Goal: Task Accomplishment & Management: Manage account settings

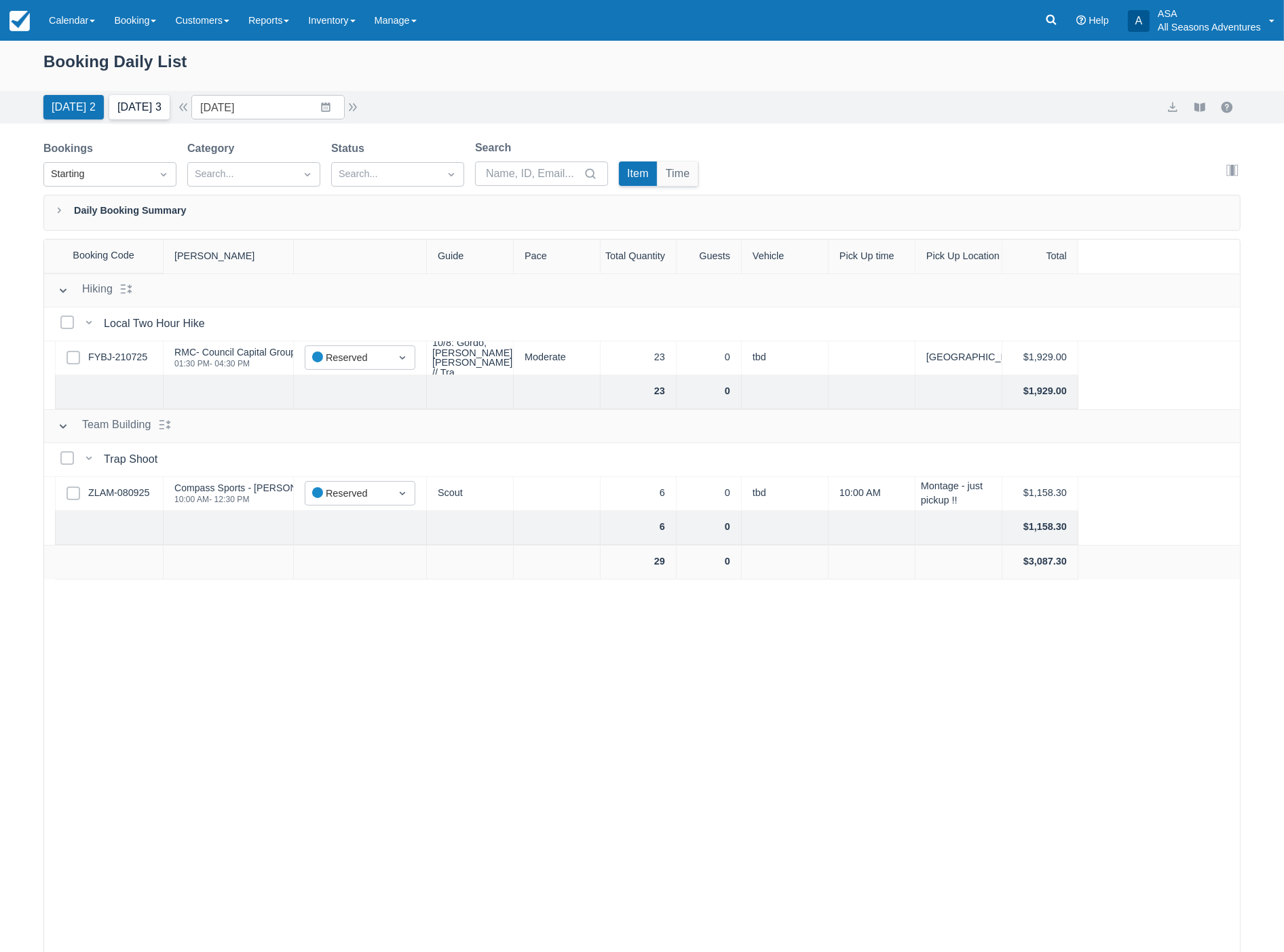
click at [140, 105] on button "[DATE] 3" at bounding box center [139, 107] width 61 height 24
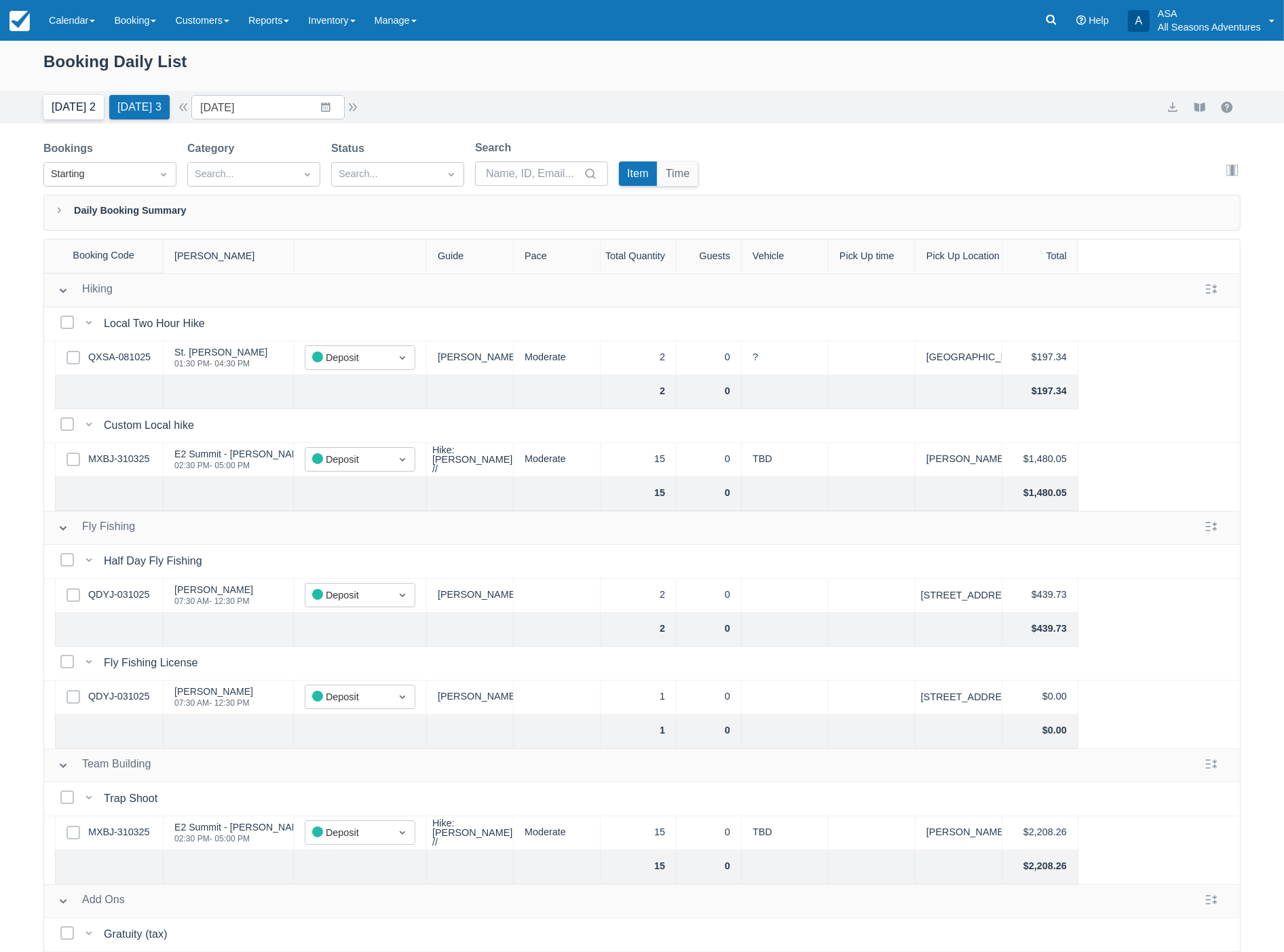
click at [85, 118] on button "Today 2" at bounding box center [74, 107] width 61 height 24
type input "10/09/25"
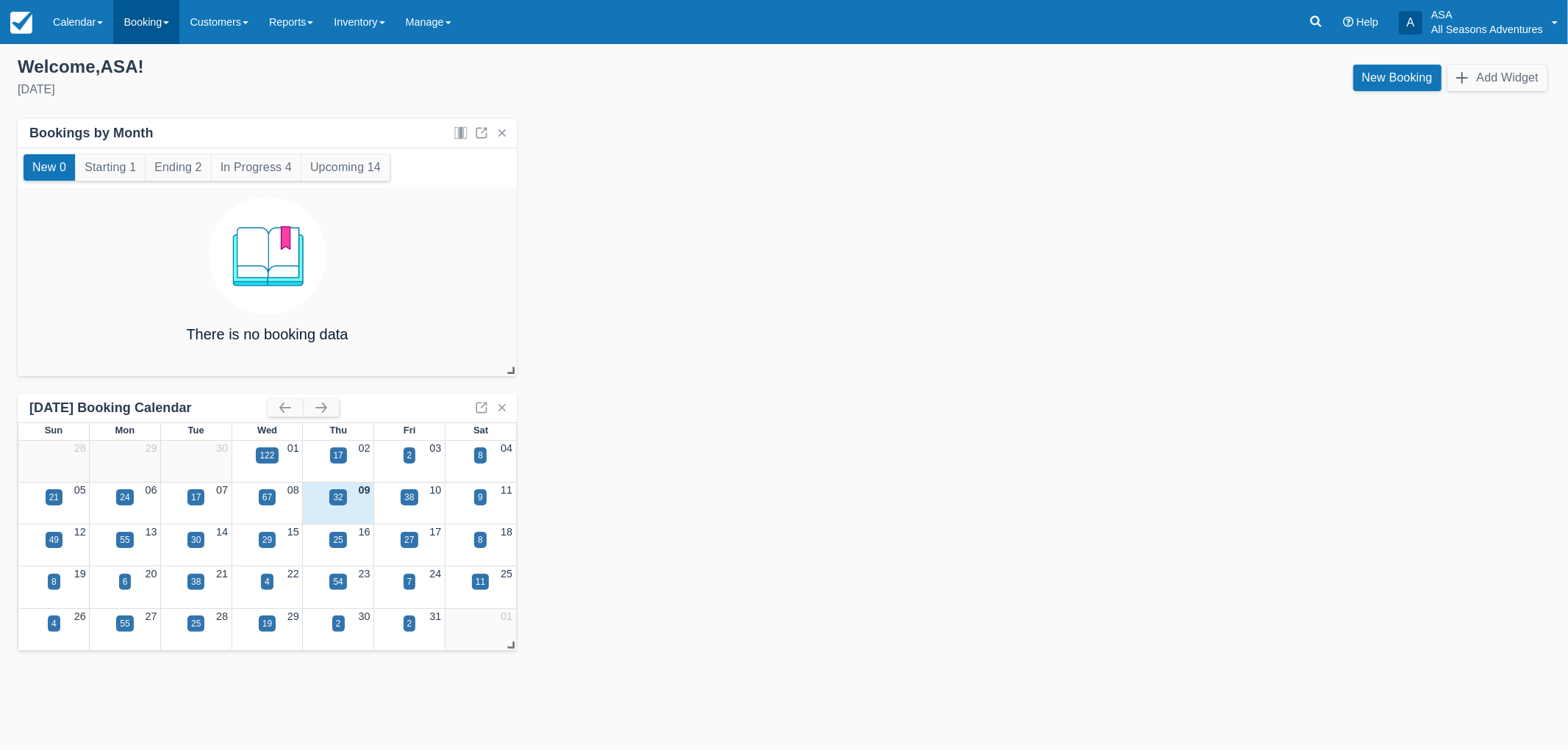
click at [134, 25] on link "Booking" at bounding box center [146, 22] width 66 height 44
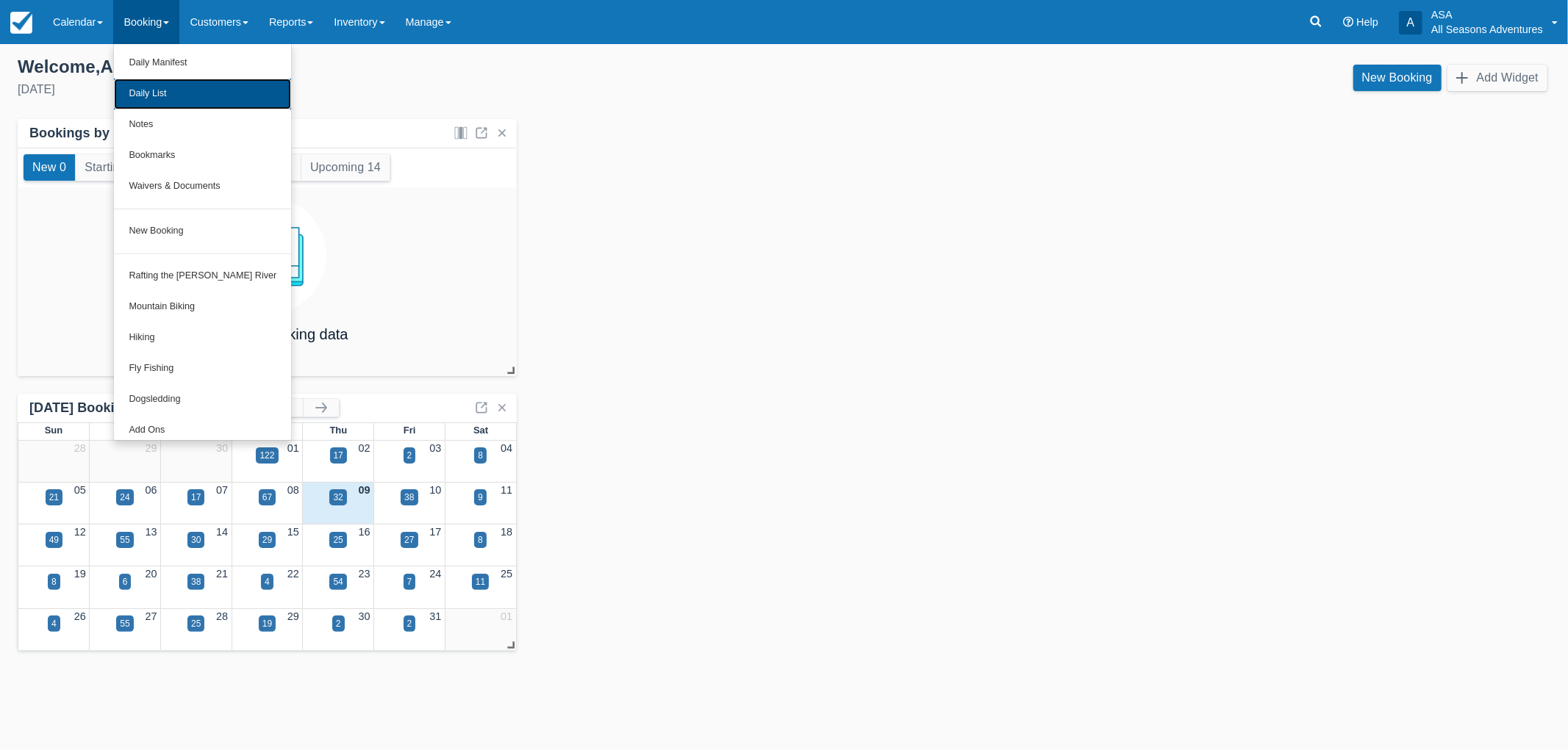
click at [158, 97] on link "Daily List" at bounding box center [202, 94] width 178 height 31
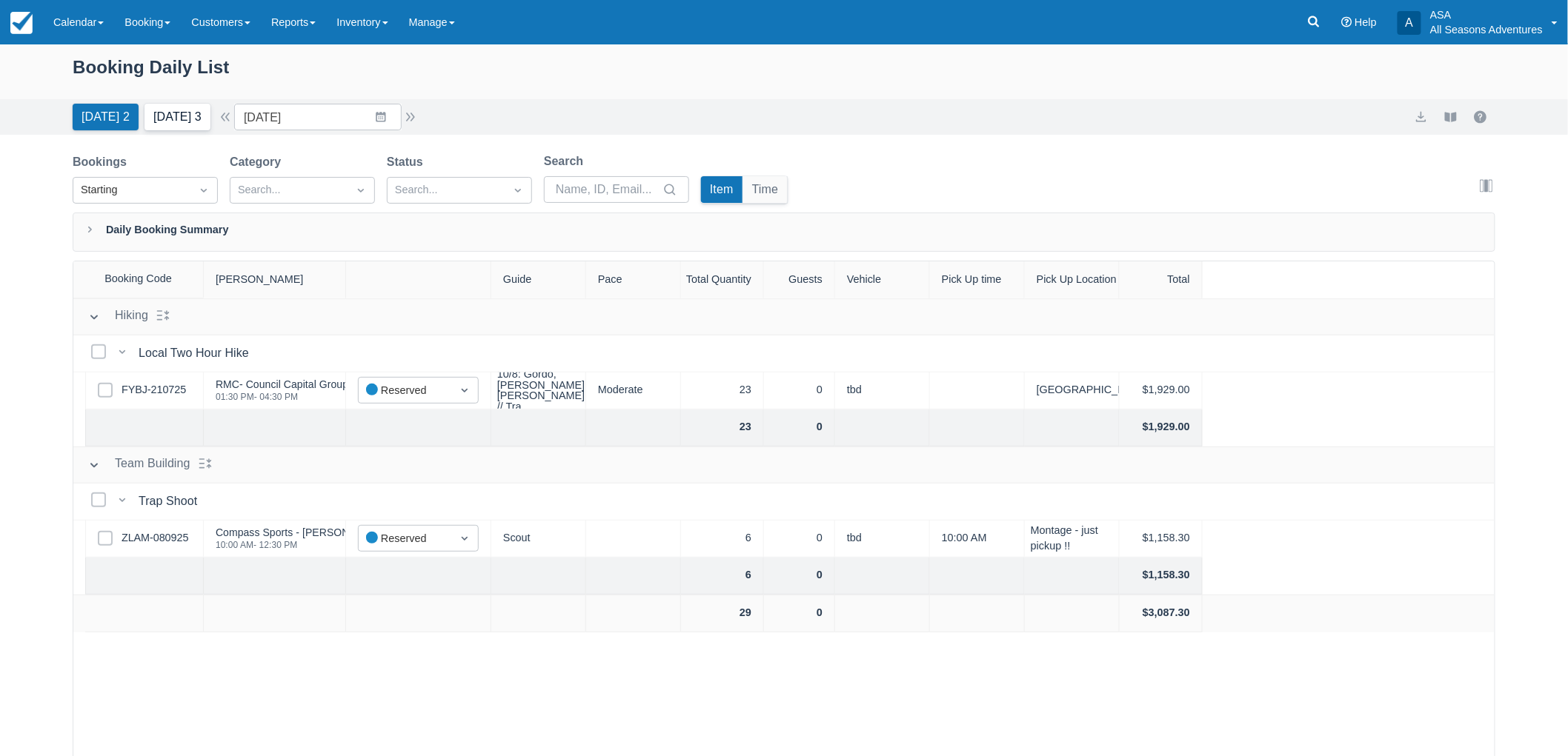
click at [176, 116] on button "[DATE] 3" at bounding box center [177, 117] width 66 height 27
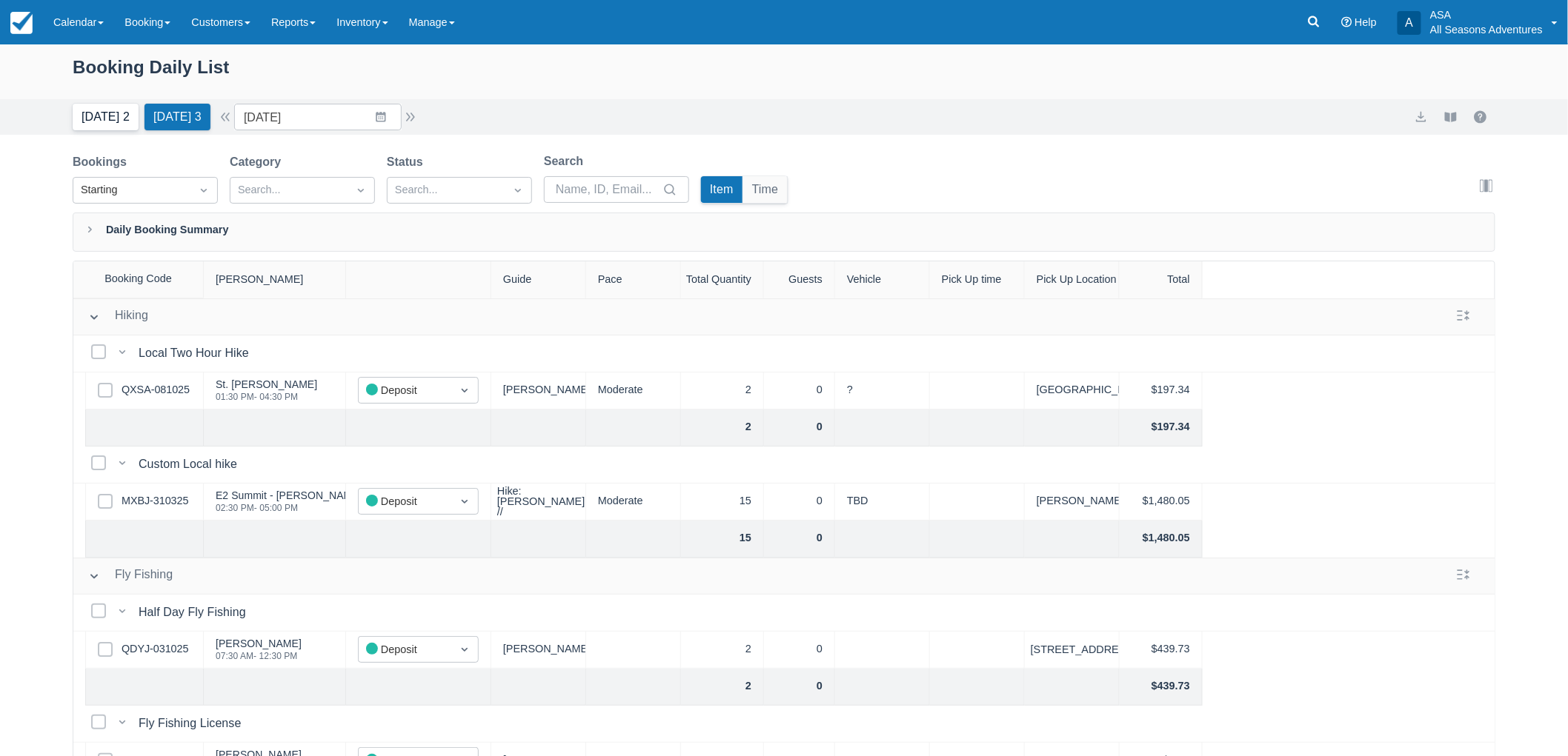
click at [98, 114] on button "Today 2" at bounding box center [106, 117] width 66 height 27
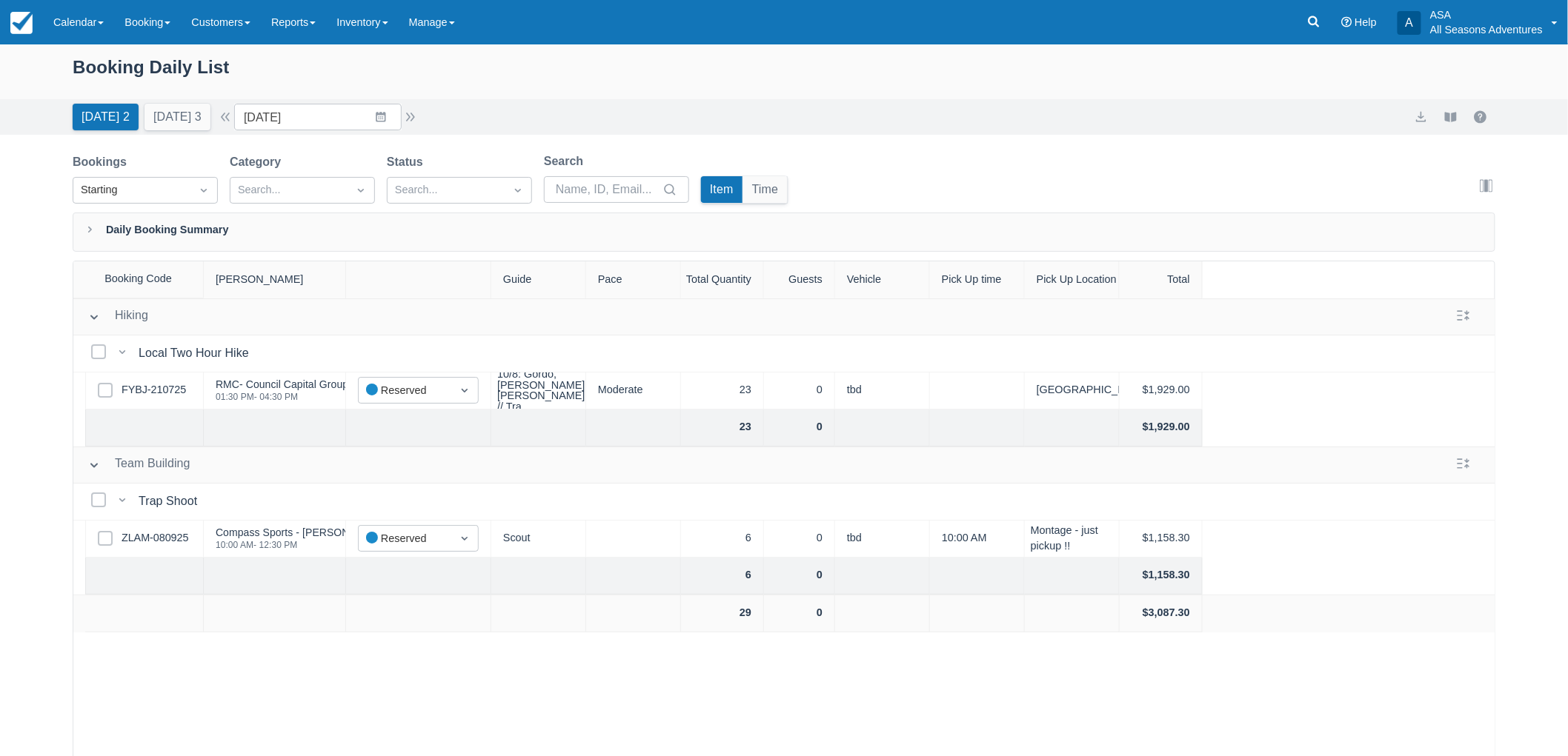
click at [167, 131] on div "Today 2 Tomorrow 3 Date 10/09/25 Navigate forward to interact with the calendar…" at bounding box center [784, 117] width 1568 height 36
click at [167, 128] on button "Tomorrow 3" at bounding box center [177, 117] width 66 height 27
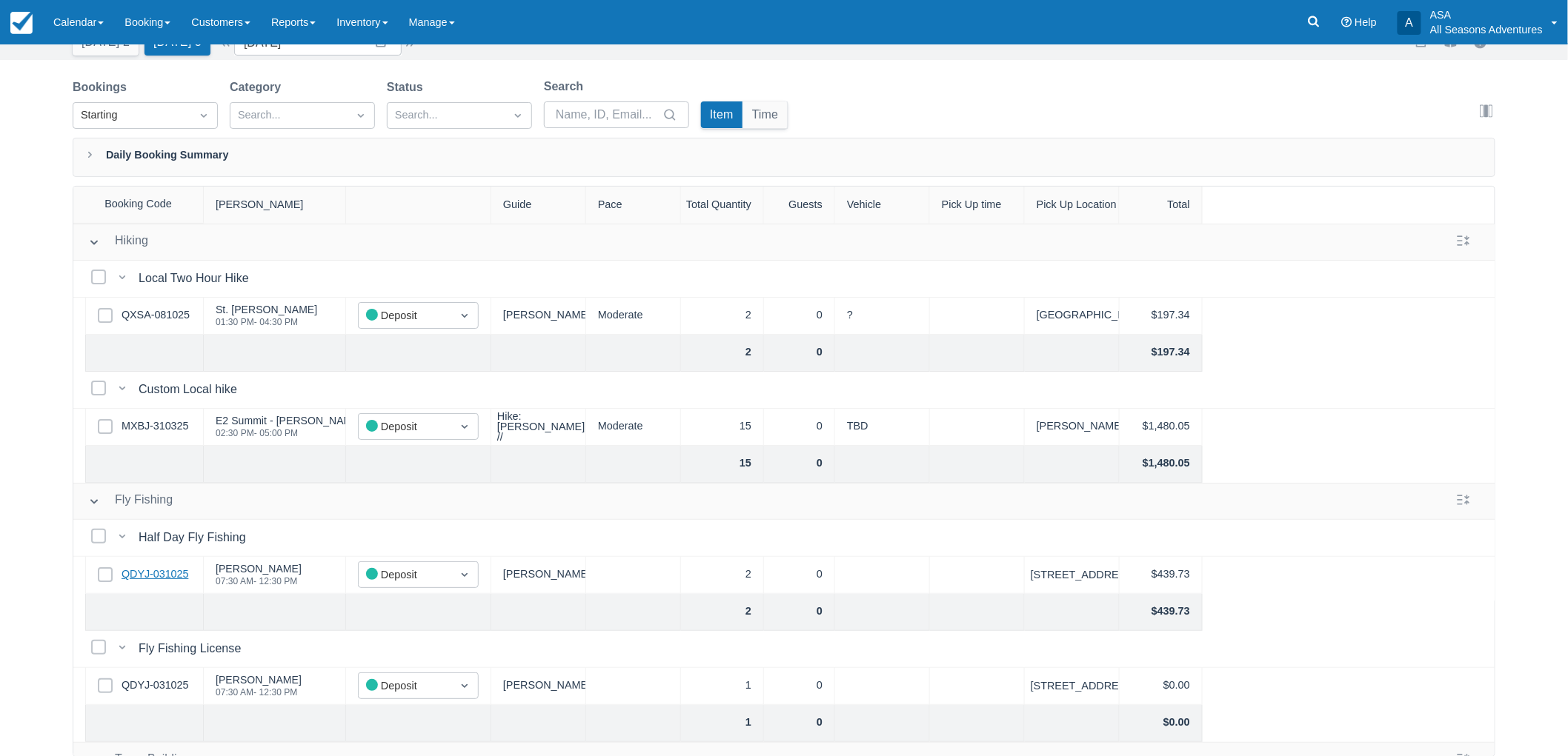
click at [152, 575] on link "QDYJ-031025" at bounding box center [154, 575] width 67 height 17
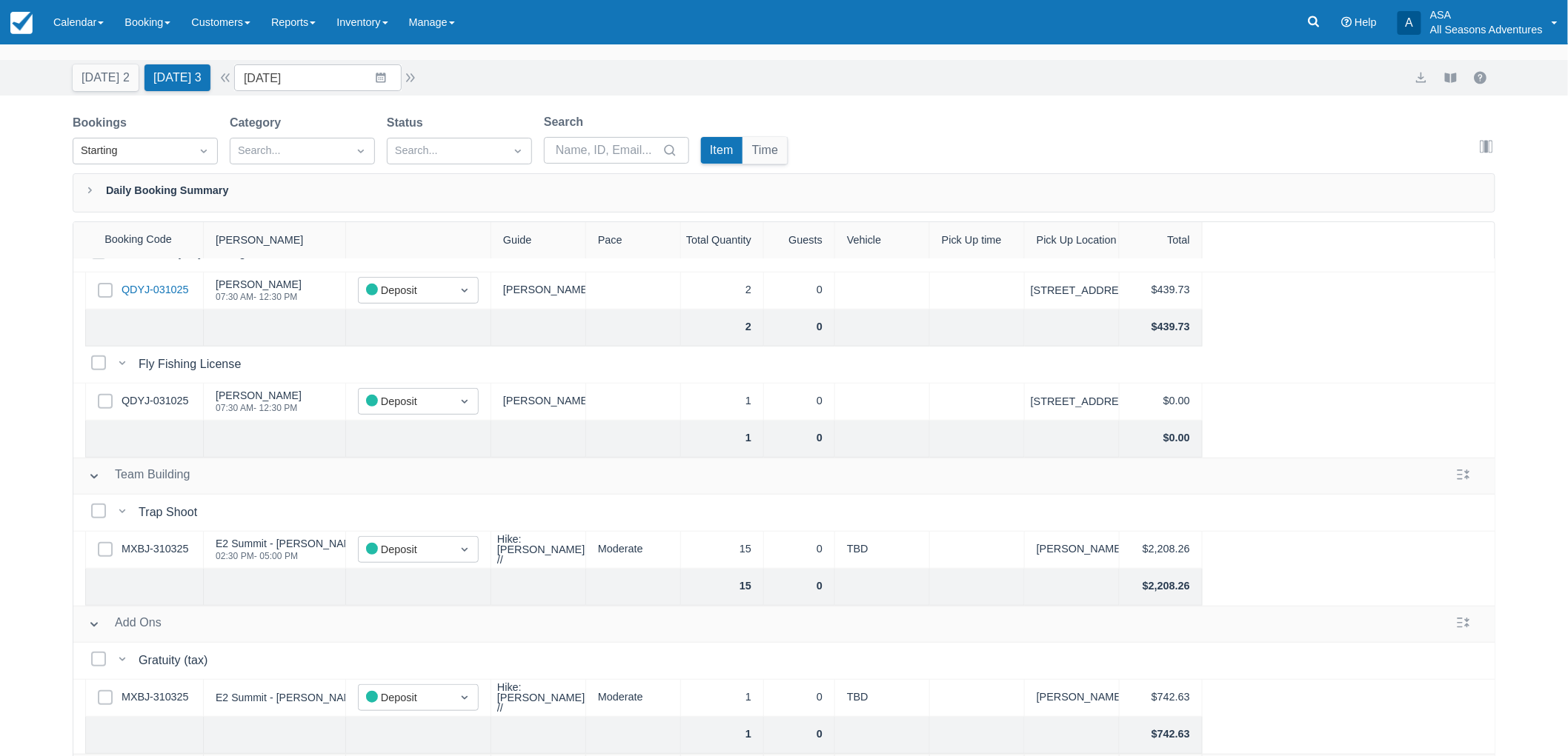
scroll to position [75, 0]
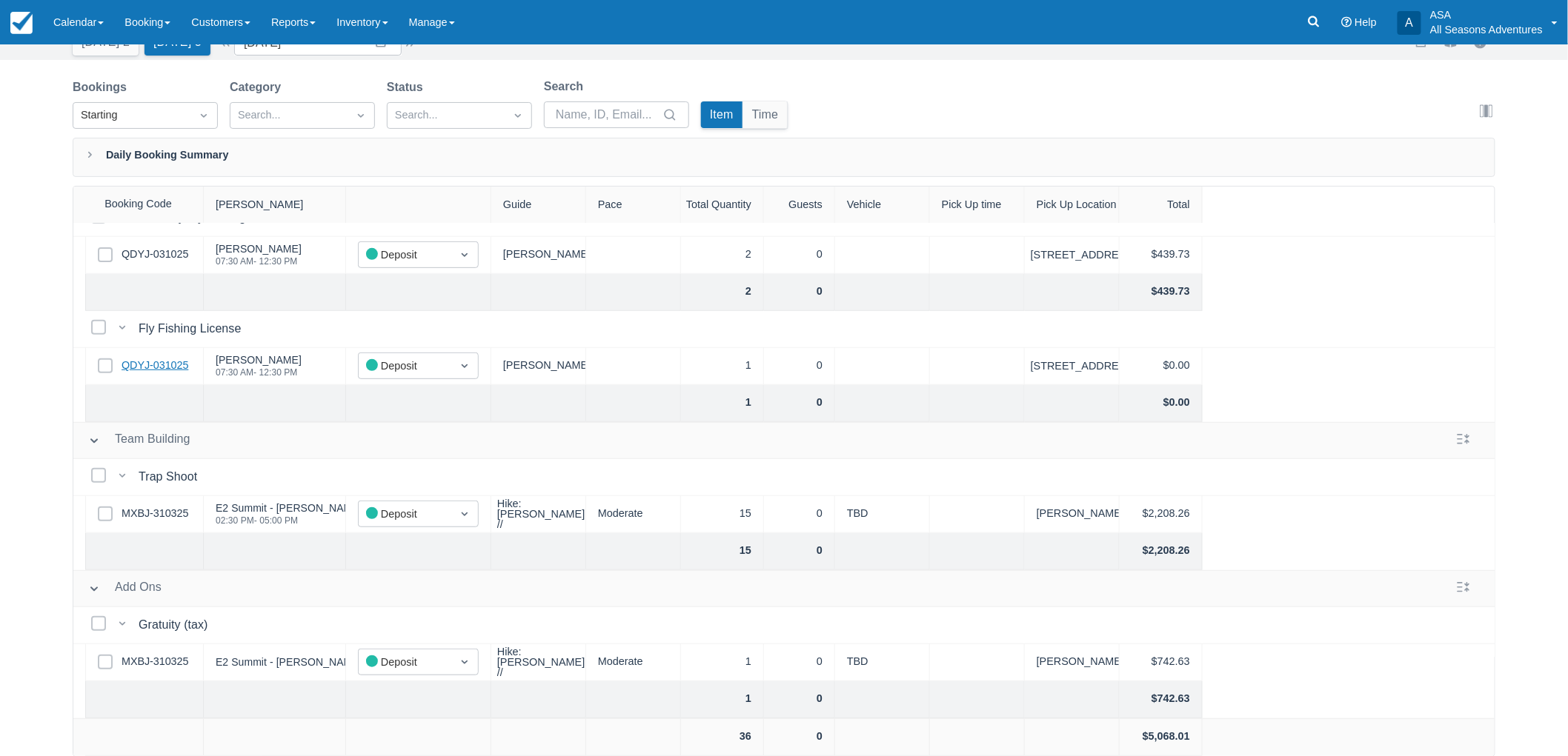
click at [164, 358] on link "QDYJ-031025" at bounding box center [154, 366] width 67 height 17
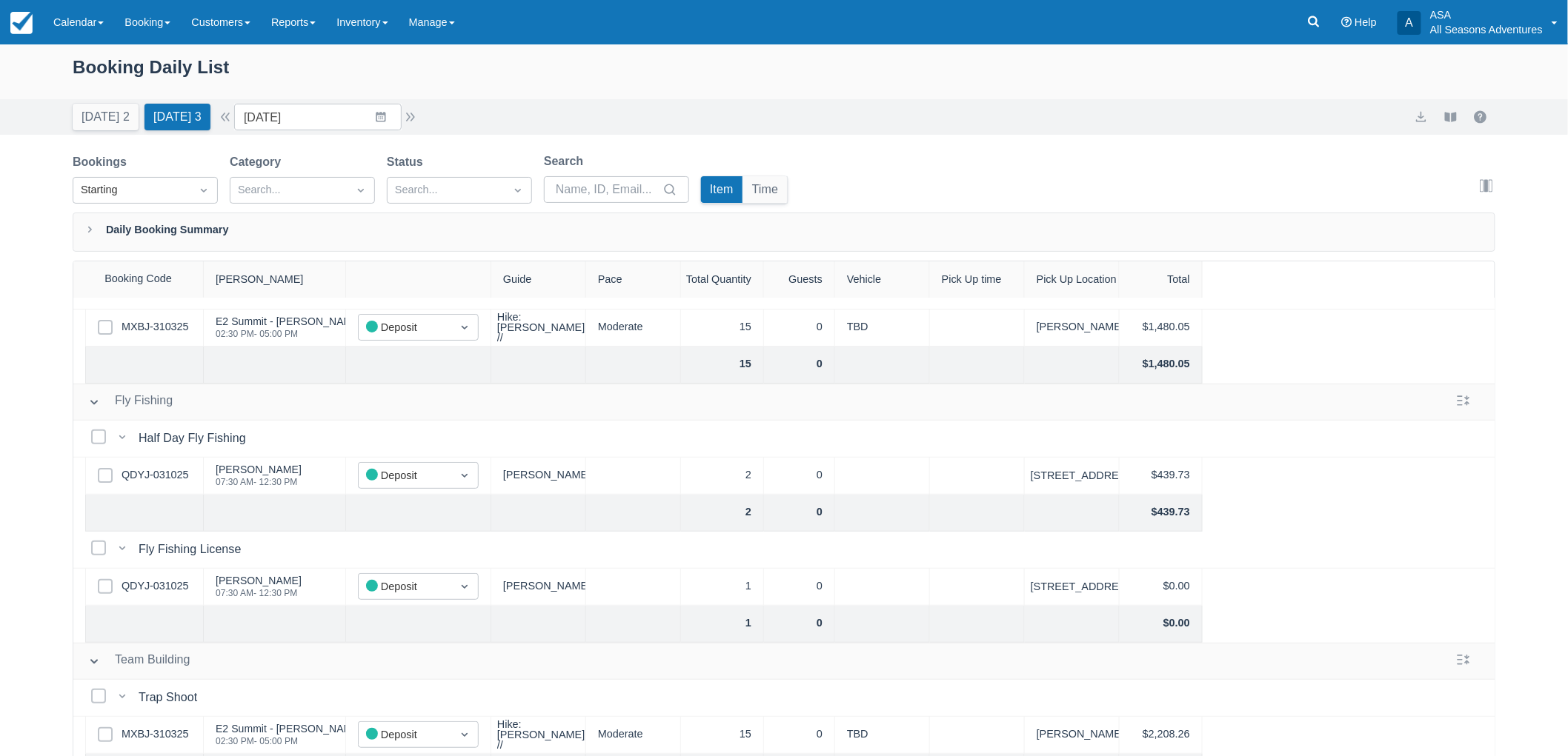
scroll to position [0, 0]
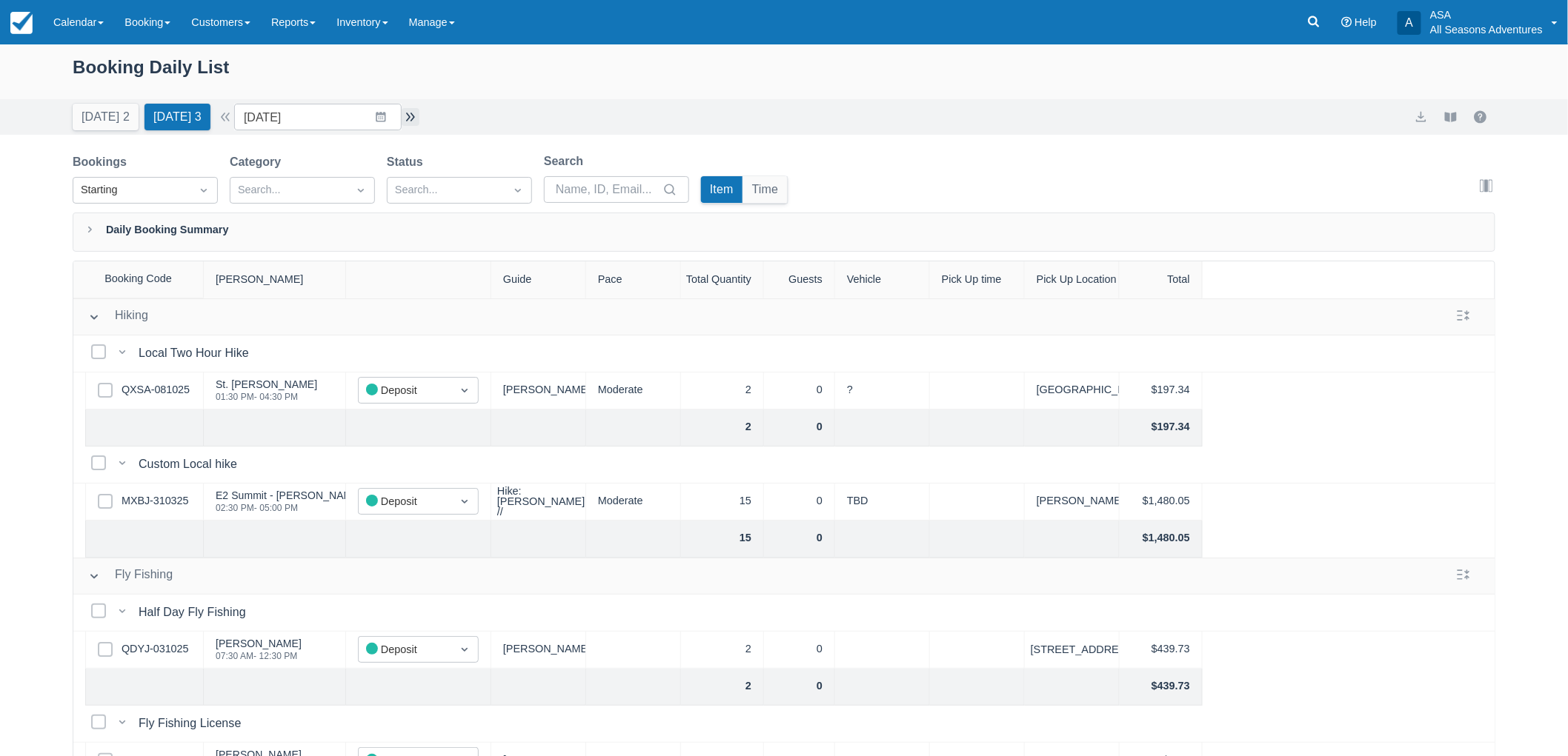
click at [419, 125] on button "button" at bounding box center [410, 117] width 17 height 17
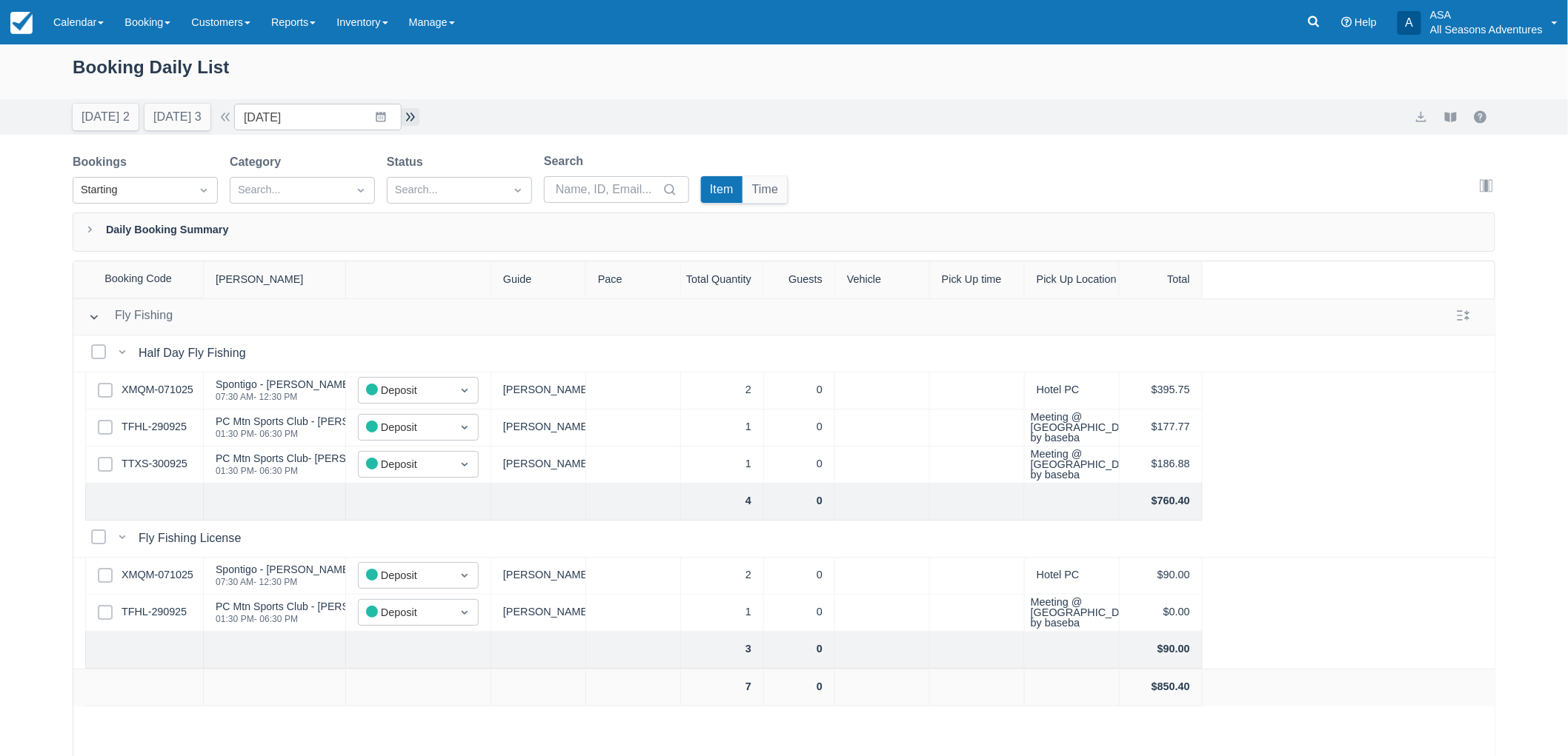
click at [417, 123] on button "button" at bounding box center [410, 117] width 17 height 17
type input "10/12/25"
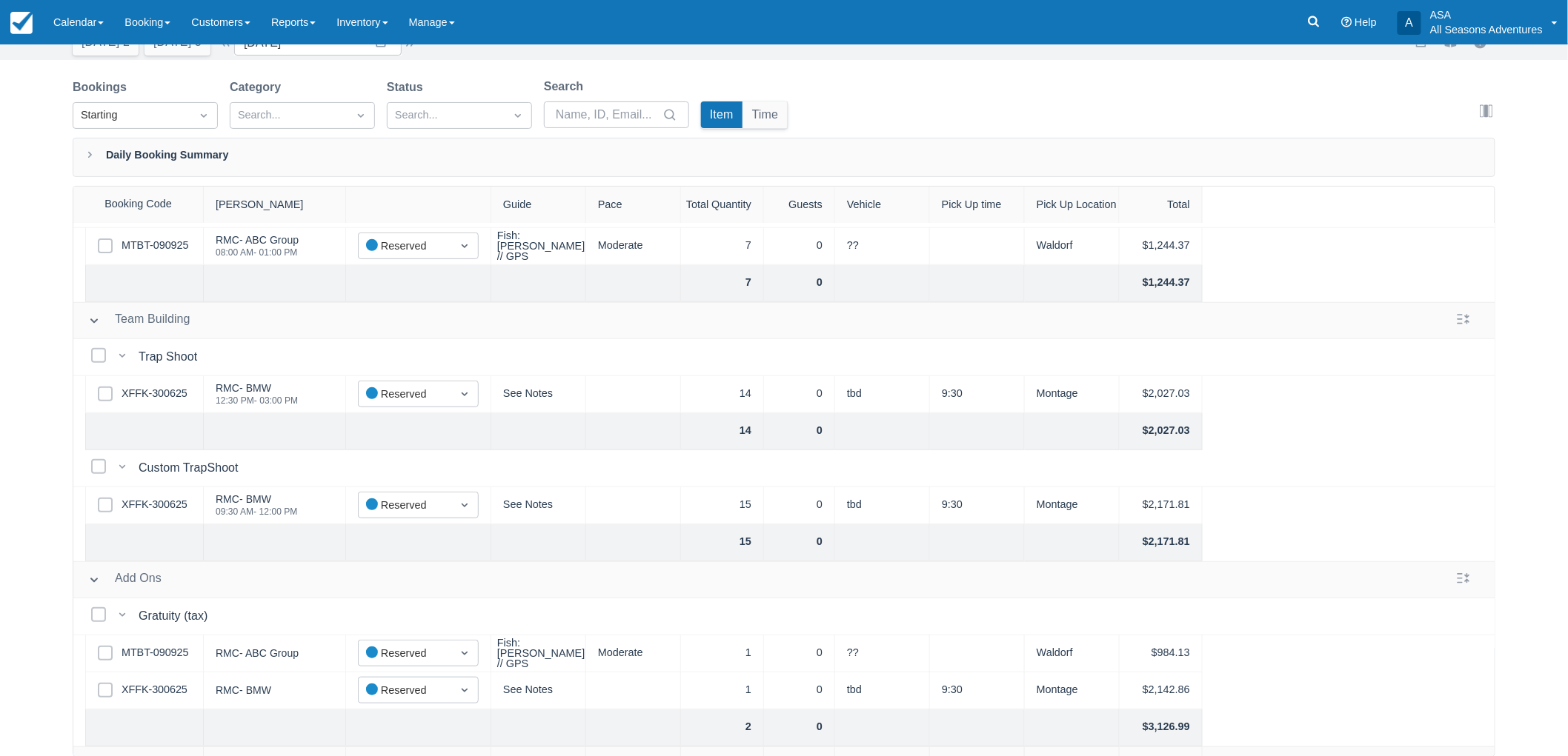
scroll to position [369, 0]
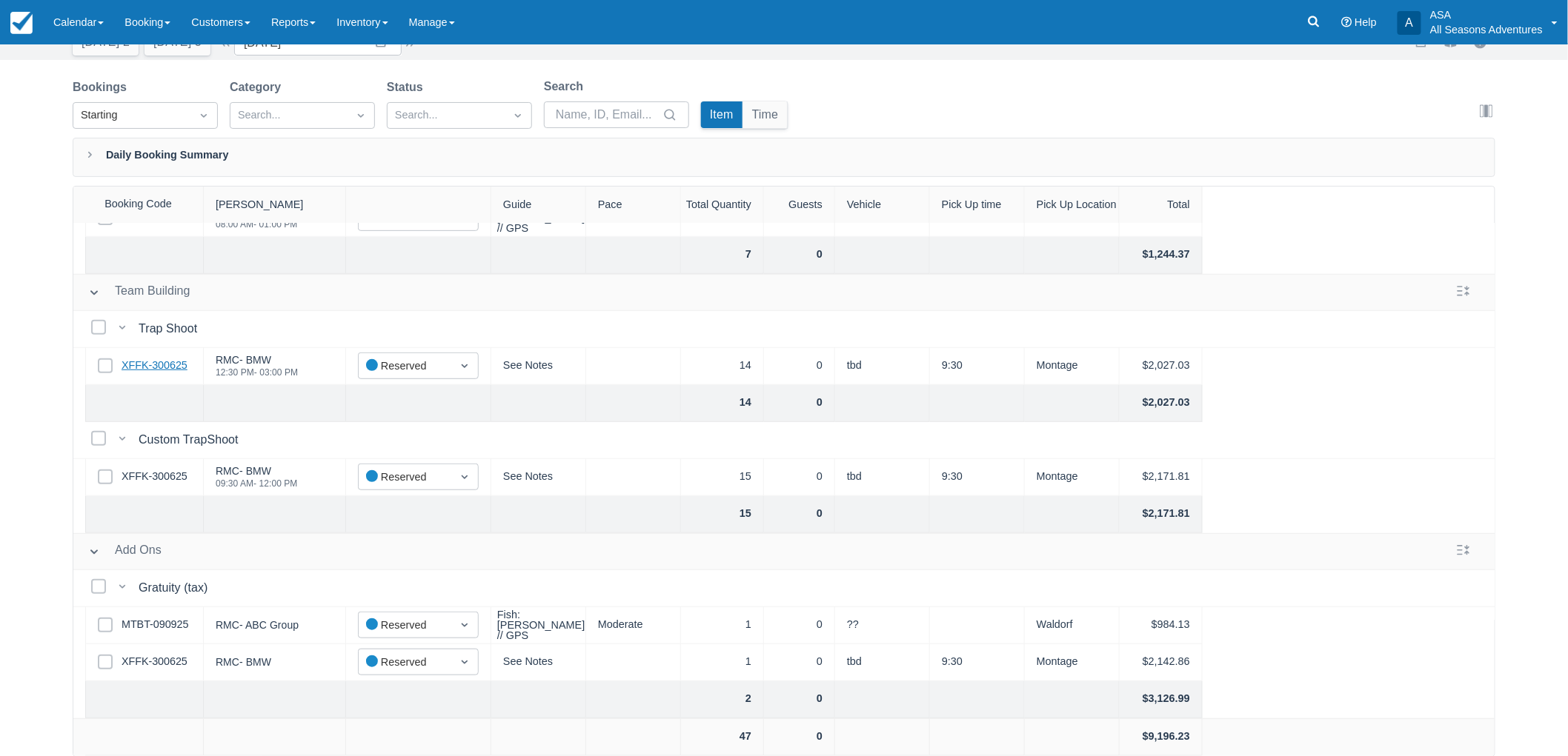
click at [173, 360] on link "XFFK-300625" at bounding box center [154, 366] width 66 height 17
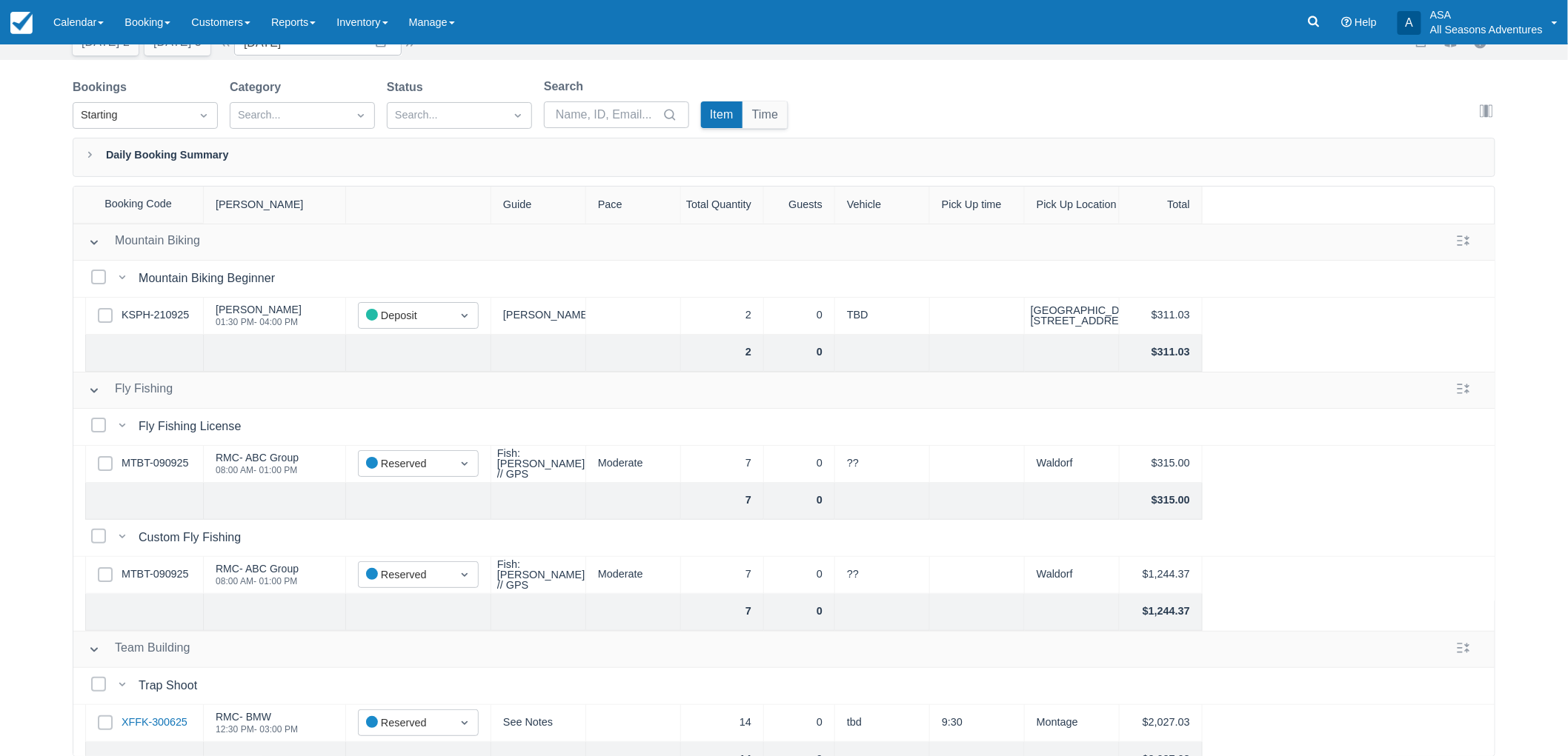
scroll to position [0, 0]
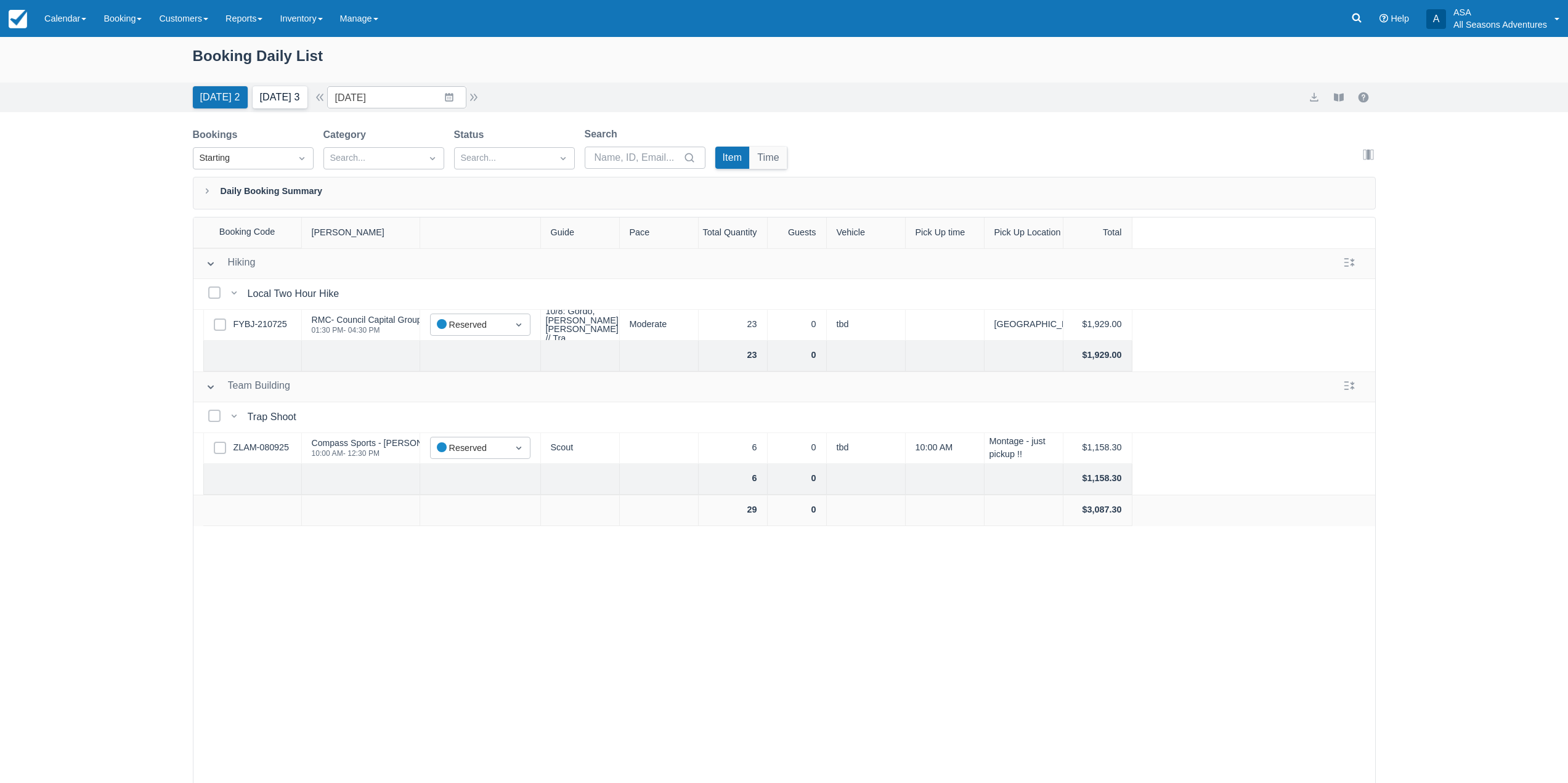
click at [274, 94] on button "Tomorrow 3" at bounding box center [280, 97] width 55 height 22
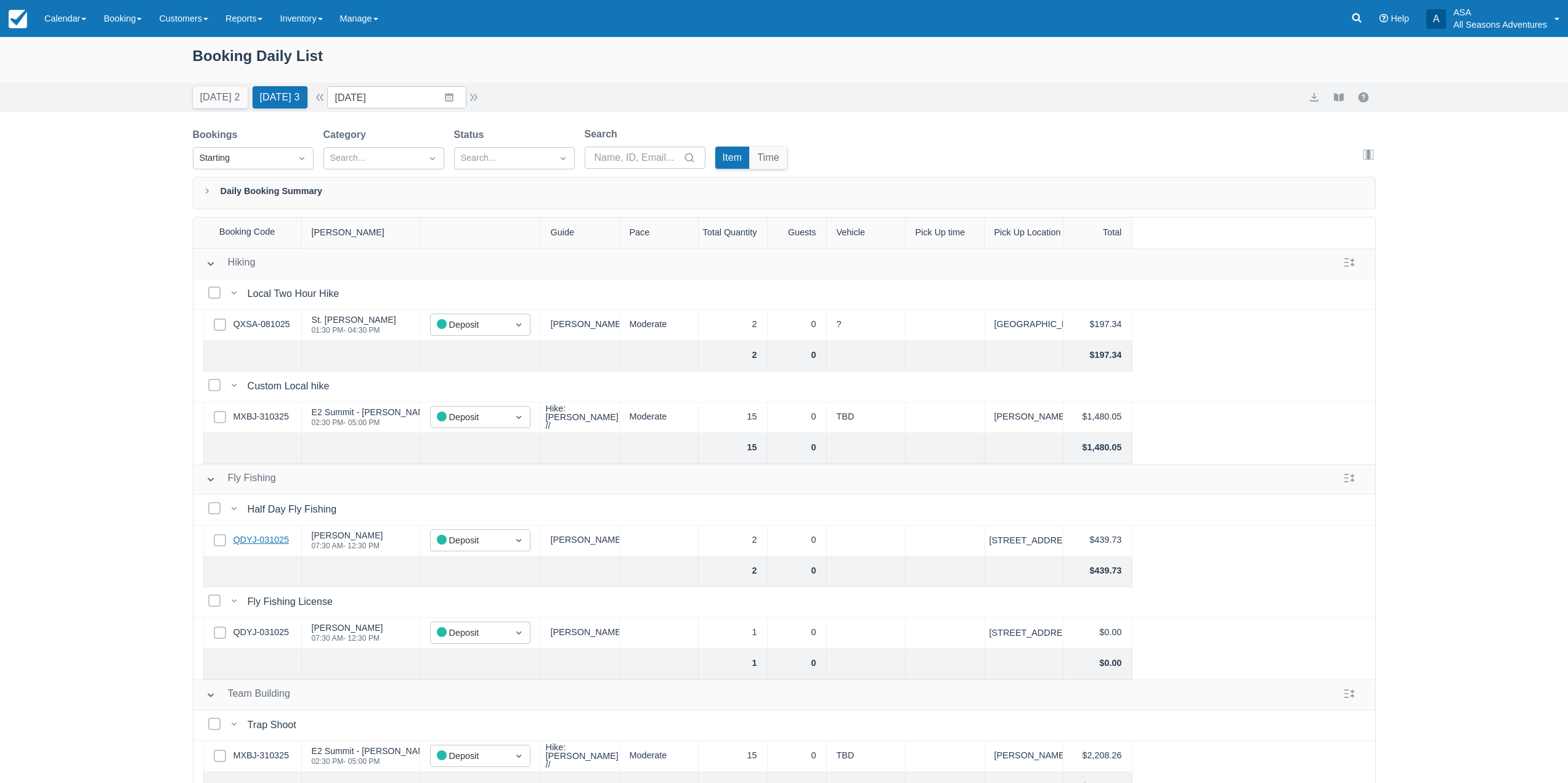
click at [261, 539] on link "QDYJ-031025" at bounding box center [261, 540] width 56 height 14
click at [275, 639] on link "QDYJ-031025" at bounding box center [261, 633] width 56 height 14
click at [275, 328] on link "QXSA-081025" at bounding box center [262, 325] width 56 height 14
click at [256, 417] on link "MXBJ-310325" at bounding box center [261, 417] width 56 height 14
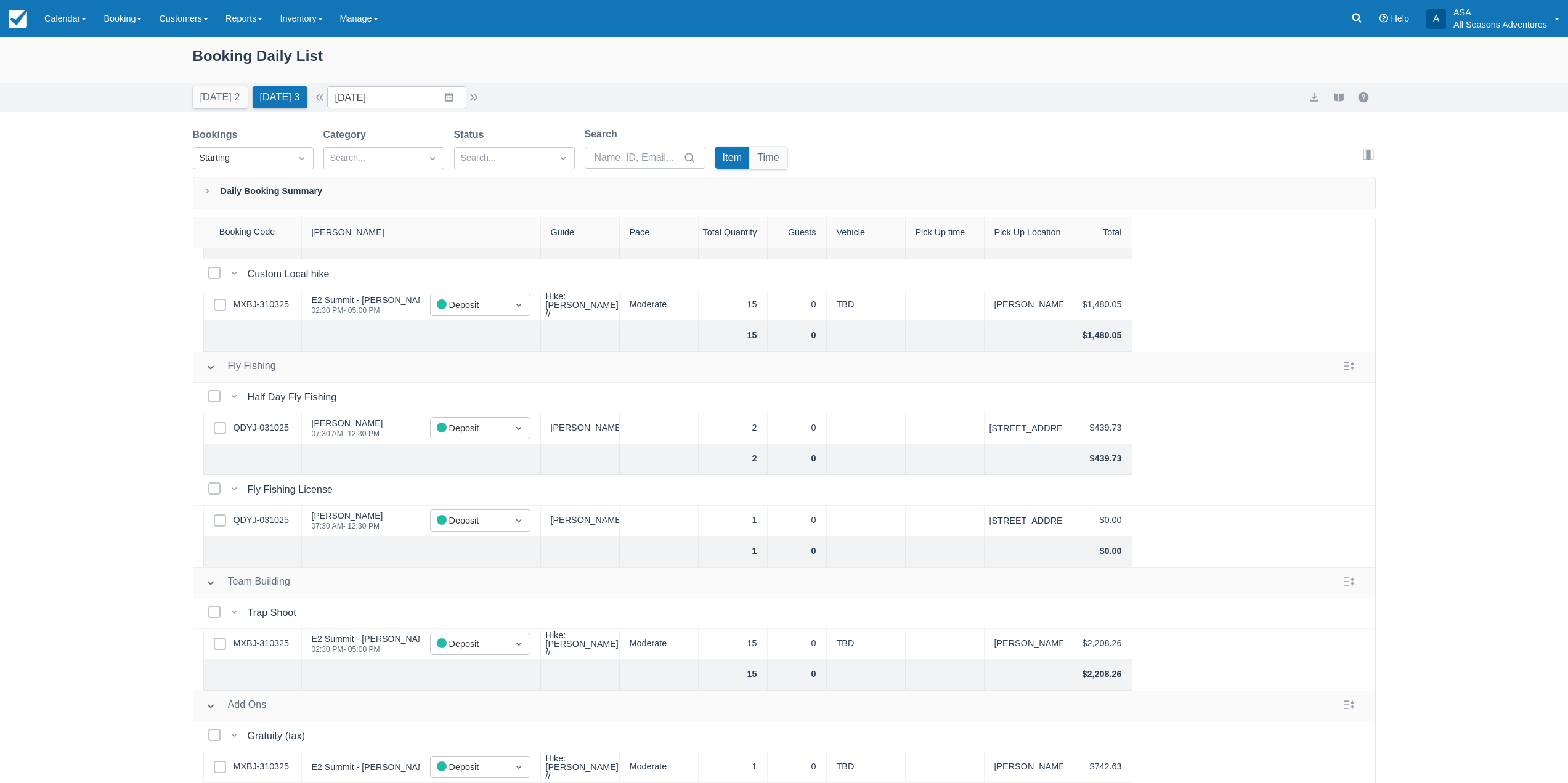
click at [290, 511] on div "Select Row QDYJ-031025" at bounding box center [252, 521] width 98 height 31
click at [251, 515] on link "QDYJ-031025" at bounding box center [261, 520] width 56 height 14
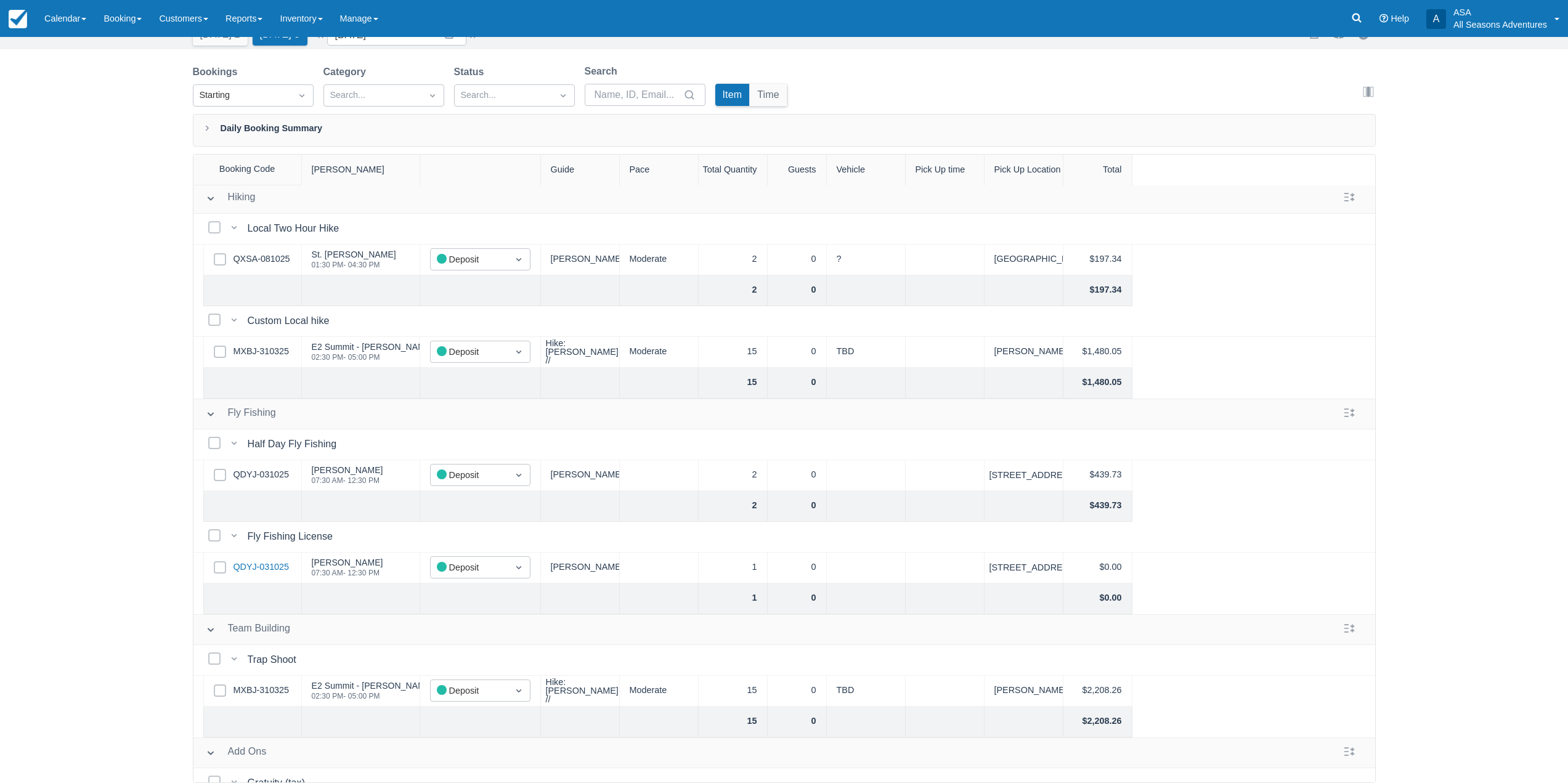
scroll to position [0, 0]
click at [283, 345] on div "Select Row MXBJ-310325" at bounding box center [252, 355] width 98 height 31
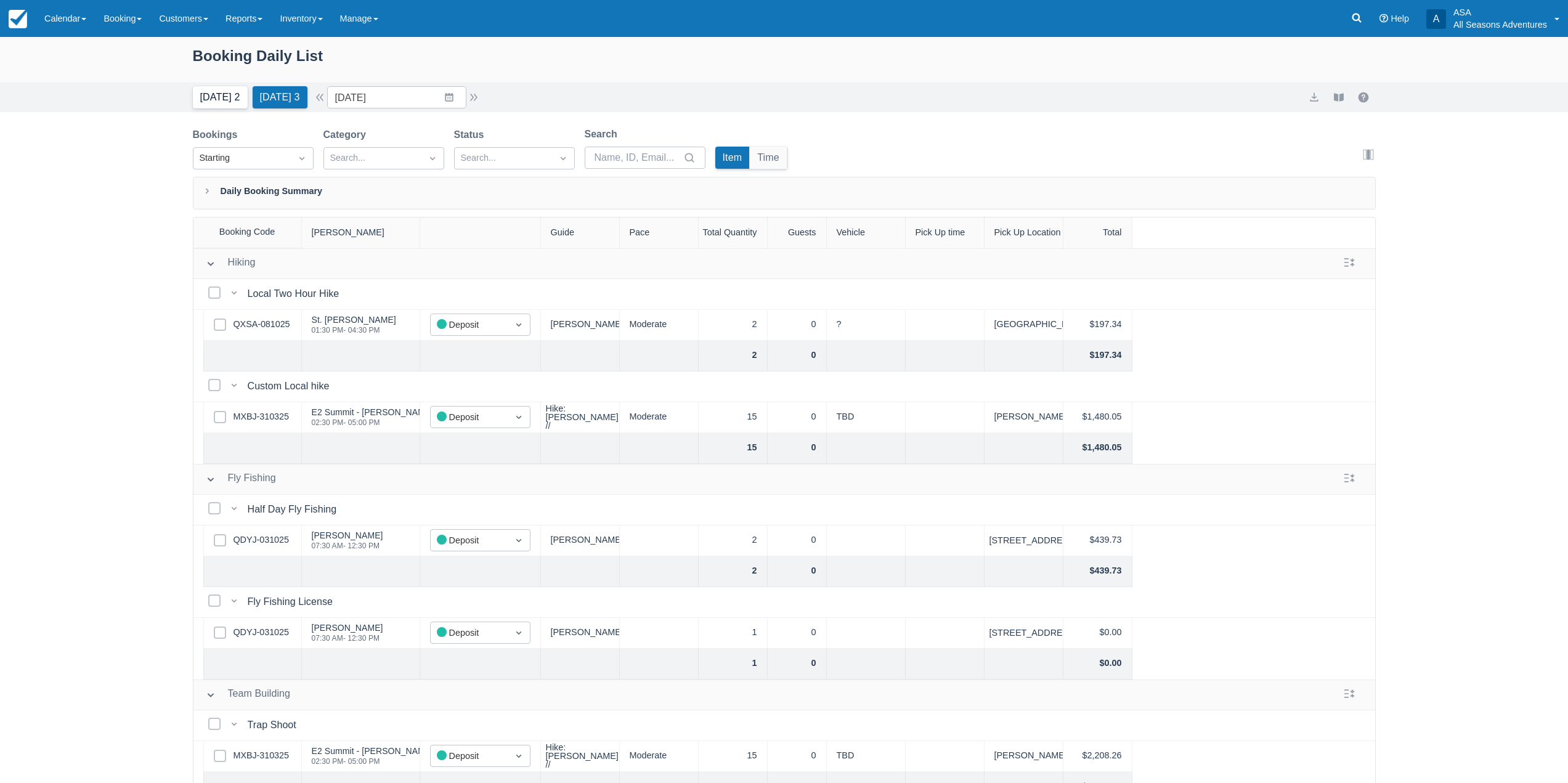
click at [217, 98] on button "Today 2" at bounding box center [221, 97] width 55 height 22
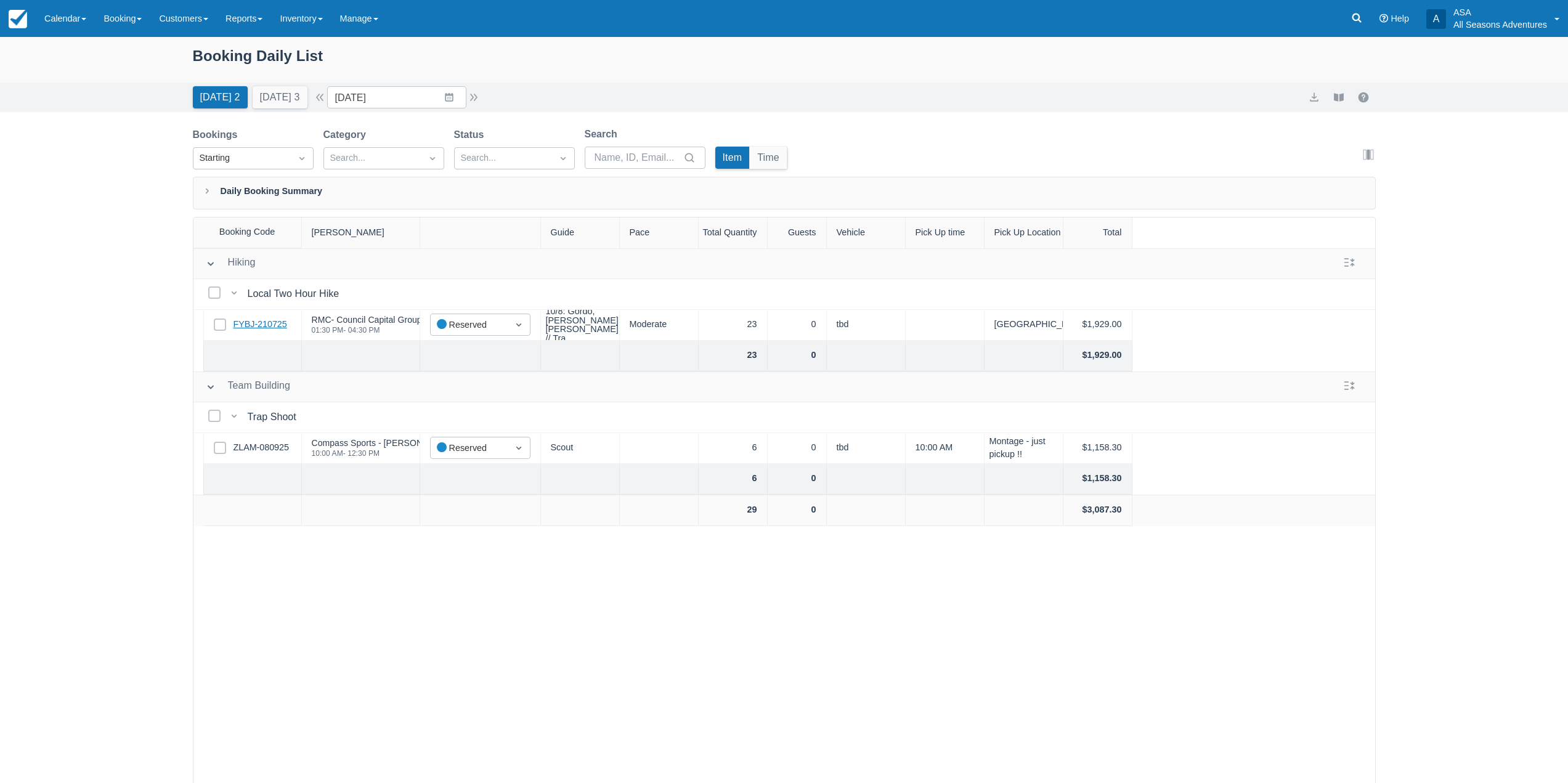
click at [279, 325] on link "FYBJ-210725" at bounding box center [260, 325] width 53 height 14
click at [272, 441] on link "ZLAM-080925" at bounding box center [261, 448] width 56 height 14
click at [266, 320] on link "FYBJ-210725" at bounding box center [260, 325] width 53 height 14
drag, startPoint x: 384, startPoint y: 453, endPoint x: 302, endPoint y: 462, distance: 82.5
click at [302, 462] on div "Compass Sports - Taylor Rickett 10:00 AM - 12:30 PM" at bounding box center [361, 449] width 118 height 31
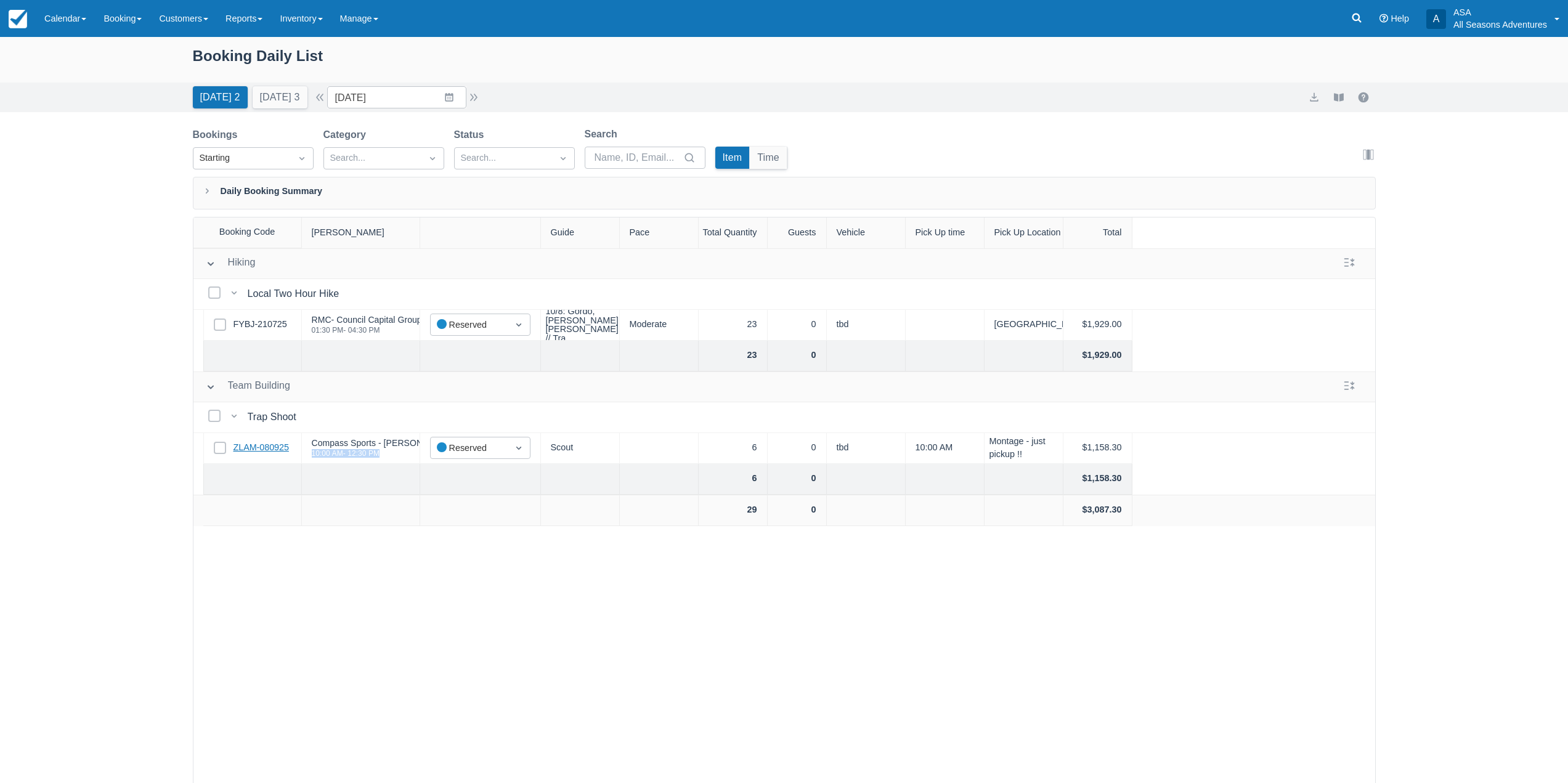
click at [246, 446] on link "ZLAM-080925" at bounding box center [261, 448] width 56 height 14
click at [280, 82] on div "Today 2 Tomorrow 3" at bounding box center [250, 95] width 124 height 27
click at [282, 98] on button "Tomorrow 3" at bounding box center [280, 97] width 55 height 22
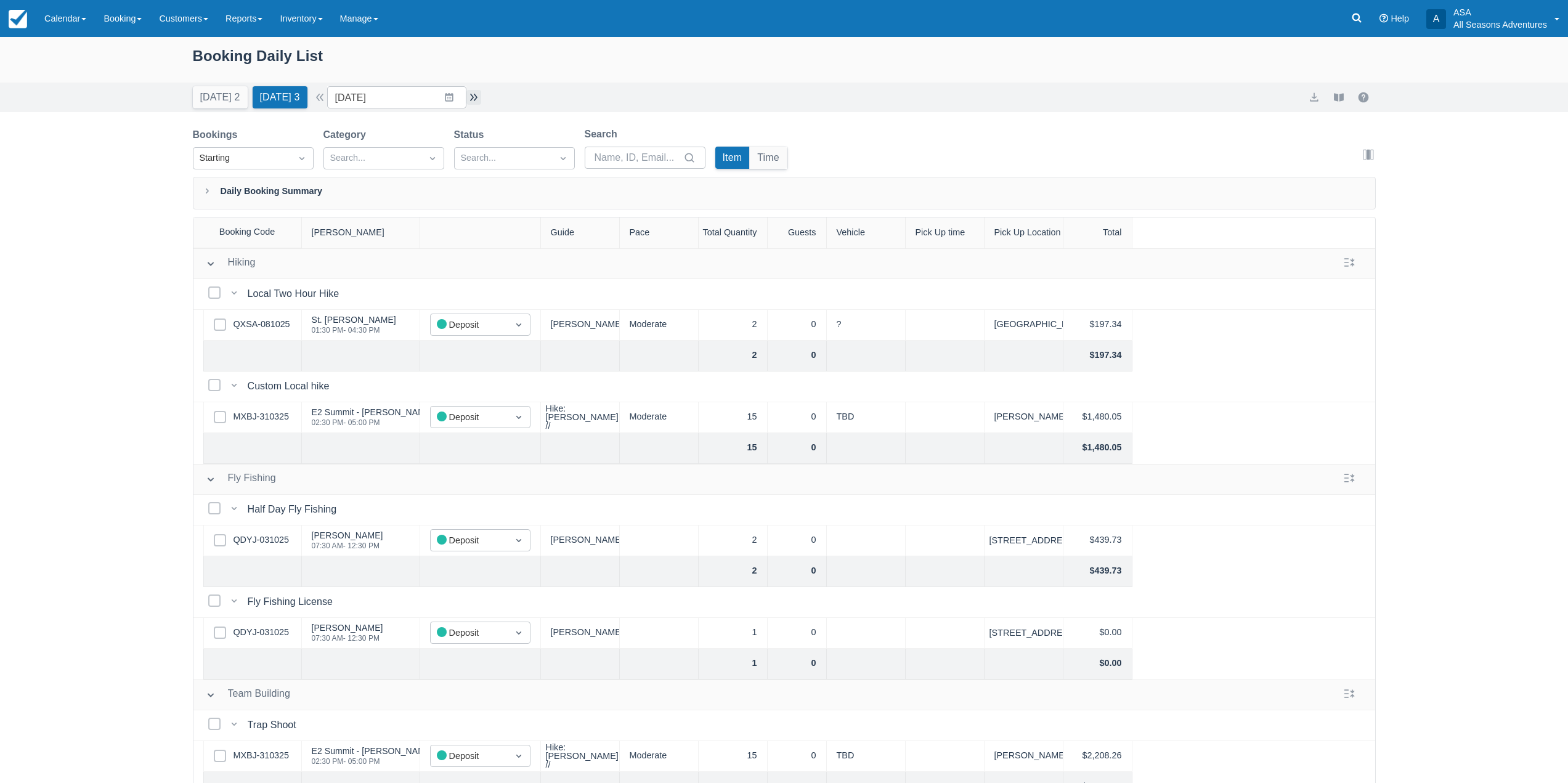
click at [481, 99] on button "button" at bounding box center [473, 97] width 14 height 14
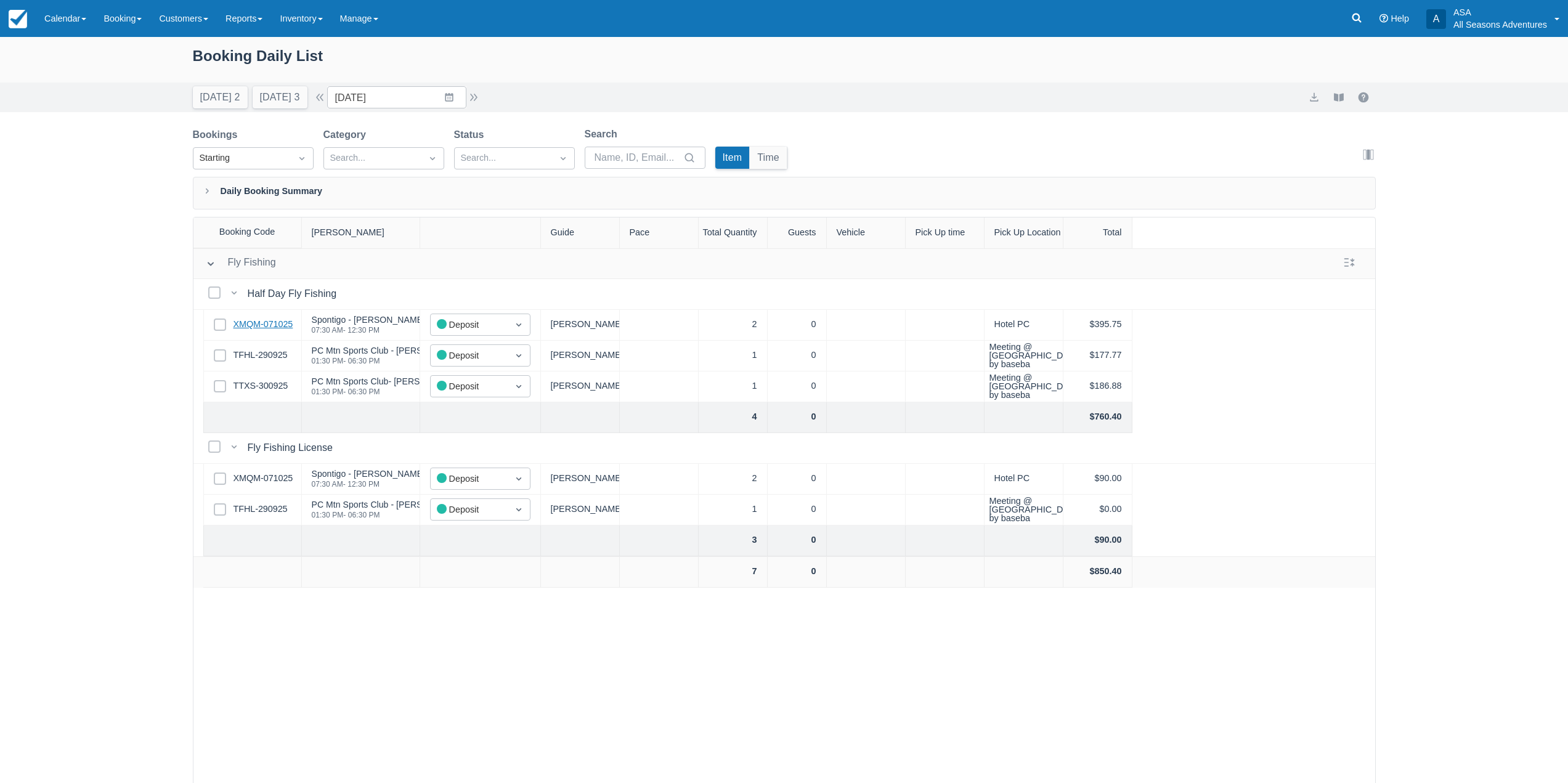
click at [281, 325] on link "XMQM-071025" at bounding box center [263, 325] width 60 height 14
click at [277, 356] on link "TFHL-290925" at bounding box center [260, 356] width 54 height 14
click at [262, 392] on link "TTXS-300925" at bounding box center [261, 386] width 55 height 14
click at [479, 100] on button "button" at bounding box center [473, 97] width 14 height 14
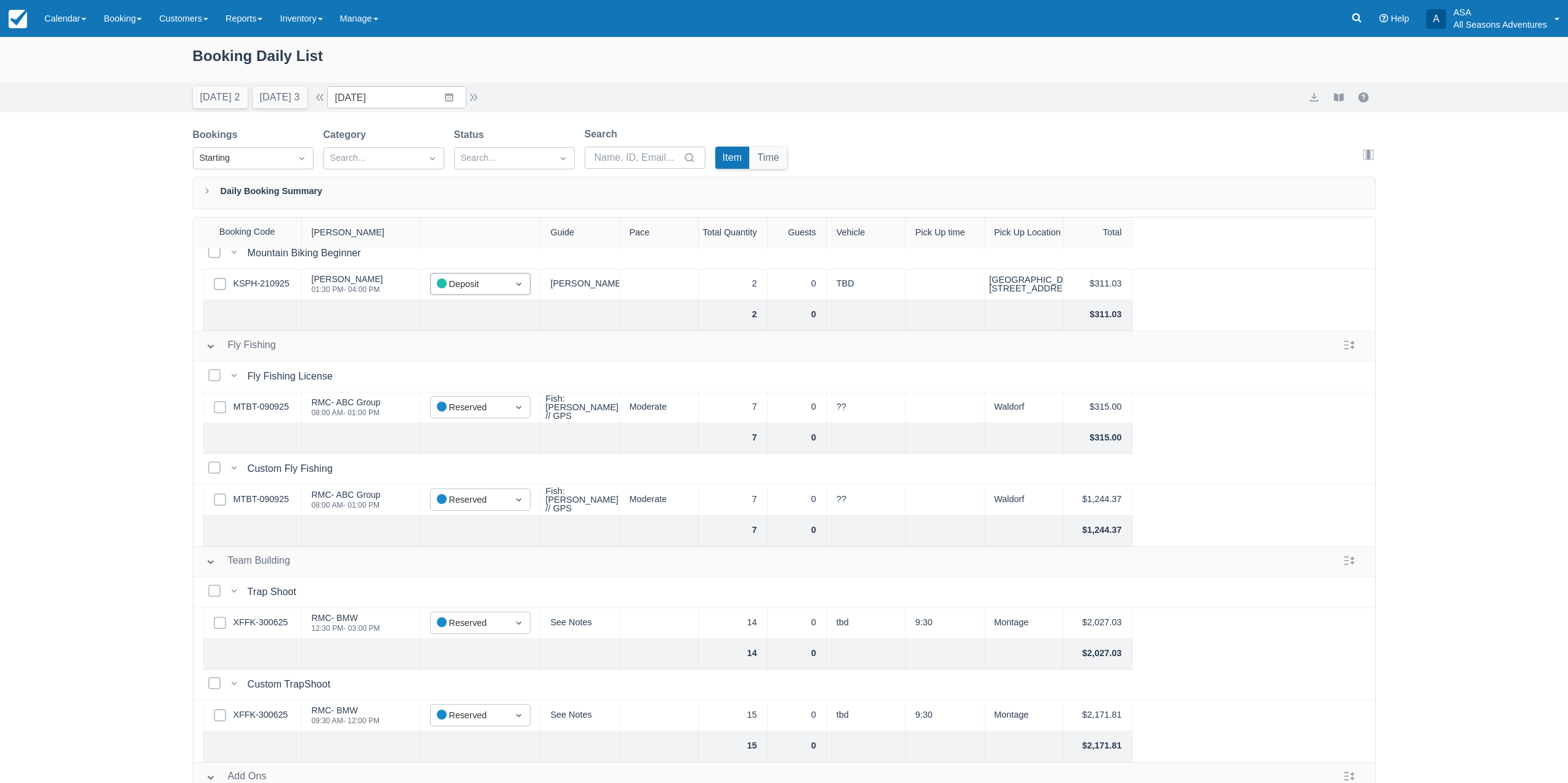
scroll to position [62, 0]
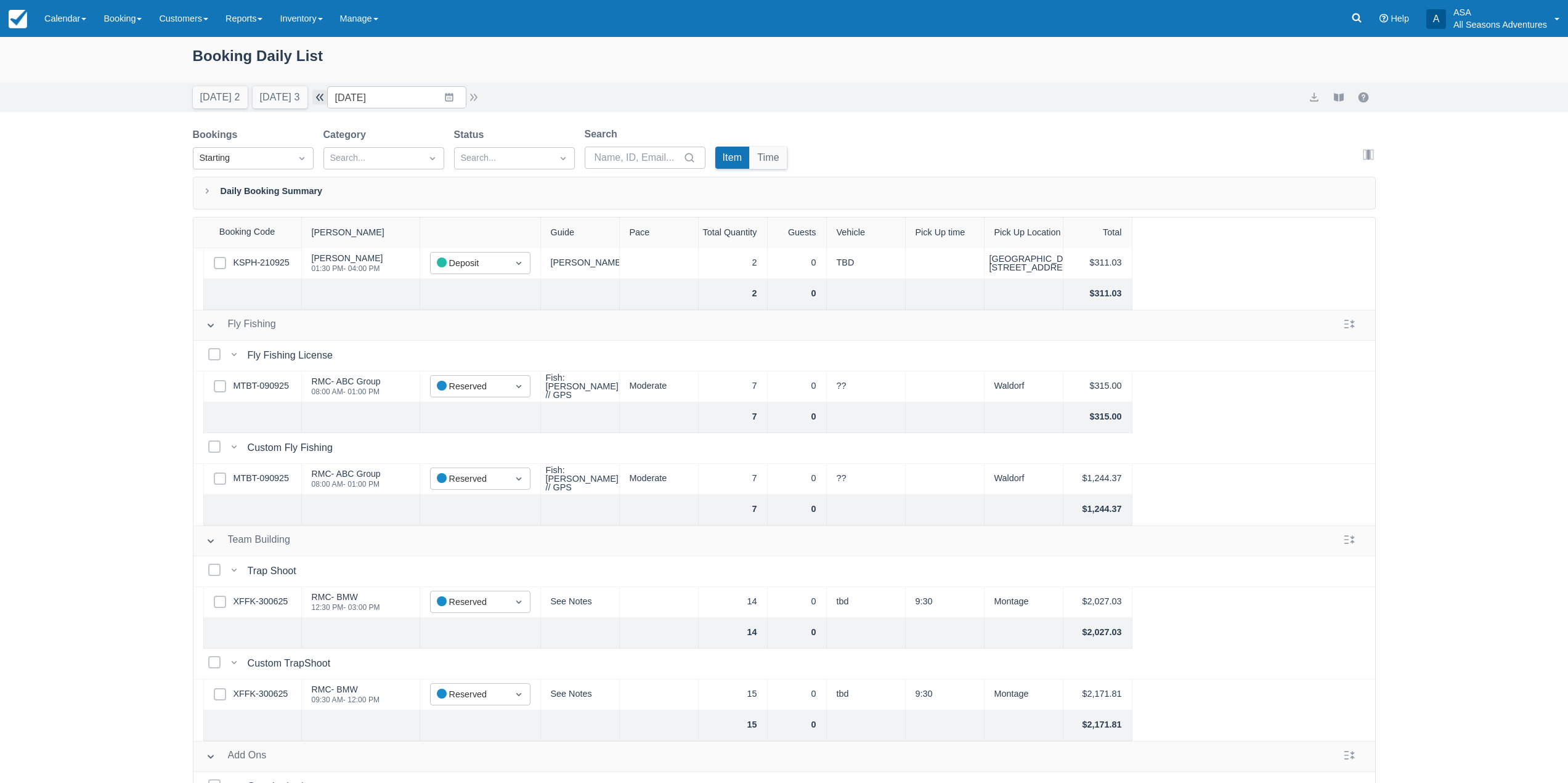
click at [326, 98] on button "button" at bounding box center [319, 97] width 14 height 14
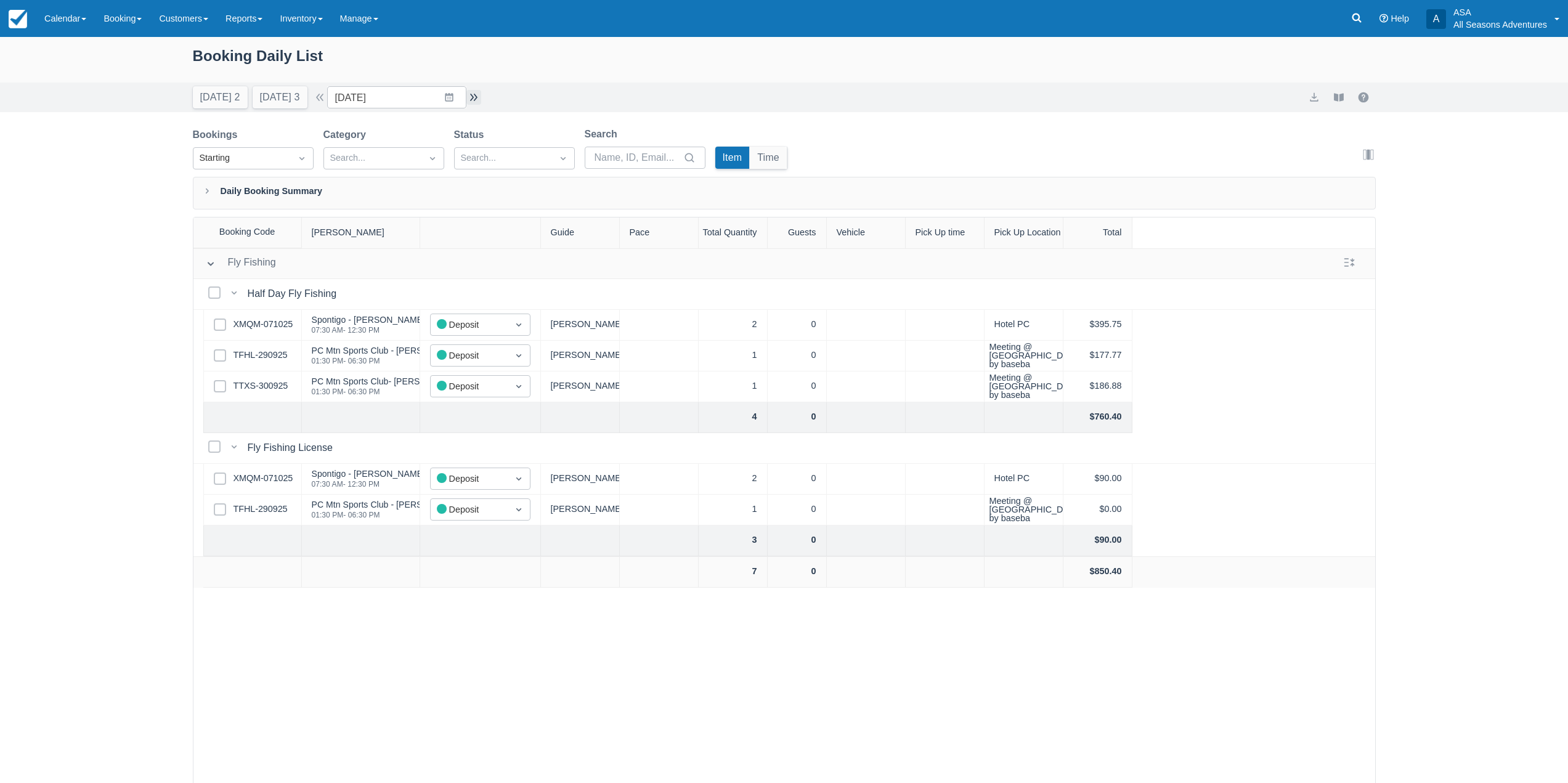
click at [475, 103] on button "button" at bounding box center [473, 97] width 14 height 14
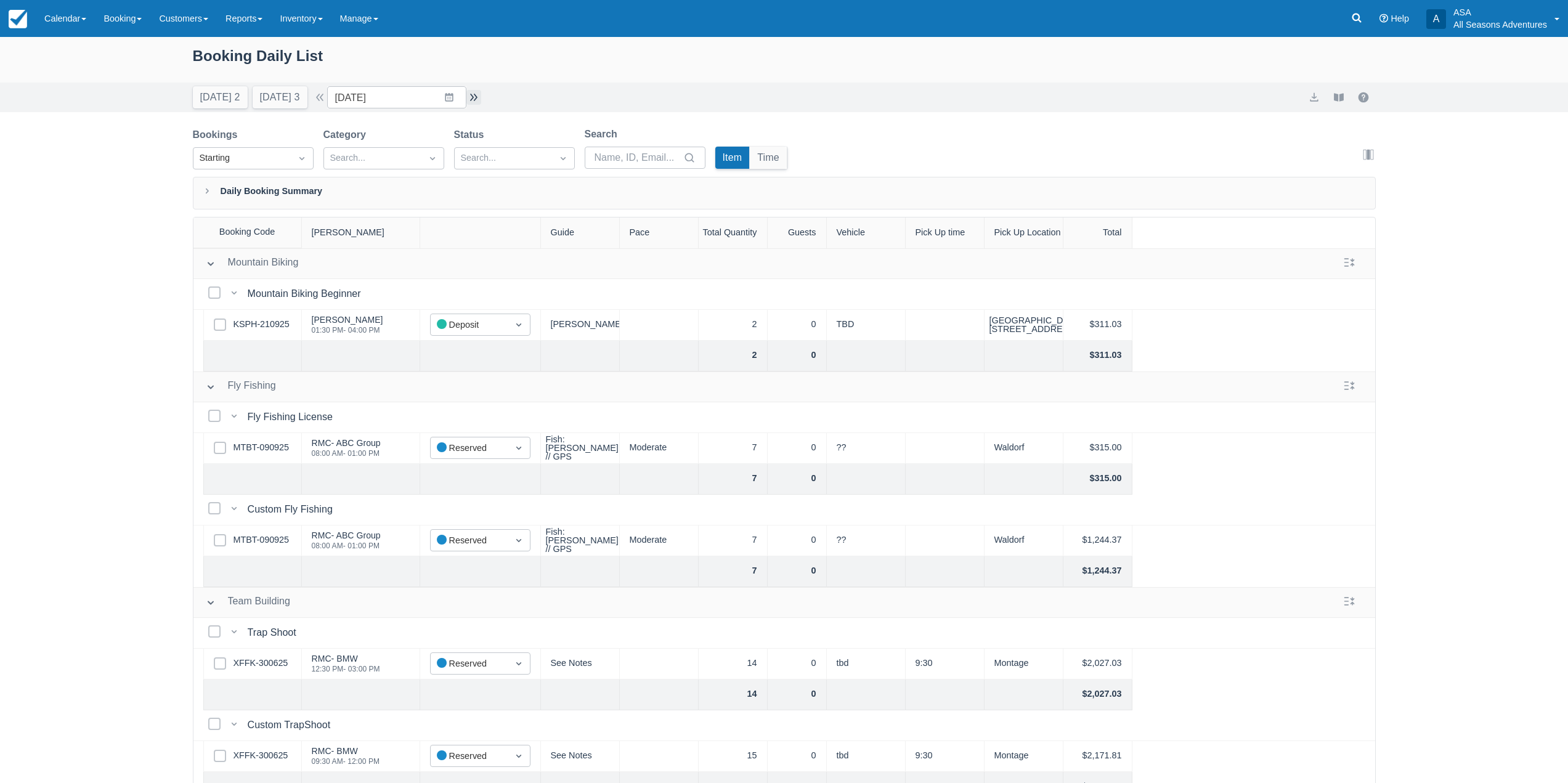
click at [473, 95] on button "button" at bounding box center [473, 97] width 14 height 14
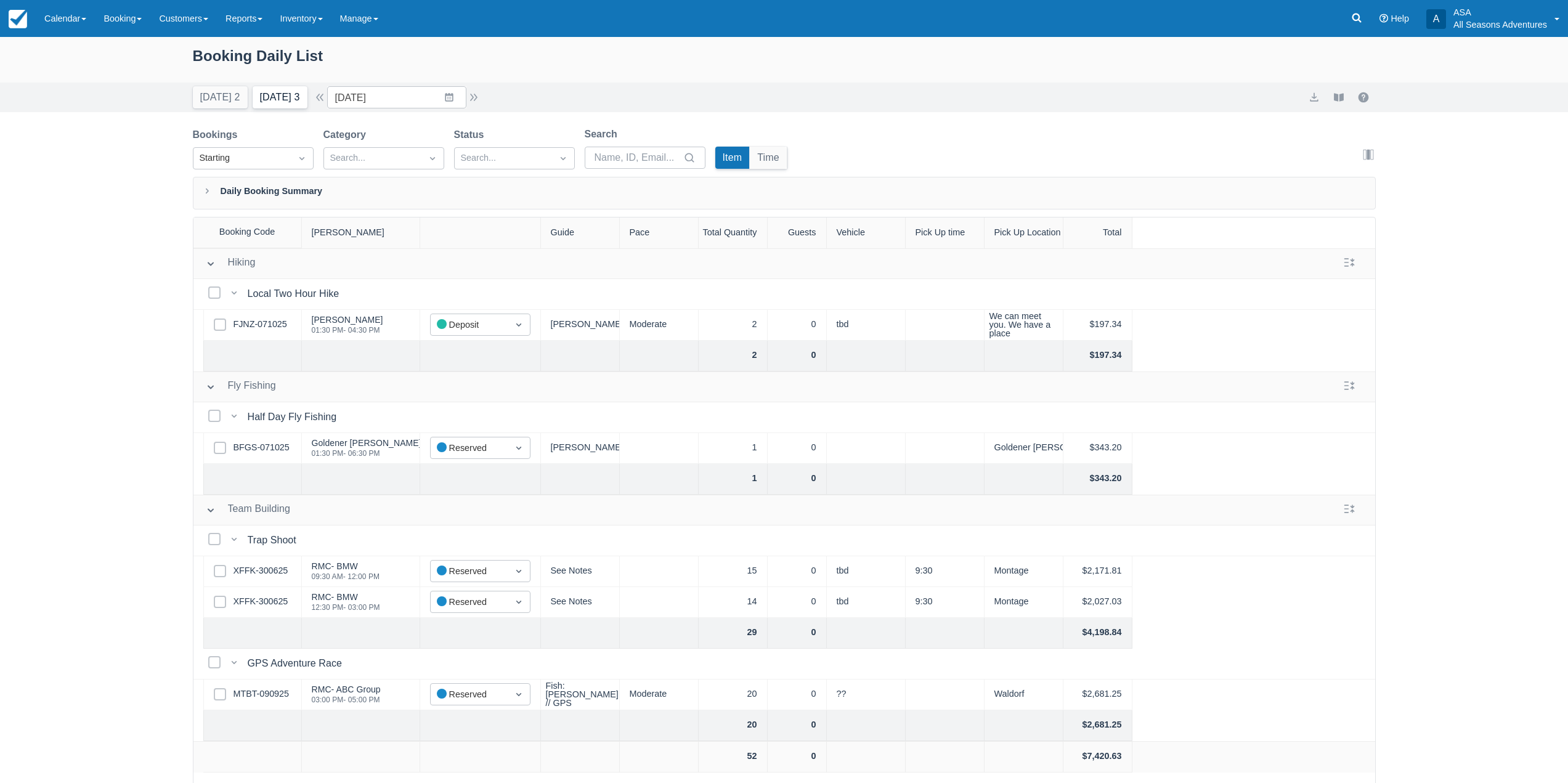
click at [262, 92] on button "Tomorrow 3" at bounding box center [280, 97] width 55 height 22
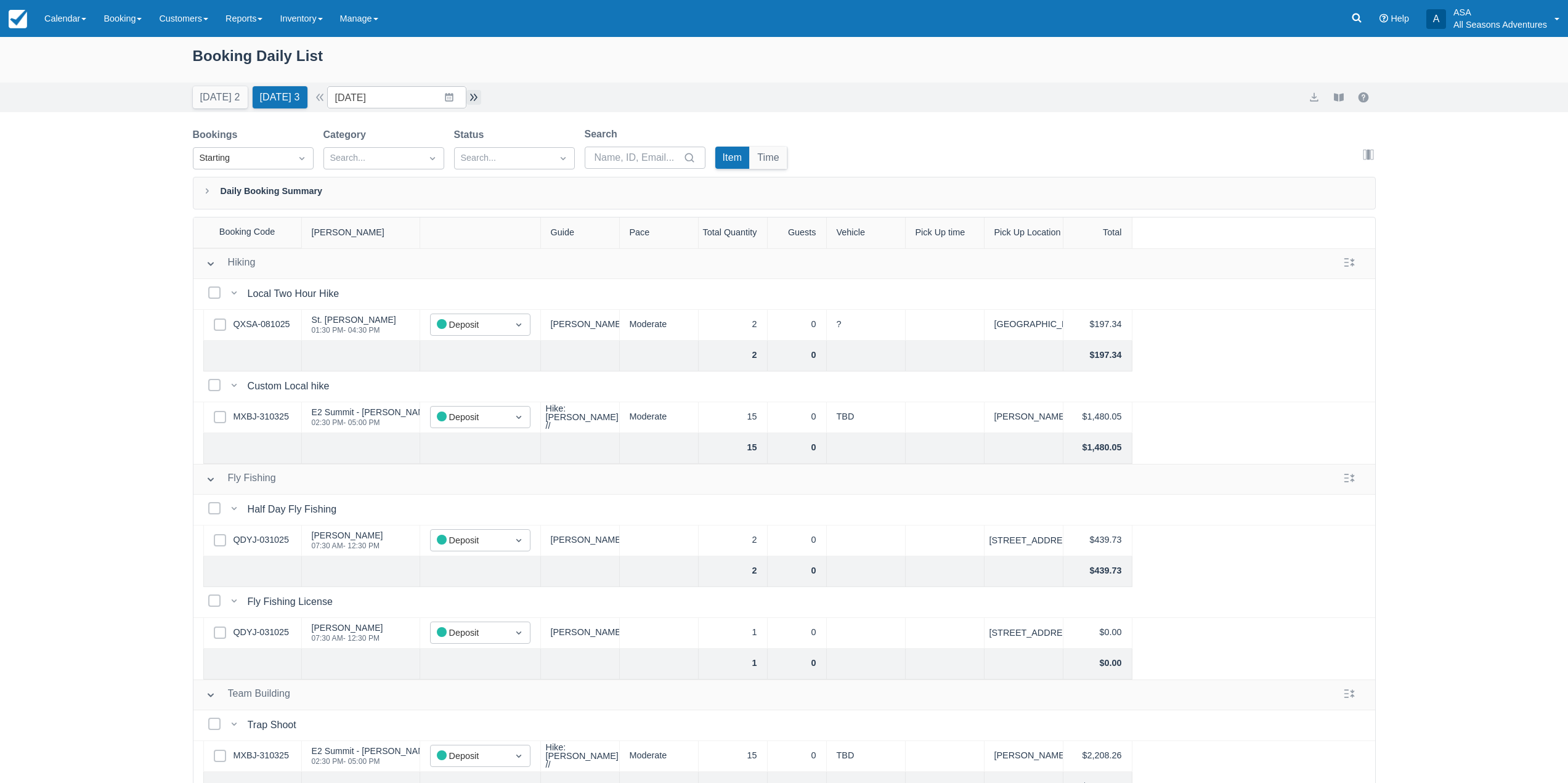
click at [481, 92] on button "button" at bounding box center [473, 97] width 14 height 14
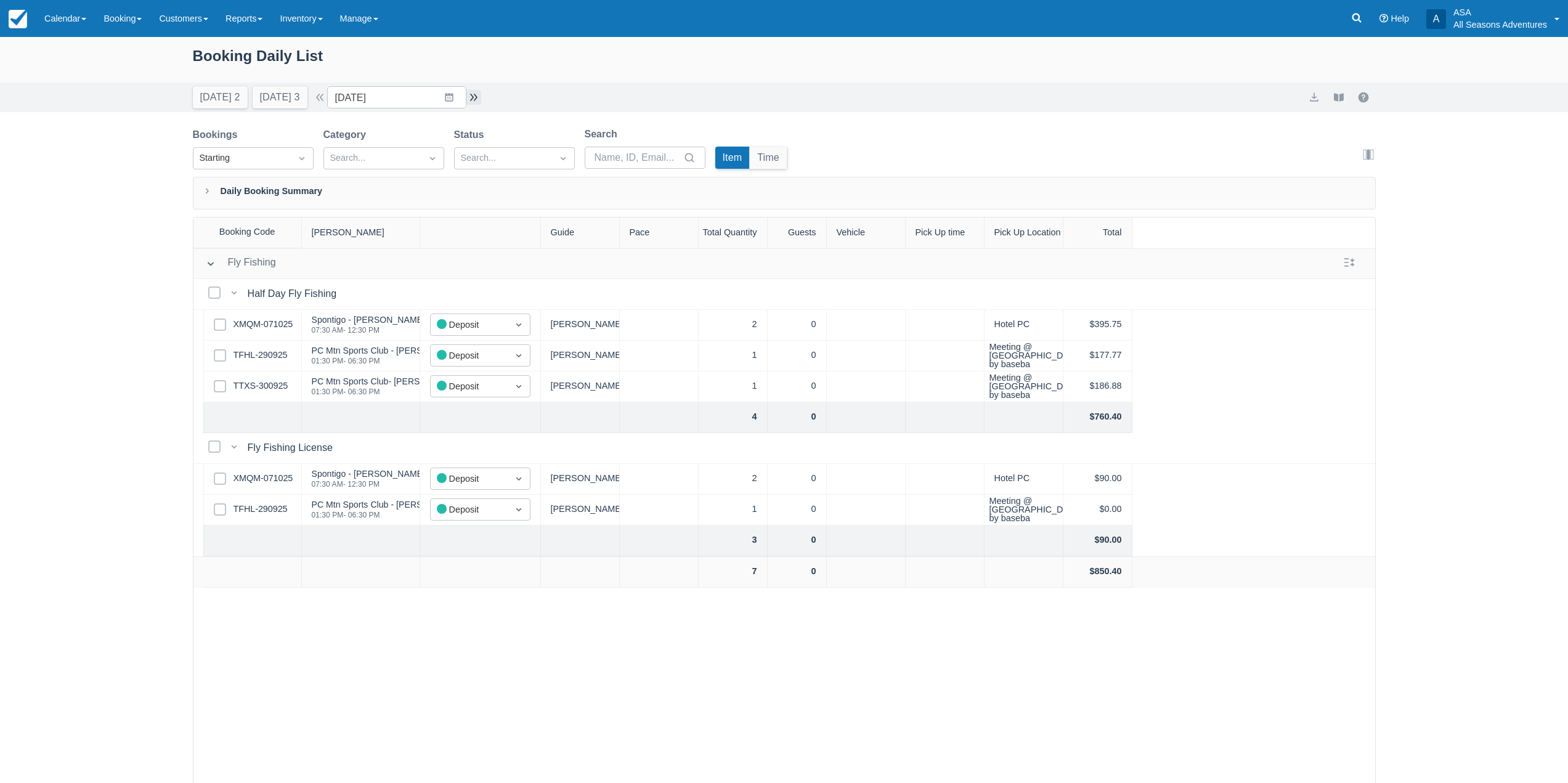
click at [481, 92] on button "button" at bounding box center [473, 97] width 14 height 14
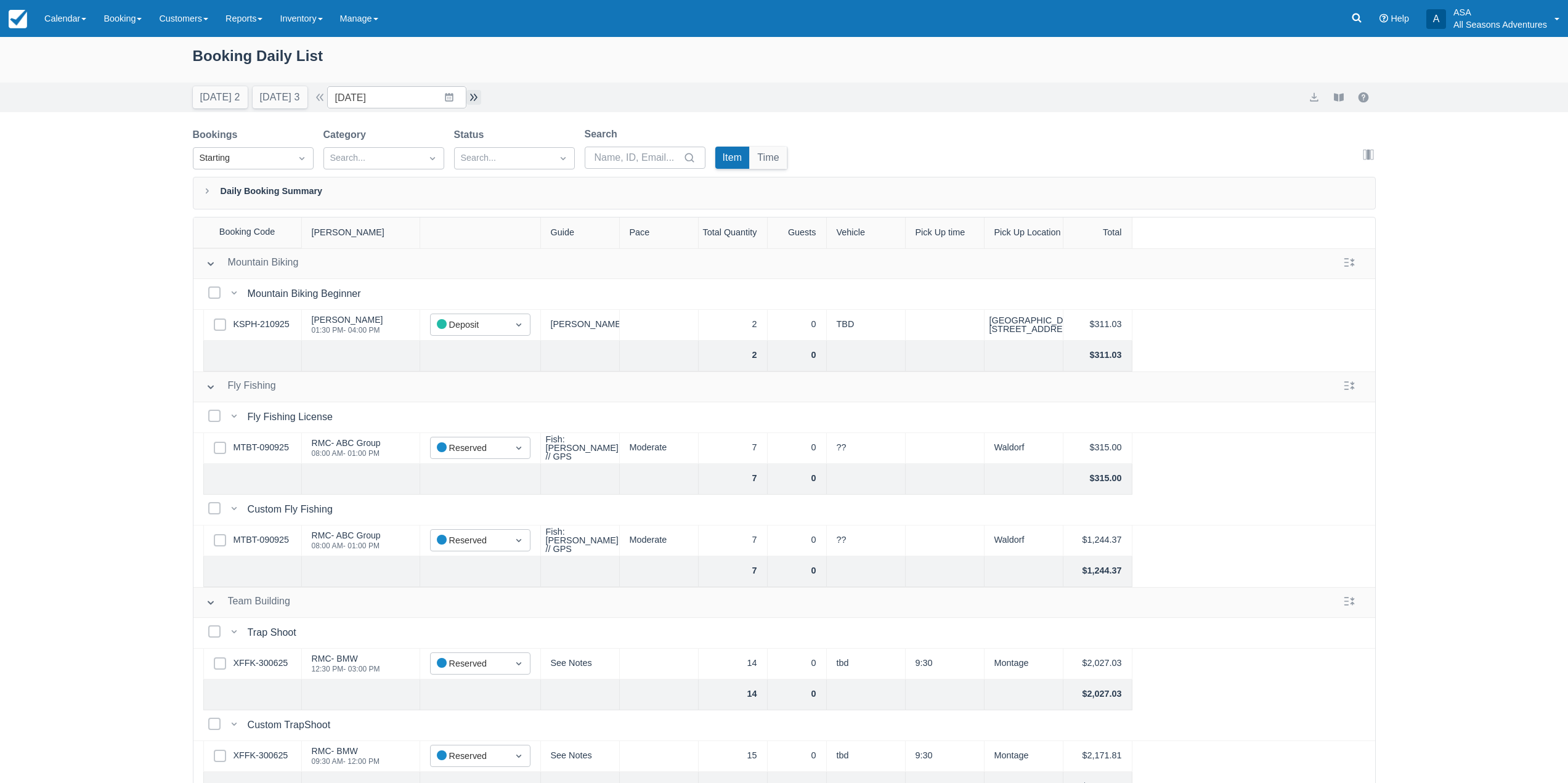
click at [472, 95] on button "button" at bounding box center [473, 97] width 14 height 14
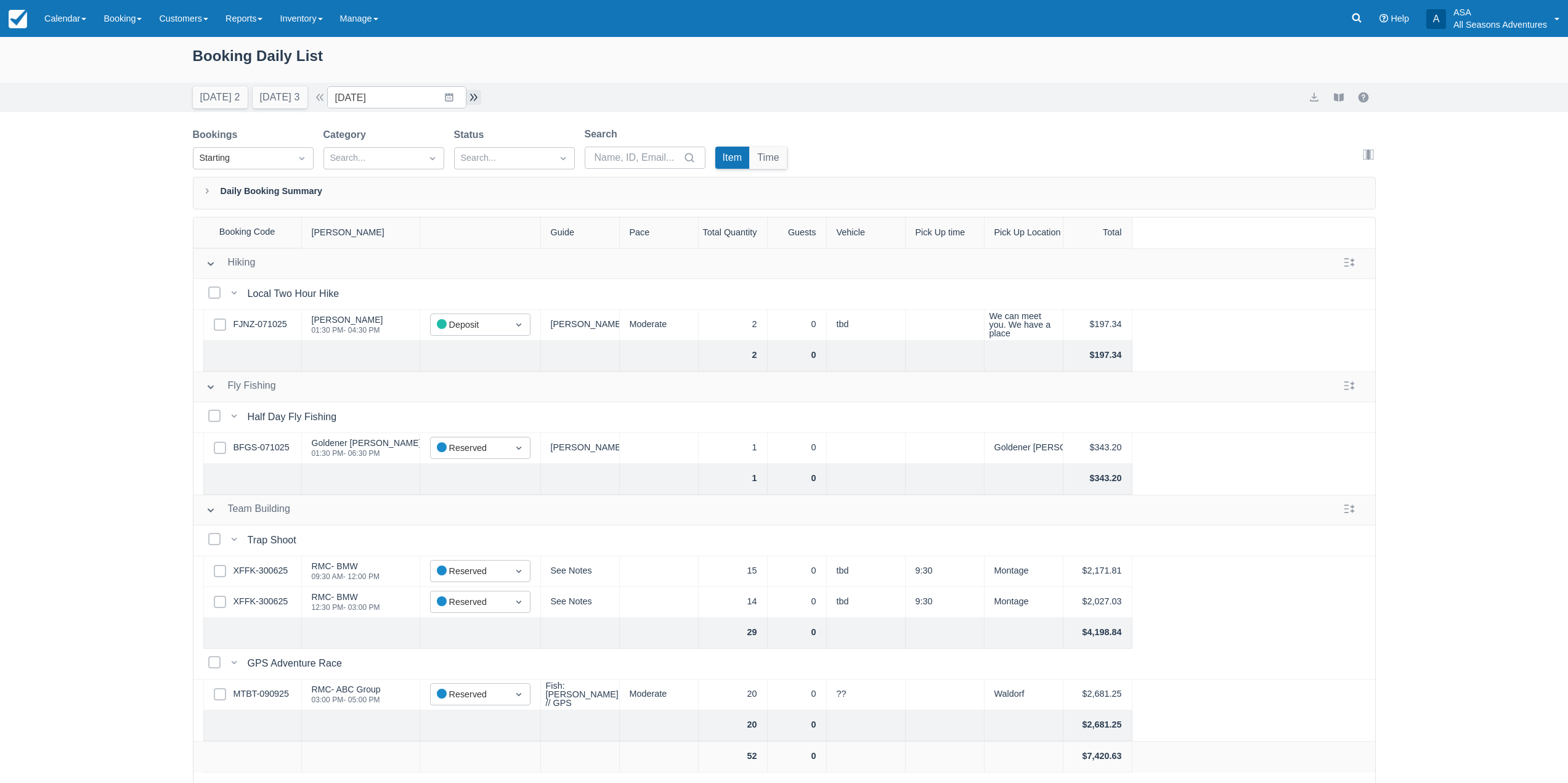
click at [481, 90] on button "button" at bounding box center [473, 97] width 14 height 14
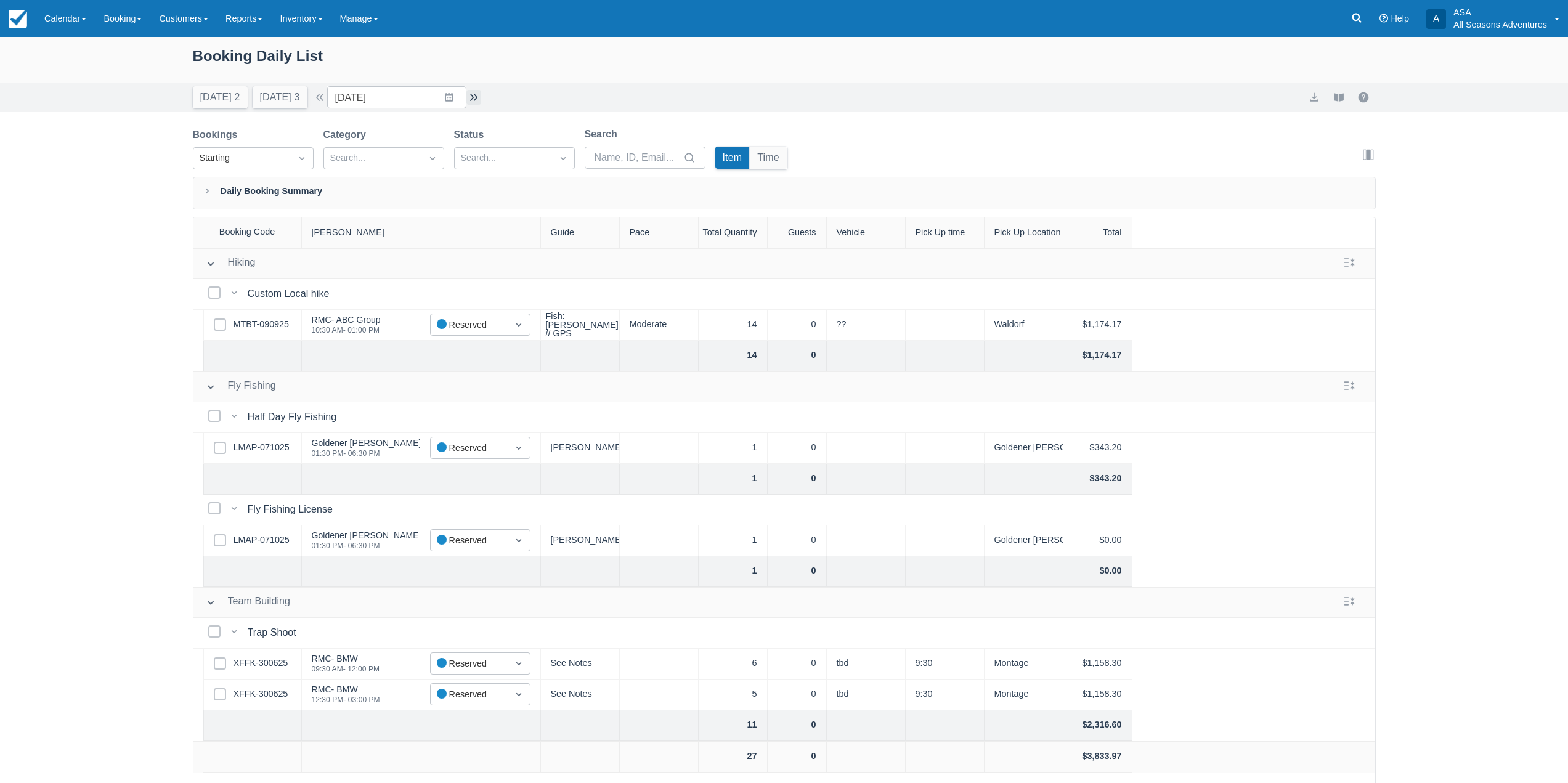
click at [473, 98] on button "button" at bounding box center [473, 97] width 14 height 14
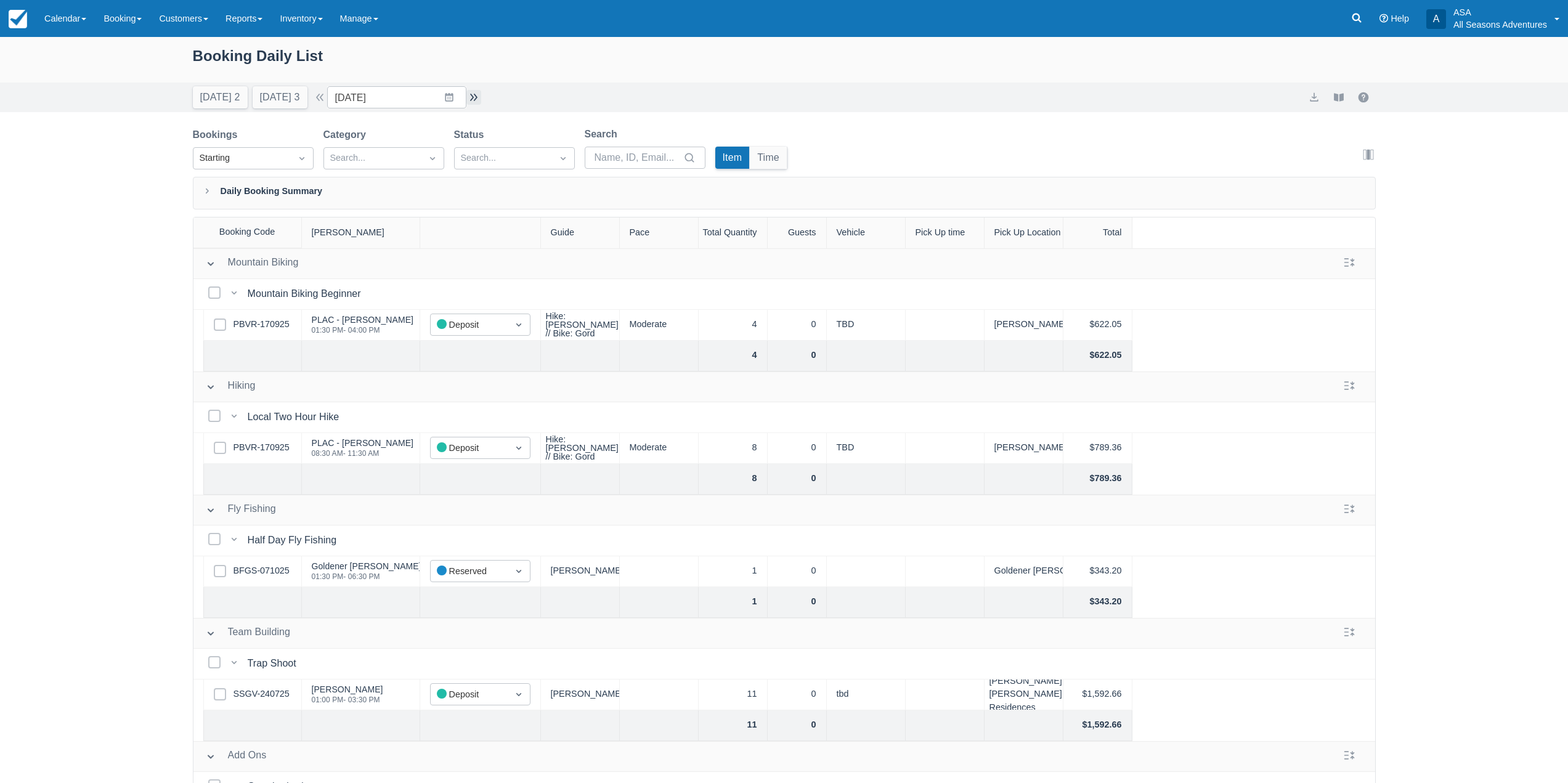
click at [481, 102] on button "button" at bounding box center [473, 97] width 14 height 14
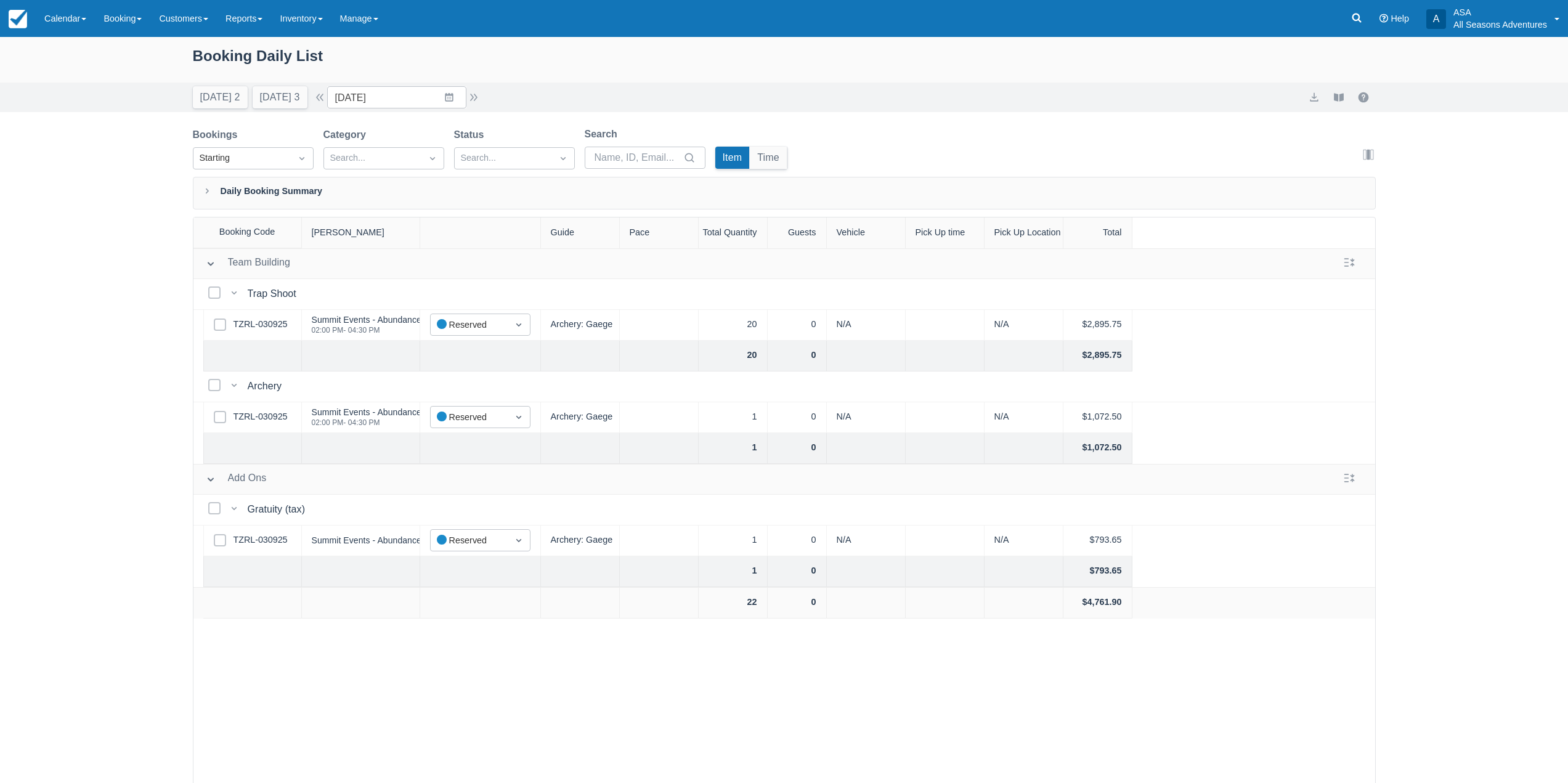
click at [488, 101] on div "Today 2 Tomorrow 3 Date 10/16/25 Navigate forward to interact with the calendar…" at bounding box center [784, 97] width 1183 height 22
click at [485, 101] on div "Today 2 Tomorrow 3 Date 10/16/25 Navigate forward to interact with the calendar…" at bounding box center [784, 97] width 1183 height 22
click at [481, 101] on button "button" at bounding box center [473, 97] width 14 height 14
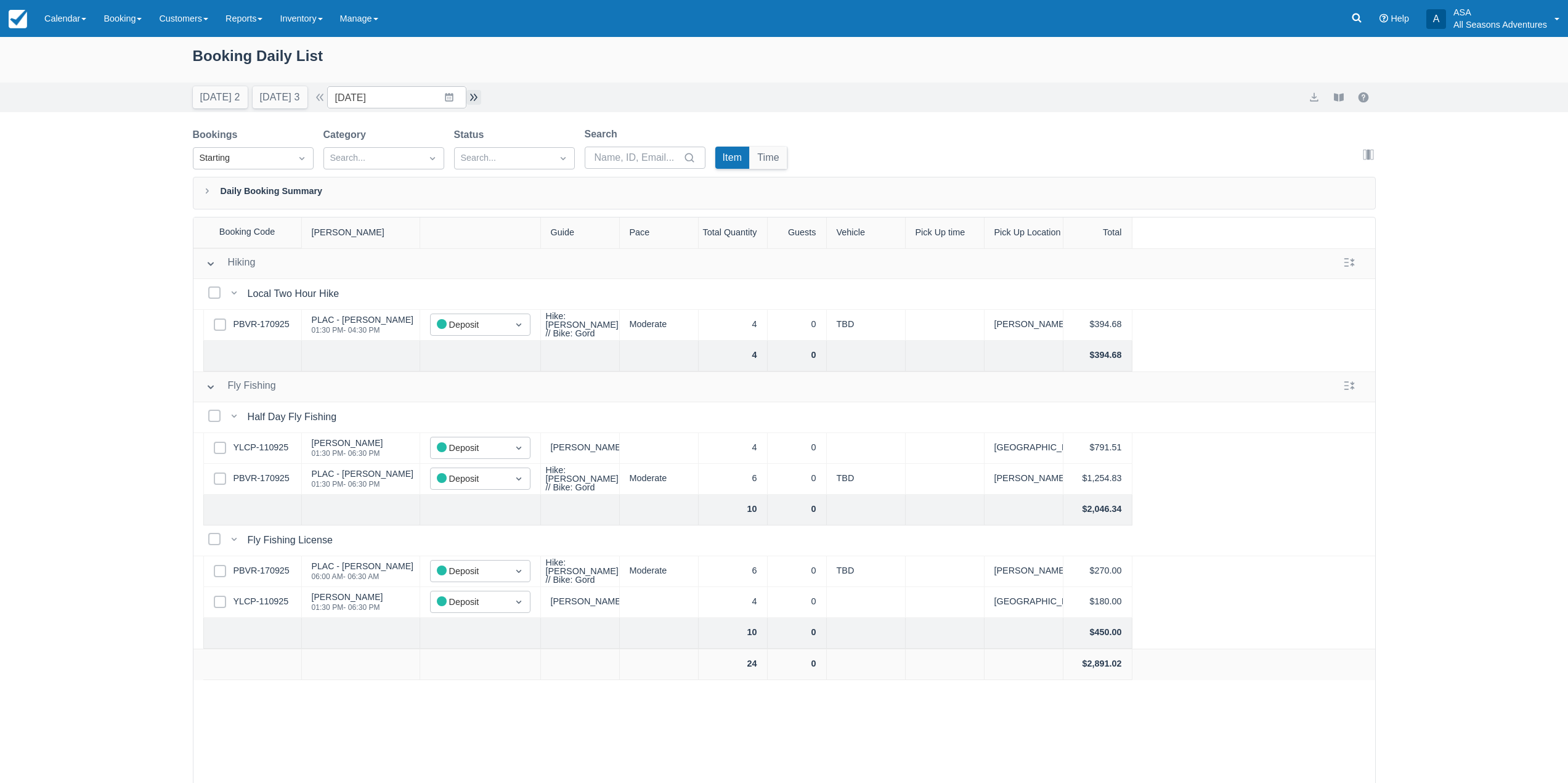
click at [478, 97] on button "button" at bounding box center [473, 97] width 14 height 14
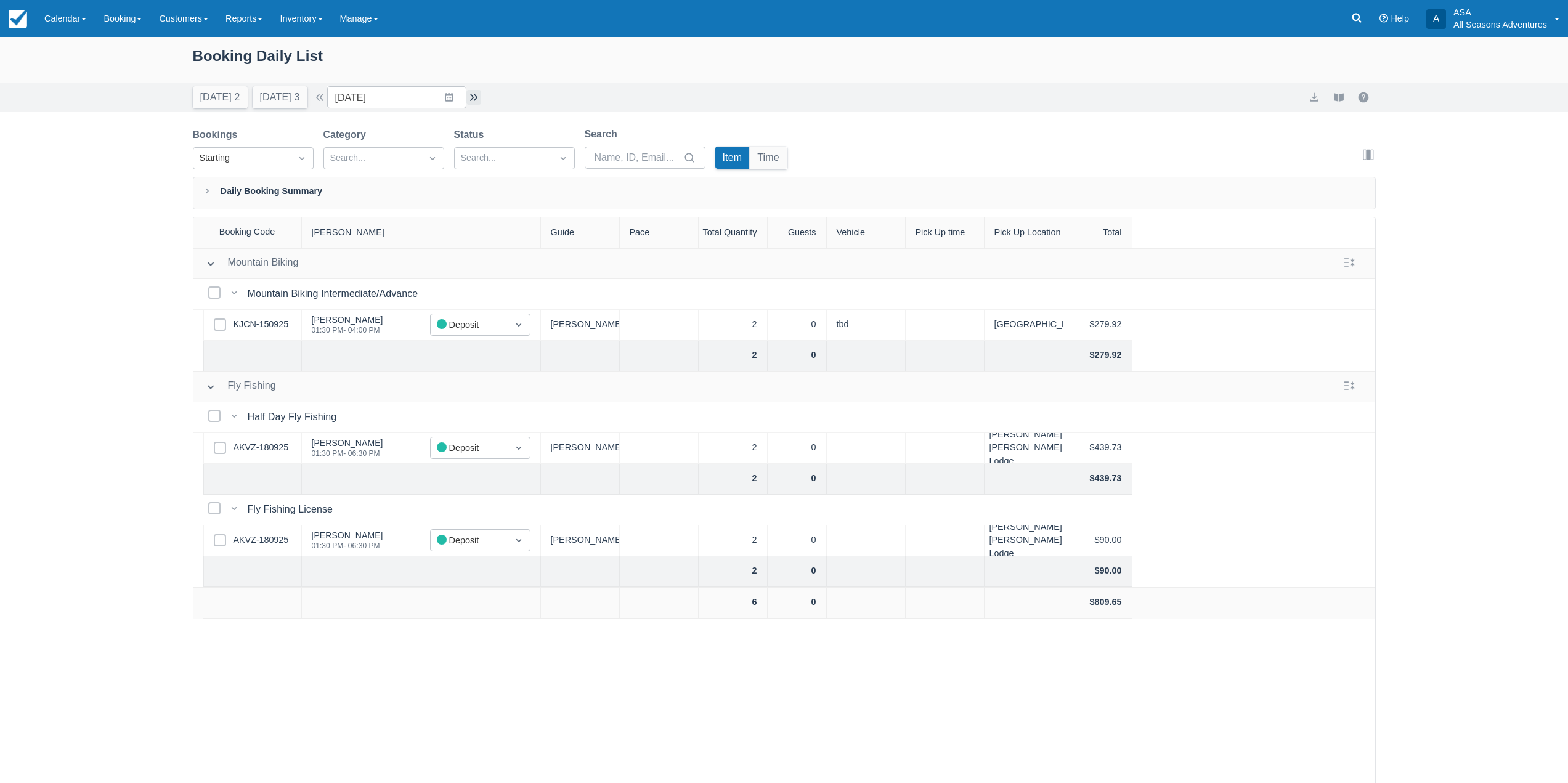
click at [478, 99] on button "button" at bounding box center [473, 97] width 14 height 14
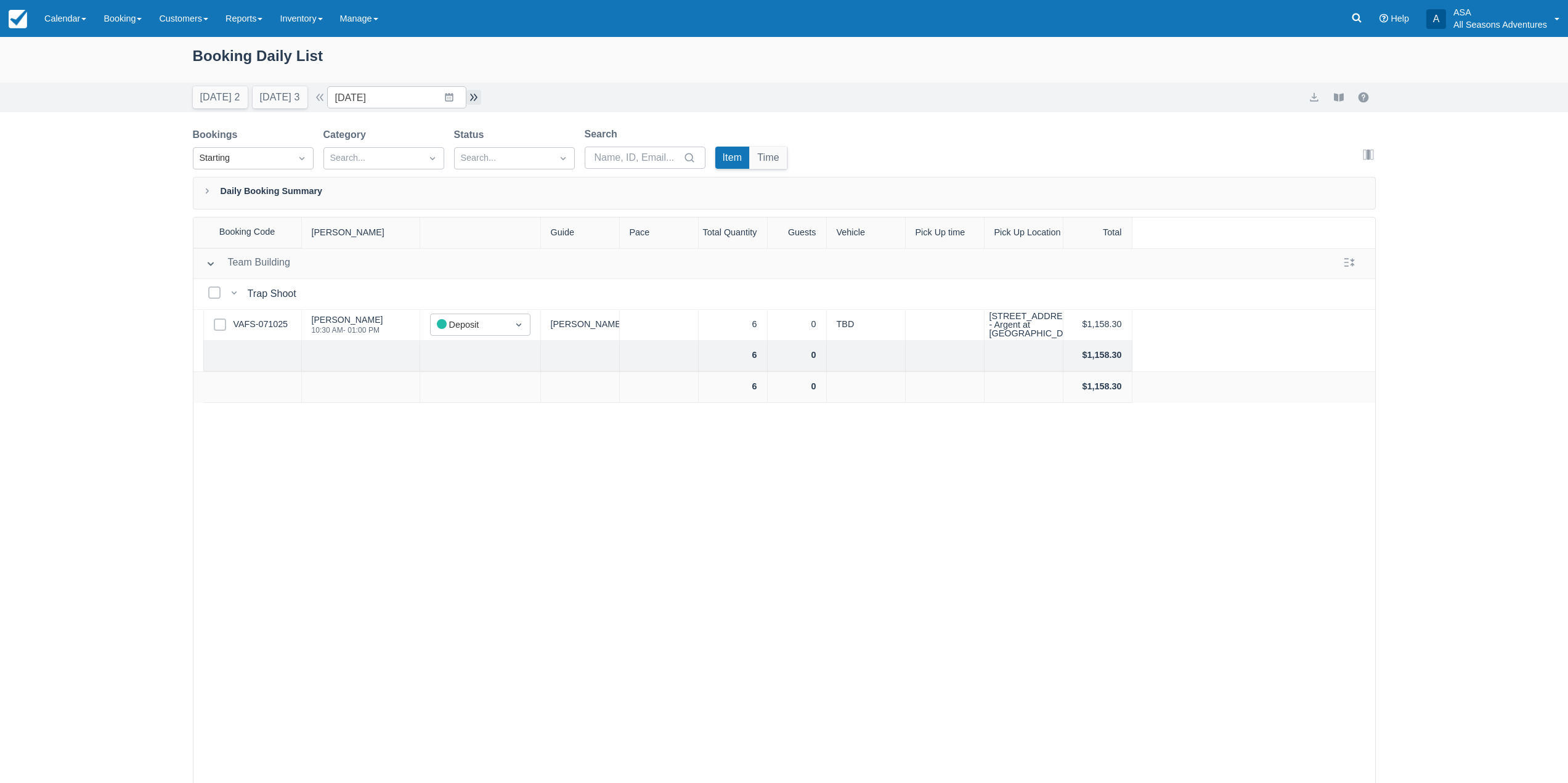
click at [478, 92] on button "button" at bounding box center [473, 97] width 14 height 14
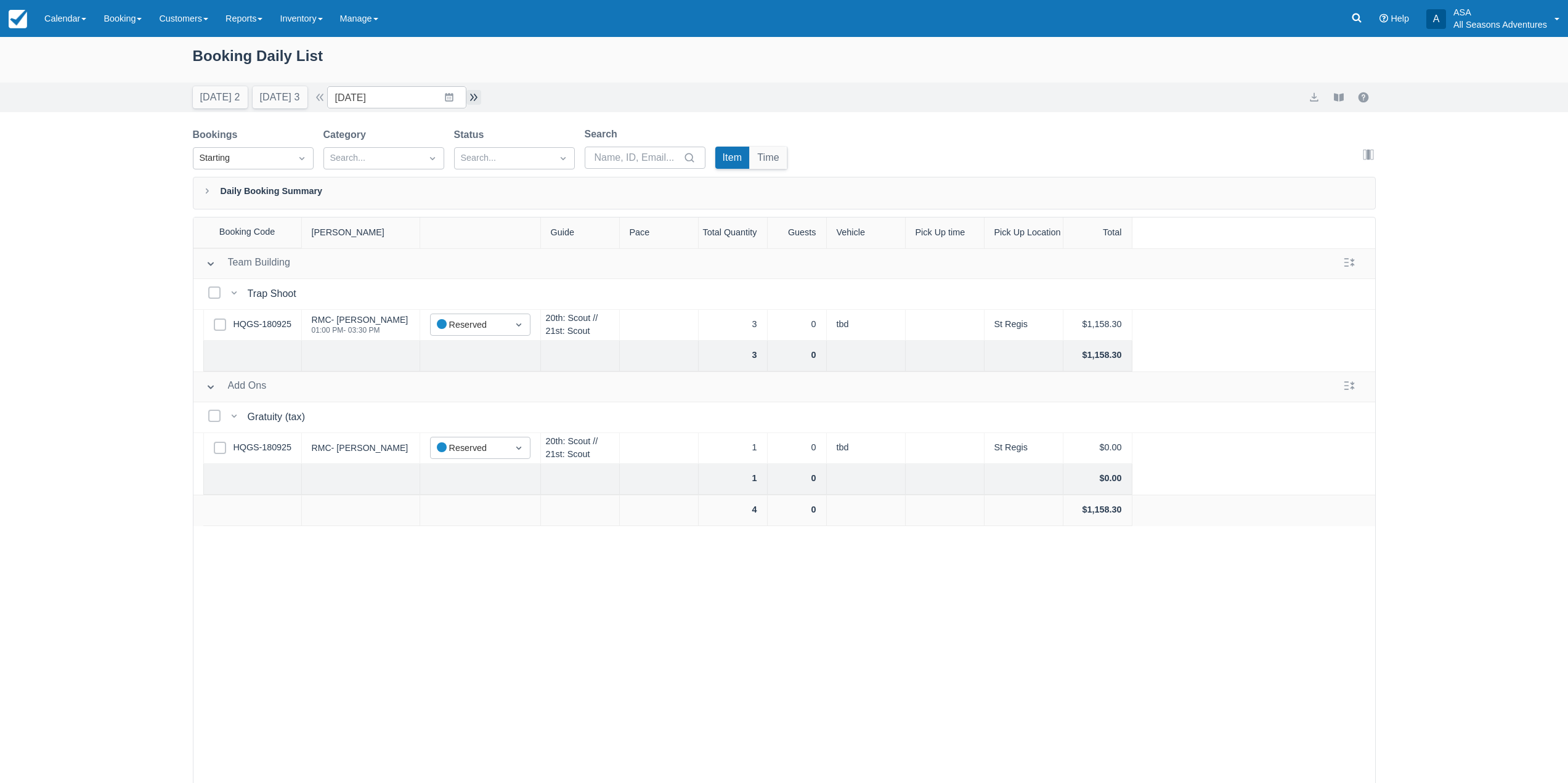
click at [481, 98] on button "button" at bounding box center [473, 97] width 14 height 14
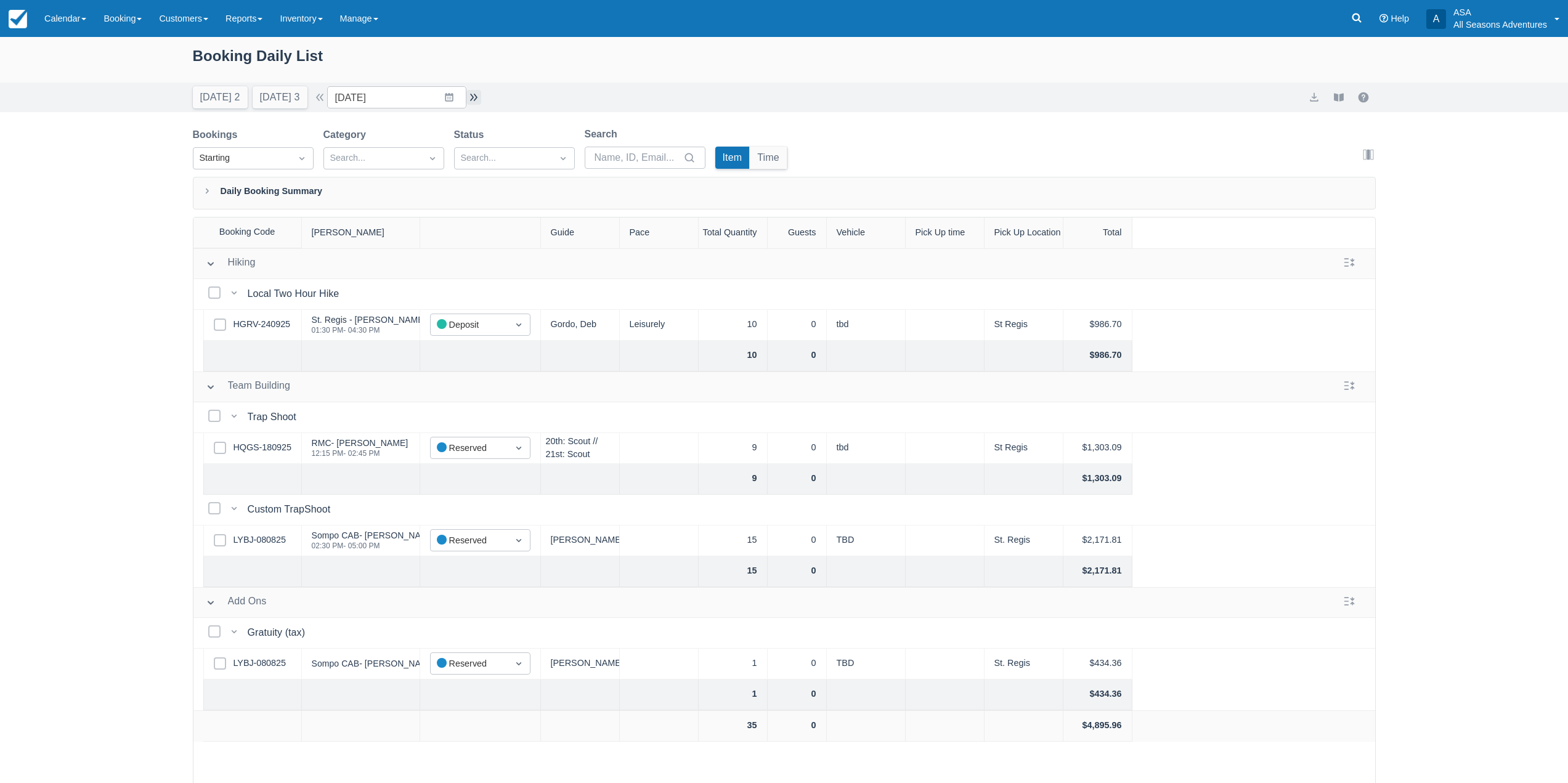
click at [478, 93] on button "button" at bounding box center [473, 97] width 14 height 14
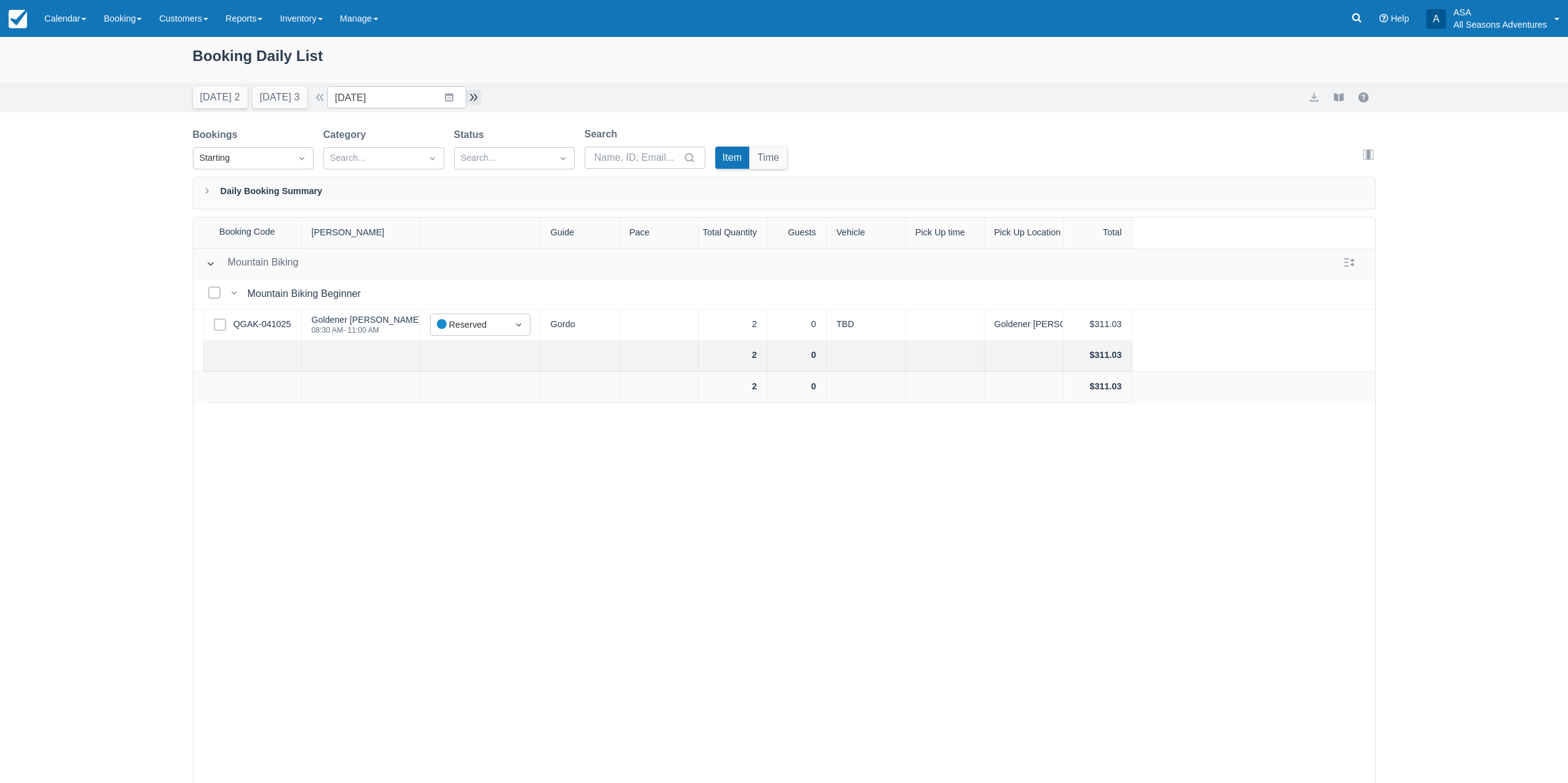
click at [477, 98] on button "button" at bounding box center [473, 97] width 14 height 14
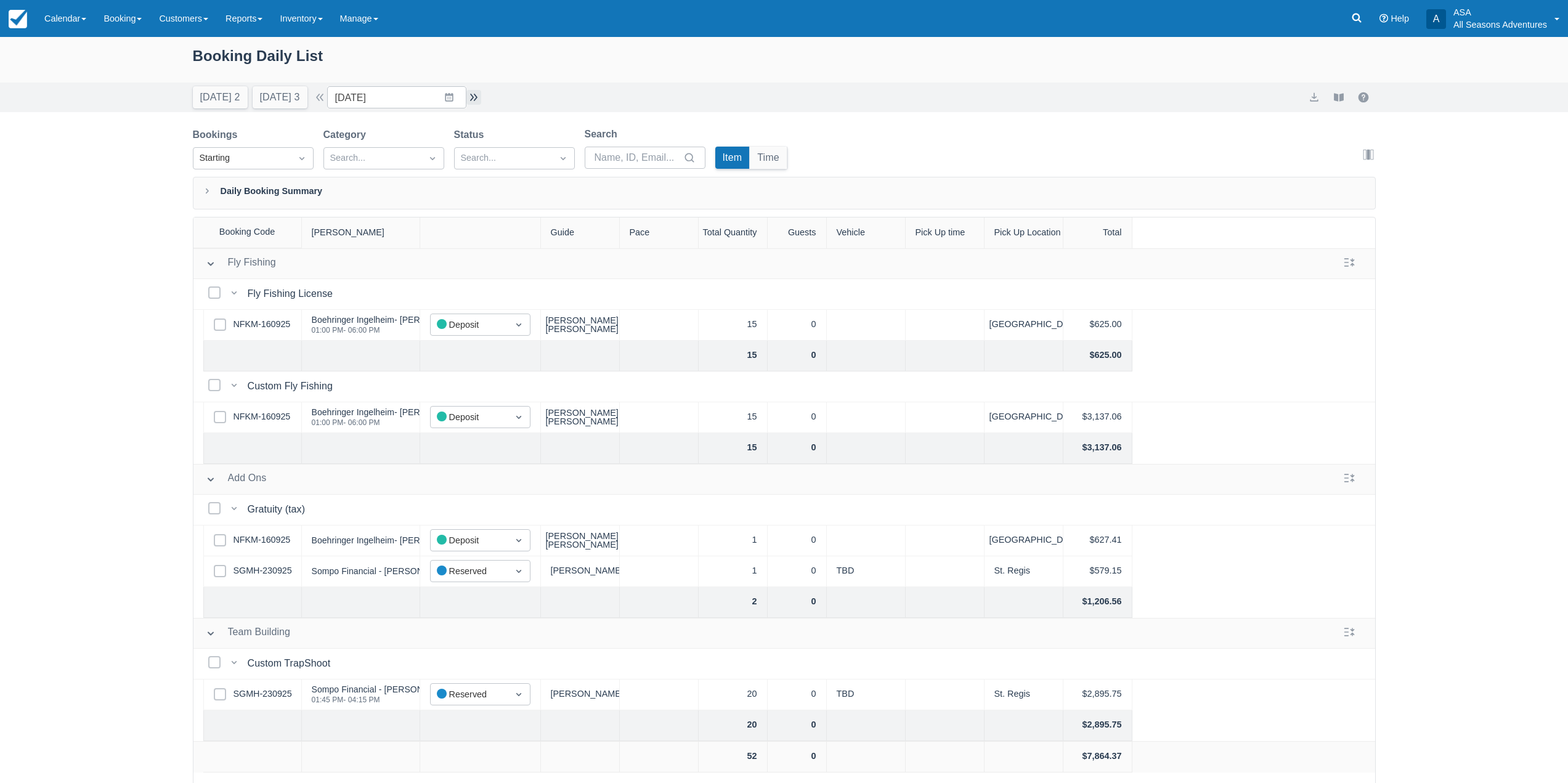
click at [478, 97] on button "button" at bounding box center [473, 97] width 14 height 14
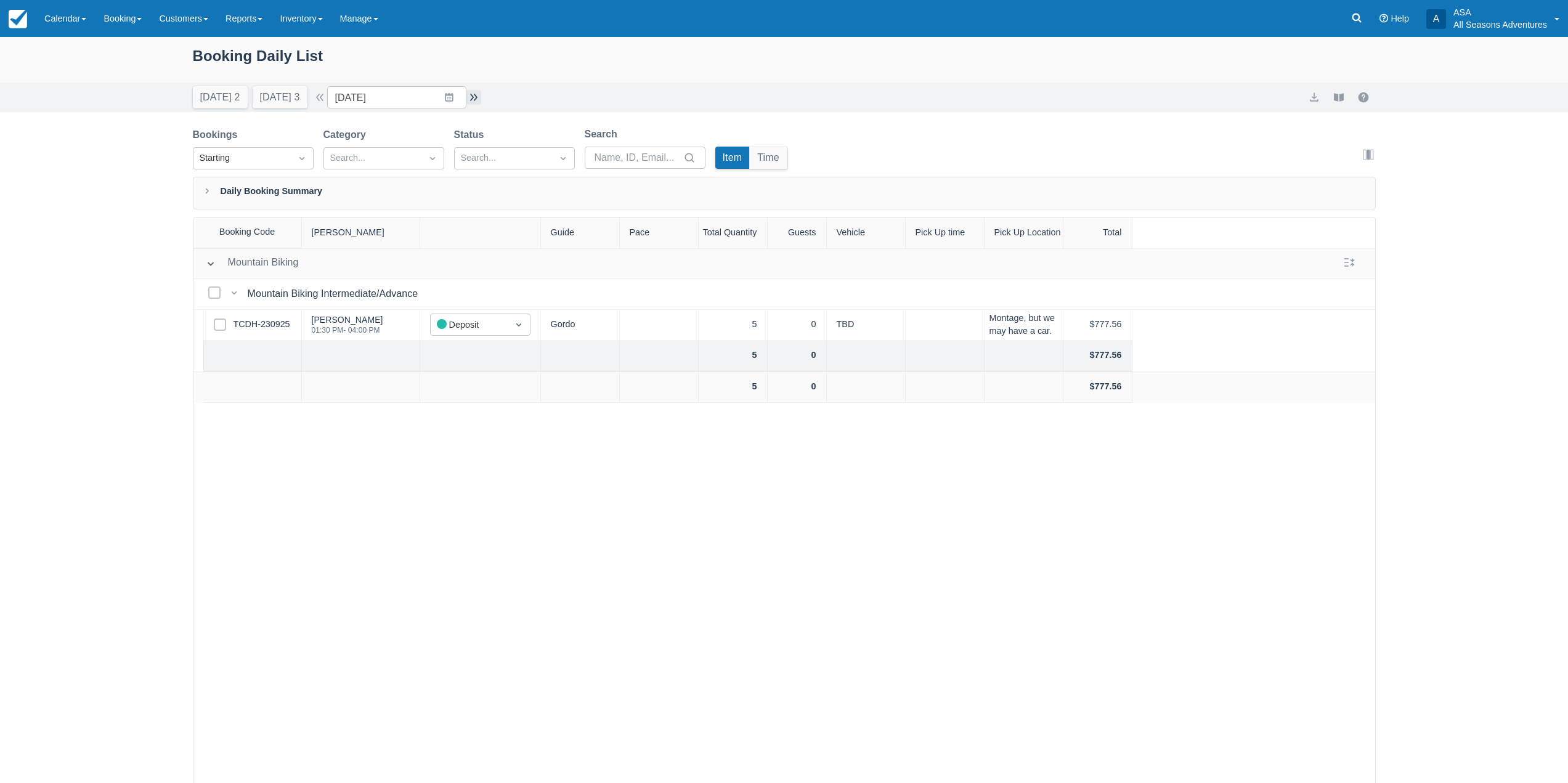
click at [481, 93] on button "button" at bounding box center [473, 97] width 14 height 14
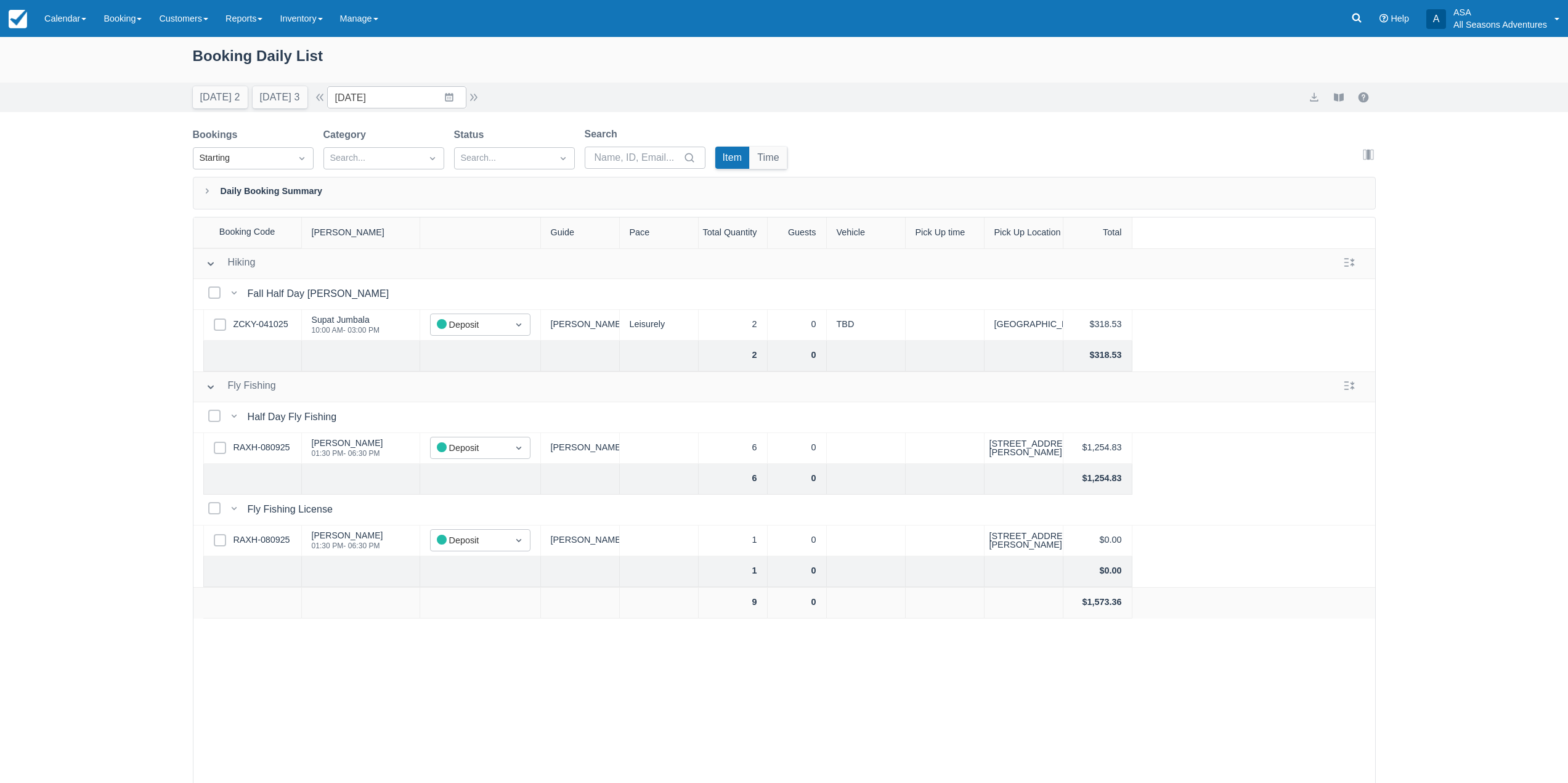
click at [481, 105] on div "Today 2 Tomorrow 3 Date 10/25/25 Navigate forward to interact with the calendar…" at bounding box center [337, 97] width 288 height 22
click at [478, 98] on button "button" at bounding box center [473, 97] width 14 height 14
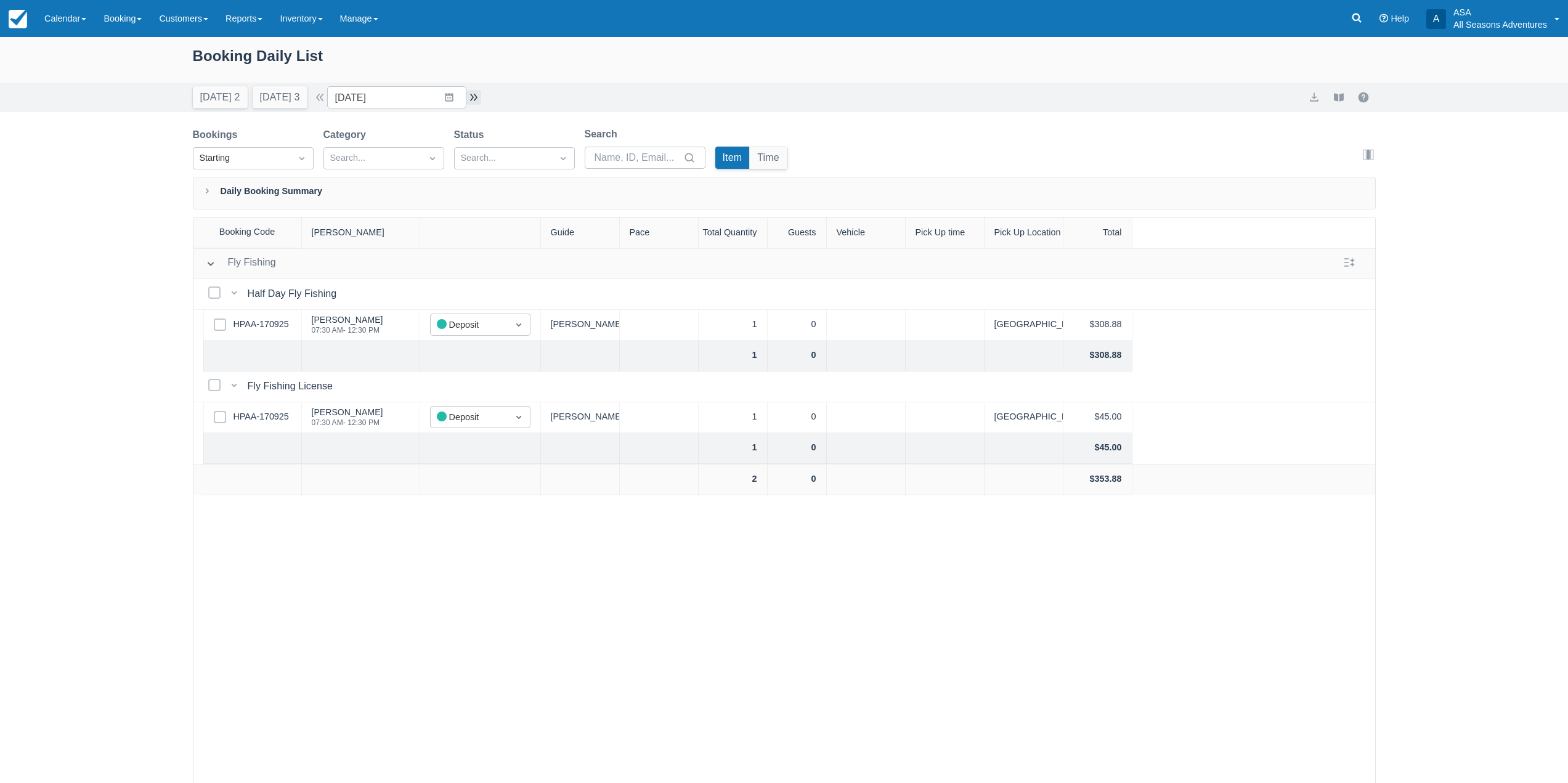
click at [477, 92] on button "button" at bounding box center [473, 97] width 14 height 14
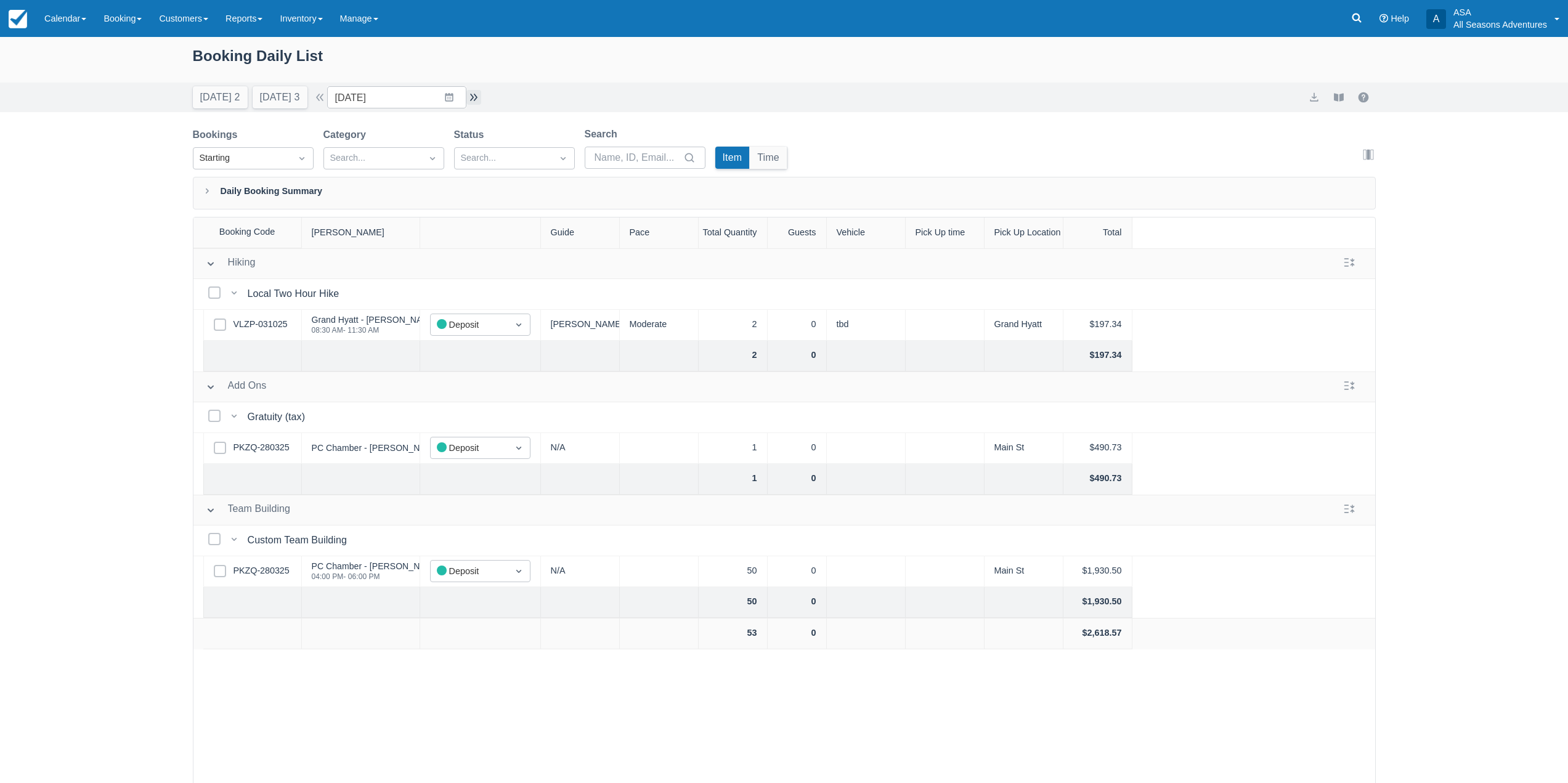
click at [478, 93] on button "button" at bounding box center [473, 97] width 14 height 14
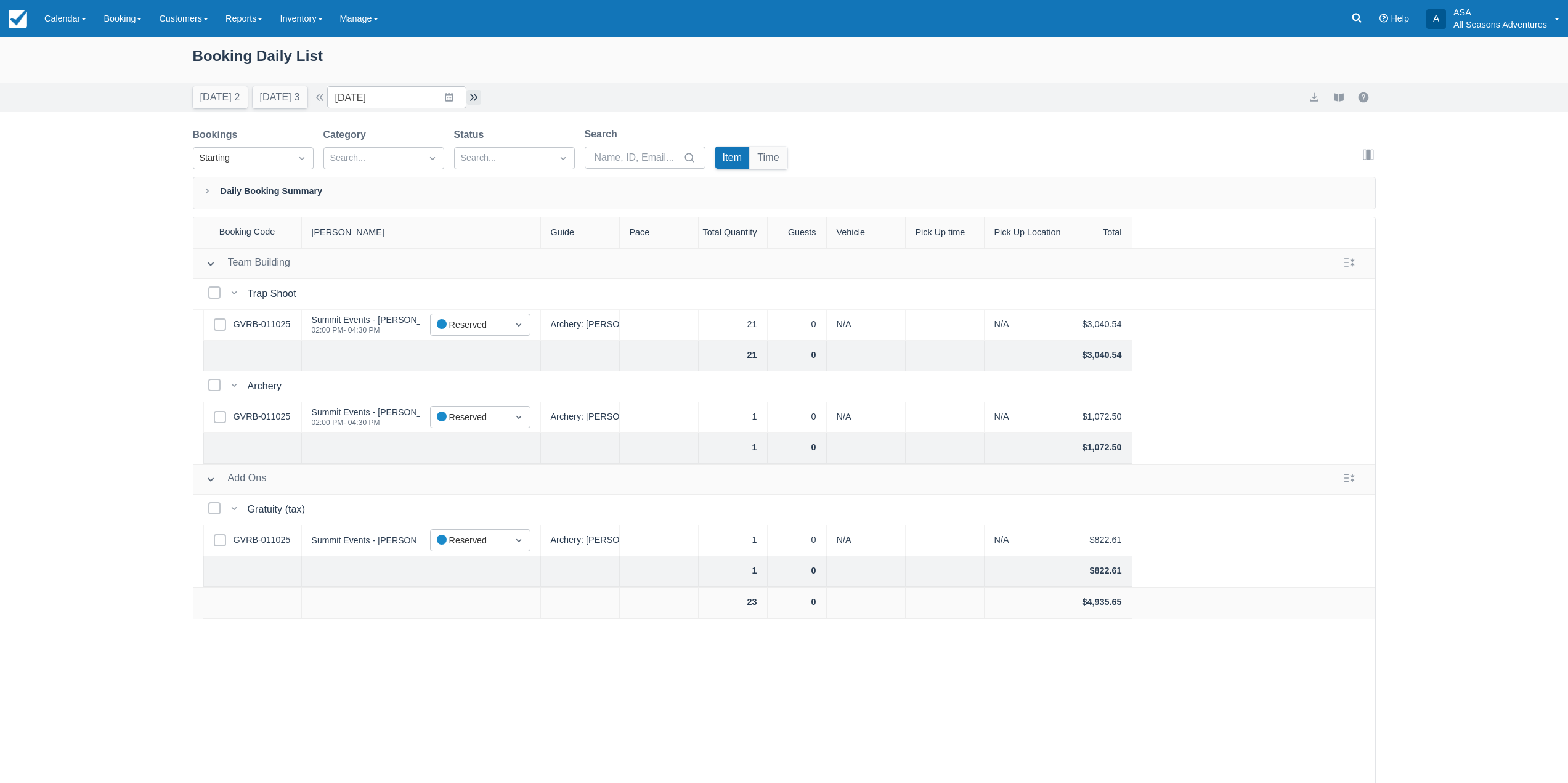
click at [472, 101] on button "button" at bounding box center [473, 97] width 14 height 14
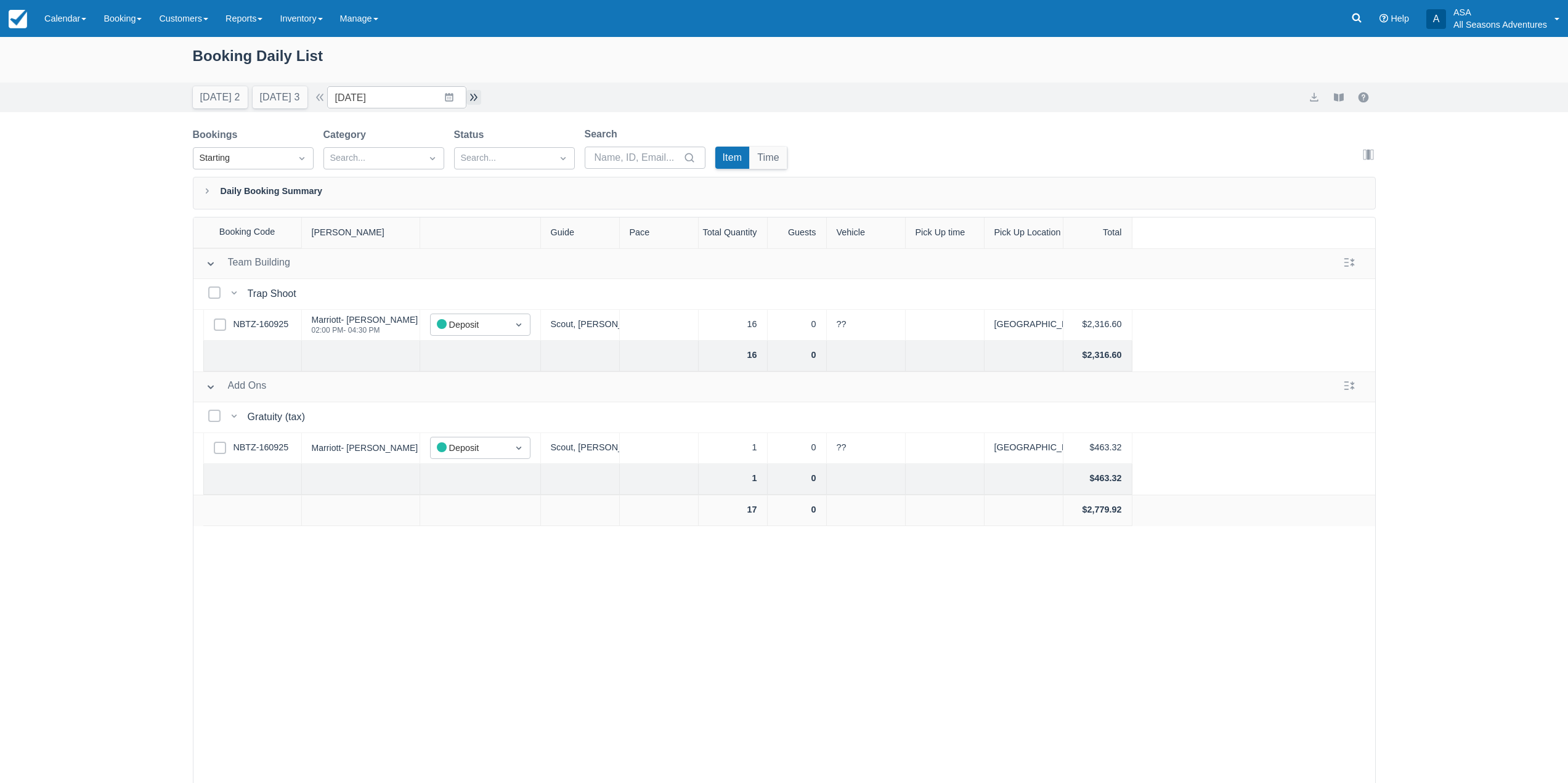
click at [480, 97] on button "button" at bounding box center [473, 97] width 14 height 14
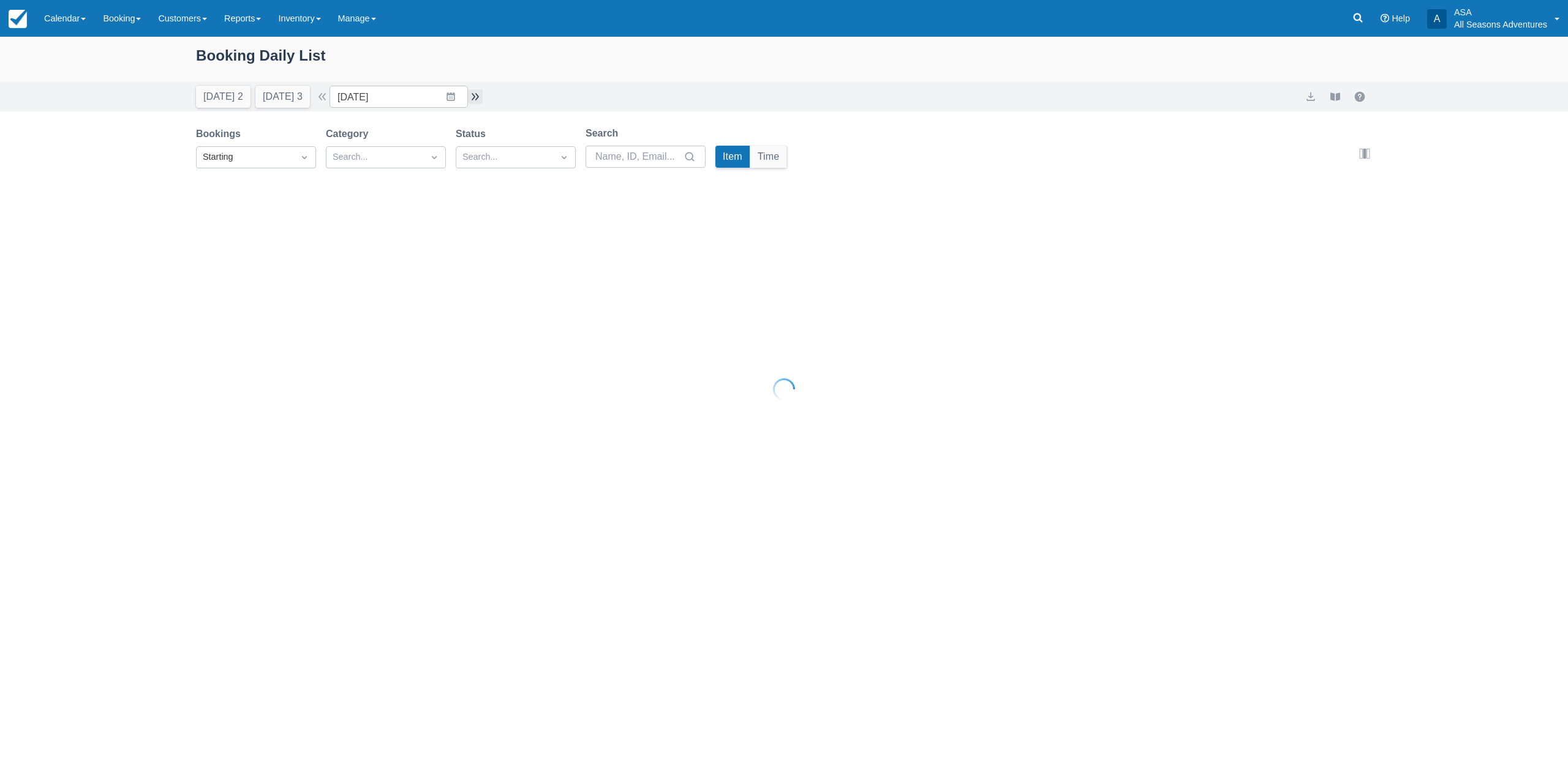
click at [477, 96] on button "button" at bounding box center [475, 96] width 14 height 14
click at [329, 97] on button "button" at bounding box center [322, 96] width 14 height 14
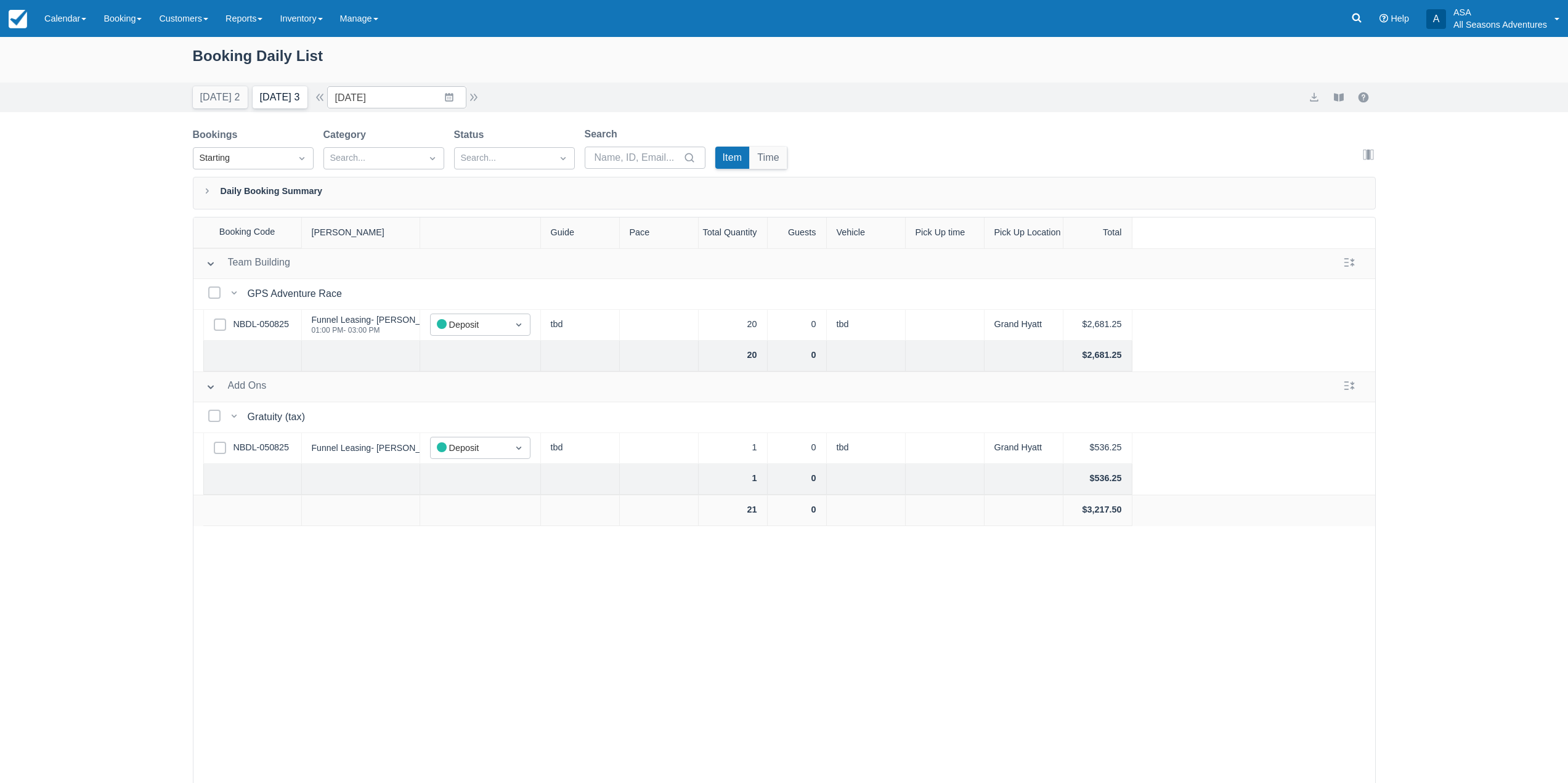
click at [286, 98] on button "Tomorrow 3" at bounding box center [280, 97] width 55 height 22
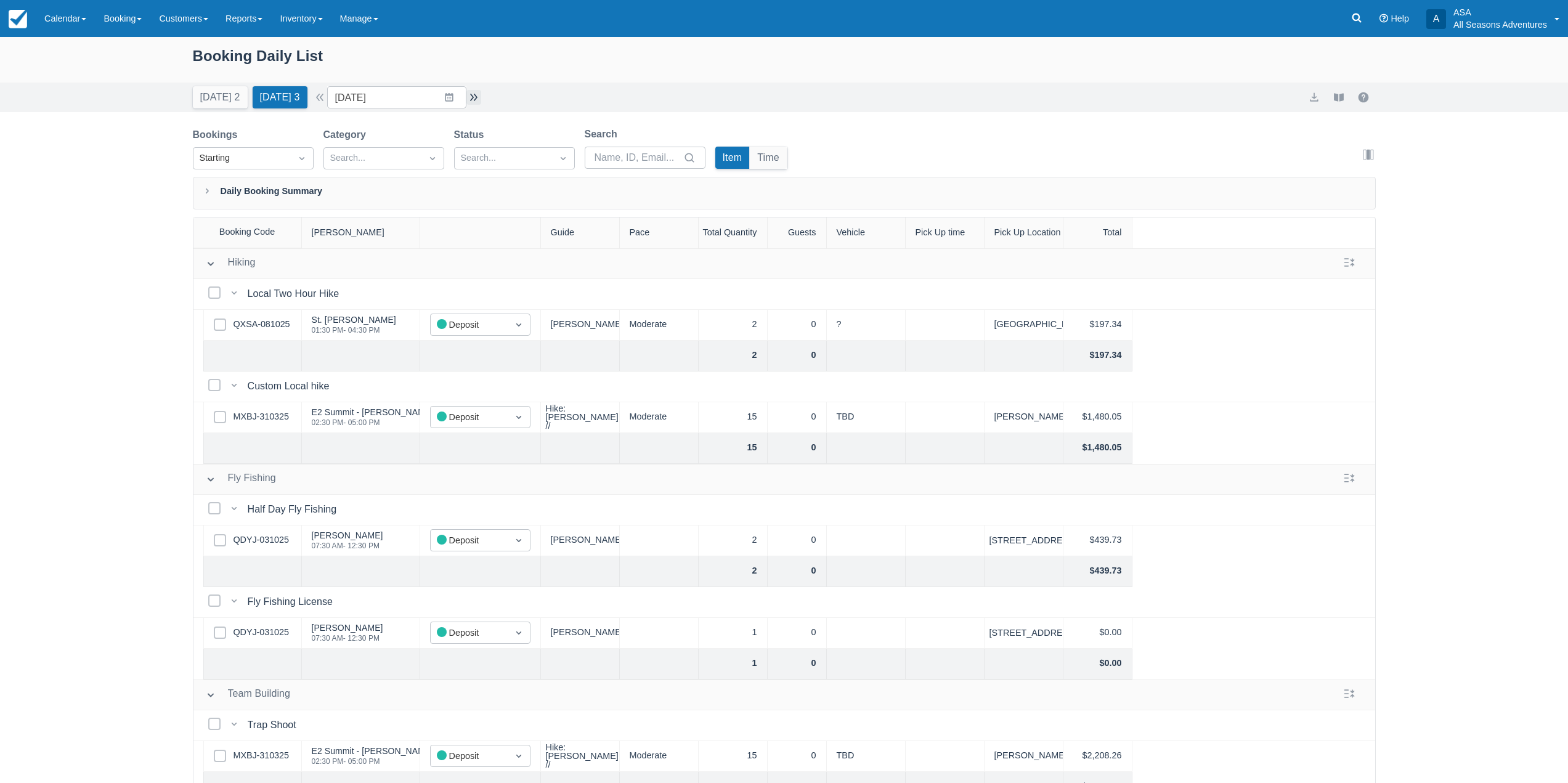
click at [478, 94] on button "button" at bounding box center [473, 97] width 14 height 14
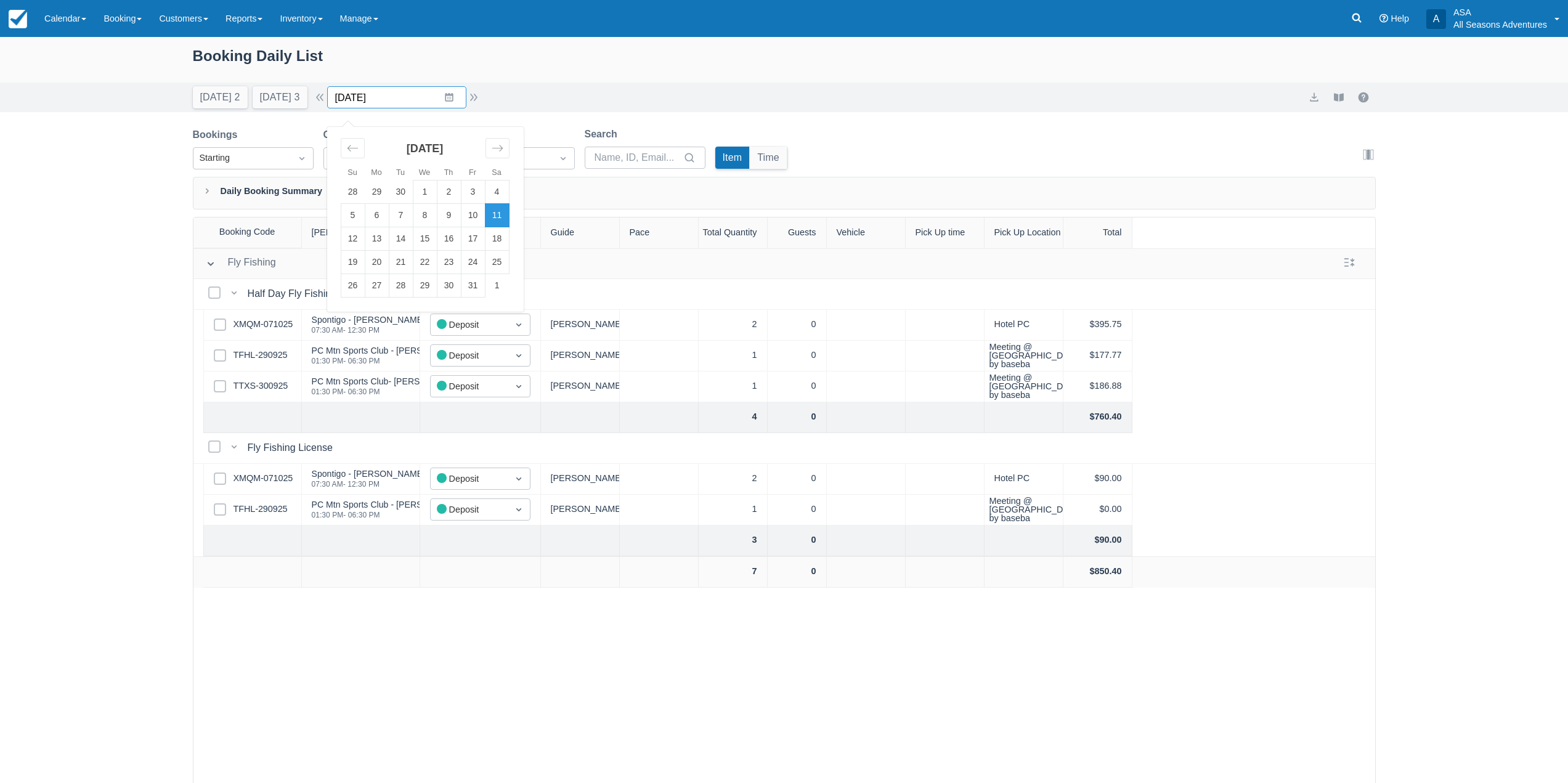
click at [458, 101] on input "10/11/25" at bounding box center [397, 97] width 139 height 22
click at [384, 288] on td "27" at bounding box center [376, 285] width 24 height 24
type input "10/27/25"
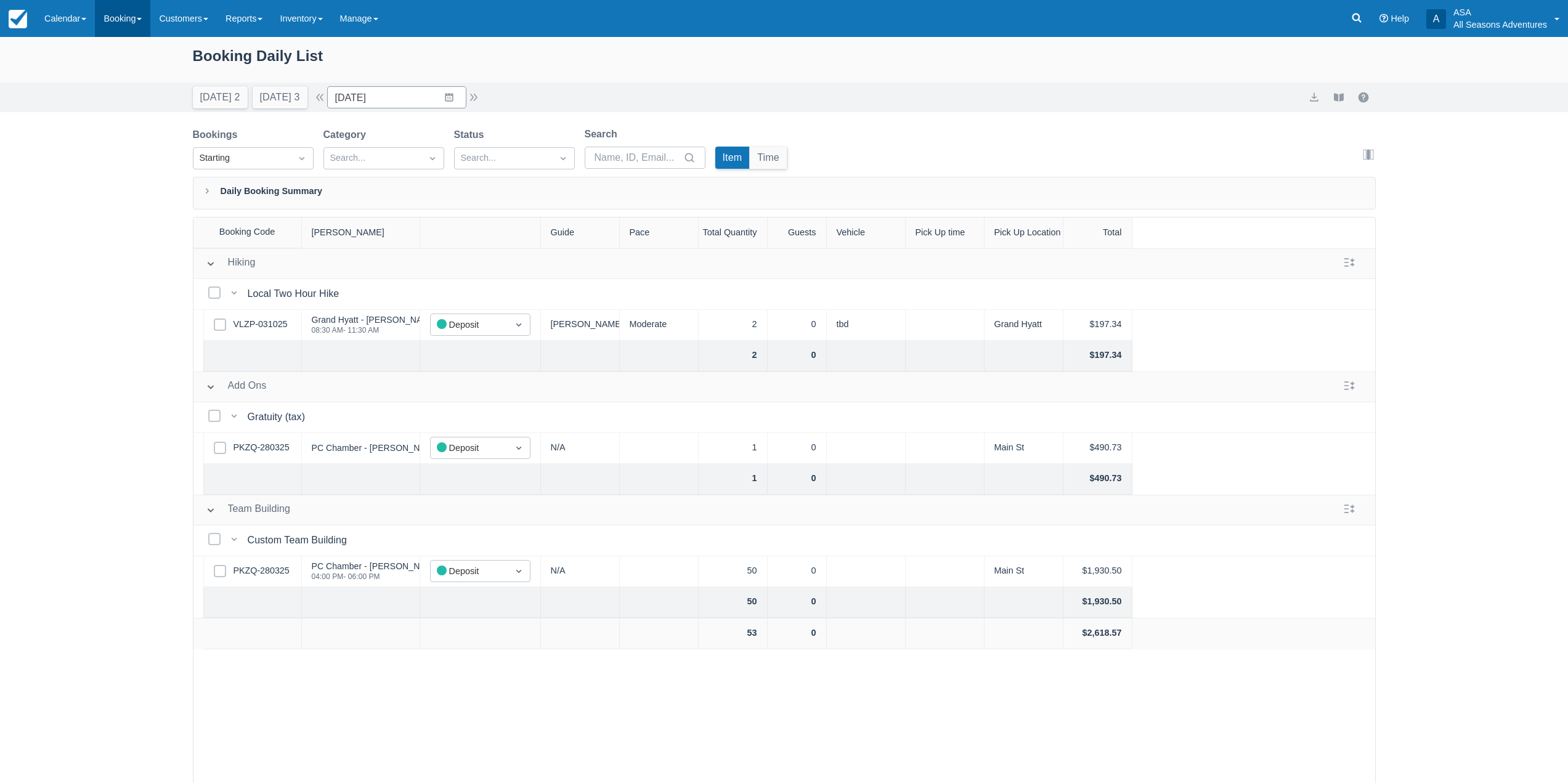
click at [150, 21] on link "Booking" at bounding box center [122, 18] width 56 height 37
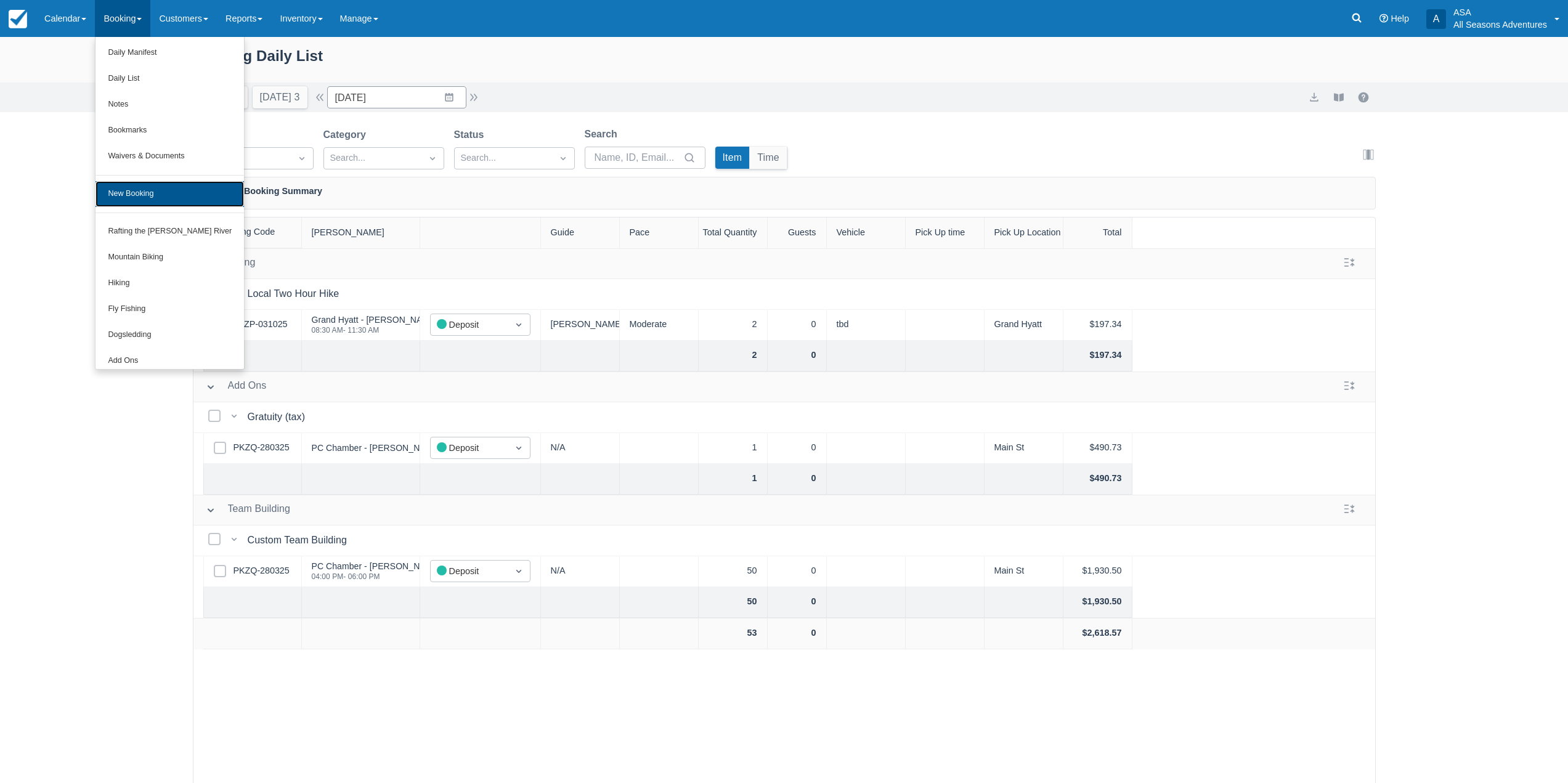
click at [163, 190] on link "New Booking" at bounding box center [169, 194] width 149 height 26
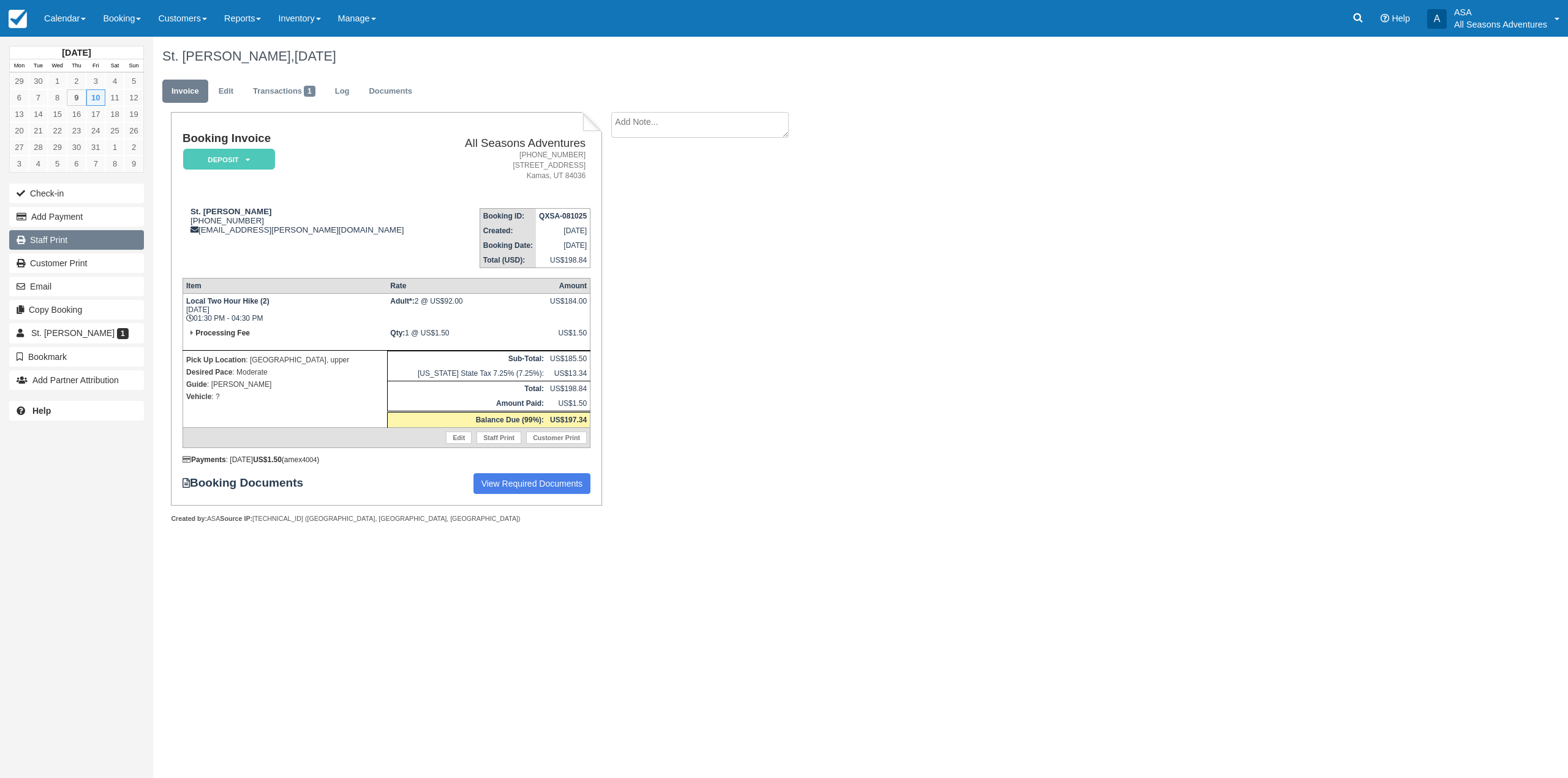
click at [88, 234] on link "Staff Print" at bounding box center [77, 240] width 135 height 20
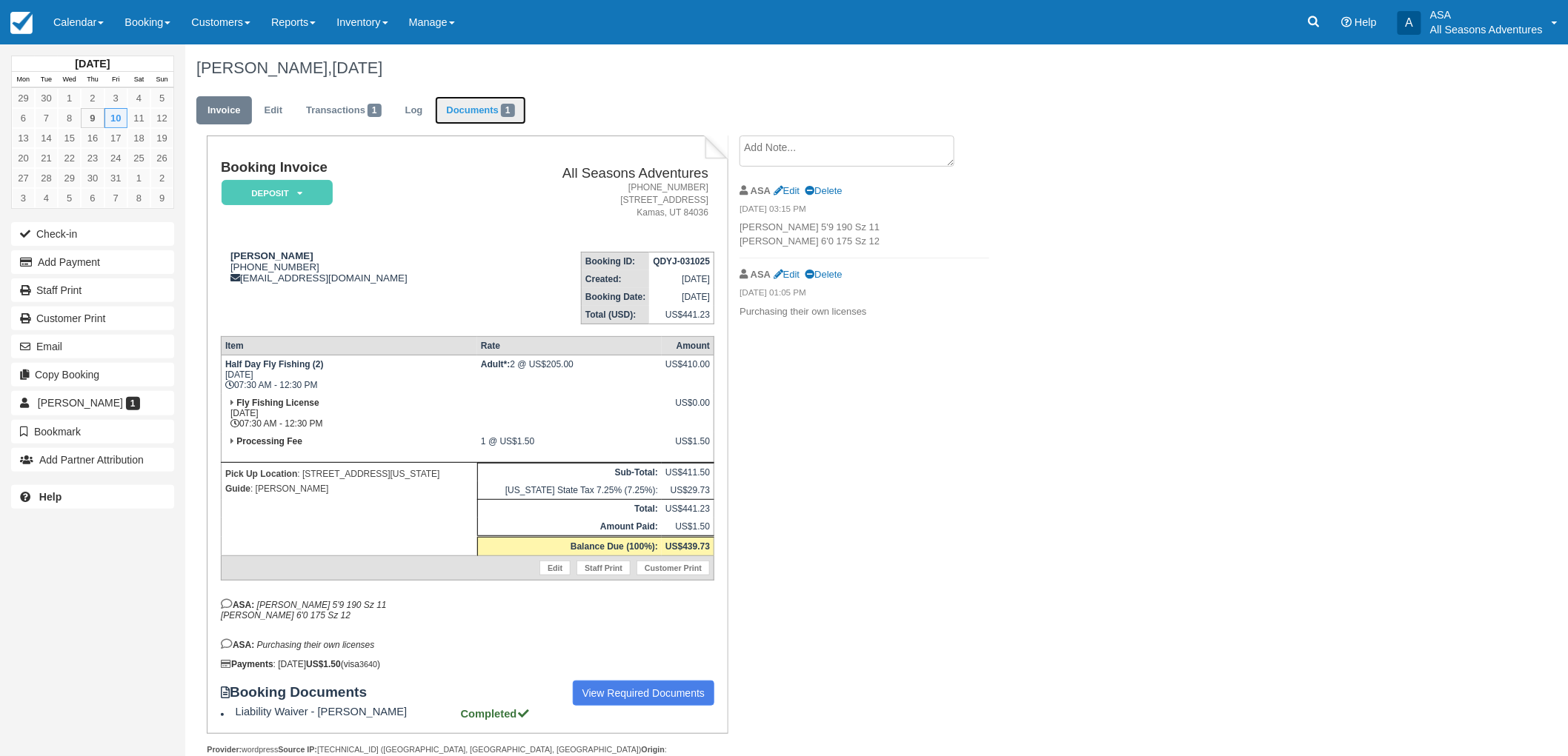
click at [478, 106] on link "Documents 1" at bounding box center [480, 110] width 91 height 28
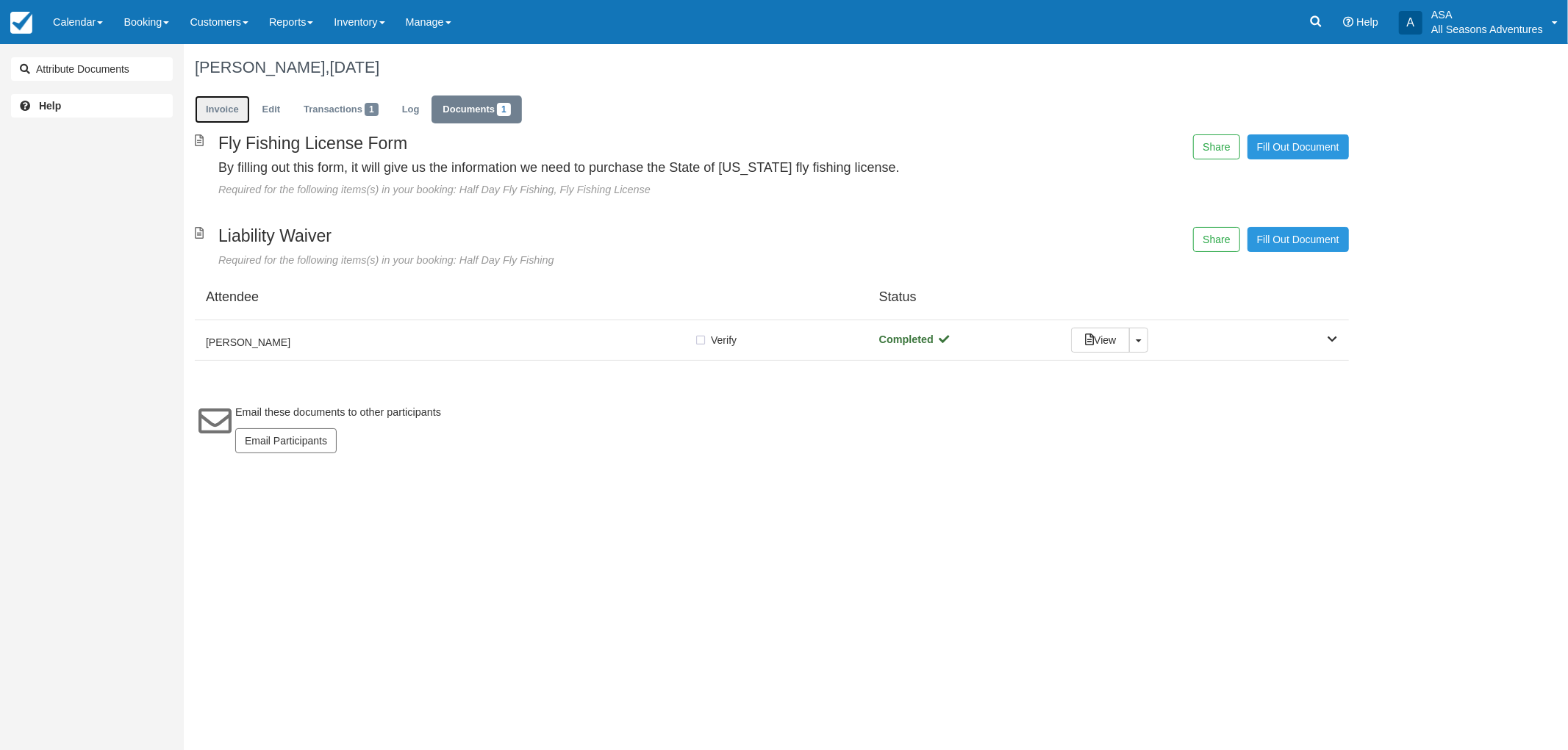
click at [219, 114] on link "Invoice" at bounding box center [222, 109] width 56 height 28
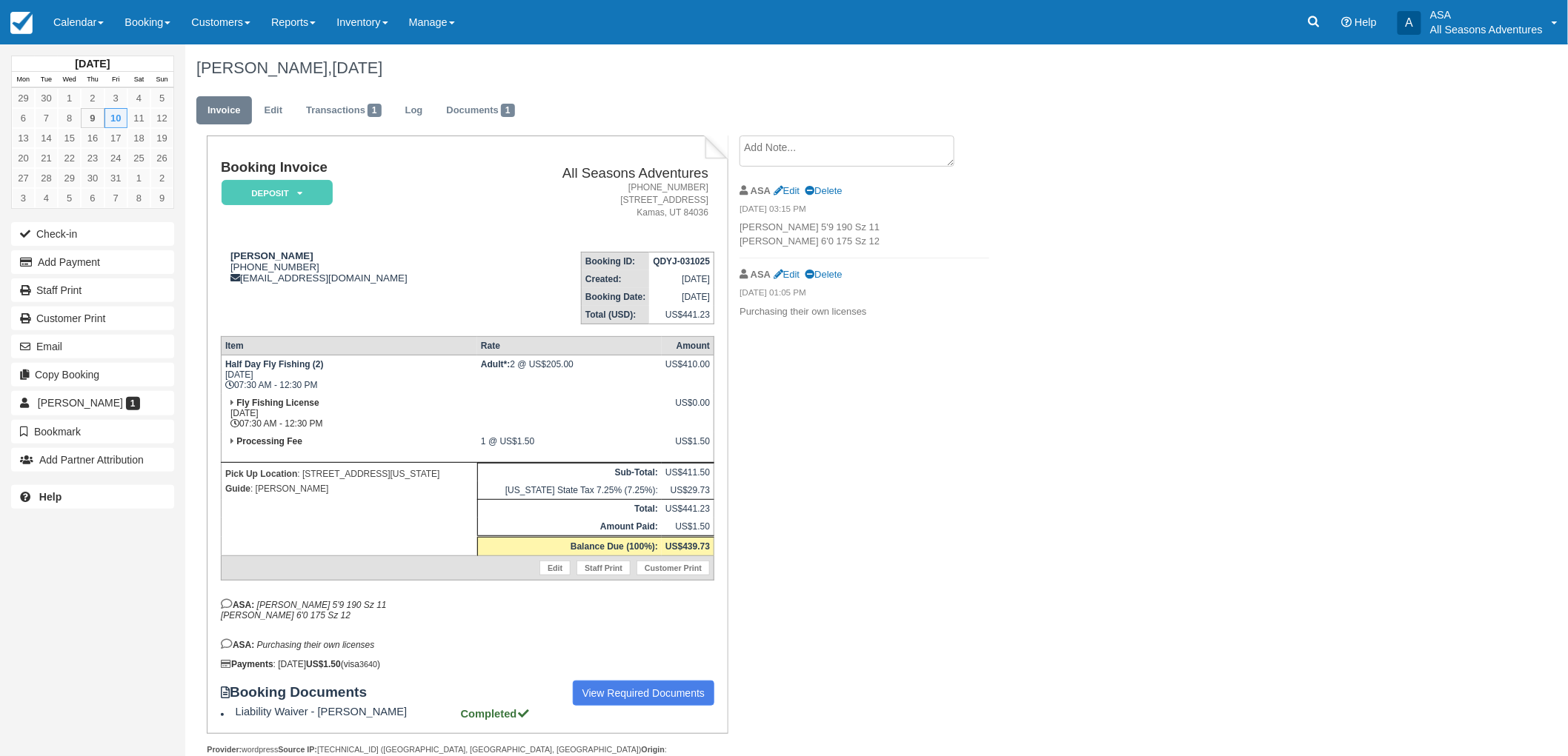
drag, startPoint x: 483, startPoint y: 470, endPoint x: 304, endPoint y: 472, distance: 179.0
click at [304, 472] on p "Pick Up Location : [STREET_ADDRESS][US_STATE]" at bounding box center [349, 474] width 248 height 15
copy p "[STREET_ADDRESS][US_STATE]"
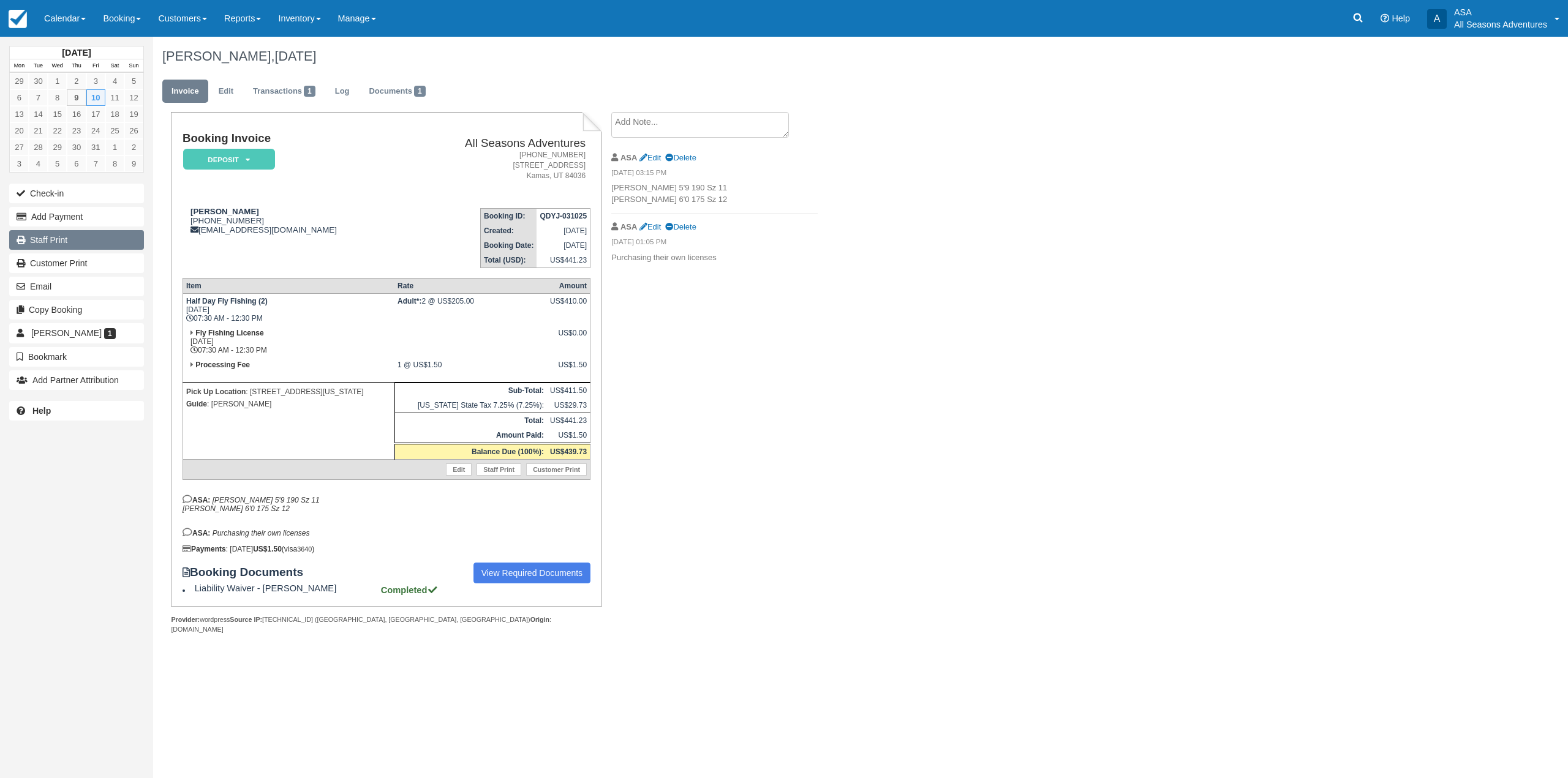
click at [100, 242] on link "Staff Print" at bounding box center [77, 240] width 135 height 20
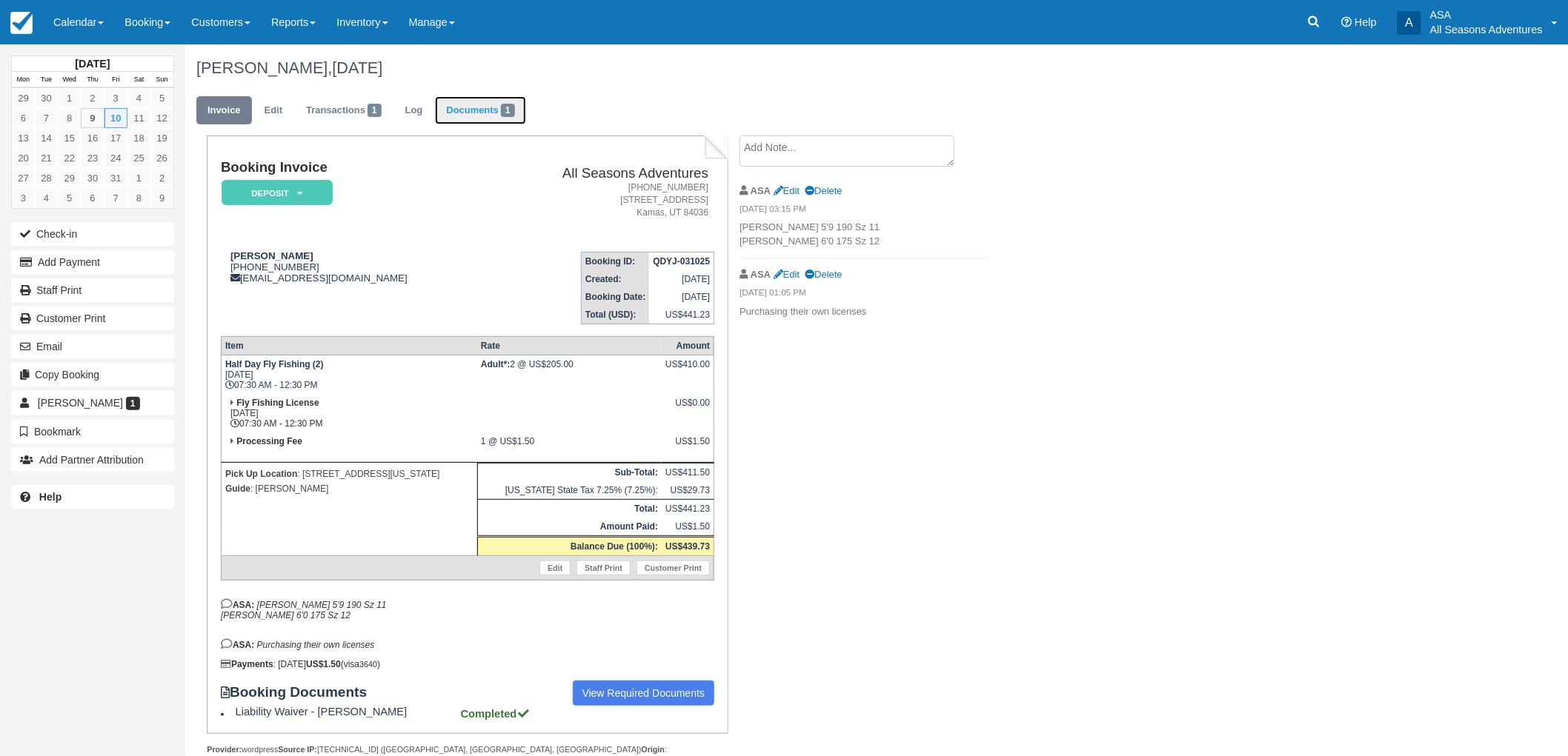
click at [514, 113] on span "1" at bounding box center [507, 110] width 14 height 14
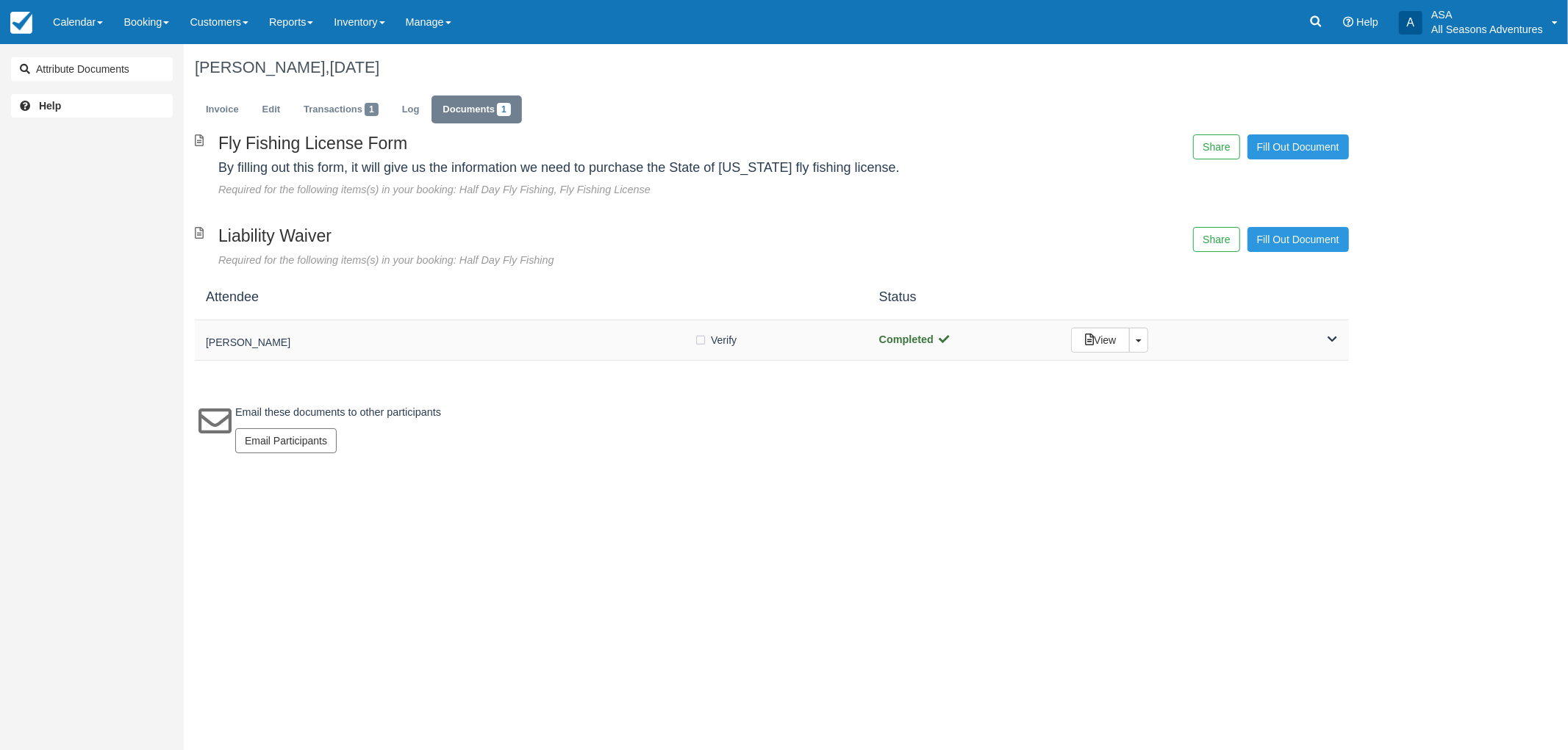
click at [433, 353] on div "[PERSON_NAME] Verify Verified Completed View Toggle Dropdown Detach" at bounding box center [772, 340] width 1155 height 40
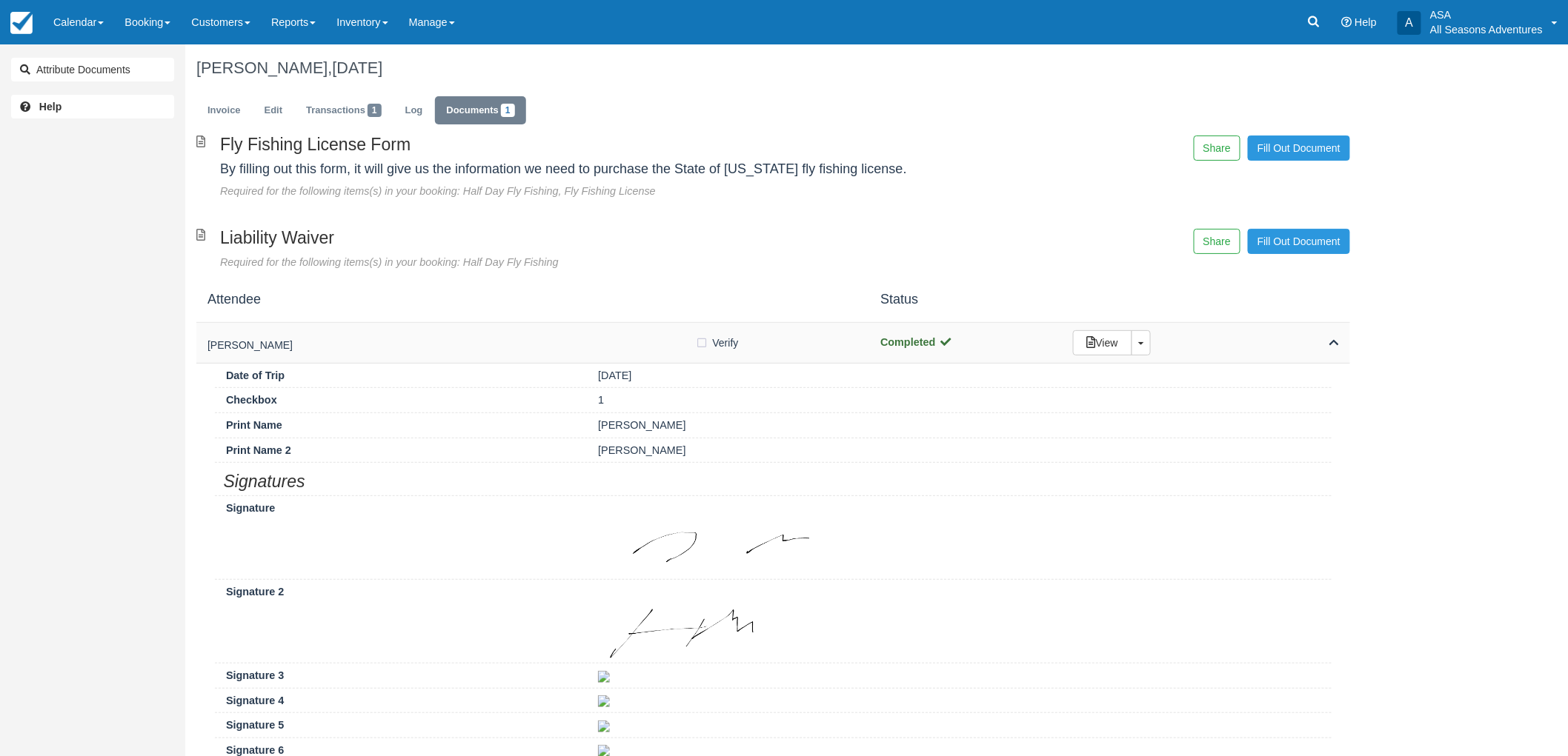
click at [437, 356] on div "[PERSON_NAME] Verify Verified Completed View Toggle Dropdown Detach" at bounding box center [773, 343] width 1153 height 40
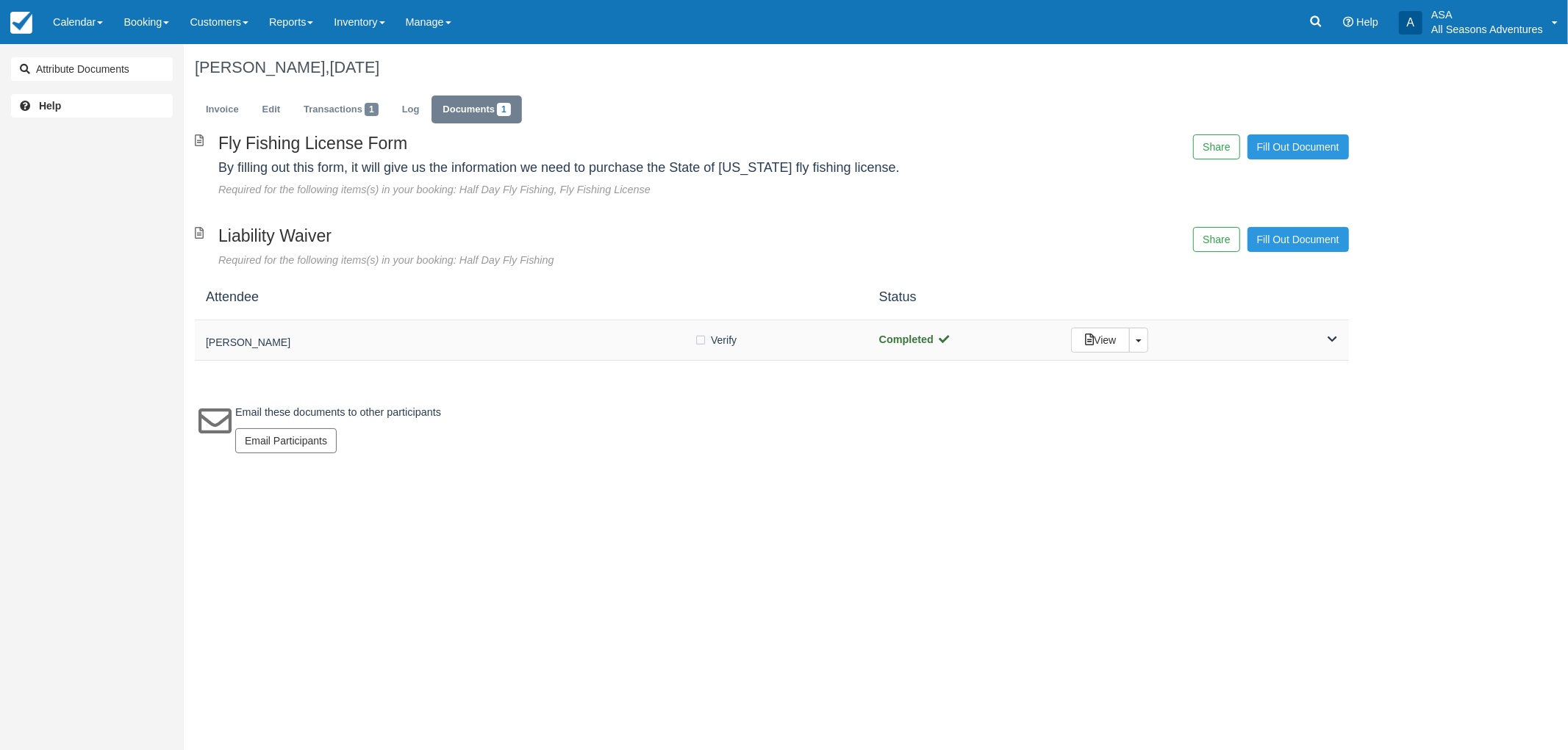
click at [433, 353] on div "Hank Miller Verify Verified Completed View Toggle Dropdown Detach" at bounding box center [772, 340] width 1155 height 40
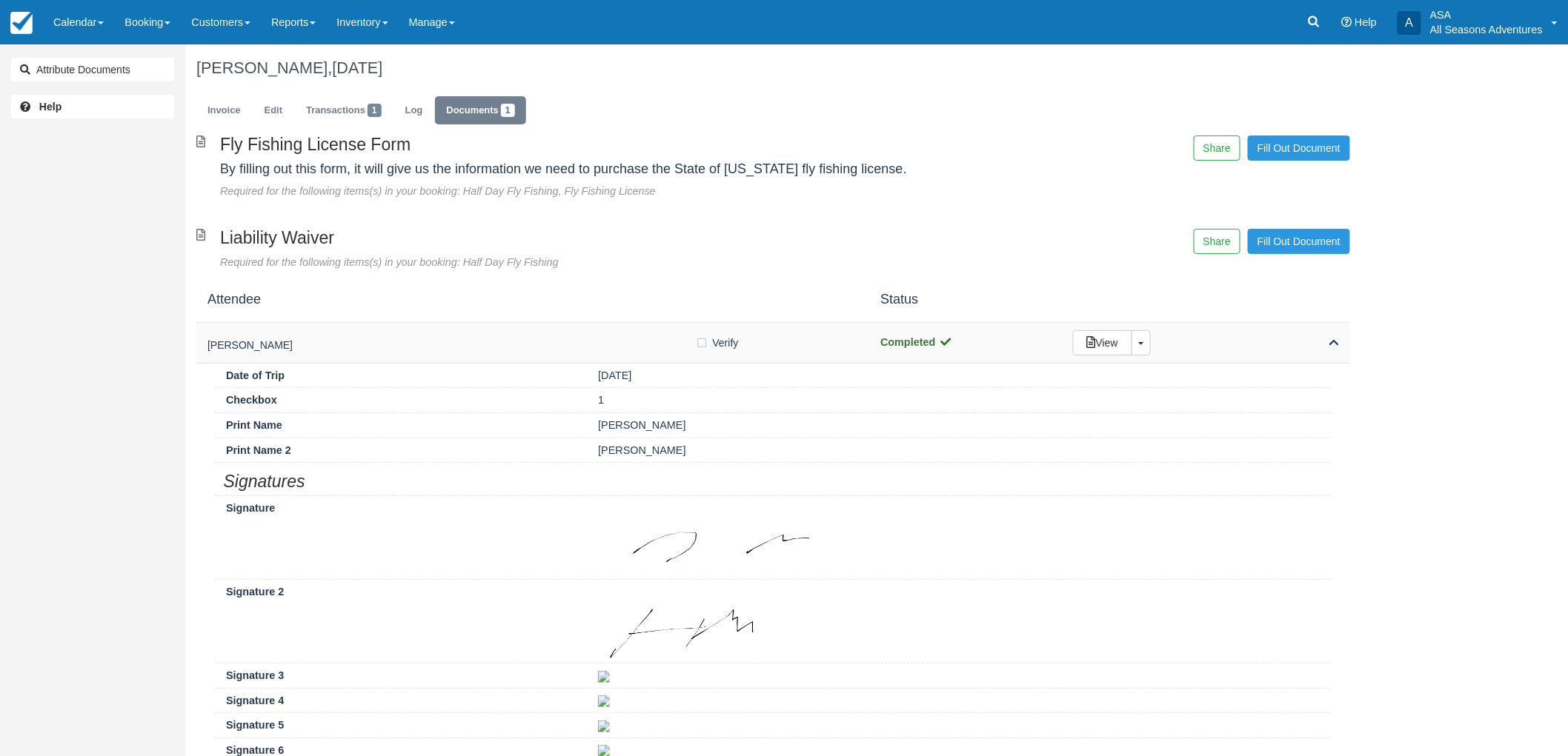
click at [616, 346] on h5 "Hank Miller" at bounding box center [451, 346] width 488 height 11
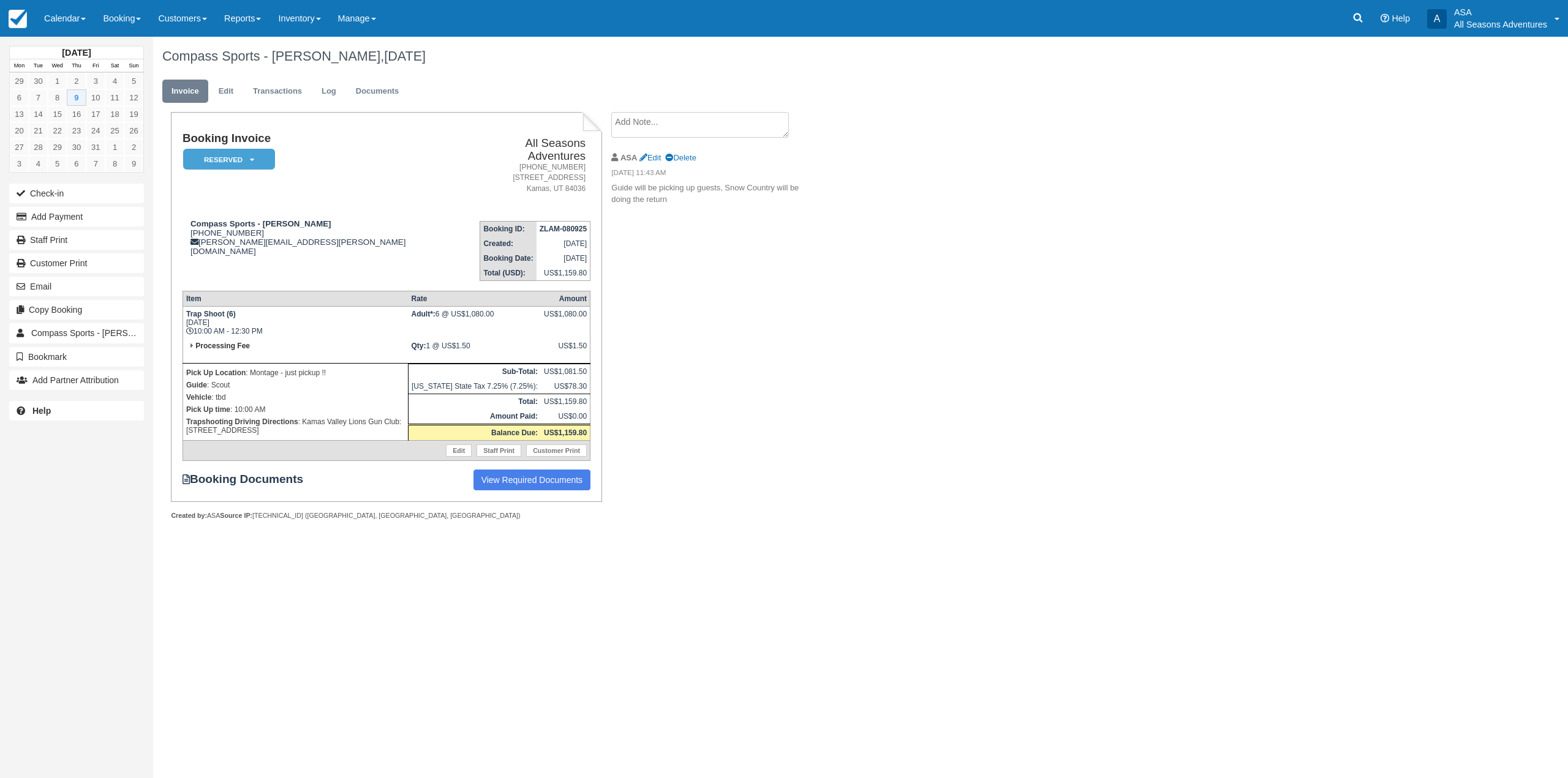
drag, startPoint x: 281, startPoint y: 312, endPoint x: 353, endPoint y: 419, distance: 129.0
click at [353, 419] on tbody "Trap Shoot (6) [DATE] 10:00 AM - 12:30 PM Adult*: 6 @ US$1,080.00 US$1,080.00 P…" at bounding box center [386, 383] width 407 height 154
click at [332, 227] on div "Compass Sports - [PERSON_NAME] [PHONE_NUMBER] [PERSON_NAME][EMAIL_ADDRESS][PERS…" at bounding box center [322, 237] width 278 height 36
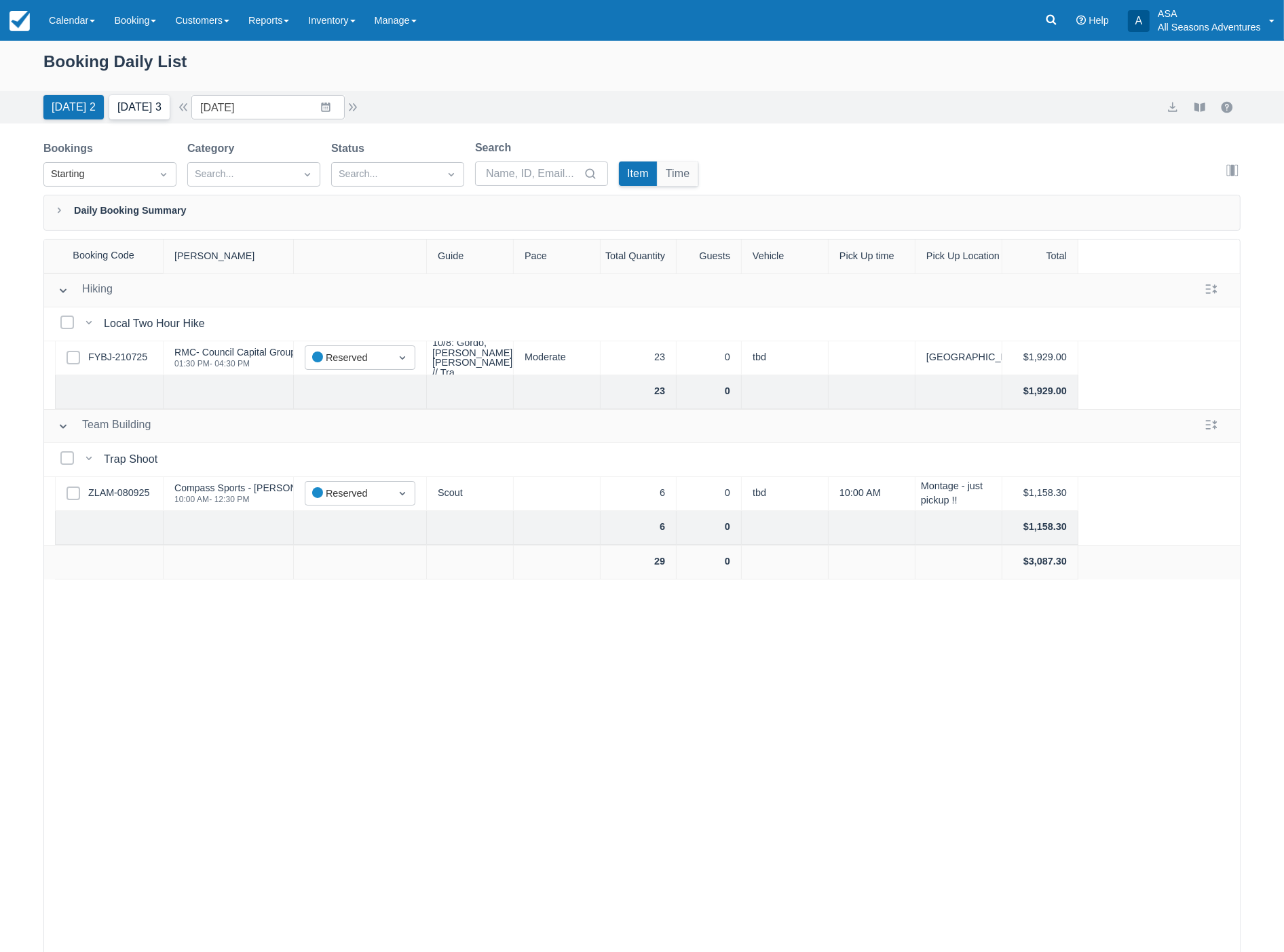
click at [130, 105] on button "Tomorrow 3" at bounding box center [139, 107] width 61 height 24
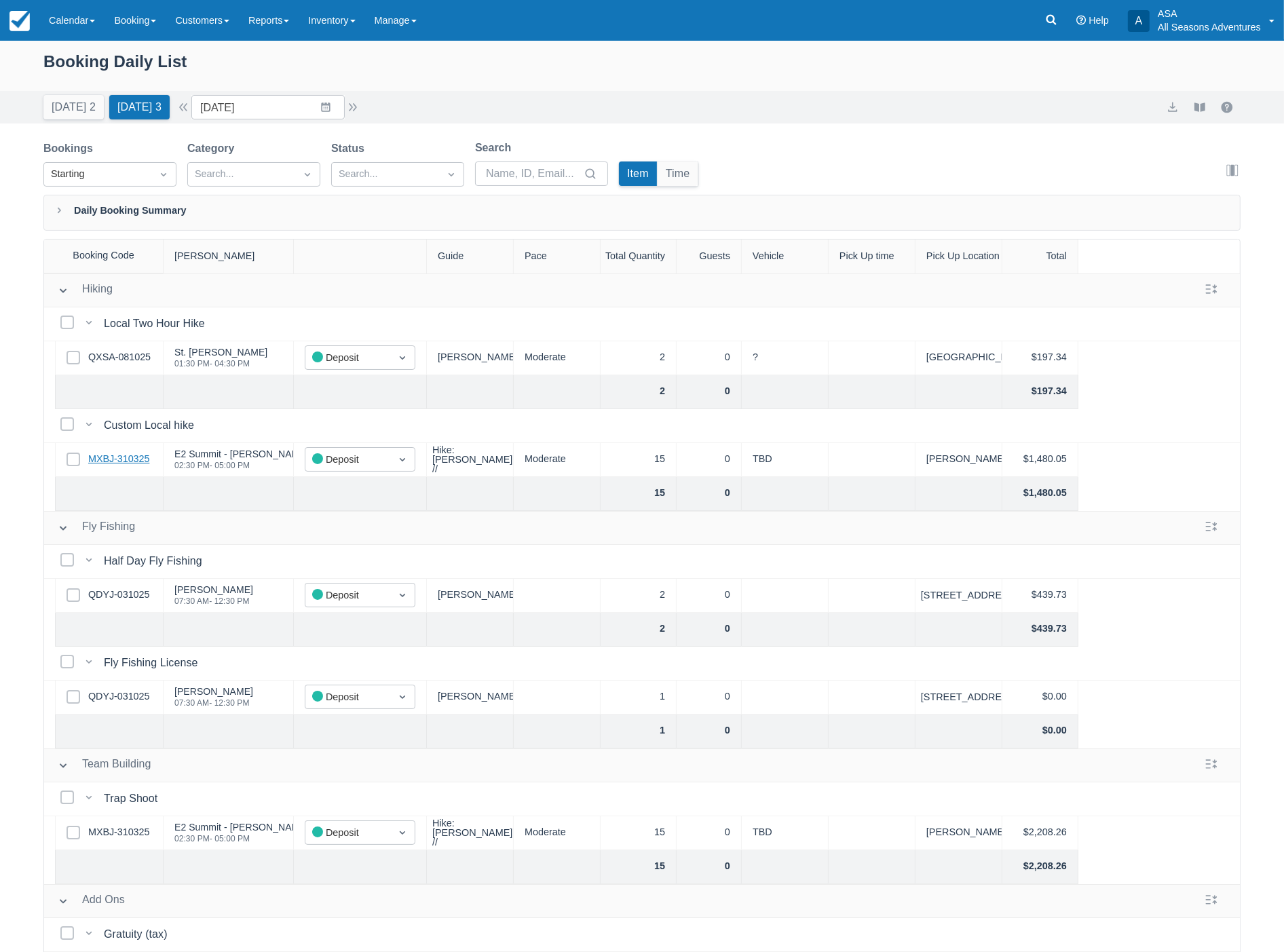
click at [108, 460] on link "MXBJ-310325" at bounding box center [118, 460] width 61 height 15
click at [132, 115] on button "Tomorrow 3" at bounding box center [139, 107] width 61 height 24
click at [361, 108] on button "button" at bounding box center [352, 107] width 16 height 16
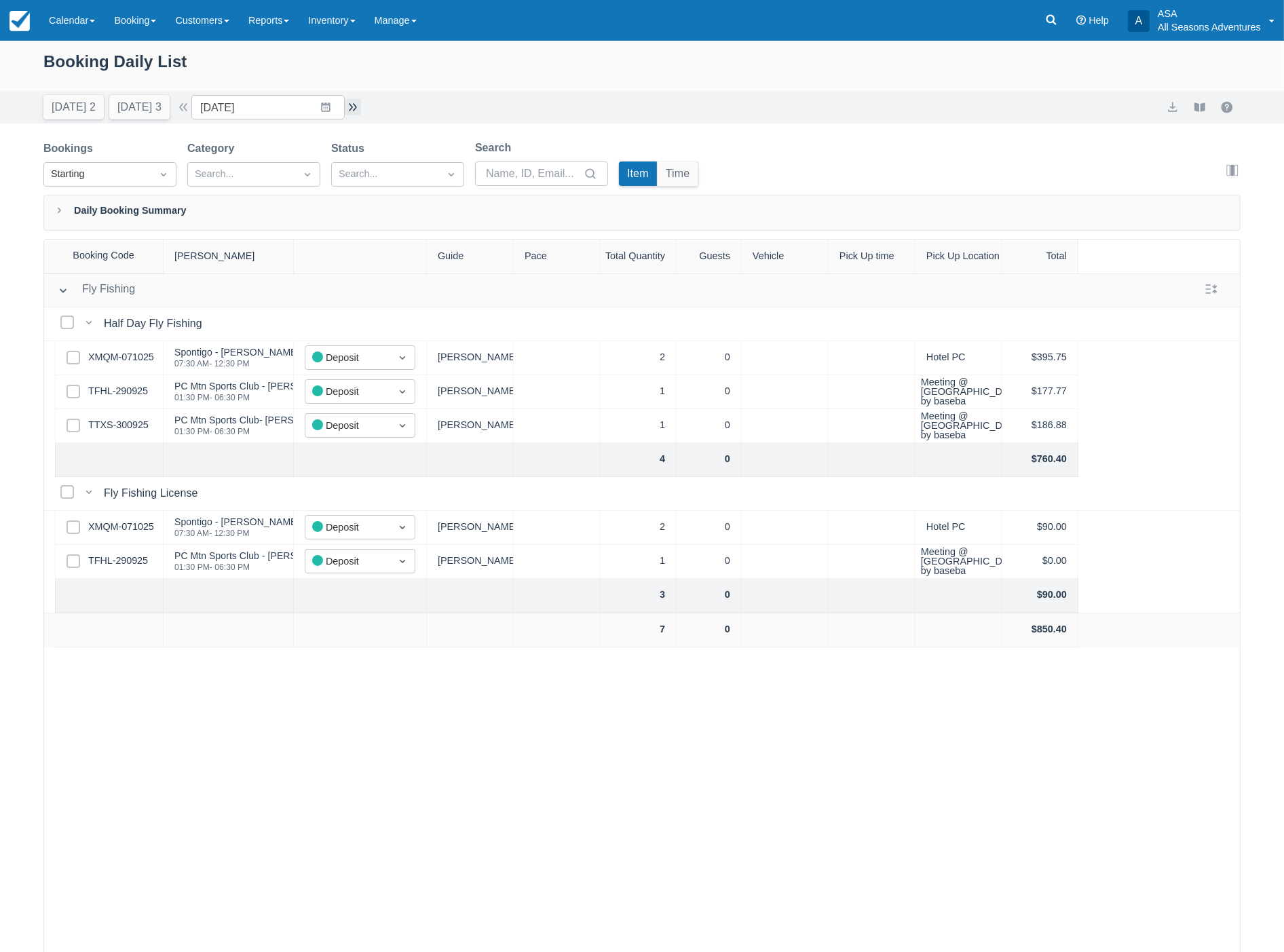
click at [361, 107] on button "button" at bounding box center [352, 107] width 16 height 16
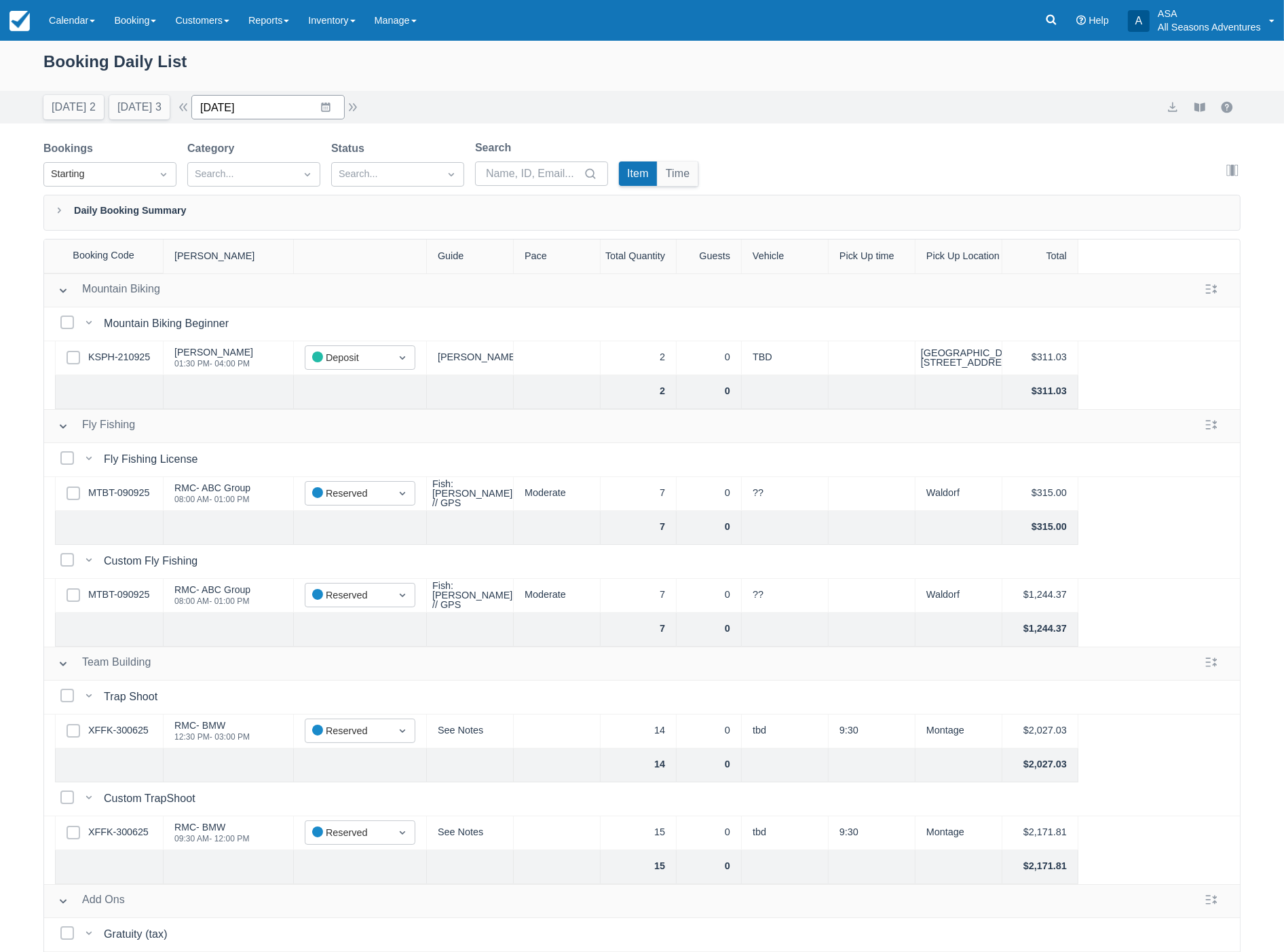
click at [262, 106] on input "10/12/25" at bounding box center [268, 107] width 153 height 24
click at [505, 95] on div "Today 2 Tomorrow 3 Date 10/12/25 Navigate forward to interact with the calendar…" at bounding box center [642, 107] width 1197 height 24
click at [361, 100] on button "button" at bounding box center [352, 107] width 16 height 16
type input "10/13/25"
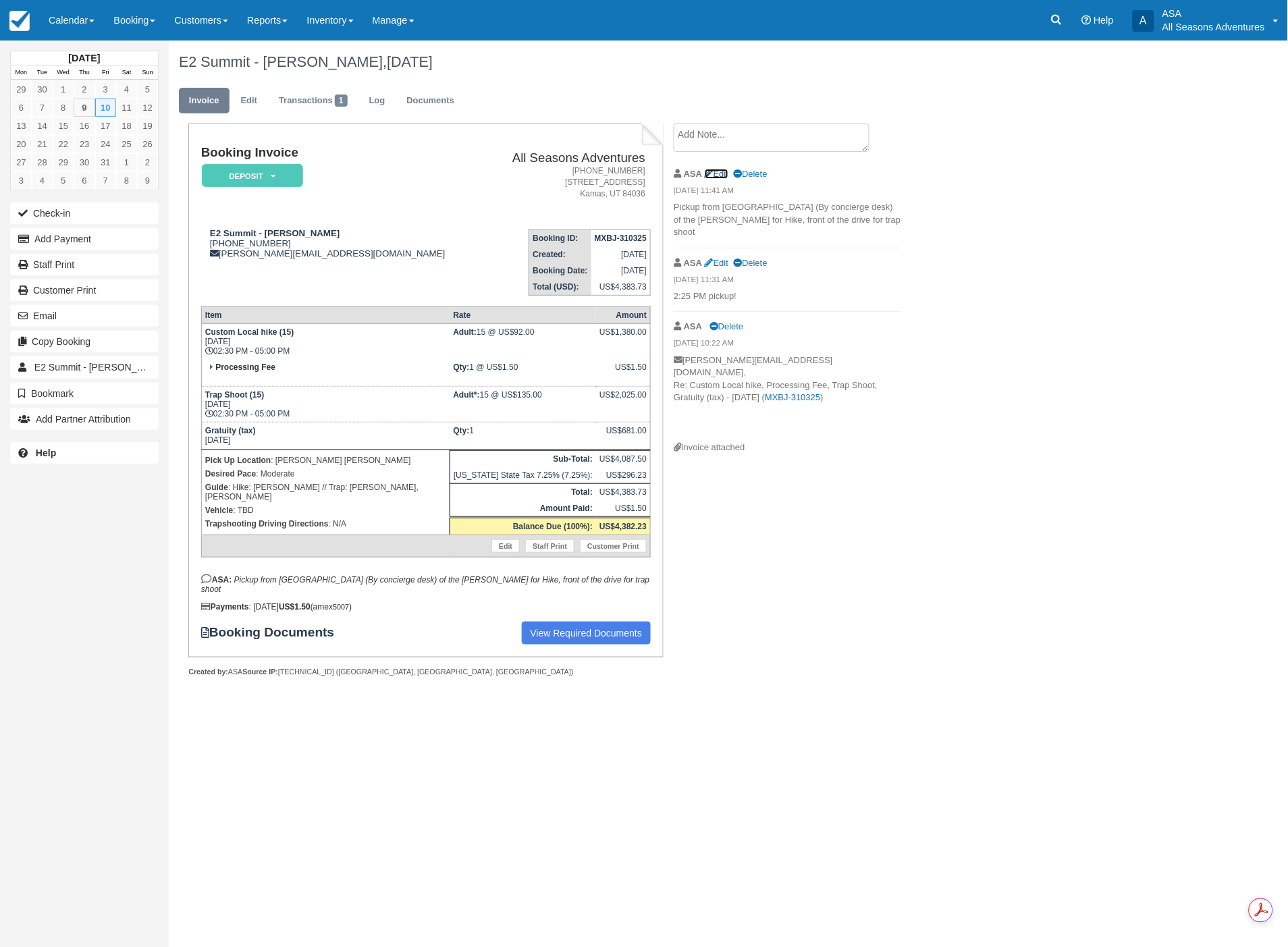
click at [722, 171] on link "Edit" at bounding box center [716, 174] width 23 height 10
type textarea "Pickup from [GEOGRAPHIC_DATA] (By concierge desk) of the [PERSON_NAME] for Hike…"
checkbox input "true"
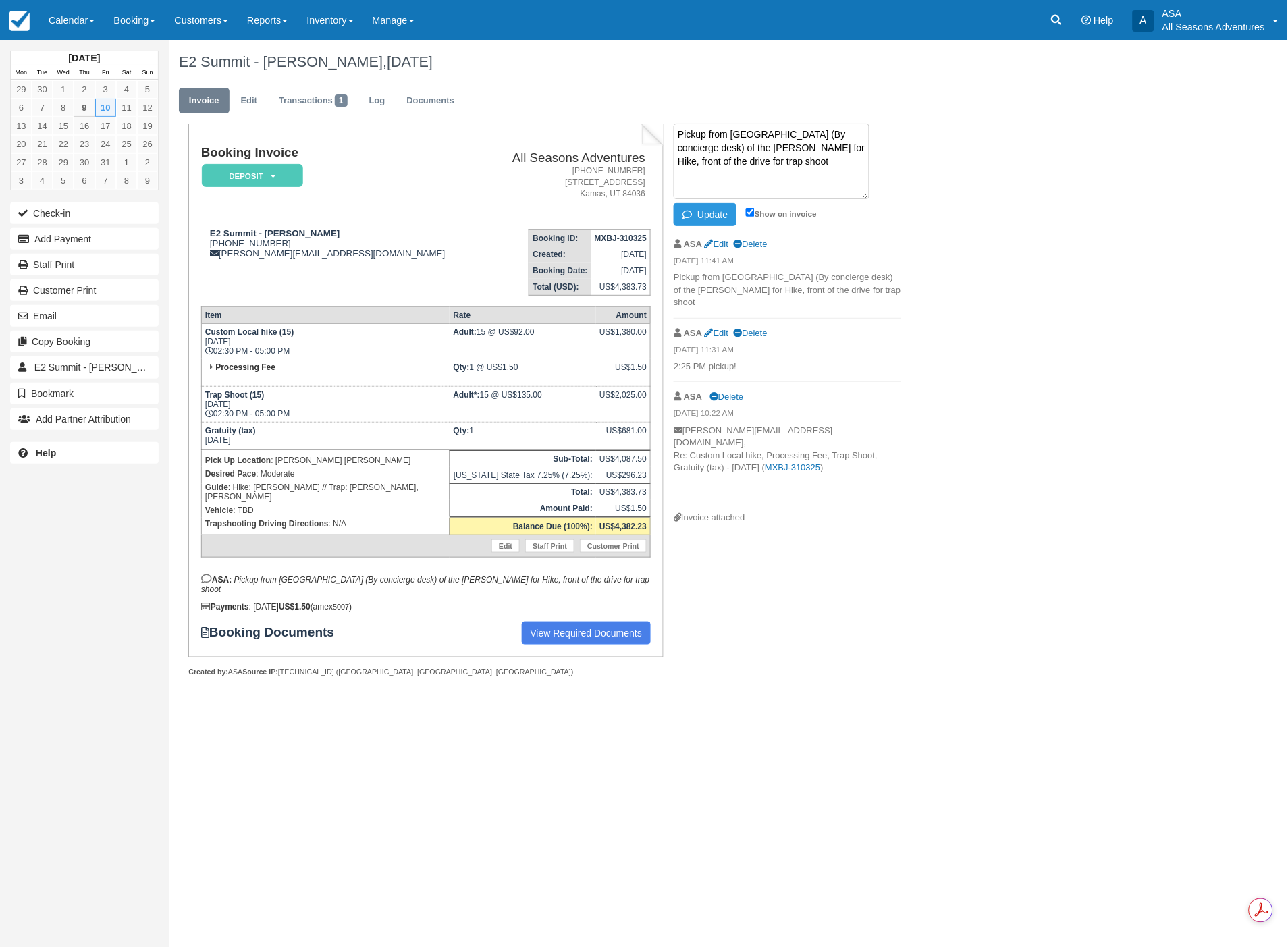
drag, startPoint x: 787, startPoint y: 149, endPoint x: 731, endPoint y: 138, distance: 57.1
click at [731, 138] on textarea "Pickup from [GEOGRAPHIC_DATA] (By concierge desk) of the [PERSON_NAME] for Hike…" at bounding box center [771, 161] width 196 height 75
click at [731, 134] on textarea "Pickup from , front of the drive for trap shoot" at bounding box center [771, 161] width 196 height 75
click at [864, 133] on textarea "Pickup from front of the drive for trap shoot" at bounding box center [771, 161] width 196 height 75
type textarea "Pickup from front of the drive for trap shoot and hike. transport hikers to [GE…"
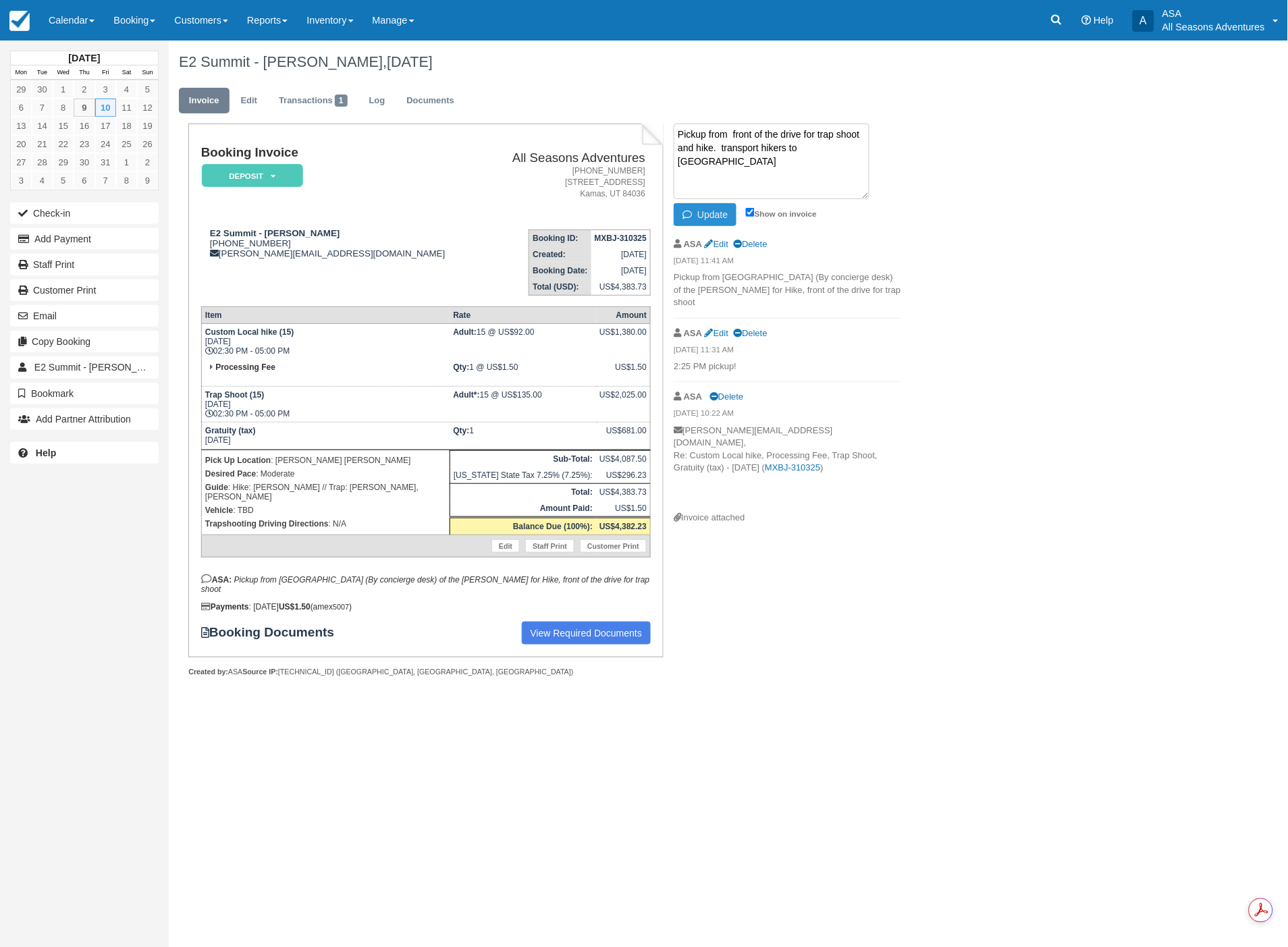
click at [730, 209] on button "Update" at bounding box center [705, 214] width 63 height 23
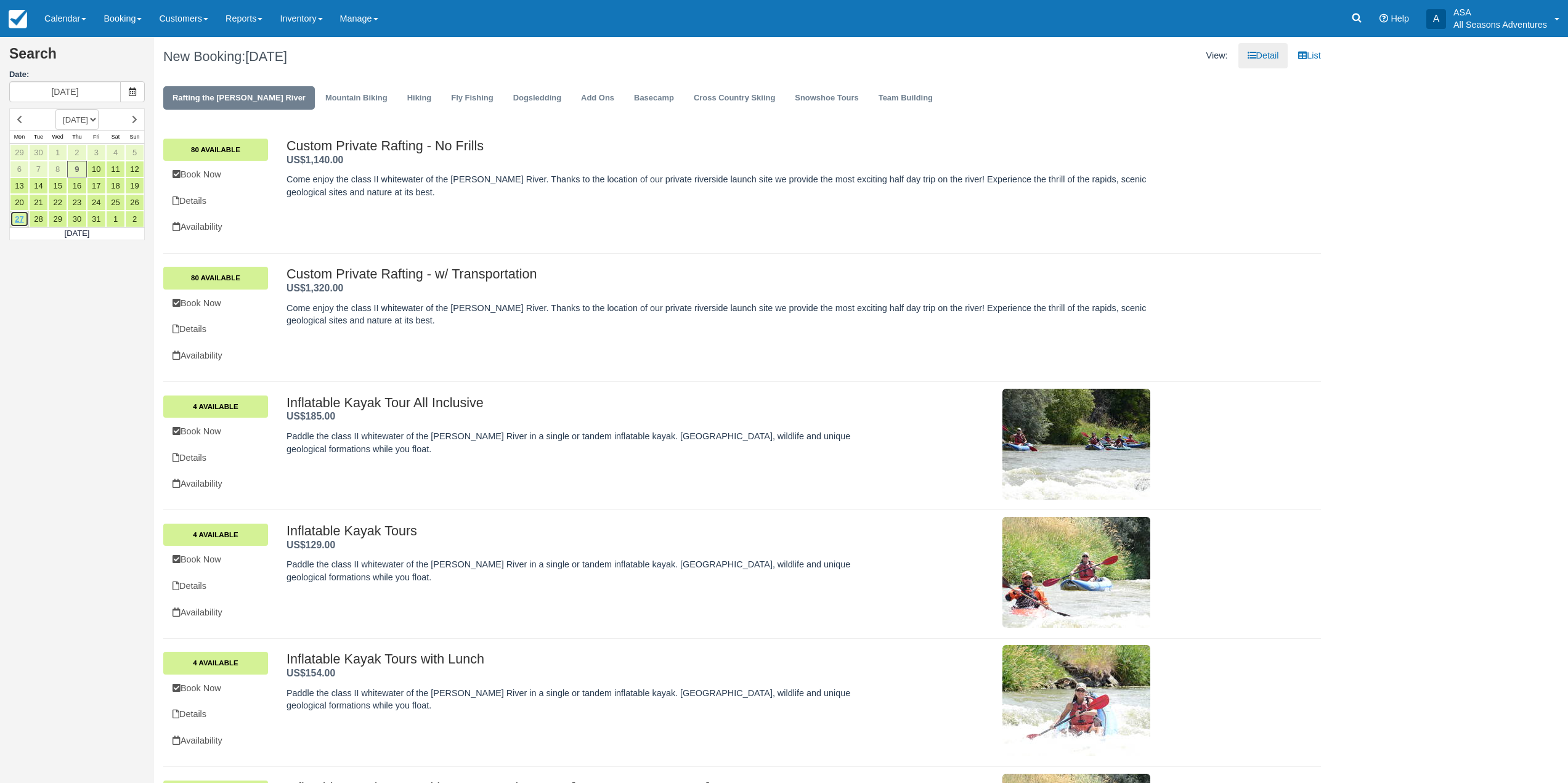
click at [24, 221] on link "27" at bounding box center [19, 219] width 19 height 17
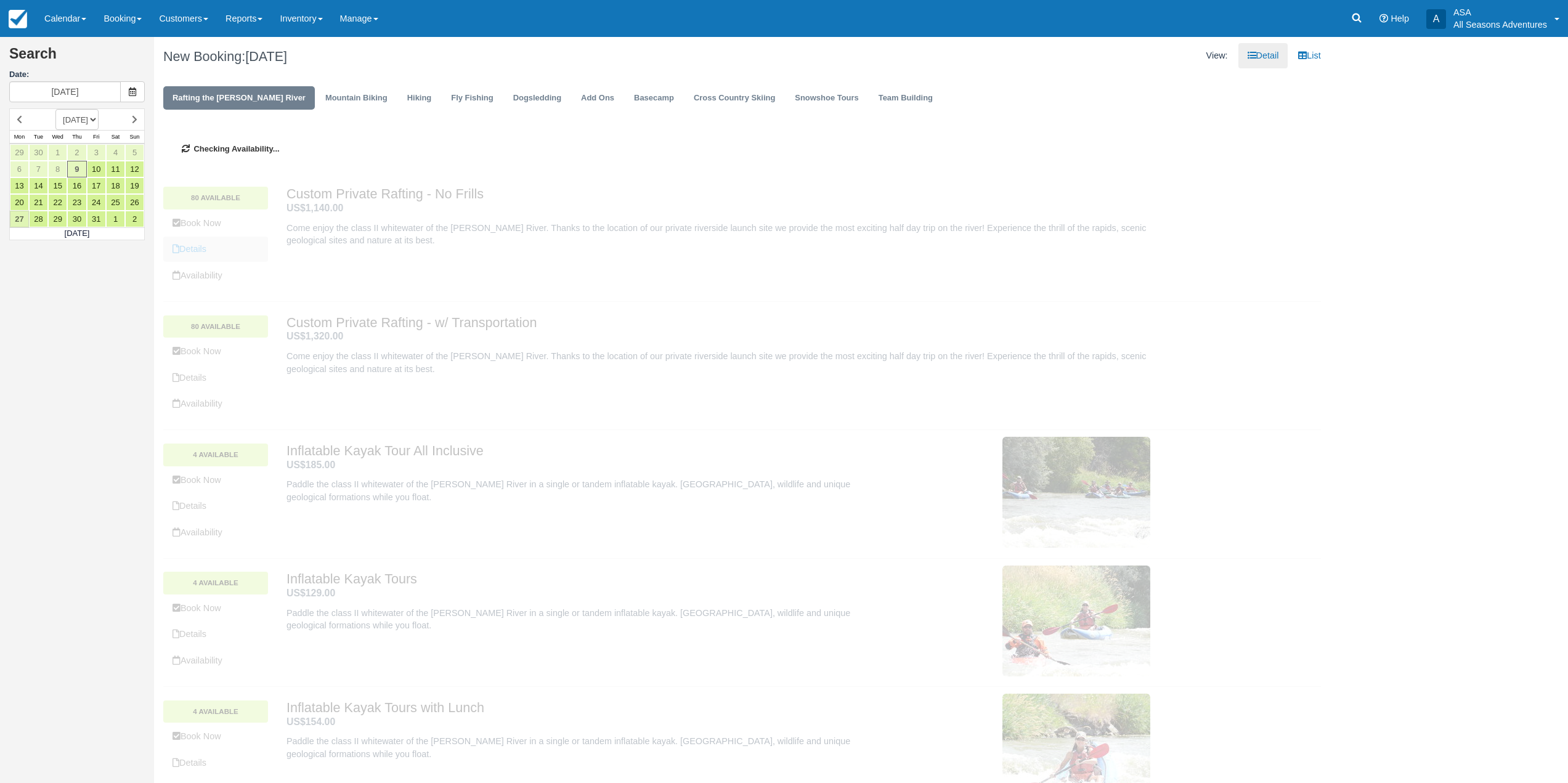
type input "10/27/25"
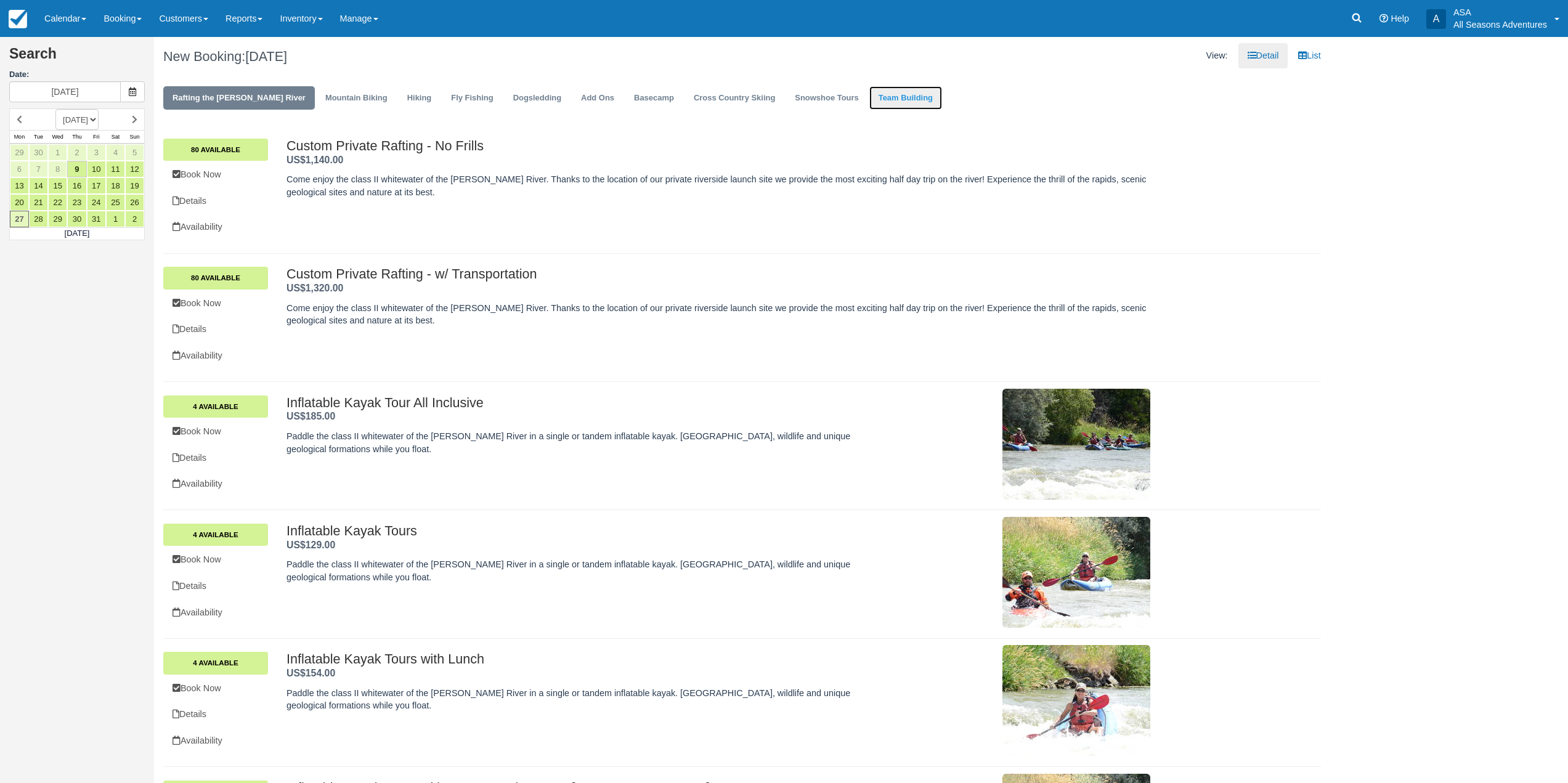
click at [869, 95] on link "Team Building" at bounding box center [905, 98] width 72 height 24
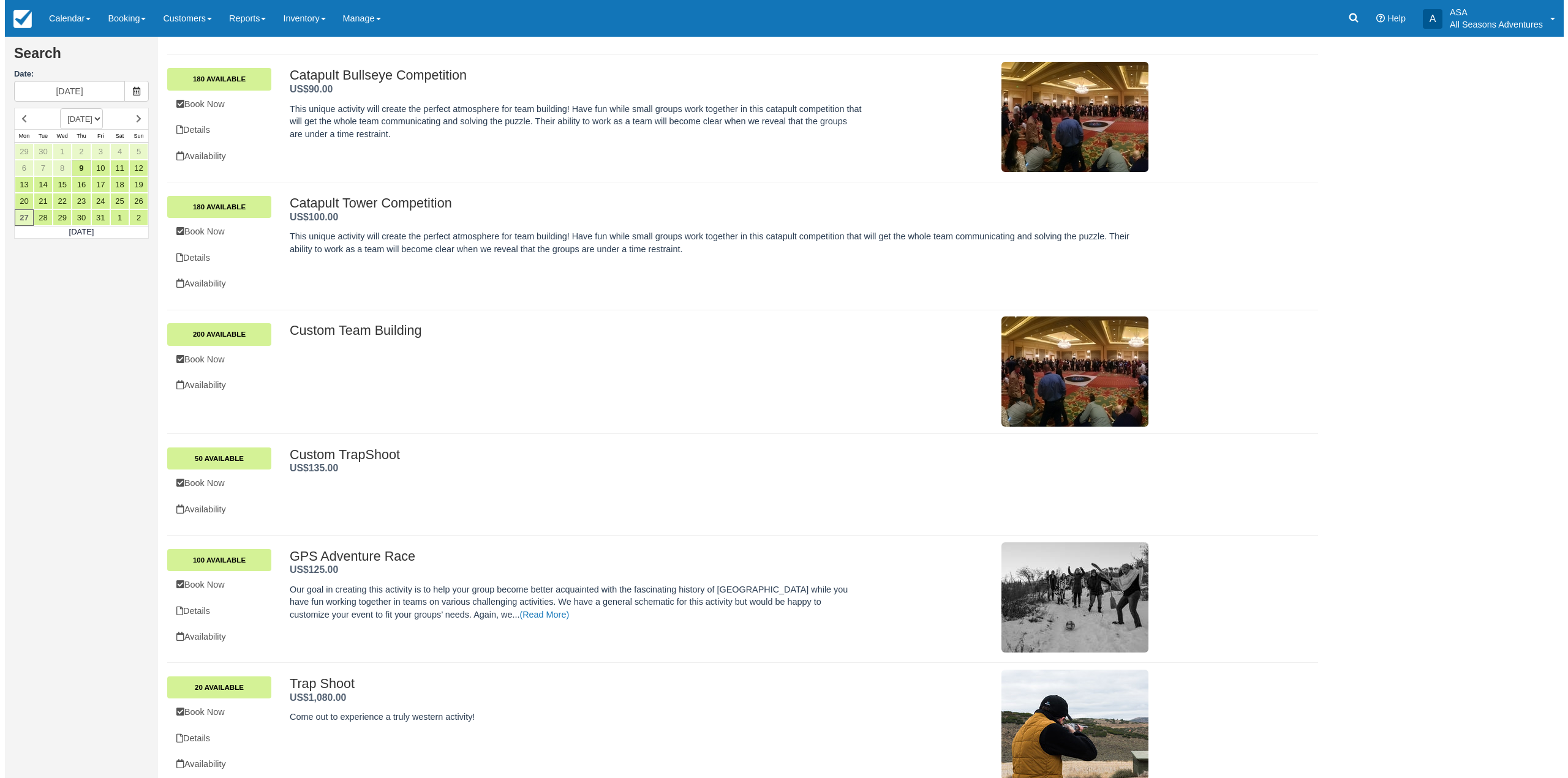
scroll to position [285, 0]
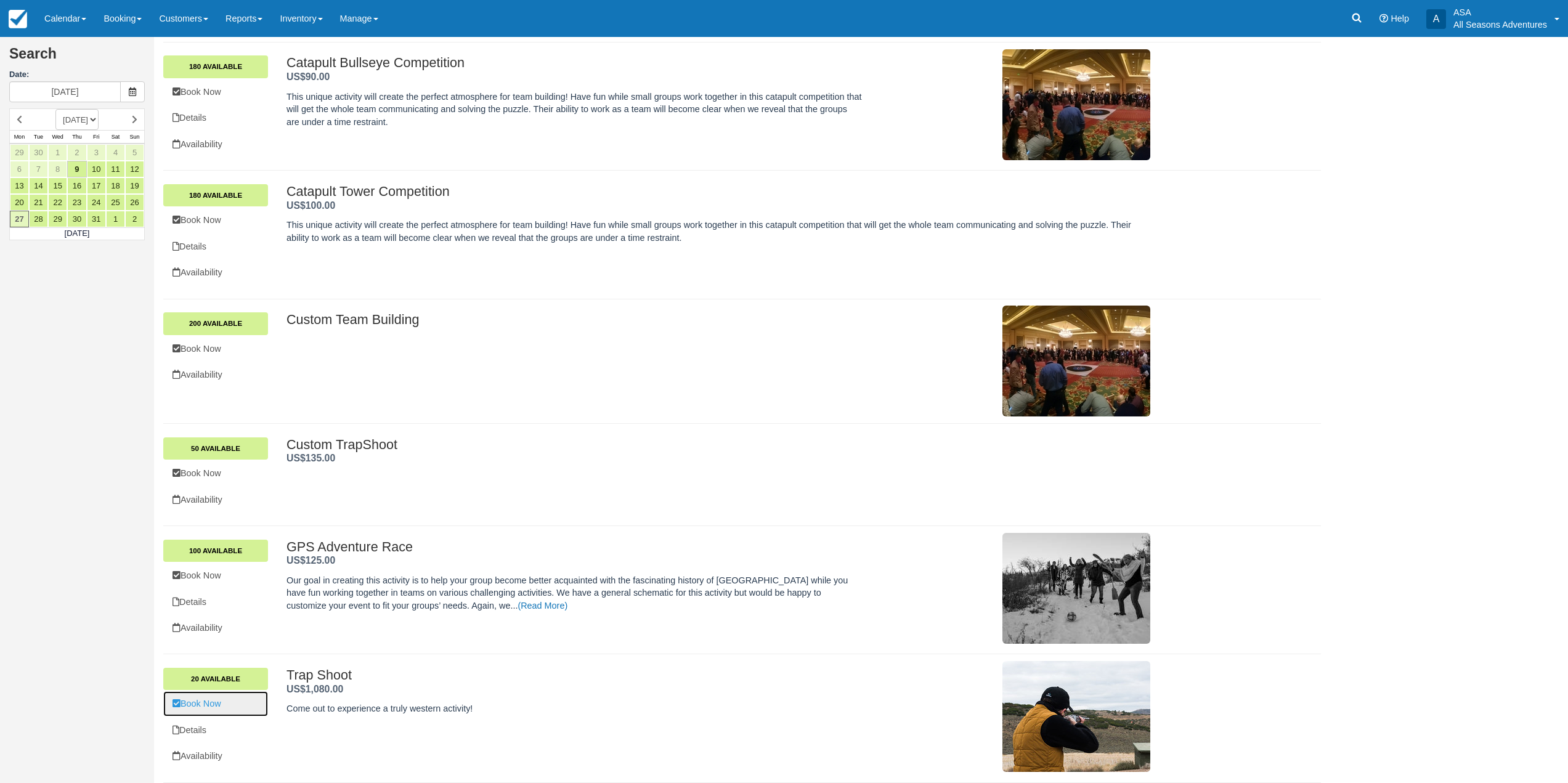
click at [236, 694] on link "Book Now" at bounding box center [215, 704] width 105 height 25
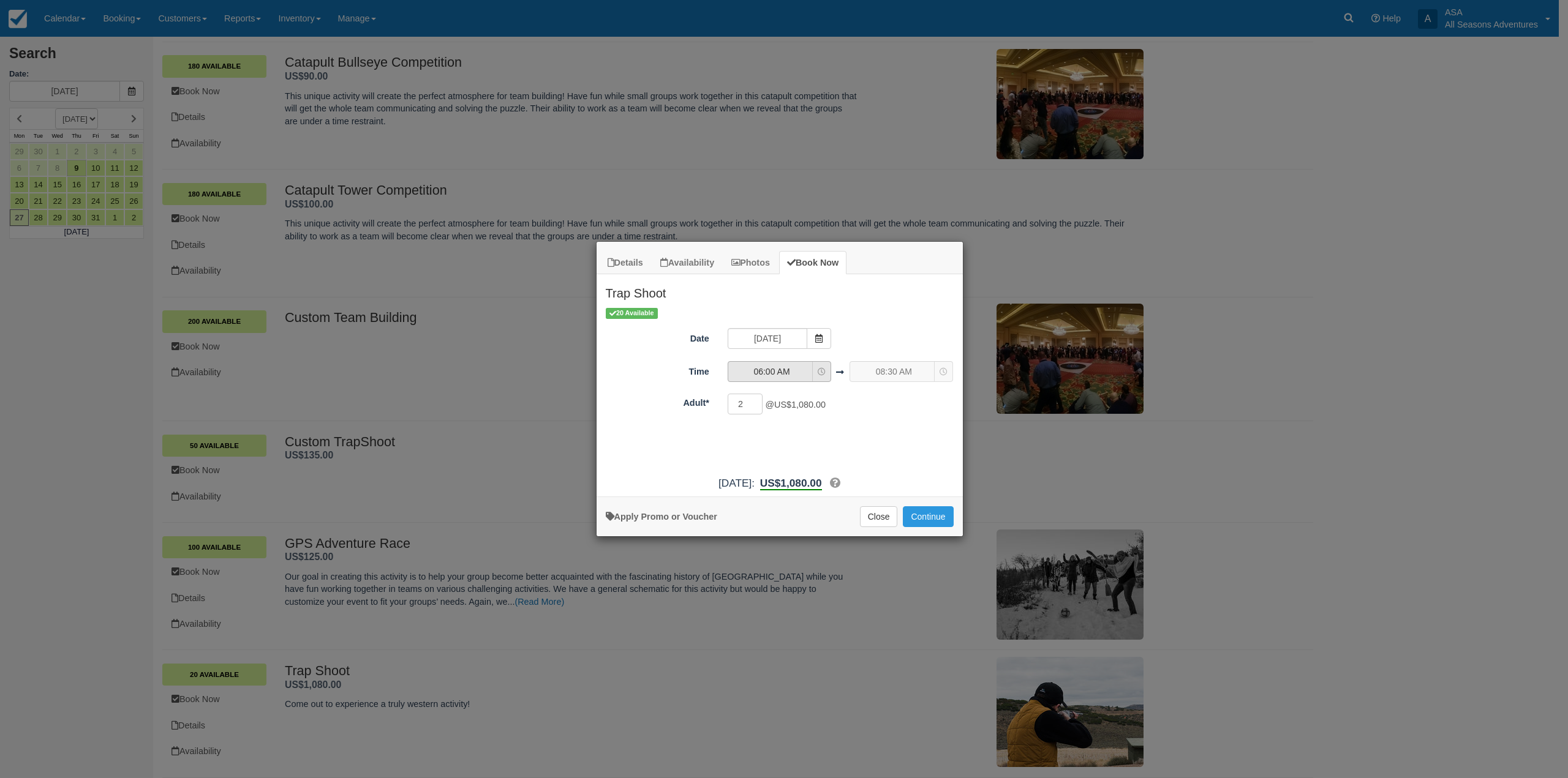
click at [824, 374] on icon "Item Modal" at bounding box center [822, 372] width 8 height 8
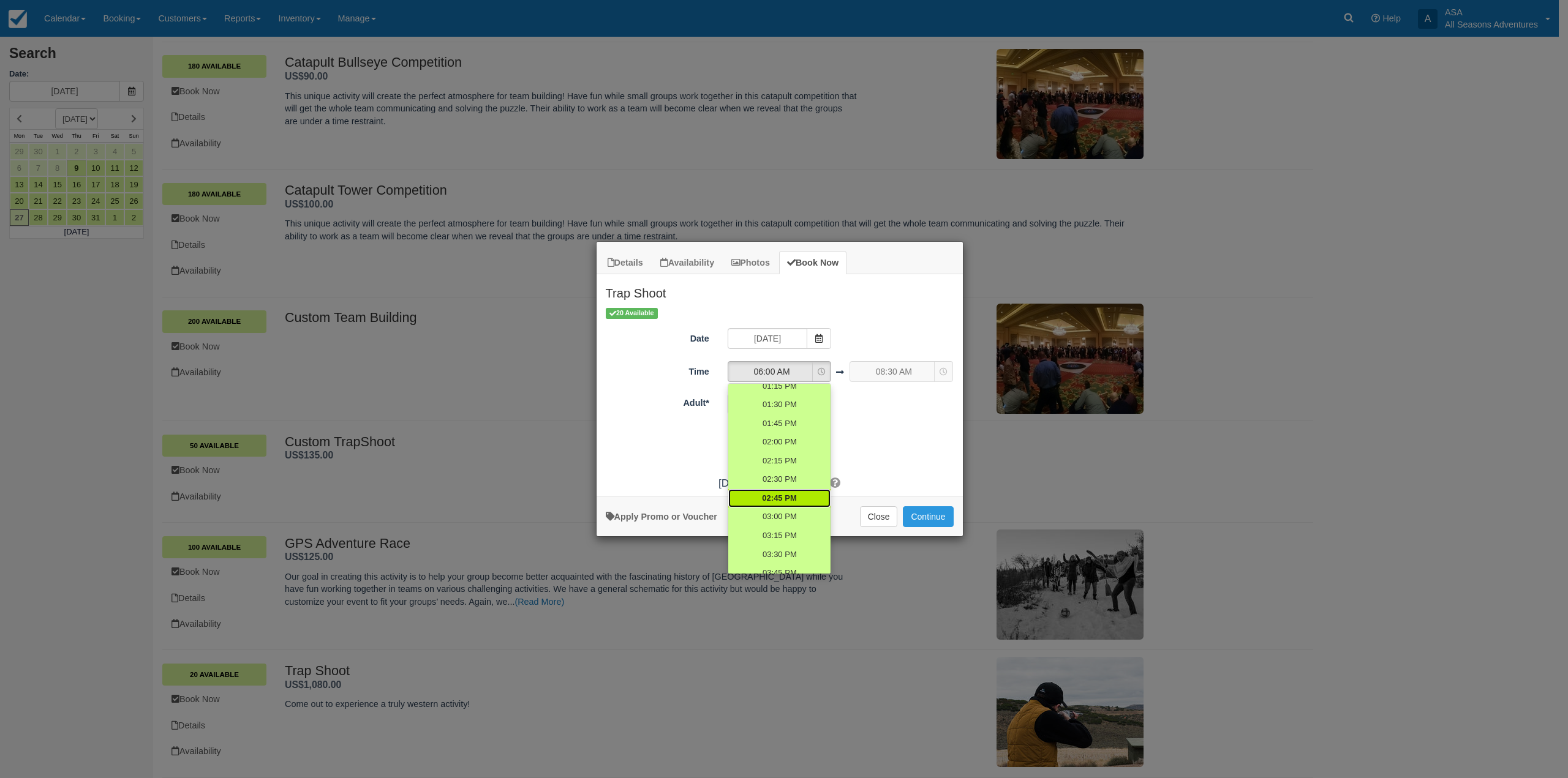
scroll to position [735, 0]
click at [784, 414] on span "04:00 PM" at bounding box center [778, 408] width 34 height 11
select select "16:00"
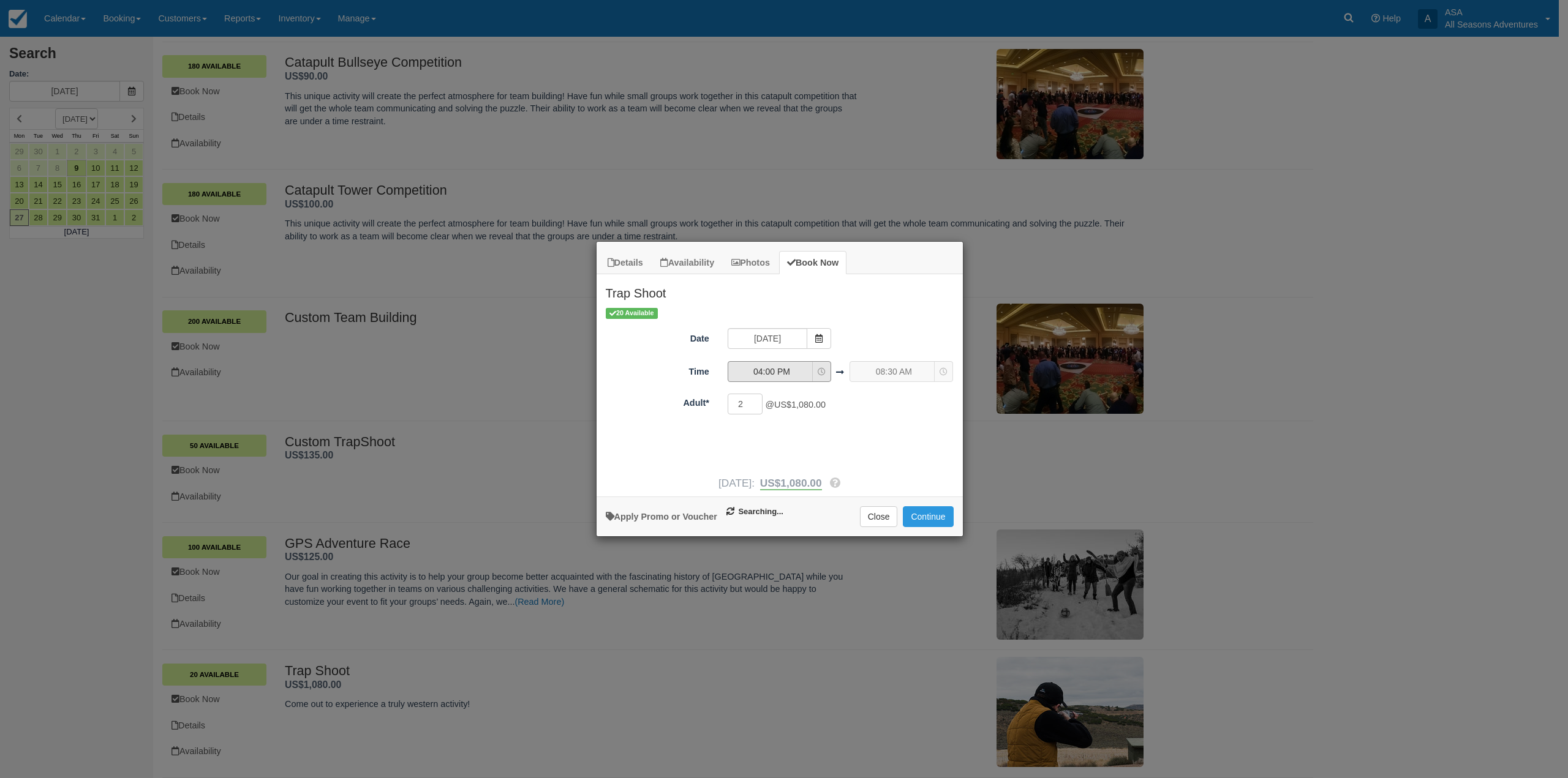
select select "18:30"
click at [749, 400] on input "2" at bounding box center [745, 403] width 36 height 20
drag, startPoint x: 740, startPoint y: 406, endPoint x: 686, endPoint y: 397, distance: 54.7
click at [684, 418] on div "20 Available Date 10/27/25 Time 04:00 PM 06:00 AM 06:15 AM 06:30 AM 06:45 AM 07…" at bounding box center [779, 388] width 366 height 163
type input "8"
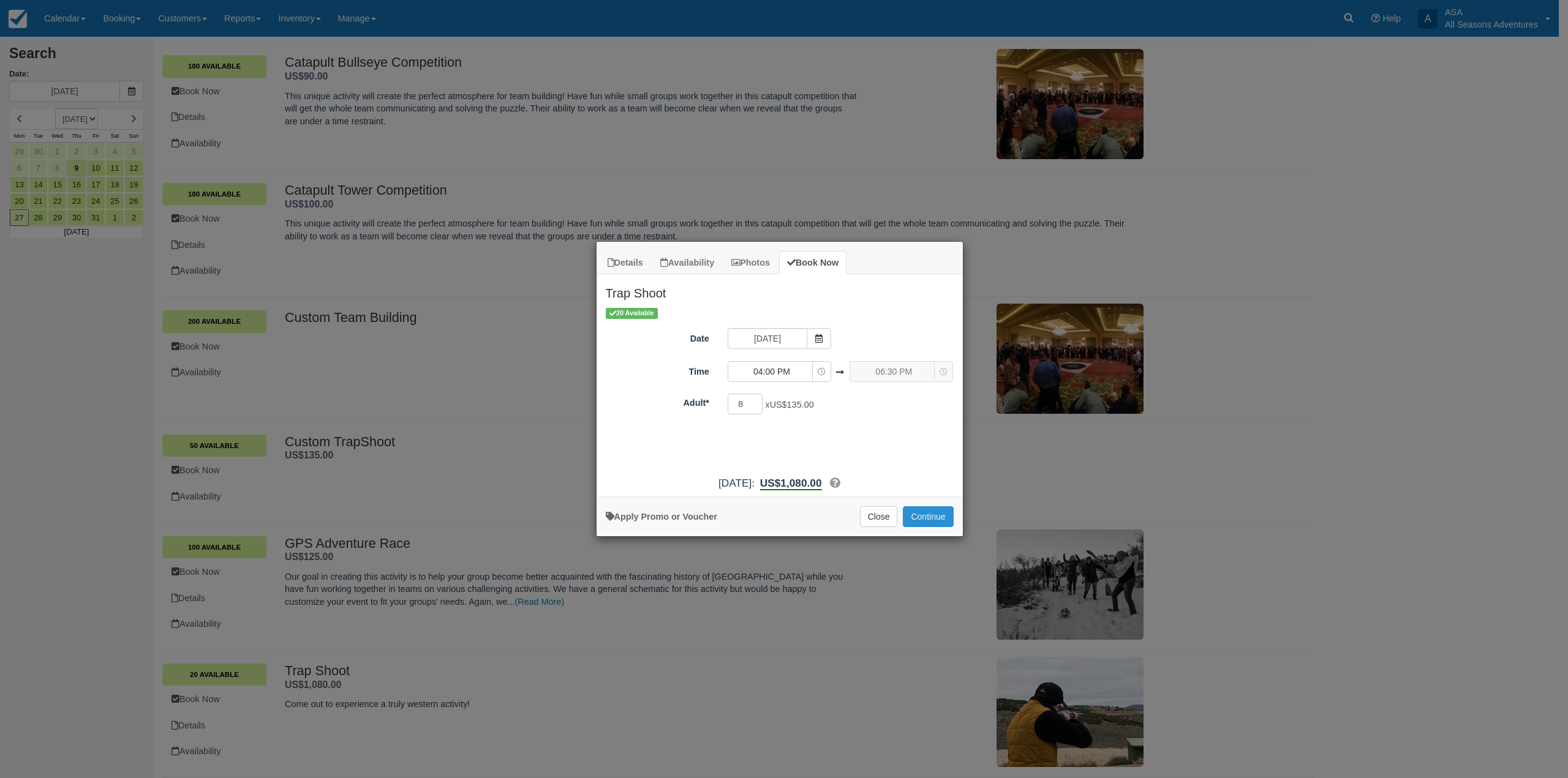
click at [934, 510] on button "Continue" at bounding box center [928, 516] width 50 height 20
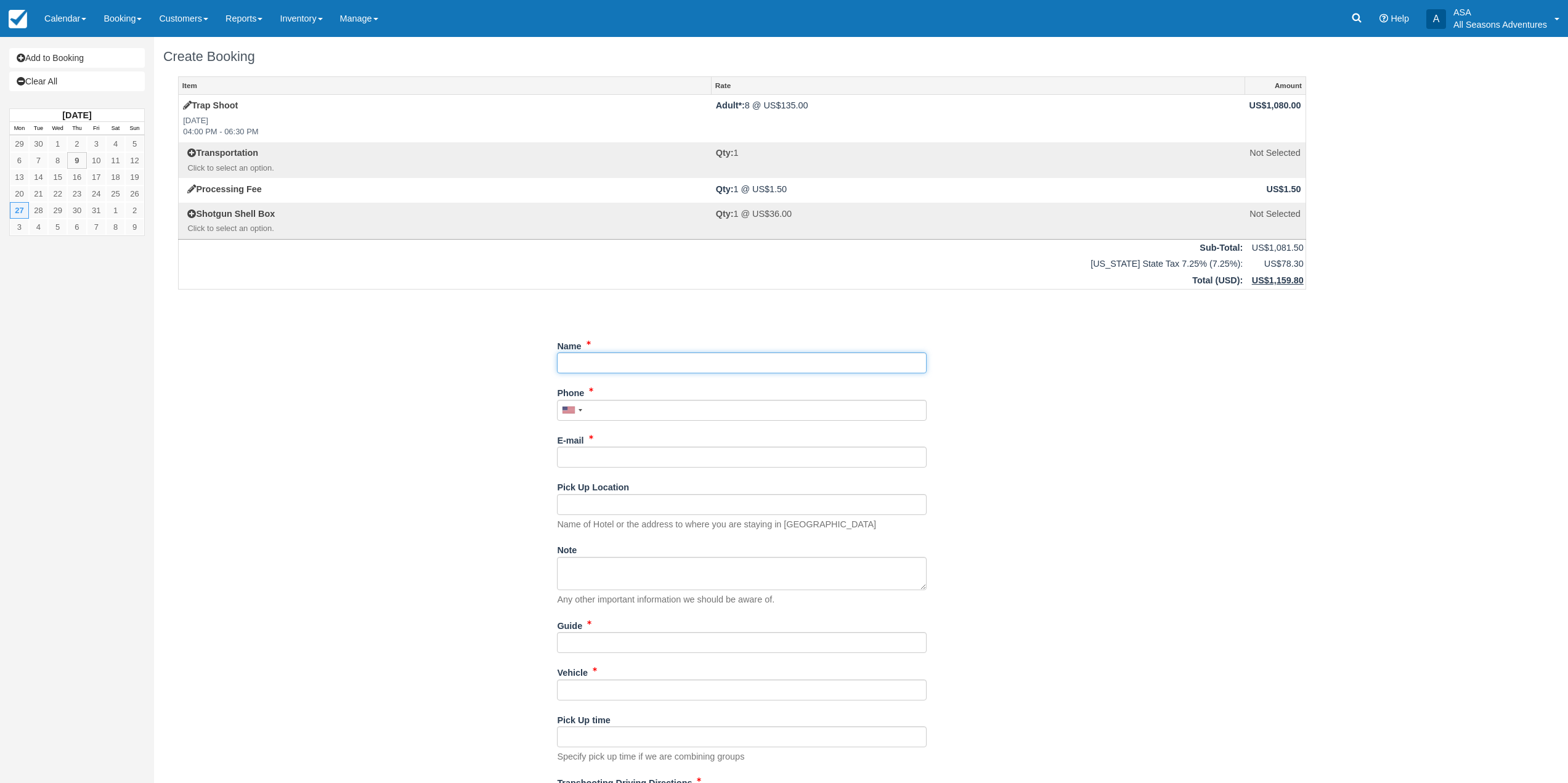
click at [610, 366] on input "Name" at bounding box center [742, 362] width 369 height 21
click at [563, 359] on input "Name" at bounding box center [742, 362] width 369 height 21
drag, startPoint x: 571, startPoint y: 366, endPoint x: 676, endPoint y: 362, distance: 105.1
click at [676, 362] on input "Name" at bounding box center [742, 362] width 369 height 21
click at [607, 413] on input "Phone" at bounding box center [742, 410] width 369 height 21
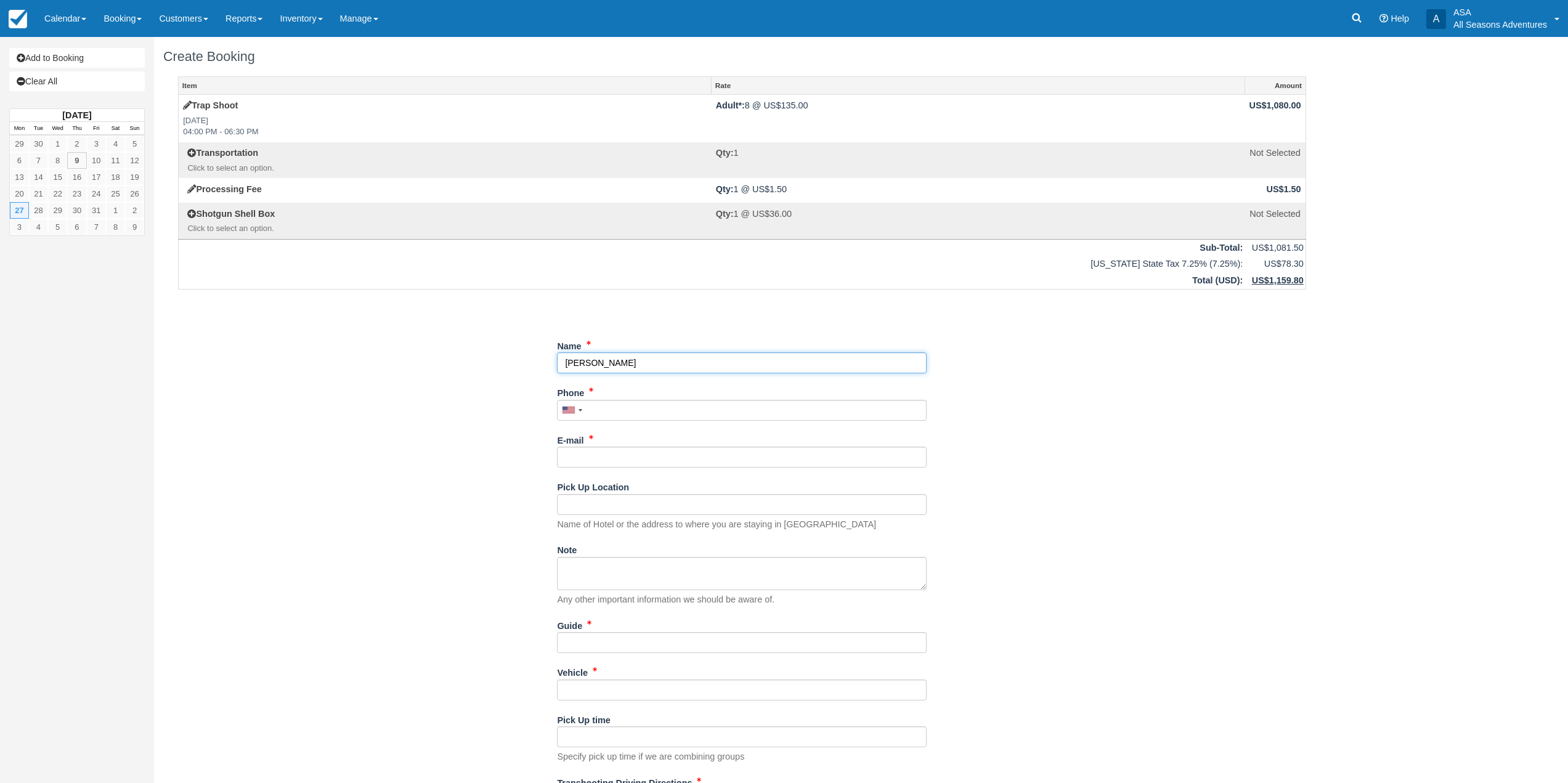
click at [562, 359] on input "Name" at bounding box center [742, 362] width 369 height 21
click at [689, 411] on input "Phone" at bounding box center [742, 410] width 369 height 21
click at [592, 365] on input "Name" at bounding box center [742, 362] width 369 height 21
type input "Clupch- Lincy Suen"
click at [591, 408] on input "Phone" at bounding box center [742, 410] width 369 height 21
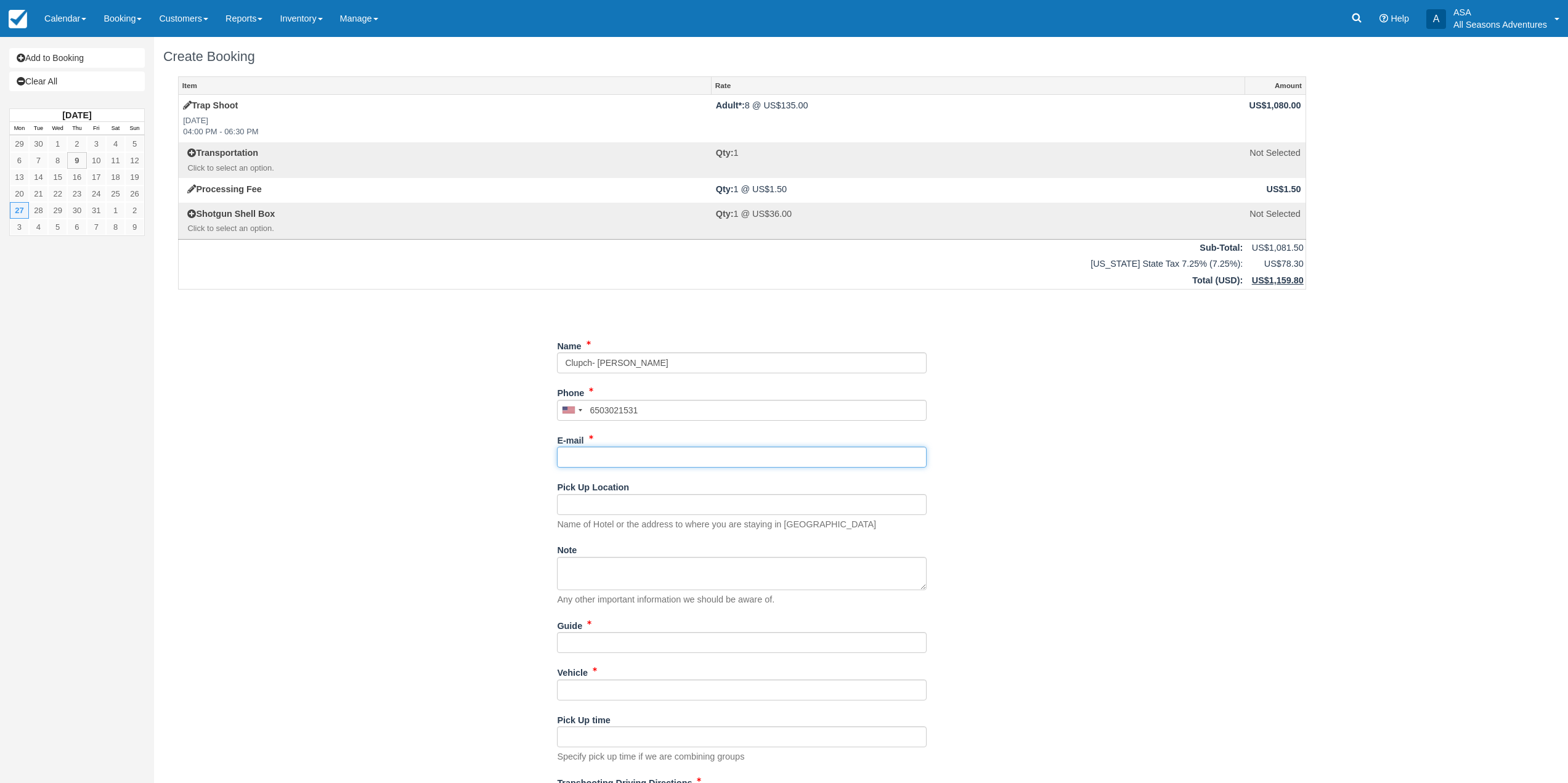
type input "[PHONE_NUMBER]"
drag, startPoint x: 631, startPoint y: 461, endPoint x: 660, endPoint y: 461, distance: 29.0
click at [631, 461] on input "E-mail" at bounding box center [742, 456] width 369 height 21
drag, startPoint x: 629, startPoint y: 459, endPoint x: 610, endPoint y: 466, distance: 20.2
click at [627, 461] on input "Lincywithclupch" at bounding box center [742, 456] width 369 height 21
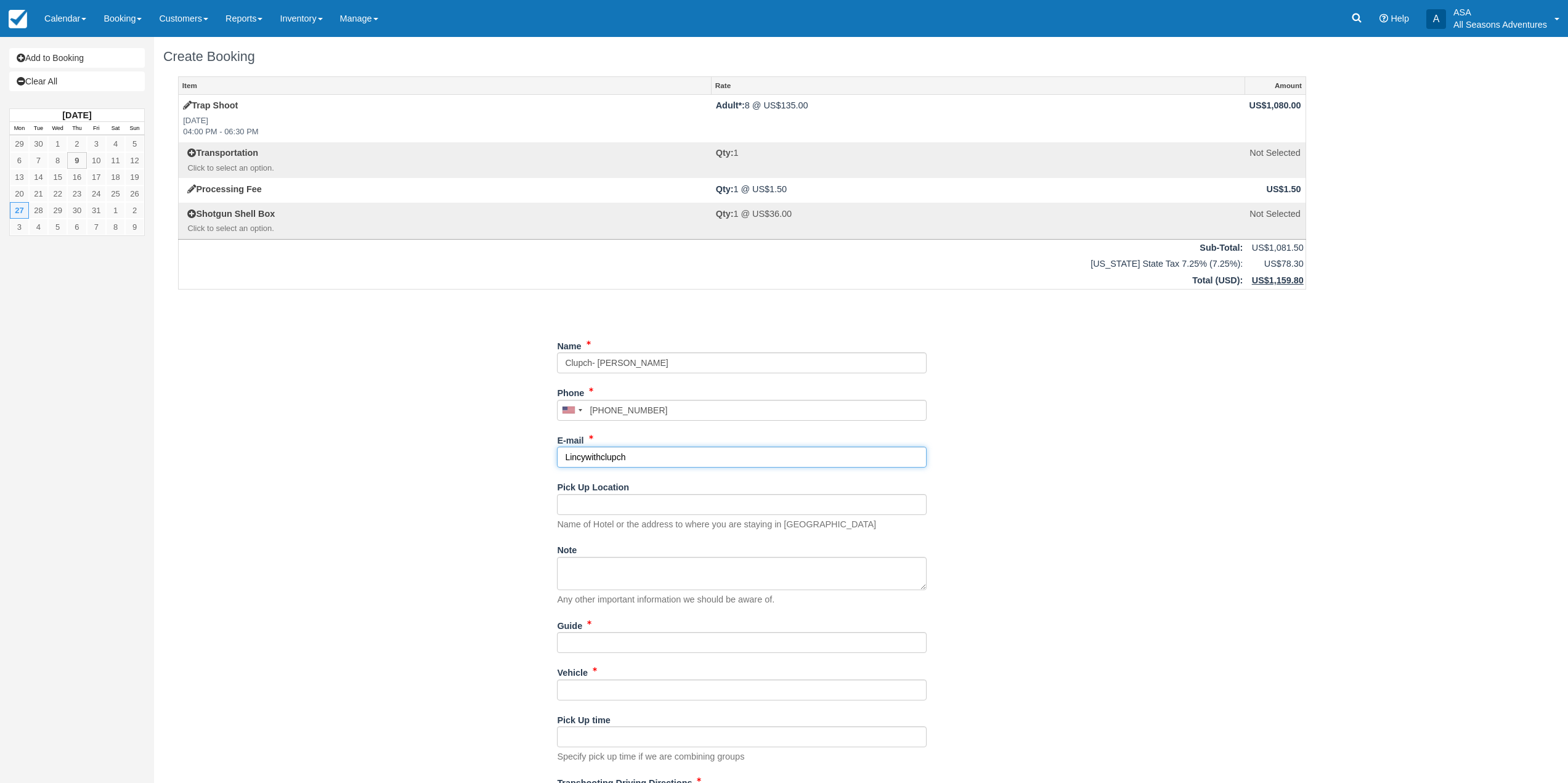
click at [588, 456] on input "Lincywithclupch" at bounding box center [742, 456] width 369 height 21
click at [614, 457] on input "Lincywithclupch" at bounding box center [742, 456] width 369 height 21
type input "Lincywithclutch"
click at [581, 367] on input "Name" at bounding box center [742, 362] width 369 height 21
type input "Clutch- [PERSON_NAME]"
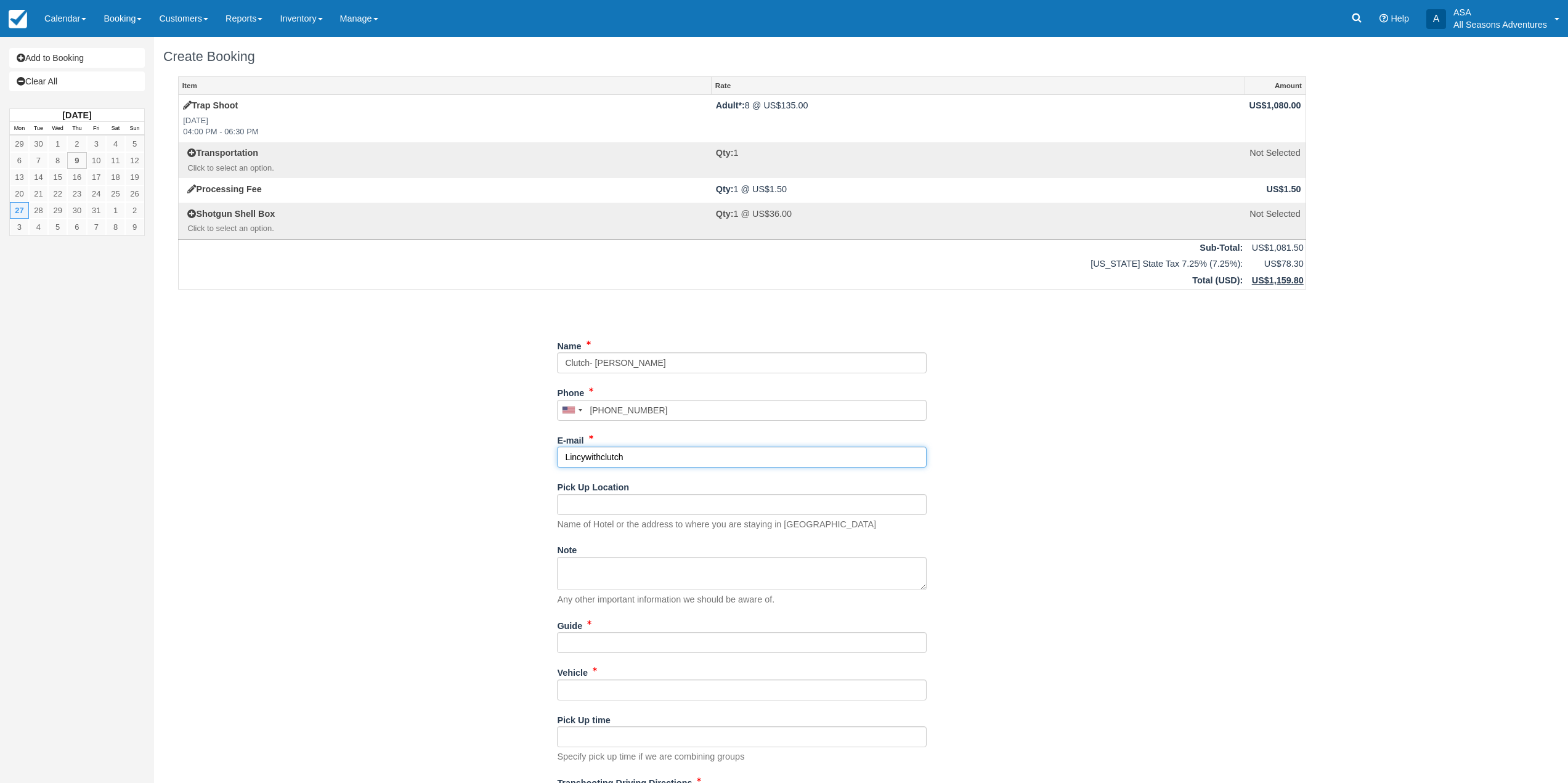
click at [665, 454] on input "Lincywithclutch" at bounding box center [742, 456] width 369 height 21
click at [587, 454] on input "Lincywithclutch" at bounding box center [742, 456] width 369 height 21
click at [644, 456] on input "Lincy@withclutch" at bounding box center [742, 456] width 369 height 21
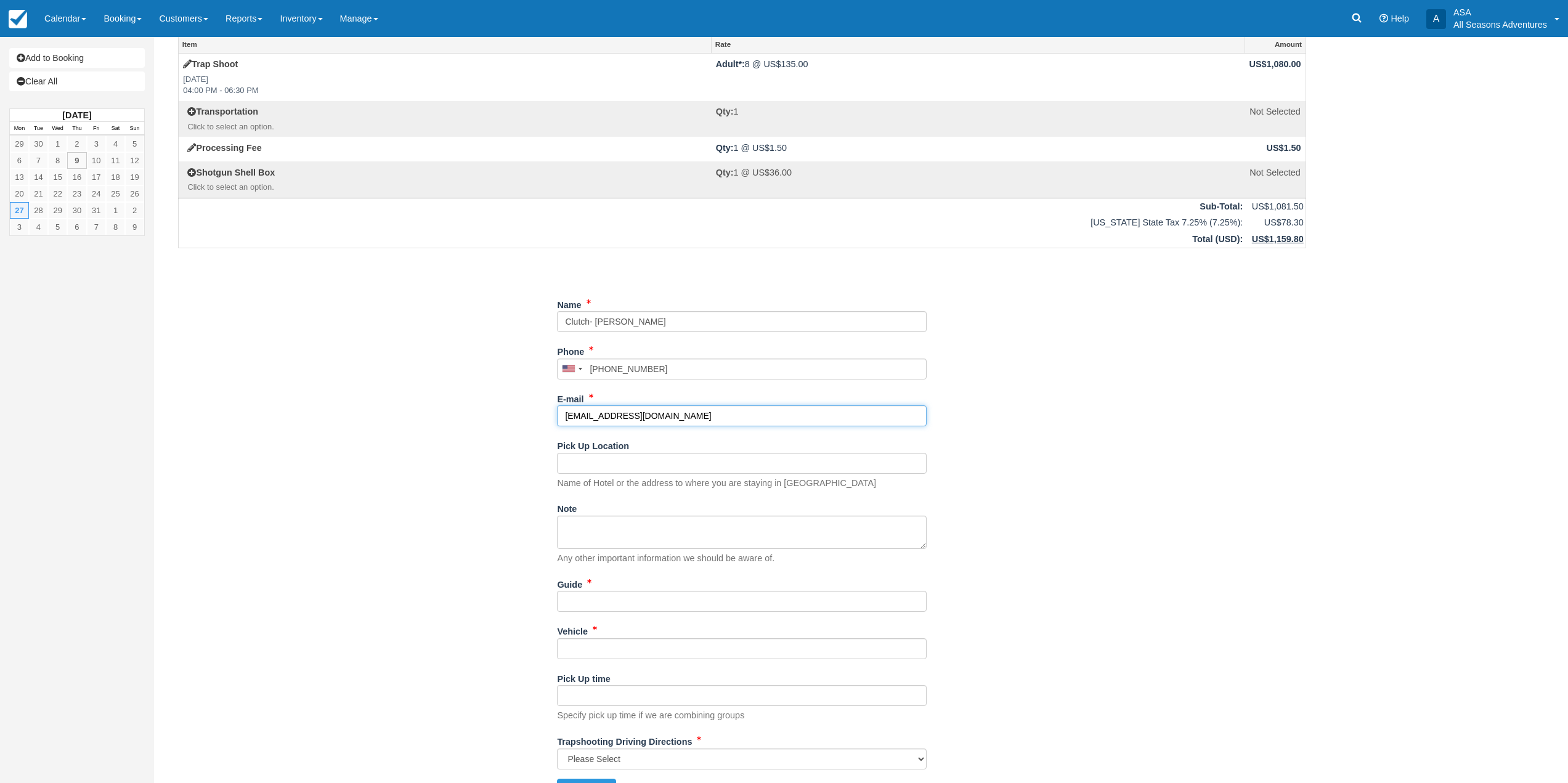
scroll to position [67, 0]
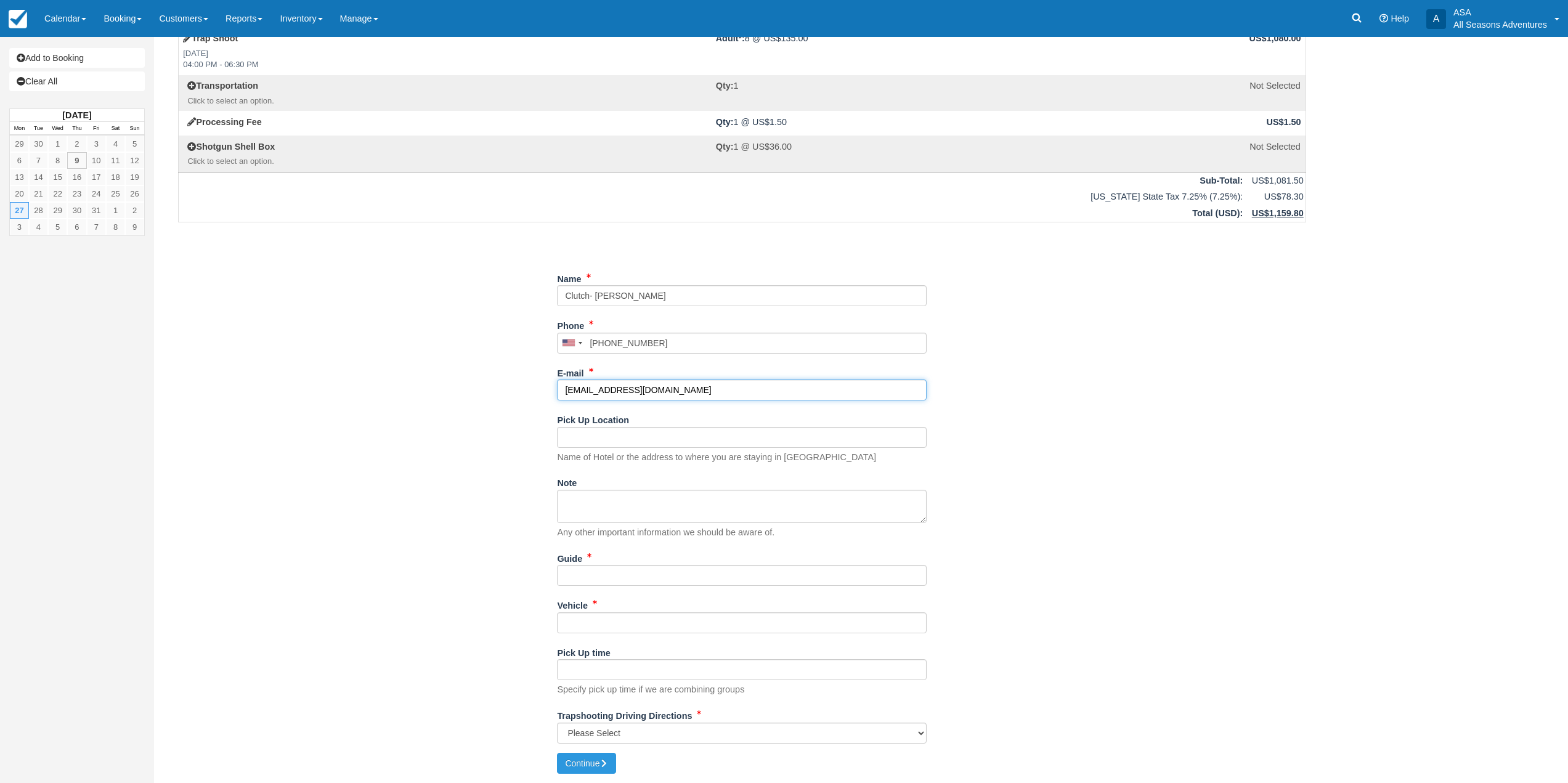
type input "Lincy@withclutch.com"
click at [609, 437] on input "Pick Up Location" at bounding box center [742, 437] width 369 height 21
type input "Pendry"
click at [757, 572] on input "Guide" at bounding box center [742, 575] width 369 height 21
type input "tbd"
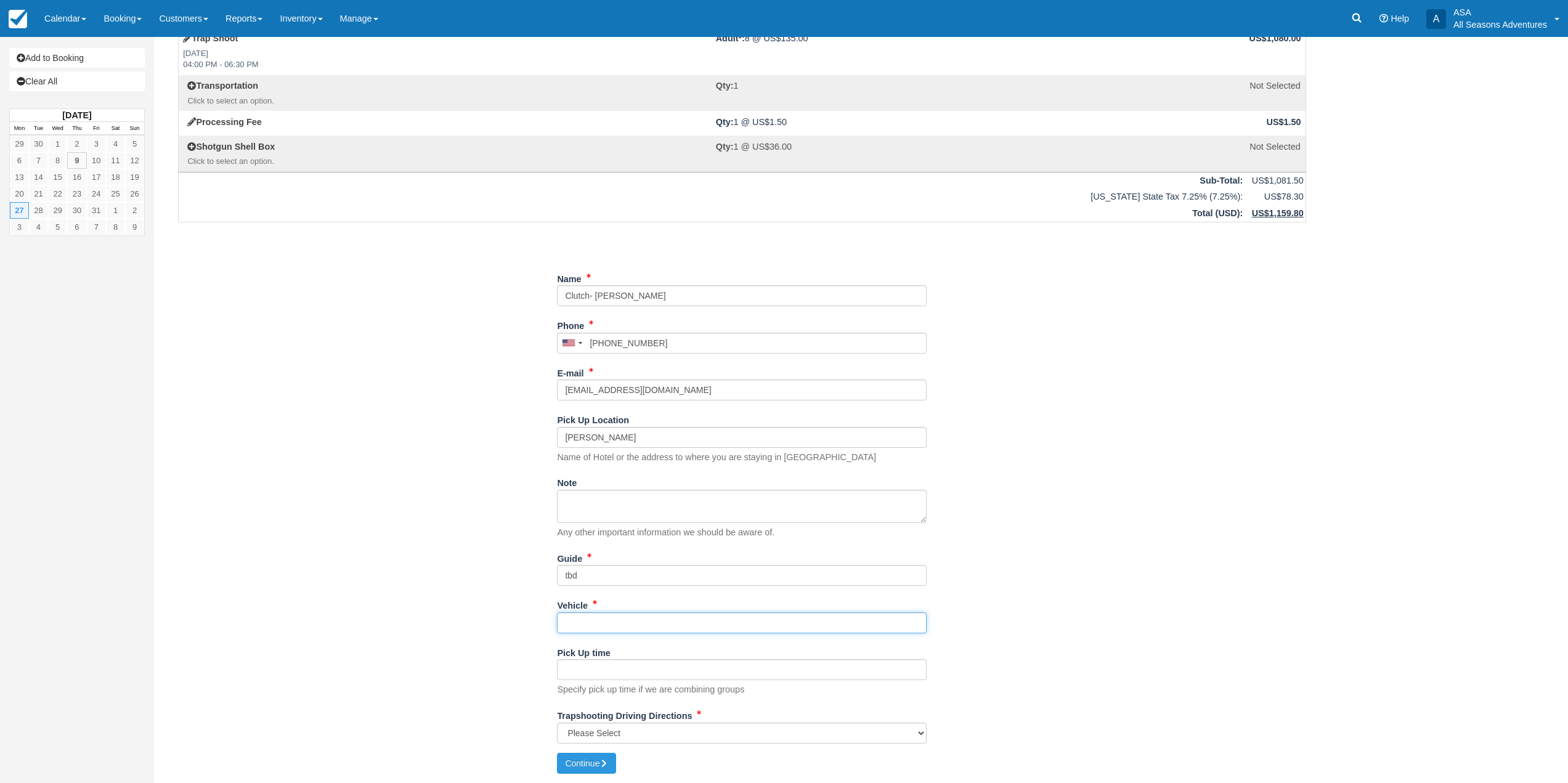
click at [795, 624] on input "Vehicle" at bounding box center [742, 623] width 369 height 21
type input "tbd"
click at [507, 597] on div "Item Rate Amount Trap Shoot Mon Oct 27, 2025 04:00 PM - 06:30 PM Adult*: 8 @ US…" at bounding box center [742, 381] width 1157 height 744
click at [623, 742] on select "Please Select Kamas Valley Lions Gun Club: 3050 W 200S, Kamas, UT N/A" at bounding box center [742, 733] width 369 height 21
select select "N/A"
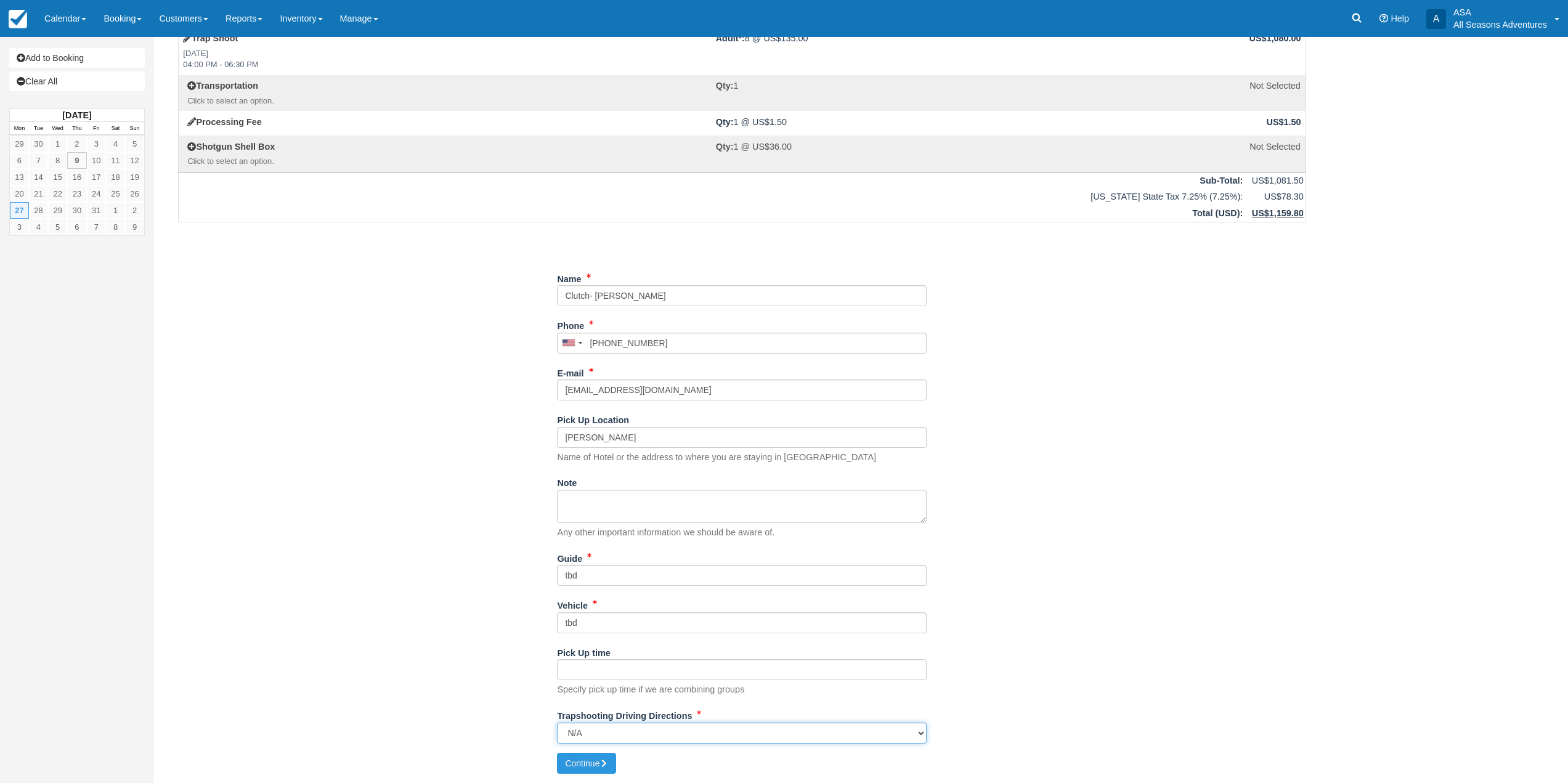
click at [557, 723] on select "Please Select Kamas Valley Lions Gun Club: 3050 W 200S, Kamas, UT N/A" at bounding box center [742, 733] width 369 height 21
click at [578, 752] on div "Trapshooting Driving Directions Please Select Kamas Valley Lions Gun Club: 3050…" at bounding box center [742, 730] width 369 height 47
click at [584, 759] on button "Continue" at bounding box center [587, 763] width 60 height 21
type input "+16503021531"
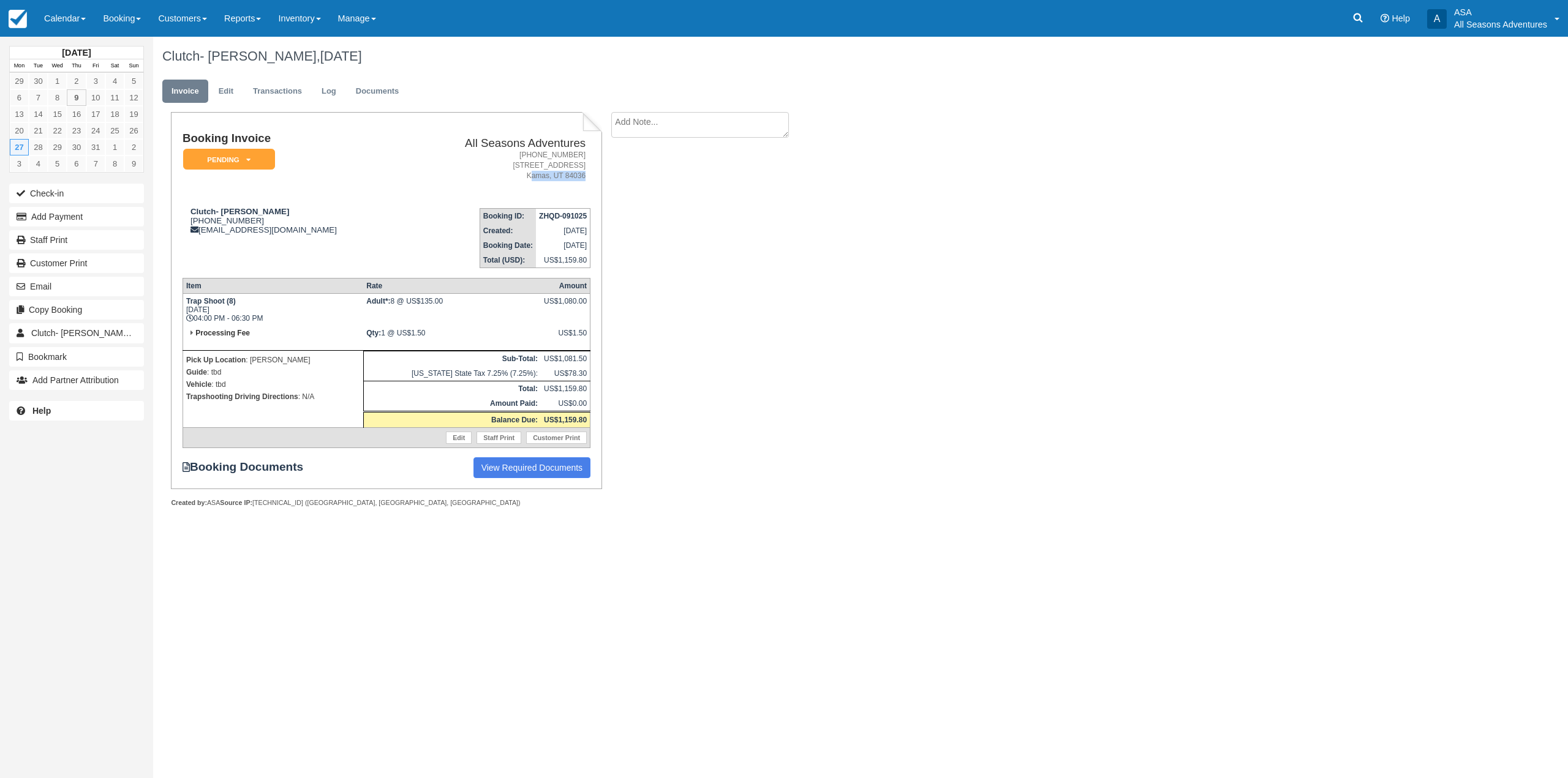
drag, startPoint x: 581, startPoint y: 180, endPoint x: 401, endPoint y: 174, distance: 180.1
click at [409, 174] on address "[PHONE_NUMBER] [STREET_ADDRESS][PERSON_NAME]" at bounding box center [497, 165] width 177 height 31
click at [632, 150] on div "Booking Invoice Pending   Reserved Deposit Paid Waiting Cancelled Void All Seas…" at bounding box center [490, 323] width 674 height 422
click at [93, 218] on button "Add Payment" at bounding box center [77, 217] width 135 height 20
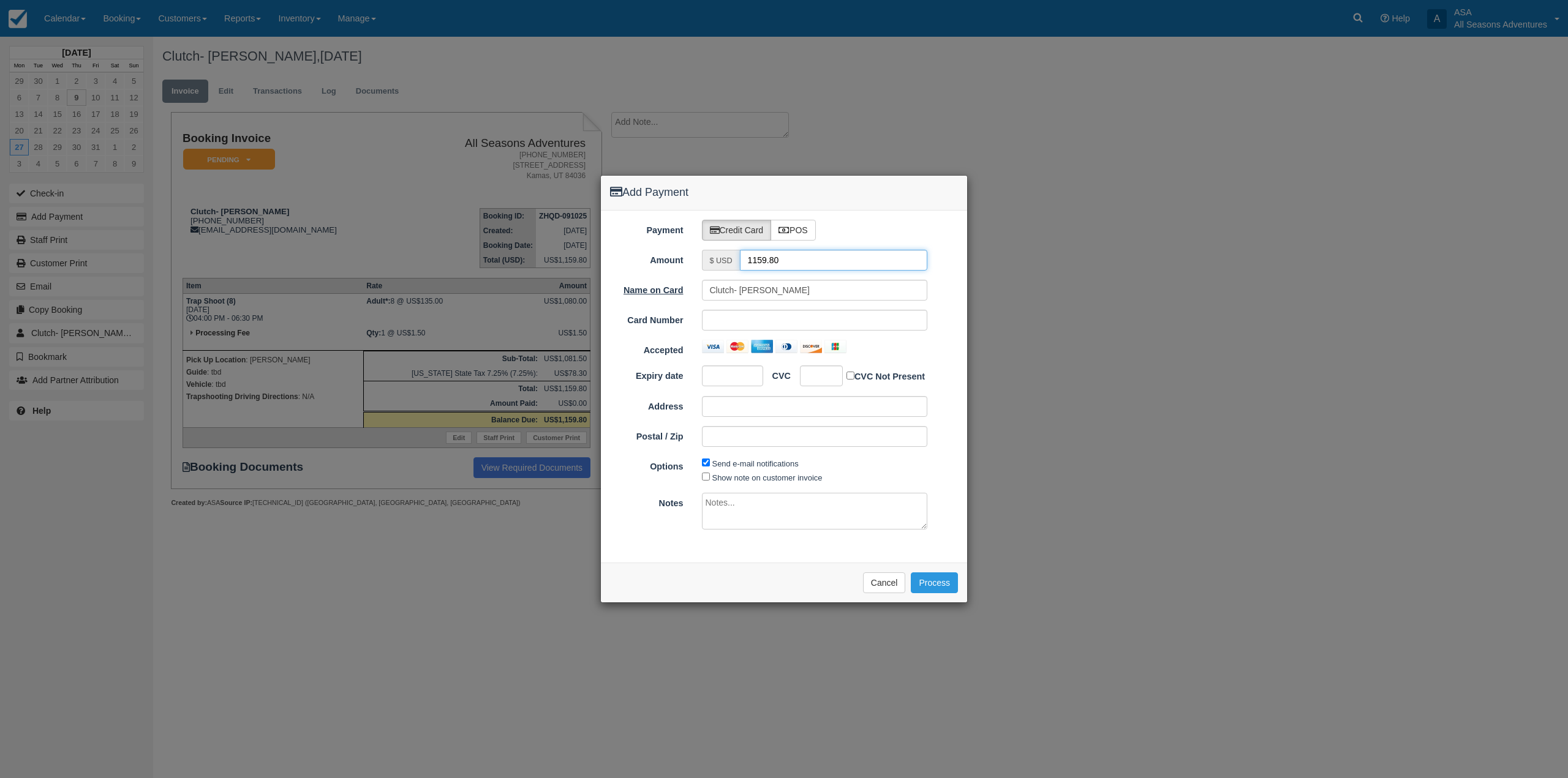
drag, startPoint x: 795, startPoint y: 256, endPoint x: 602, endPoint y: 296, distance: 197.1
click at [602, 296] on div "Payment Credit Card POS Amount $ USD 1159.80 Name on Card Clutch- [PERSON_NAME]…" at bounding box center [784, 387] width 366 height 352
type input "1.50"
click at [883, 584] on button "Cancel" at bounding box center [885, 582] width 43 height 20
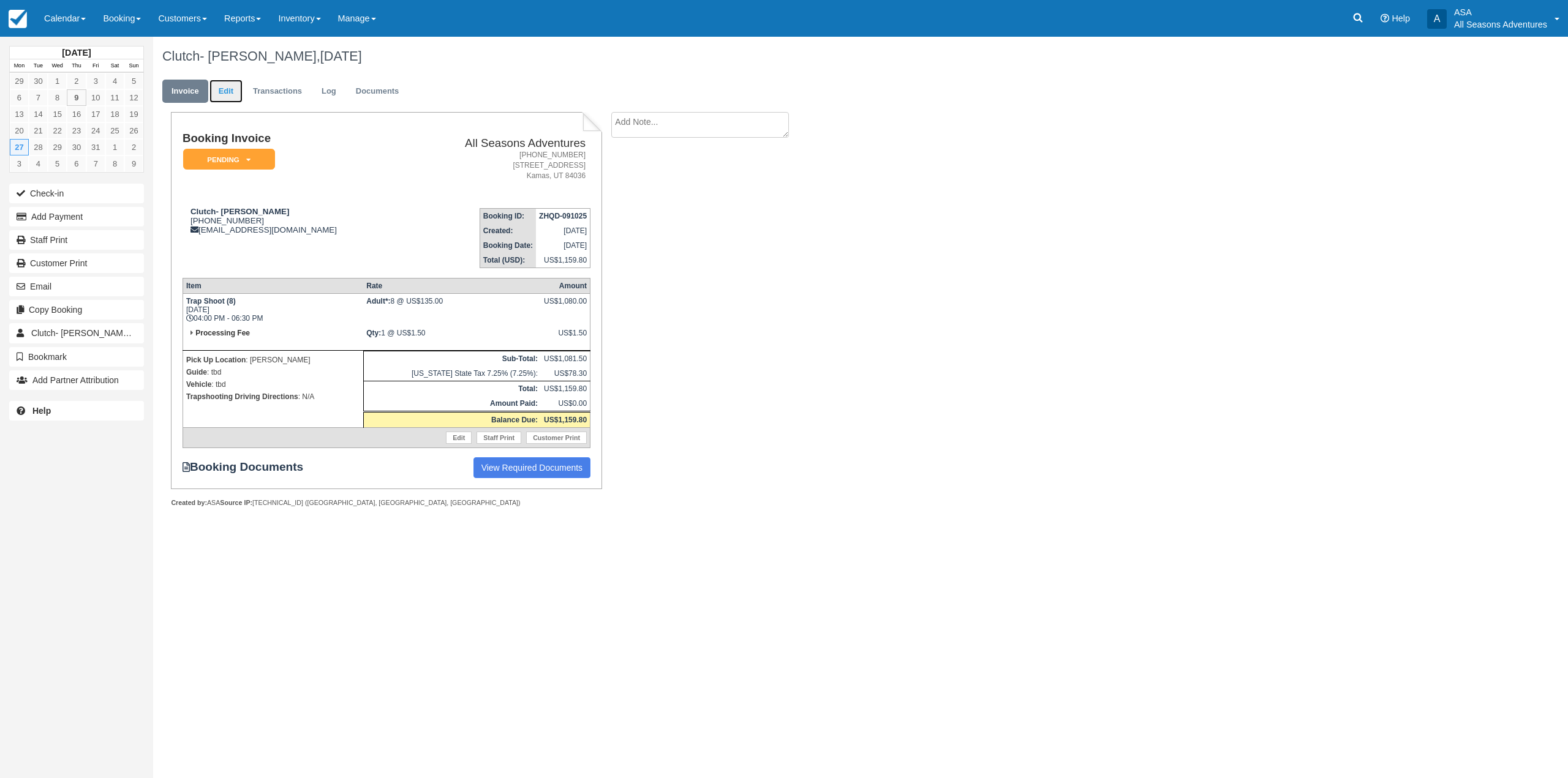
click at [228, 85] on link "Edit" at bounding box center [226, 91] width 33 height 24
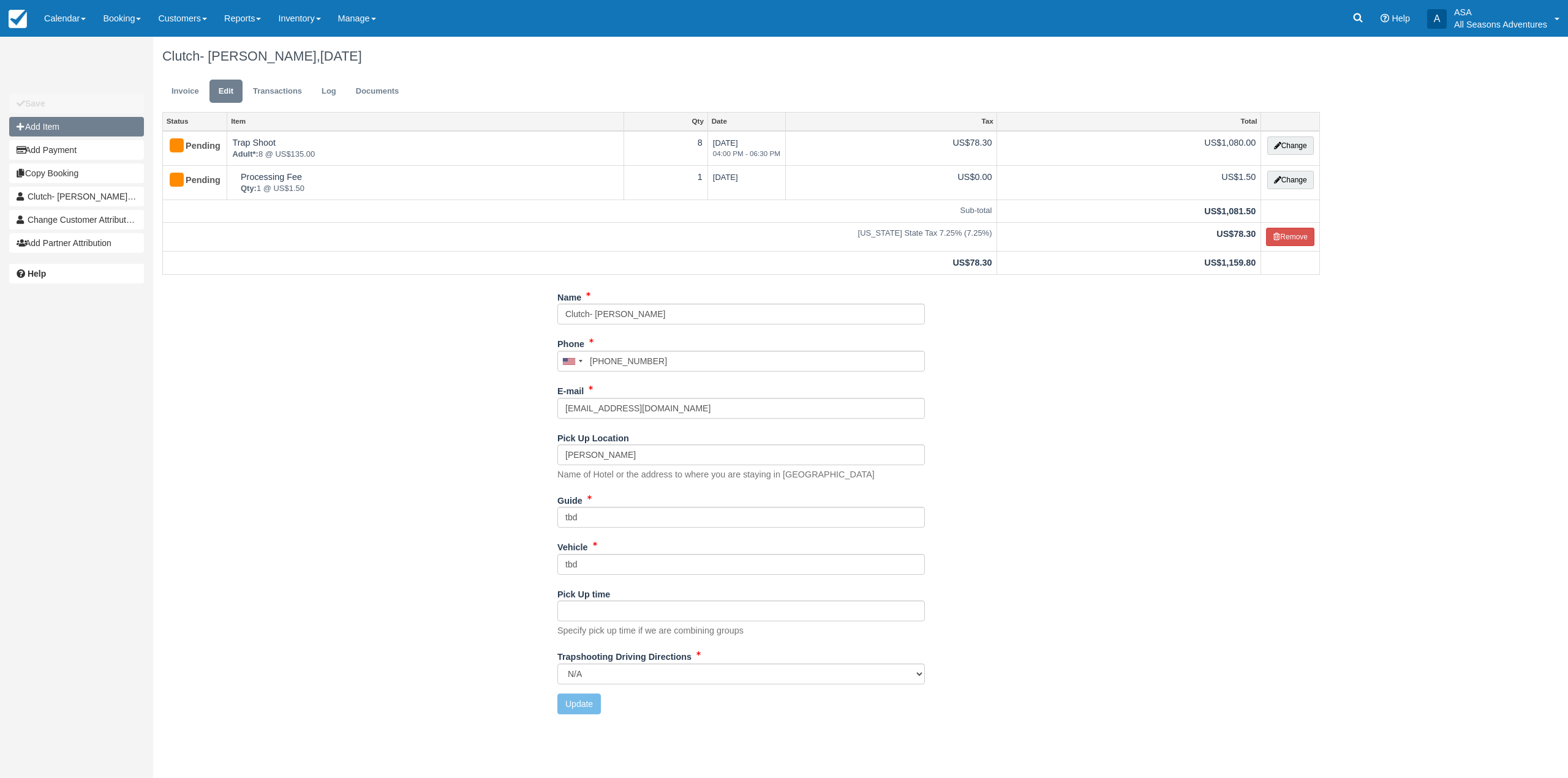
click at [87, 126] on button "Add Item" at bounding box center [77, 127] width 135 height 20
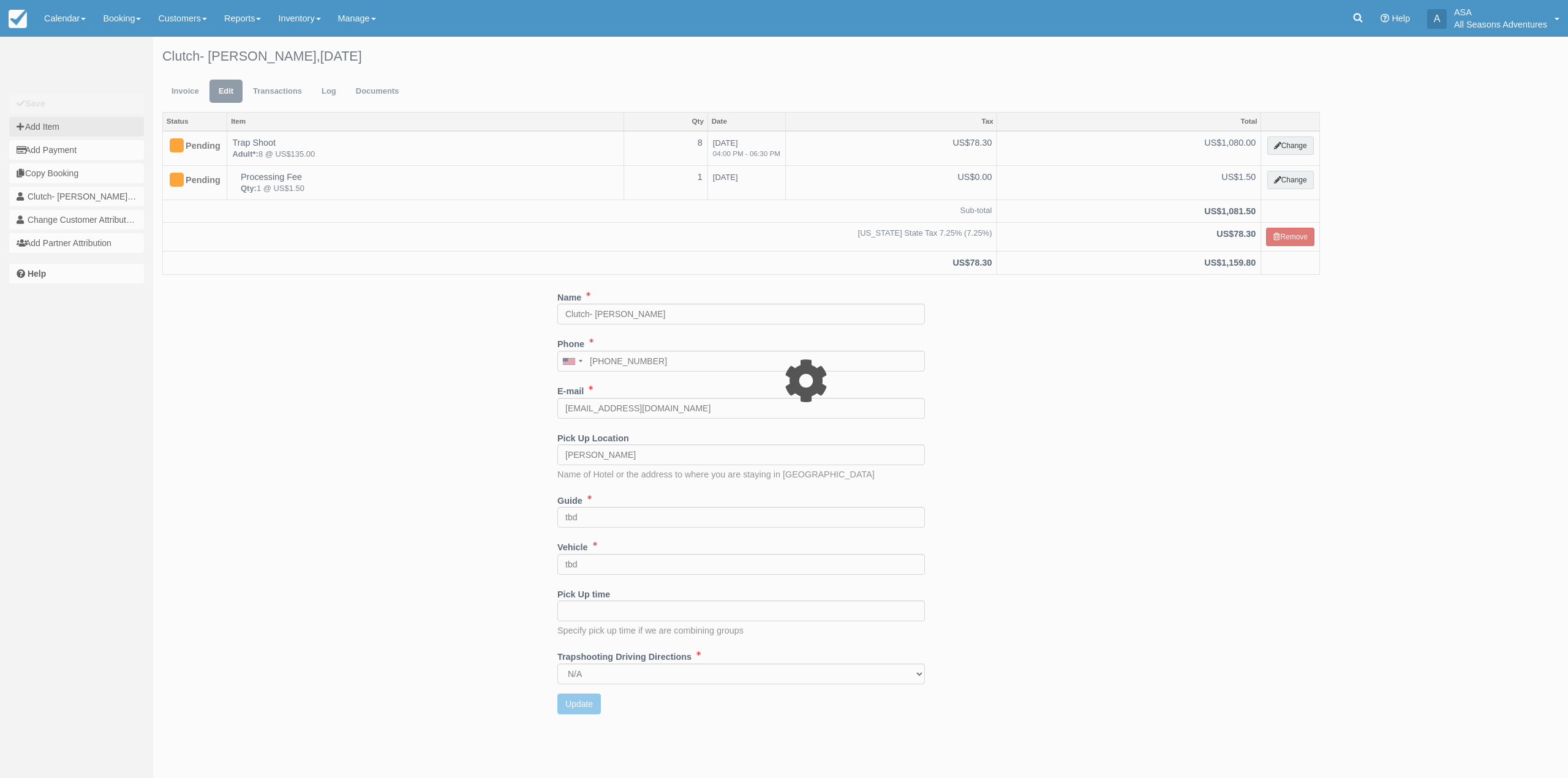
type input "0.00"
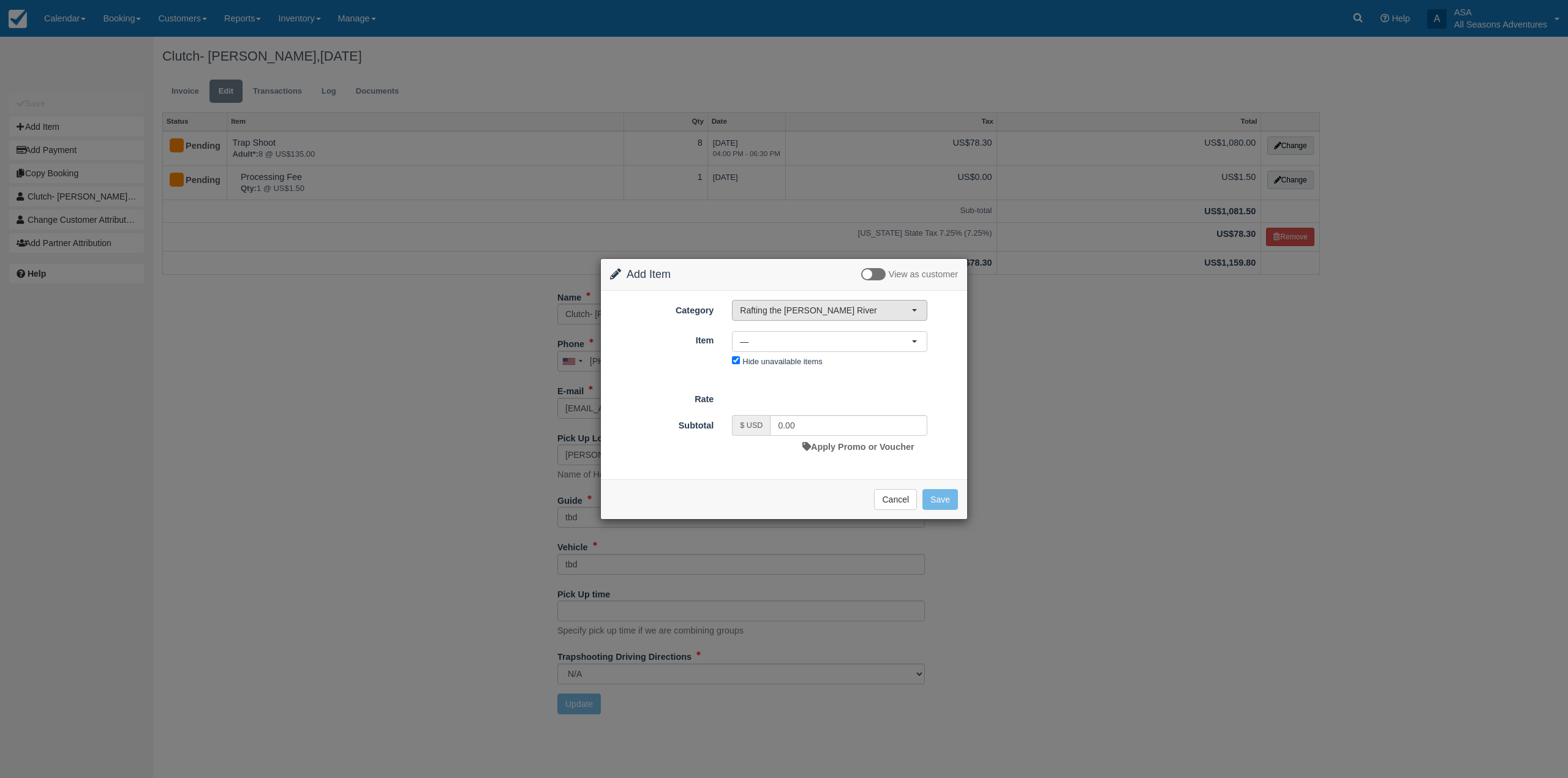
click at [828, 318] on button "Rafting the [PERSON_NAME] River" at bounding box center [830, 310] width 196 height 20
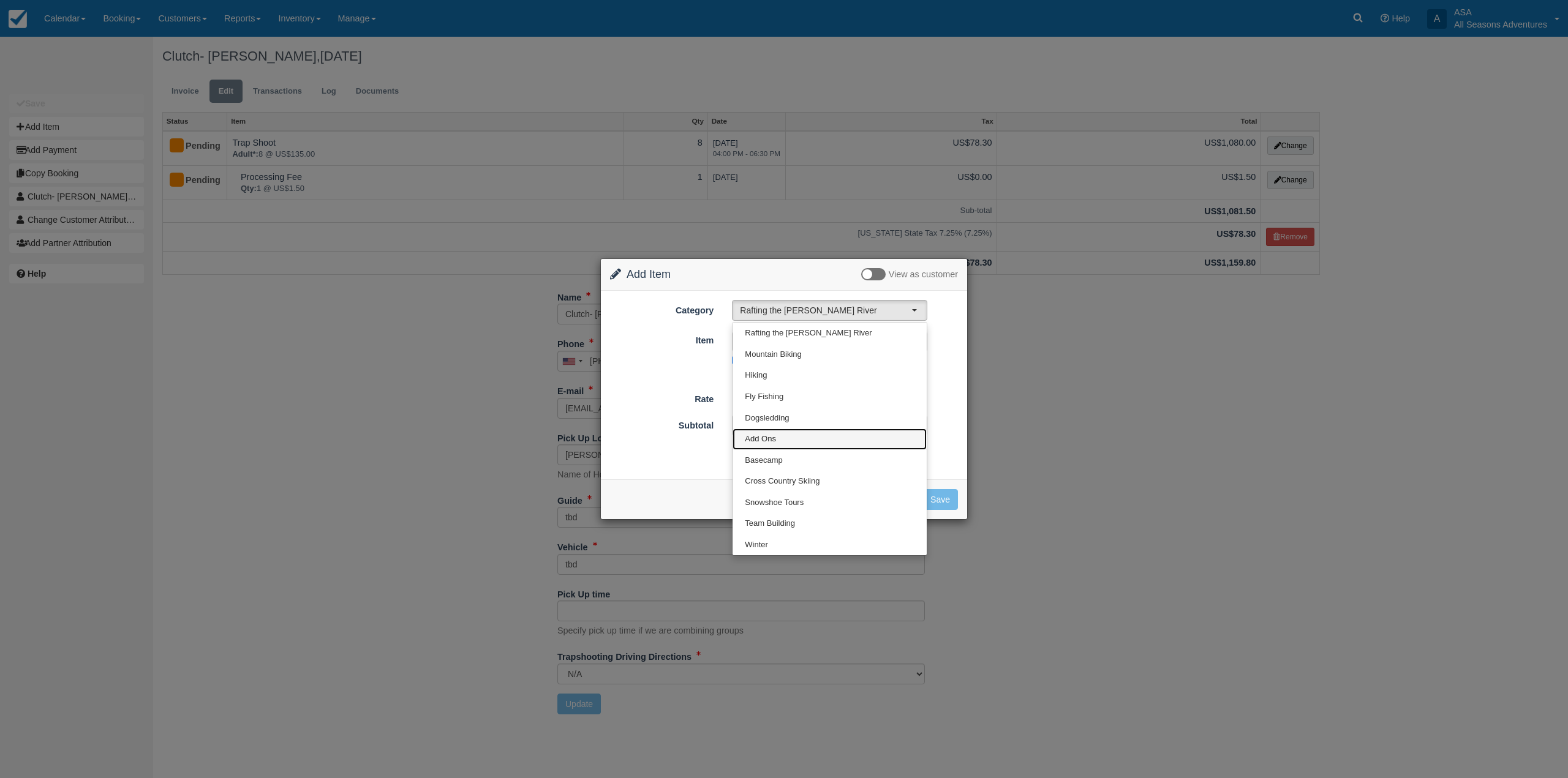
click at [775, 437] on span "Add Ons" at bounding box center [760, 439] width 31 height 11
select select "13"
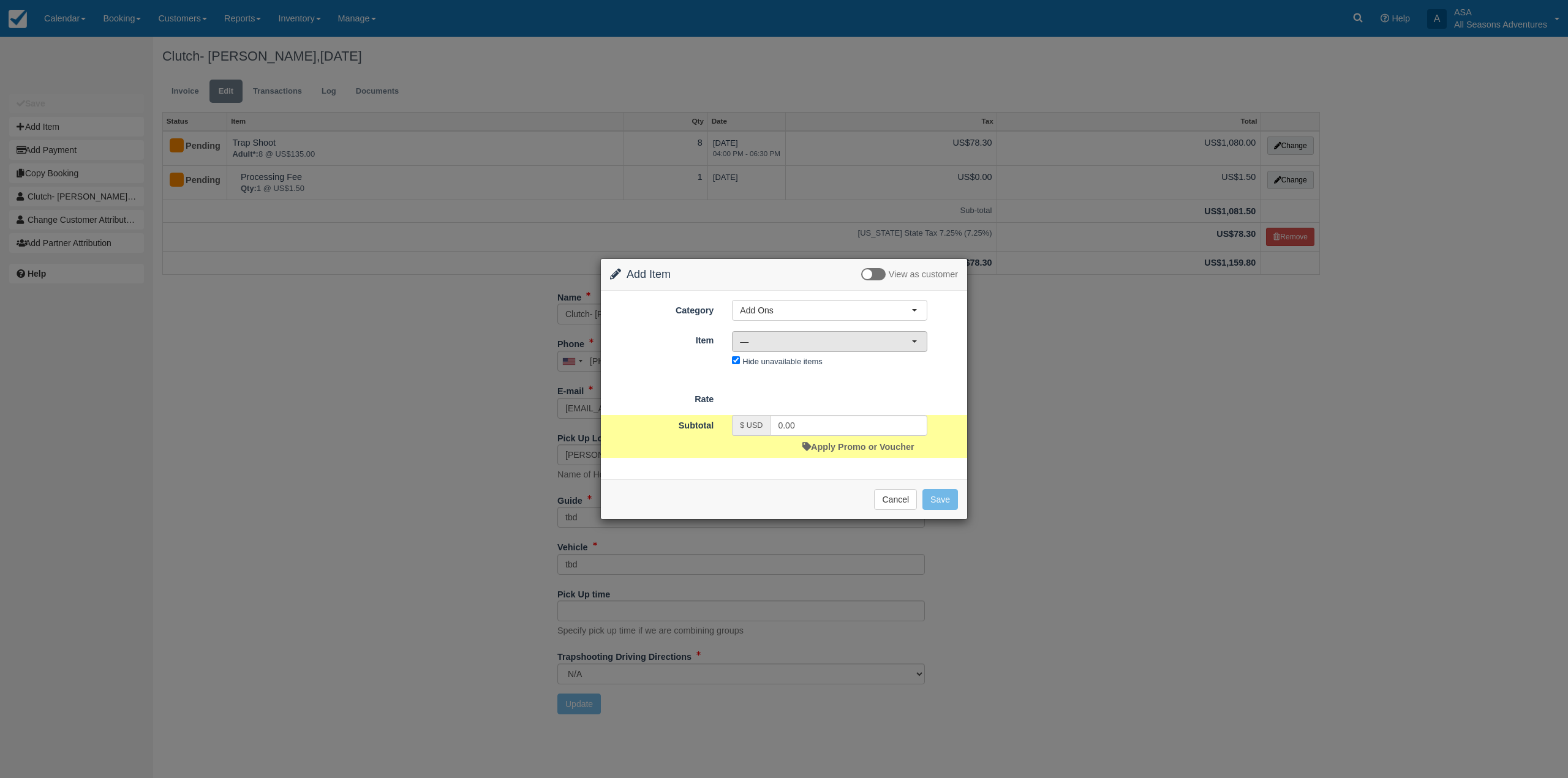
click at [787, 341] on span "—" at bounding box center [825, 341] width 171 height 12
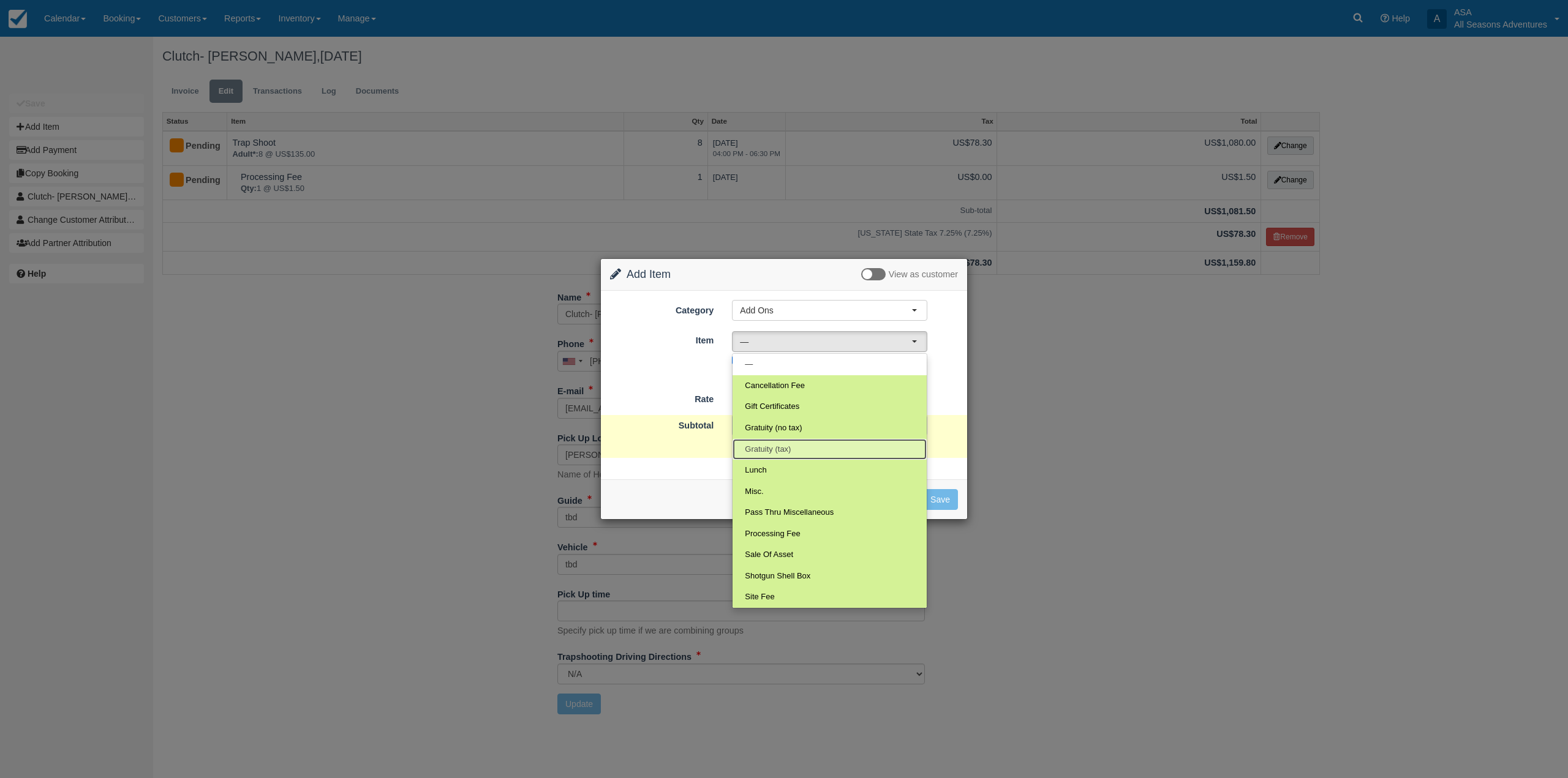
click at [775, 447] on span "Gratuity (tax)" at bounding box center [768, 449] width 46 height 11
select select "68"
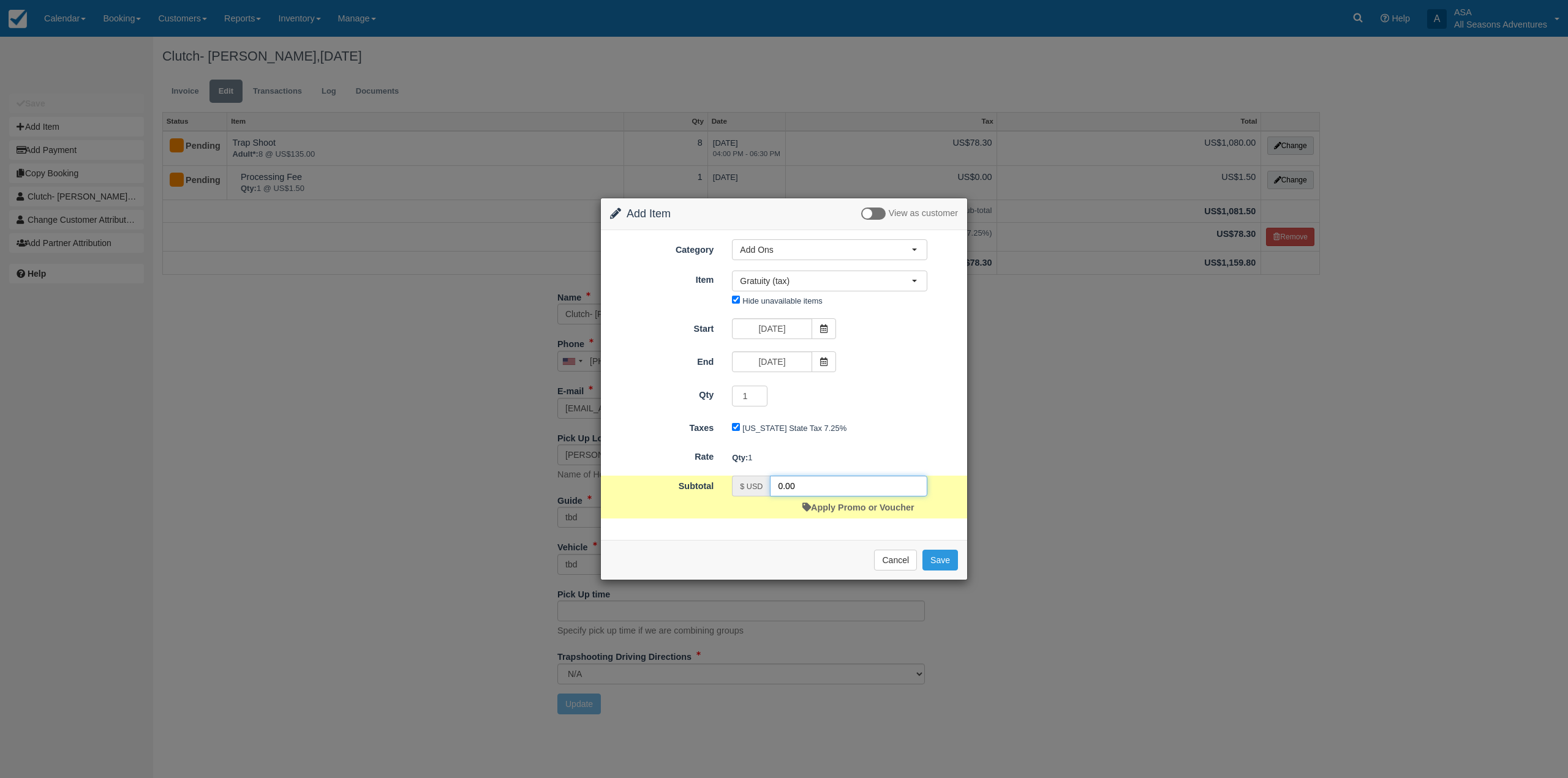
click at [782, 487] on input "0.00" at bounding box center [849, 485] width 158 height 20
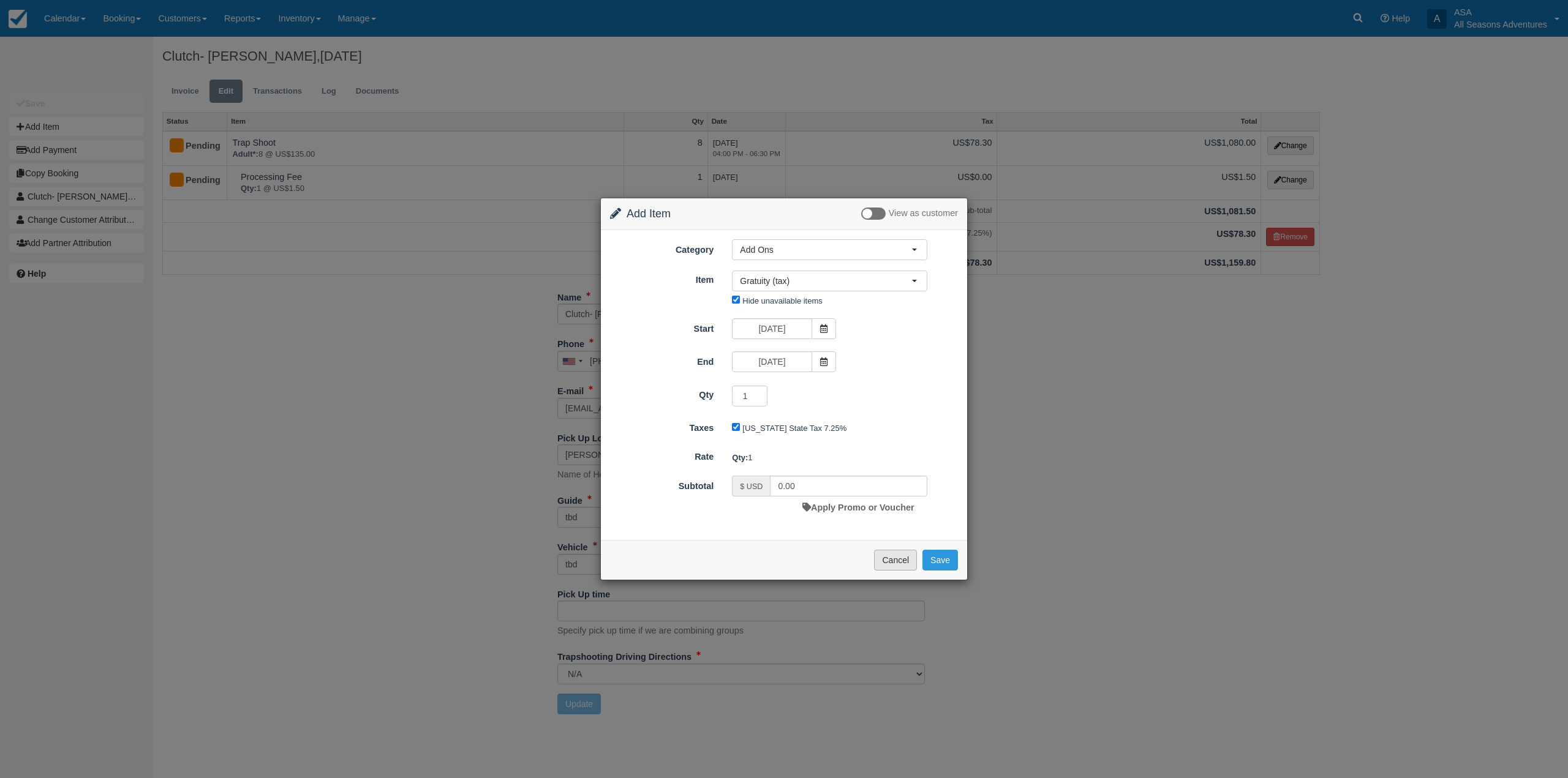
click at [900, 557] on button "Cancel" at bounding box center [895, 560] width 43 height 20
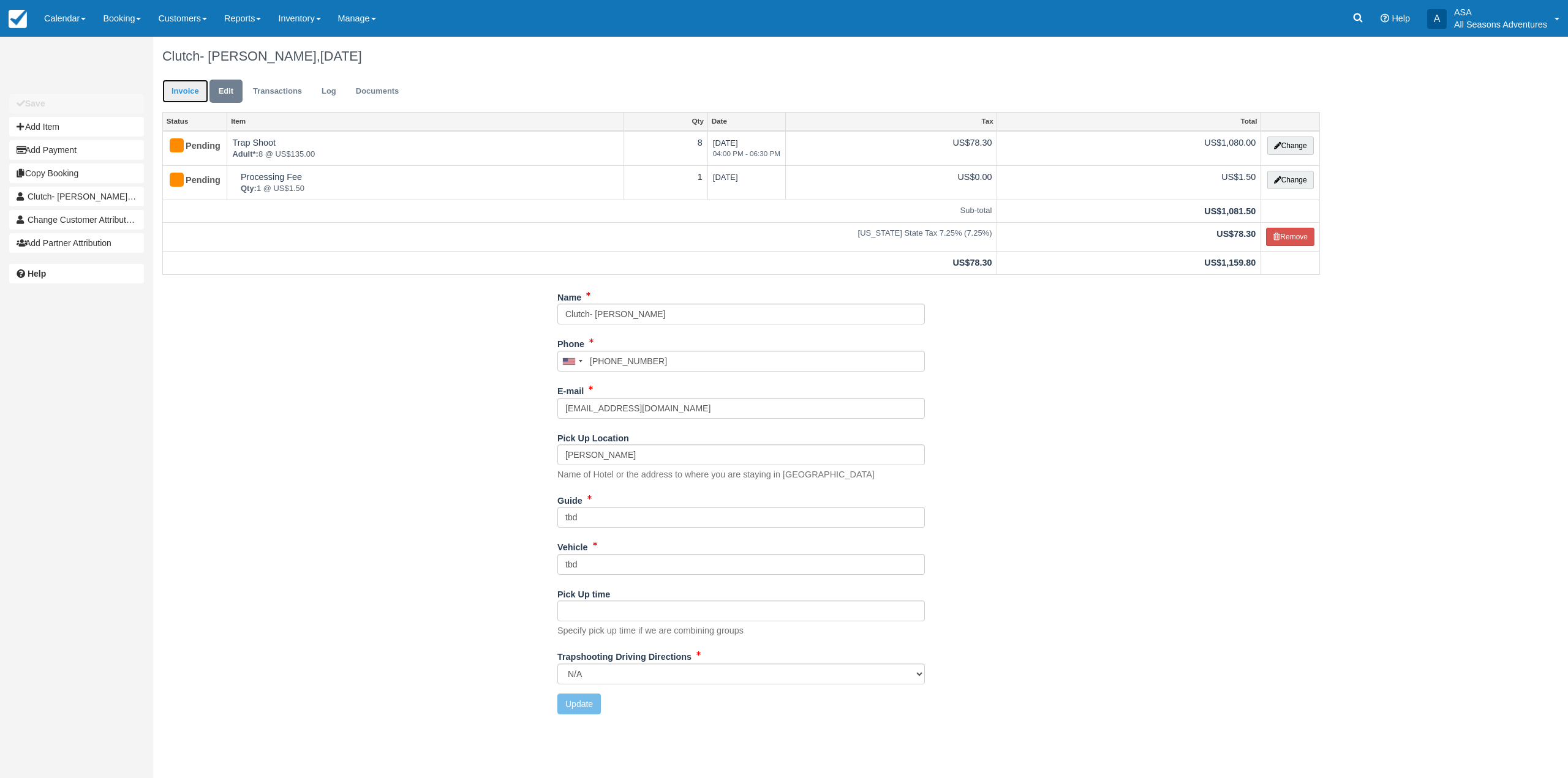
click at [172, 99] on link "Invoice" at bounding box center [185, 91] width 46 height 24
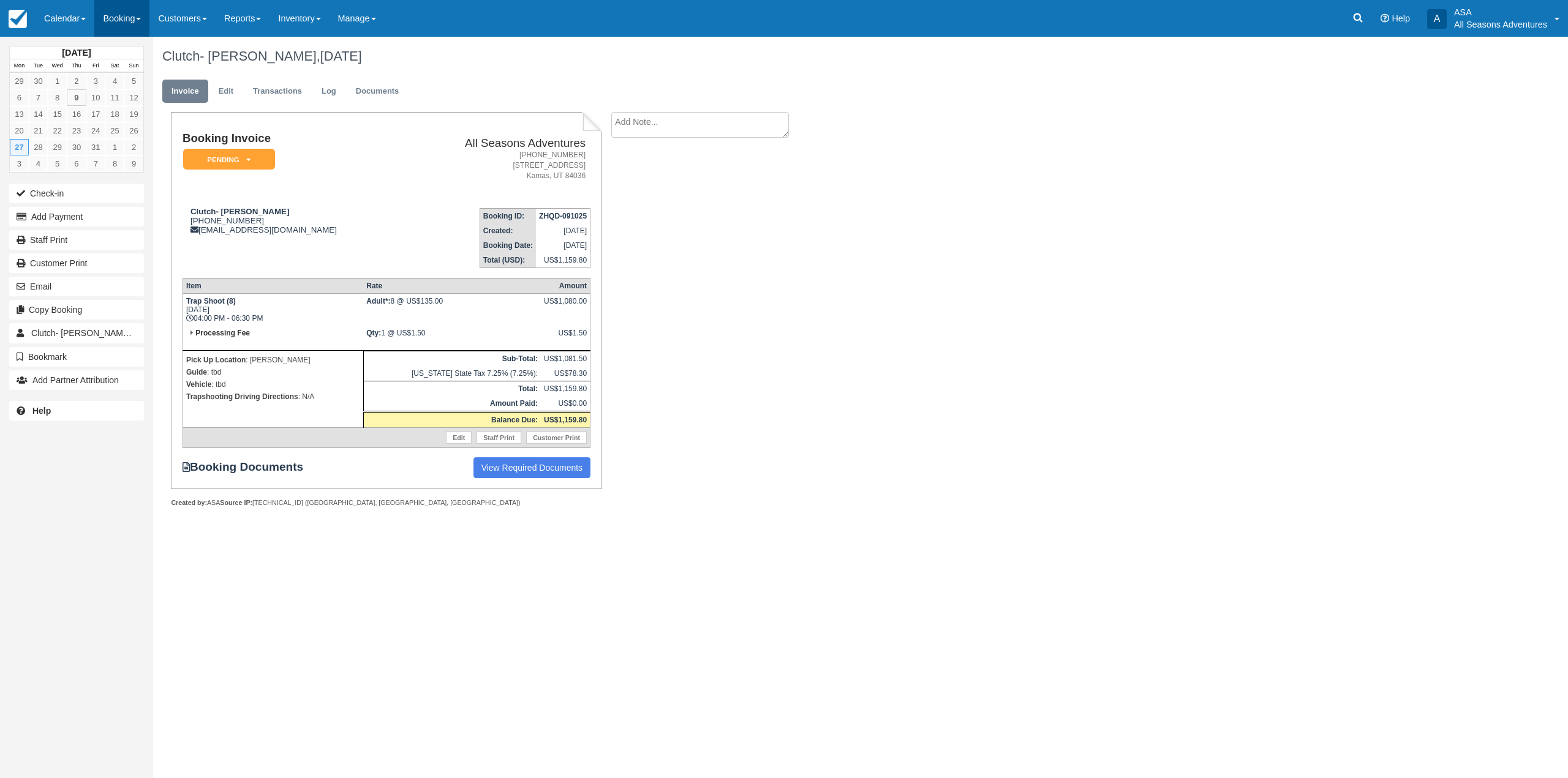
click at [137, 27] on link "Booking" at bounding box center [121, 18] width 55 height 36
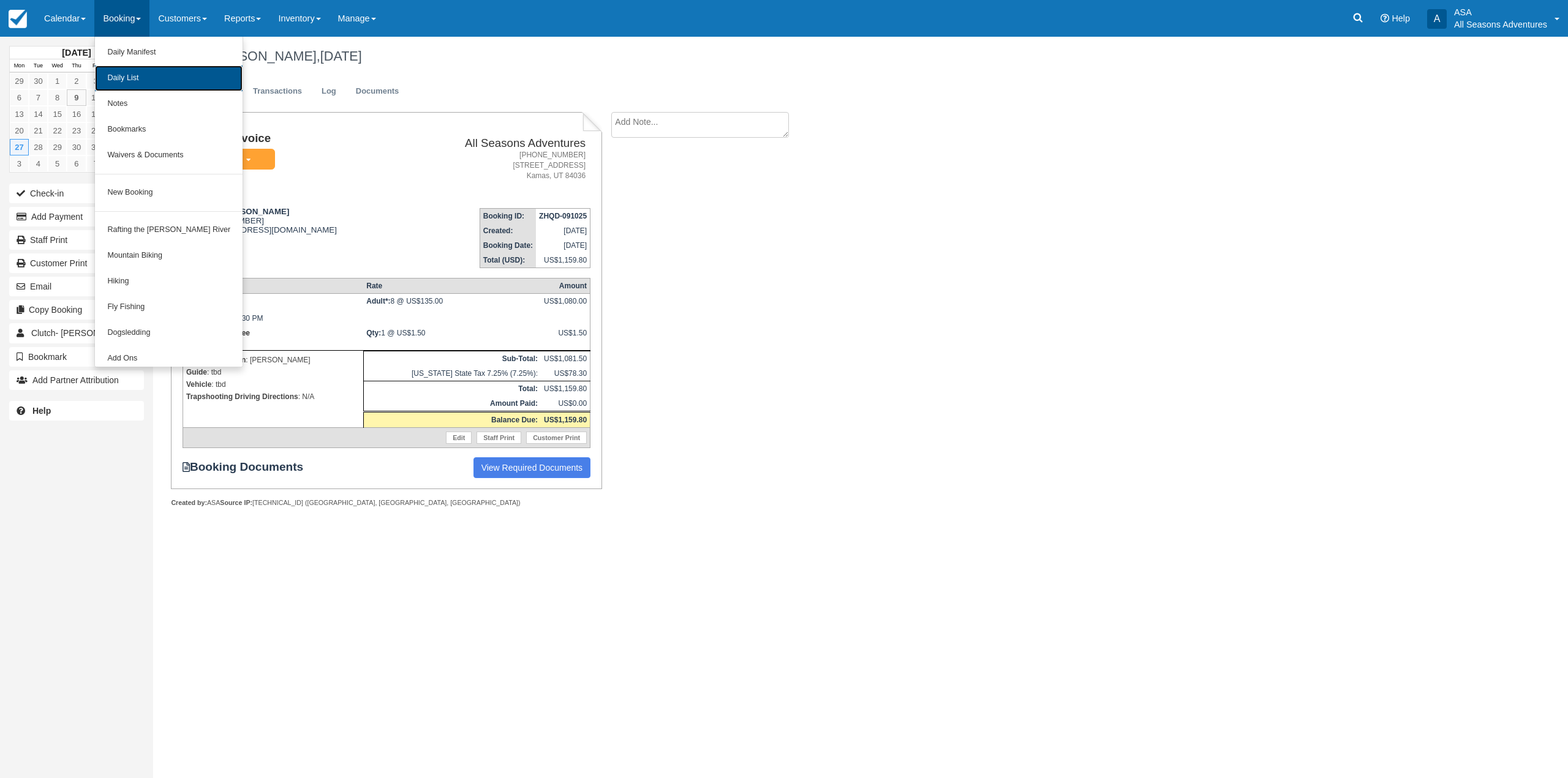
click at [148, 85] on link "Daily List" at bounding box center [168, 78] width 148 height 26
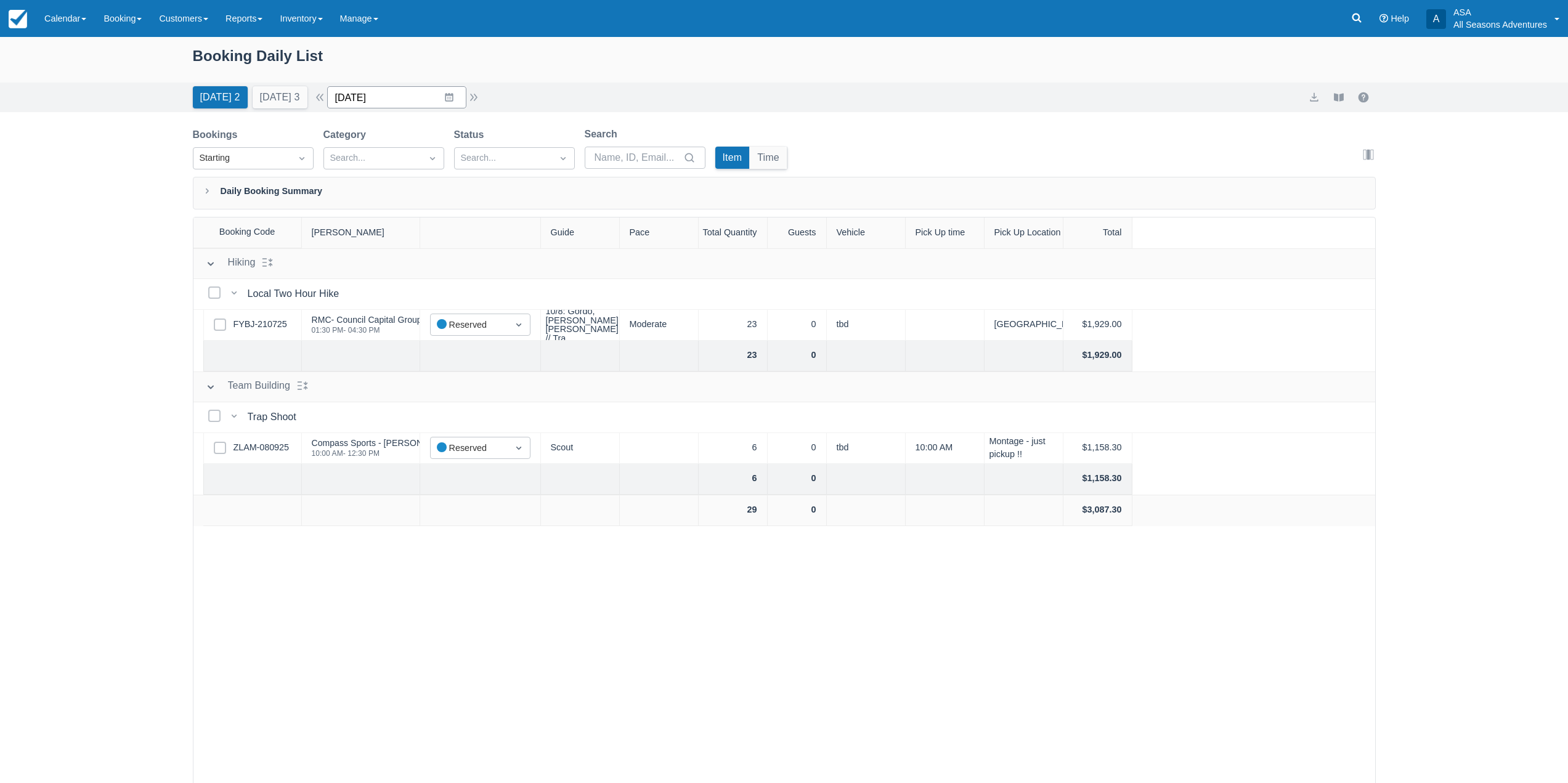
click at [462, 101] on input "[DATE]" at bounding box center [397, 97] width 139 height 22
click at [433, 233] on td "15" at bounding box center [424, 239] width 24 height 24
type input "[DATE]"
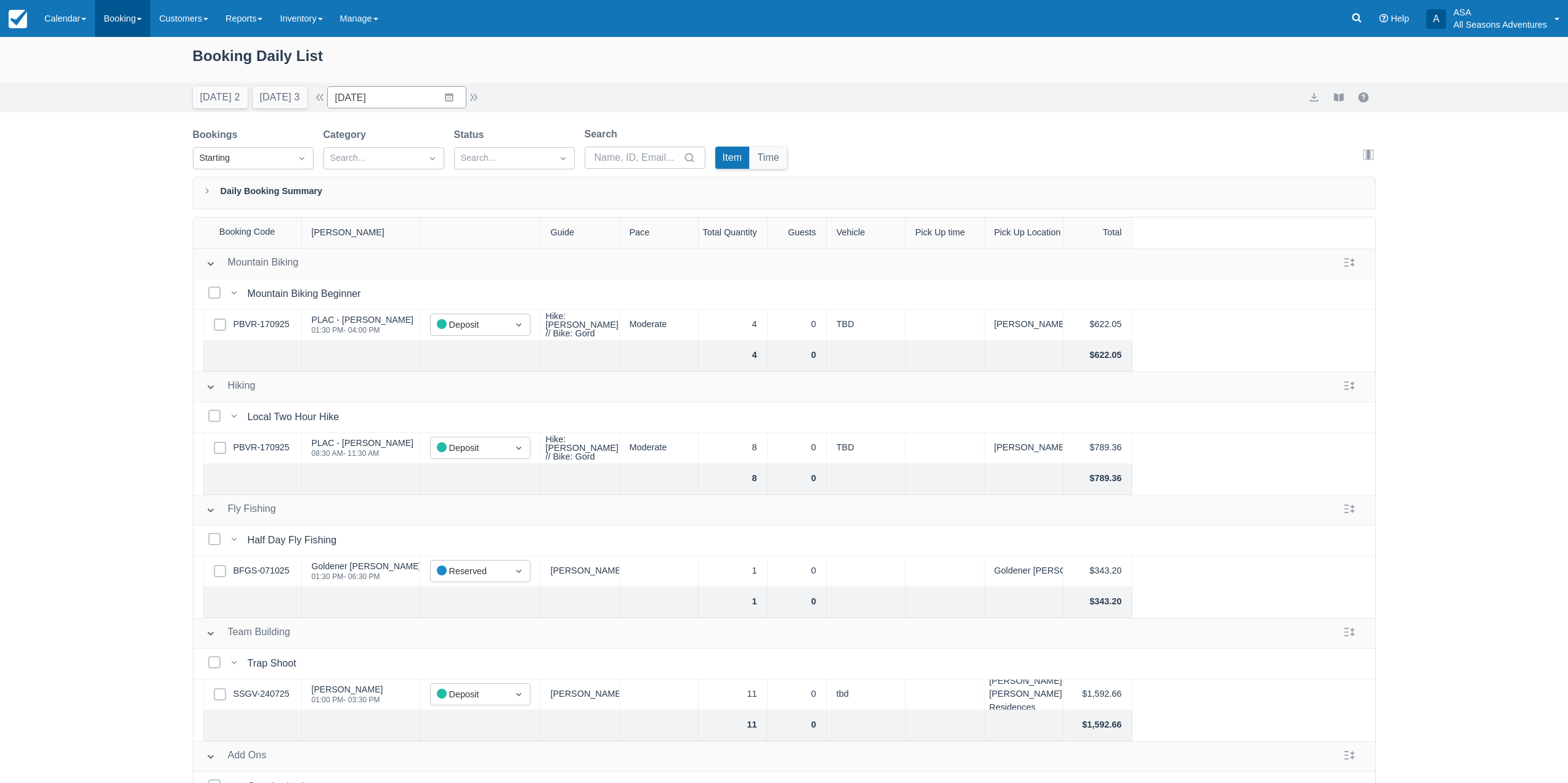
click at [133, 18] on link "Booking" at bounding box center [122, 18] width 56 height 37
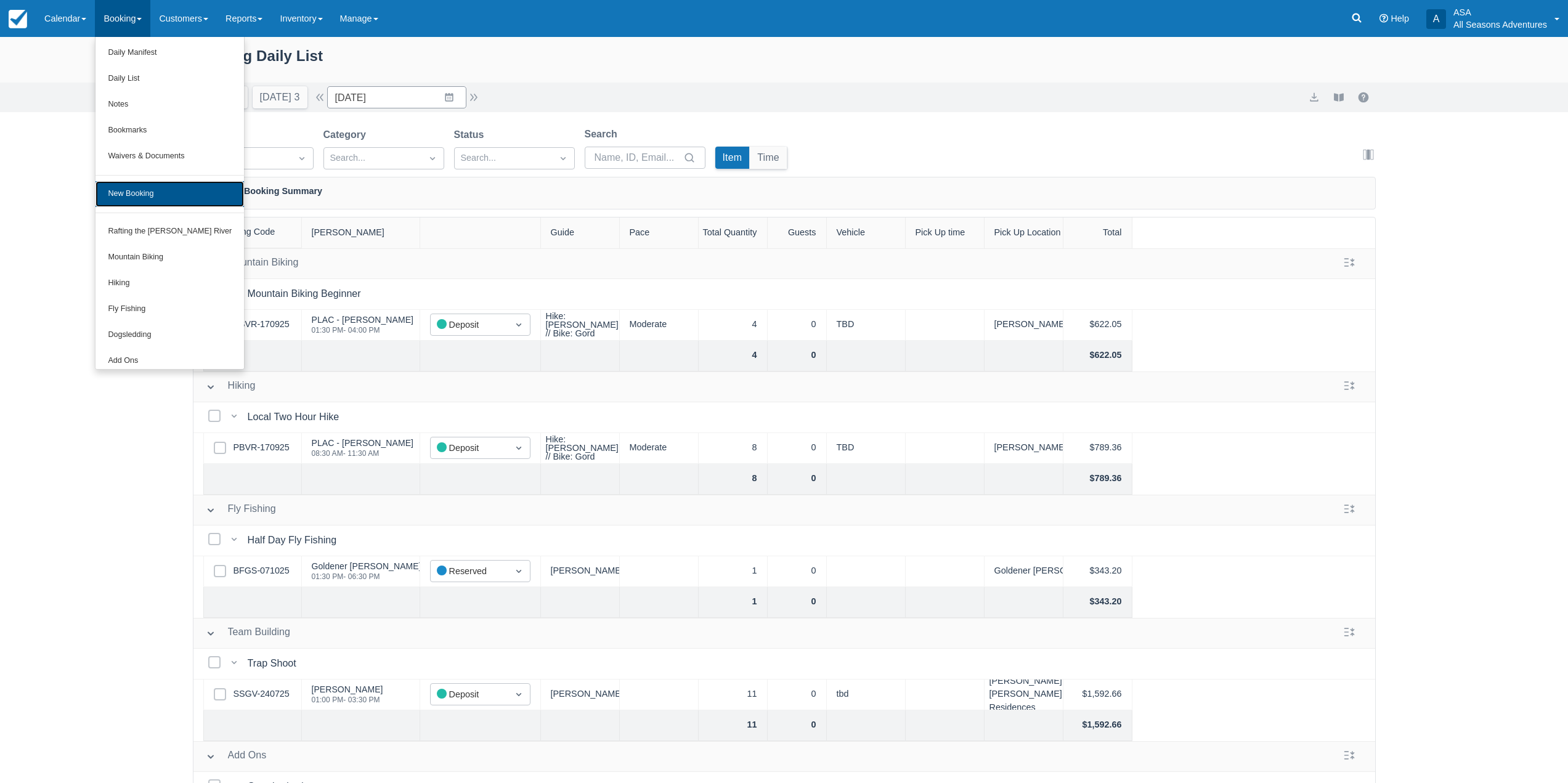
click at [140, 196] on link "New Booking" at bounding box center [169, 194] width 149 height 26
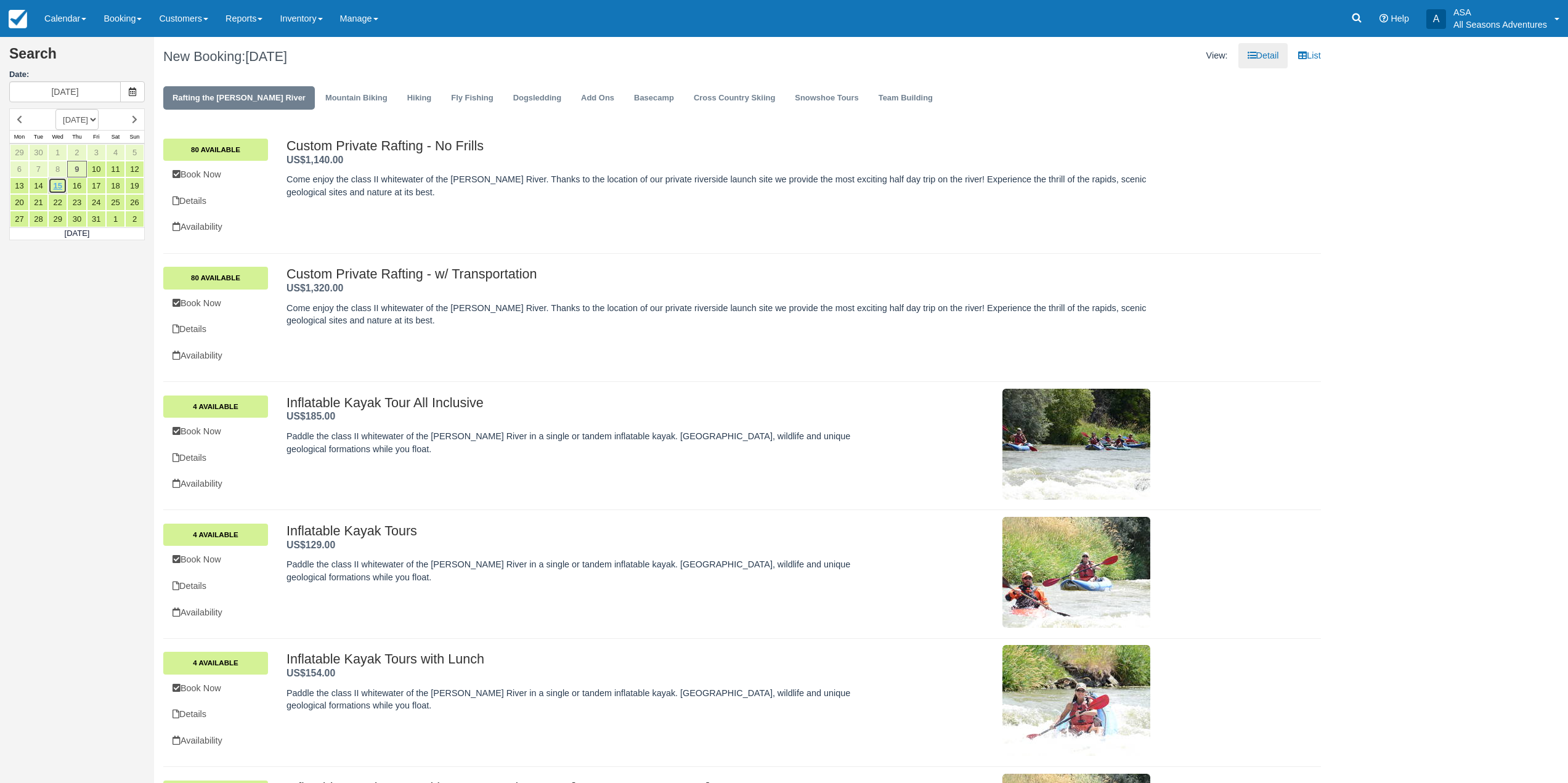
click at [53, 186] on link "15" at bounding box center [57, 186] width 19 height 17
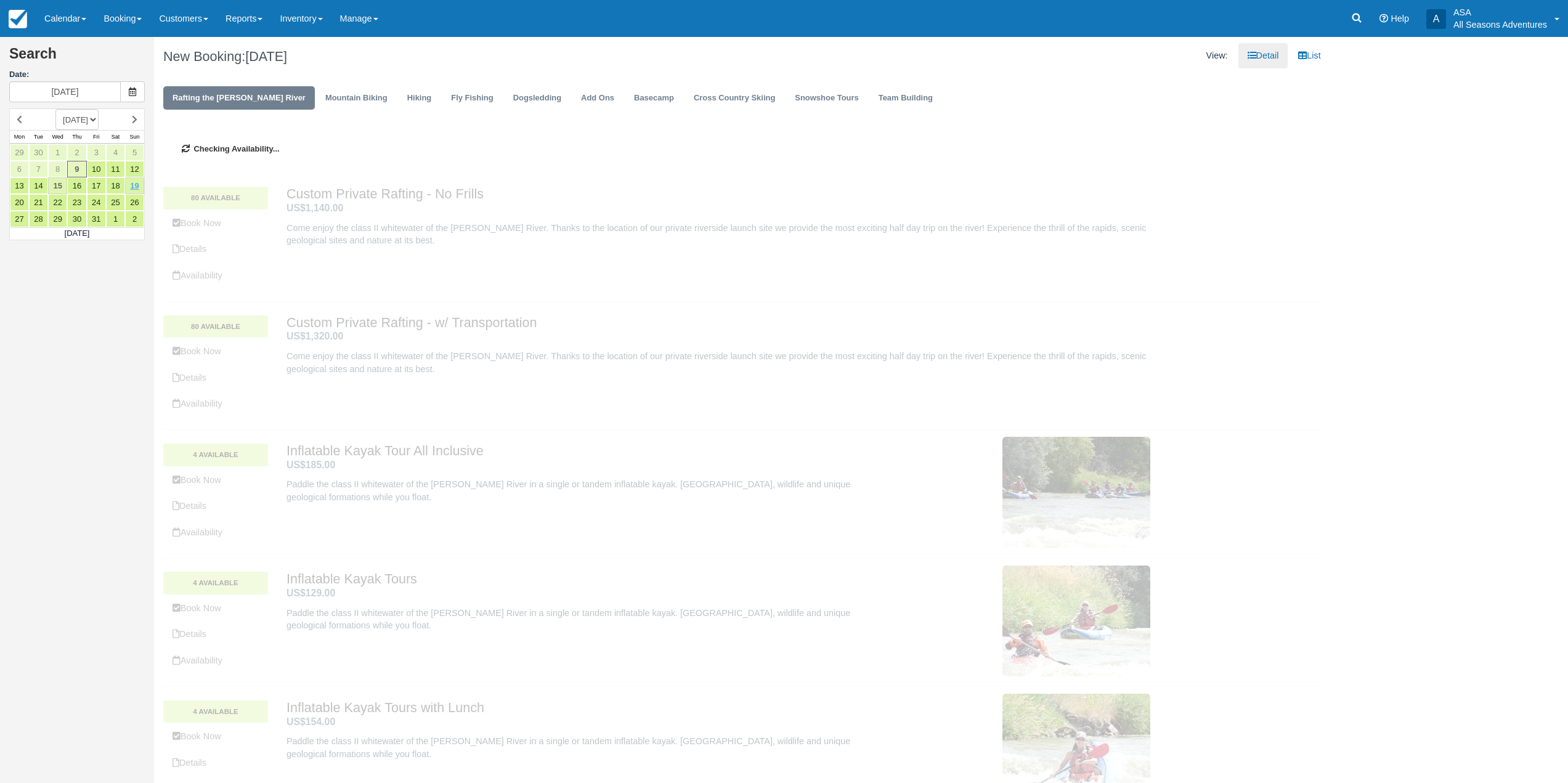
type input "[DATE]"
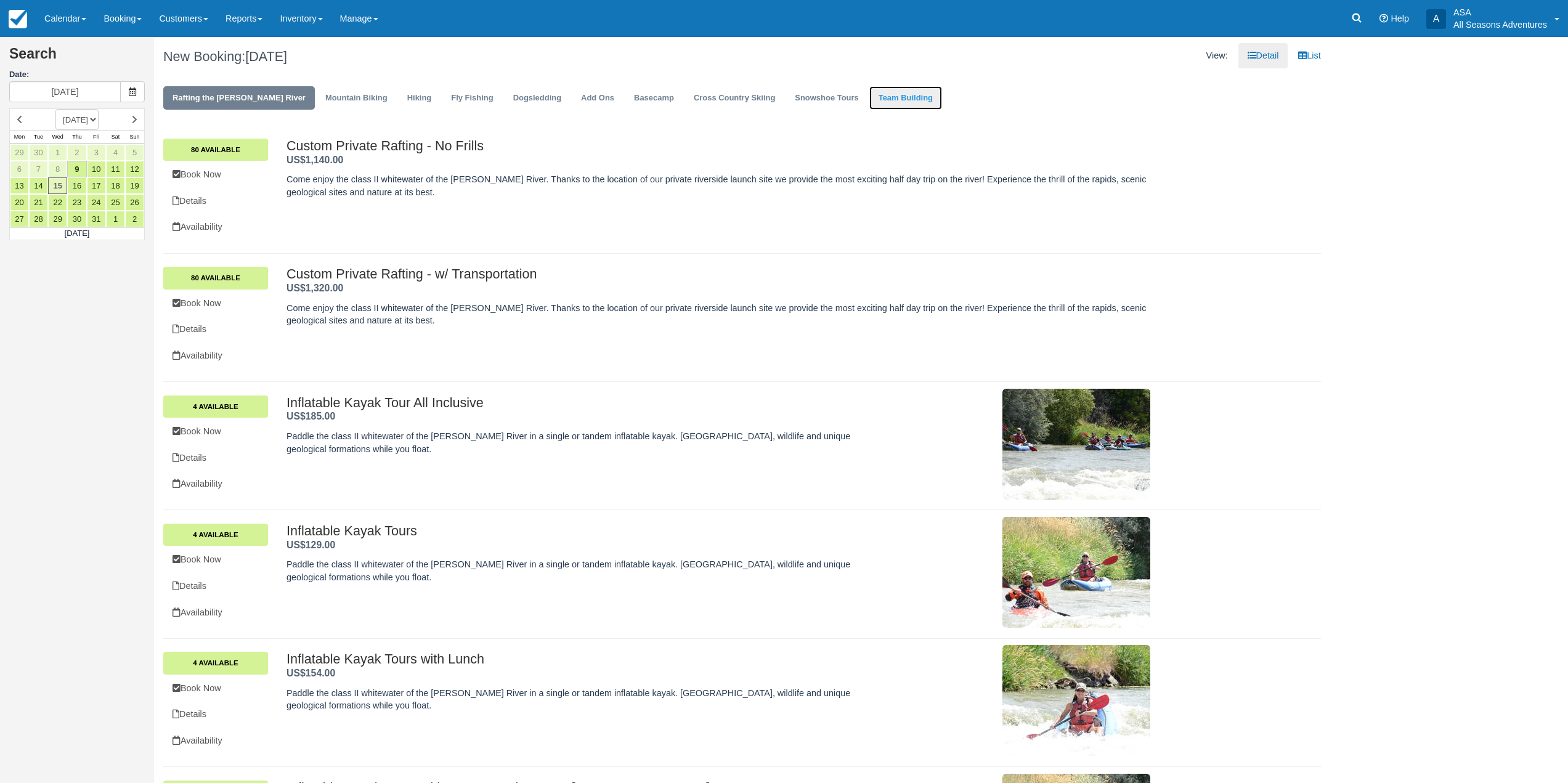
click at [894, 102] on link "Team Building" at bounding box center [905, 98] width 72 height 24
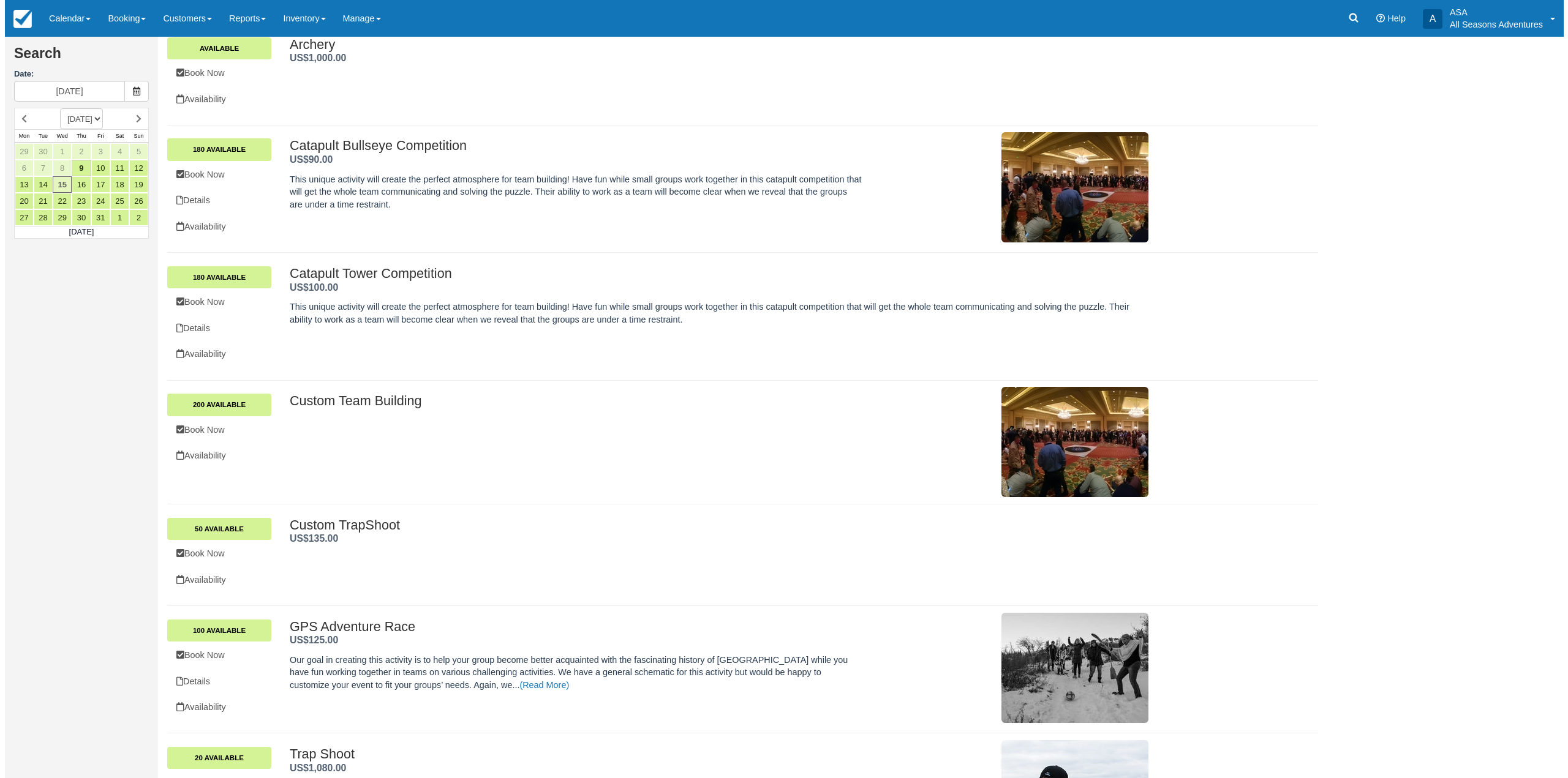
scroll to position [285, 0]
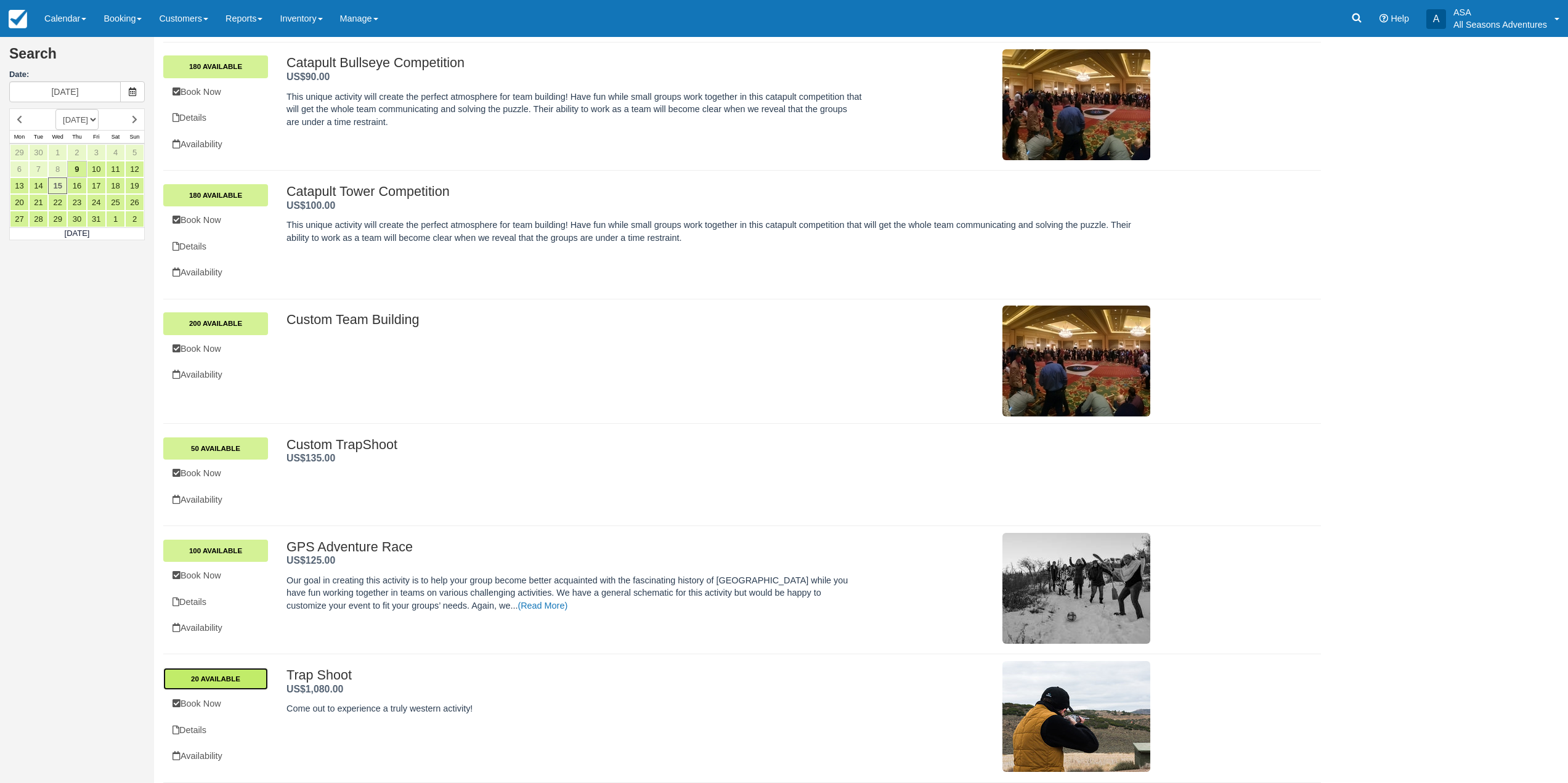
click at [232, 678] on link "20 Available" at bounding box center [215, 678] width 105 height 22
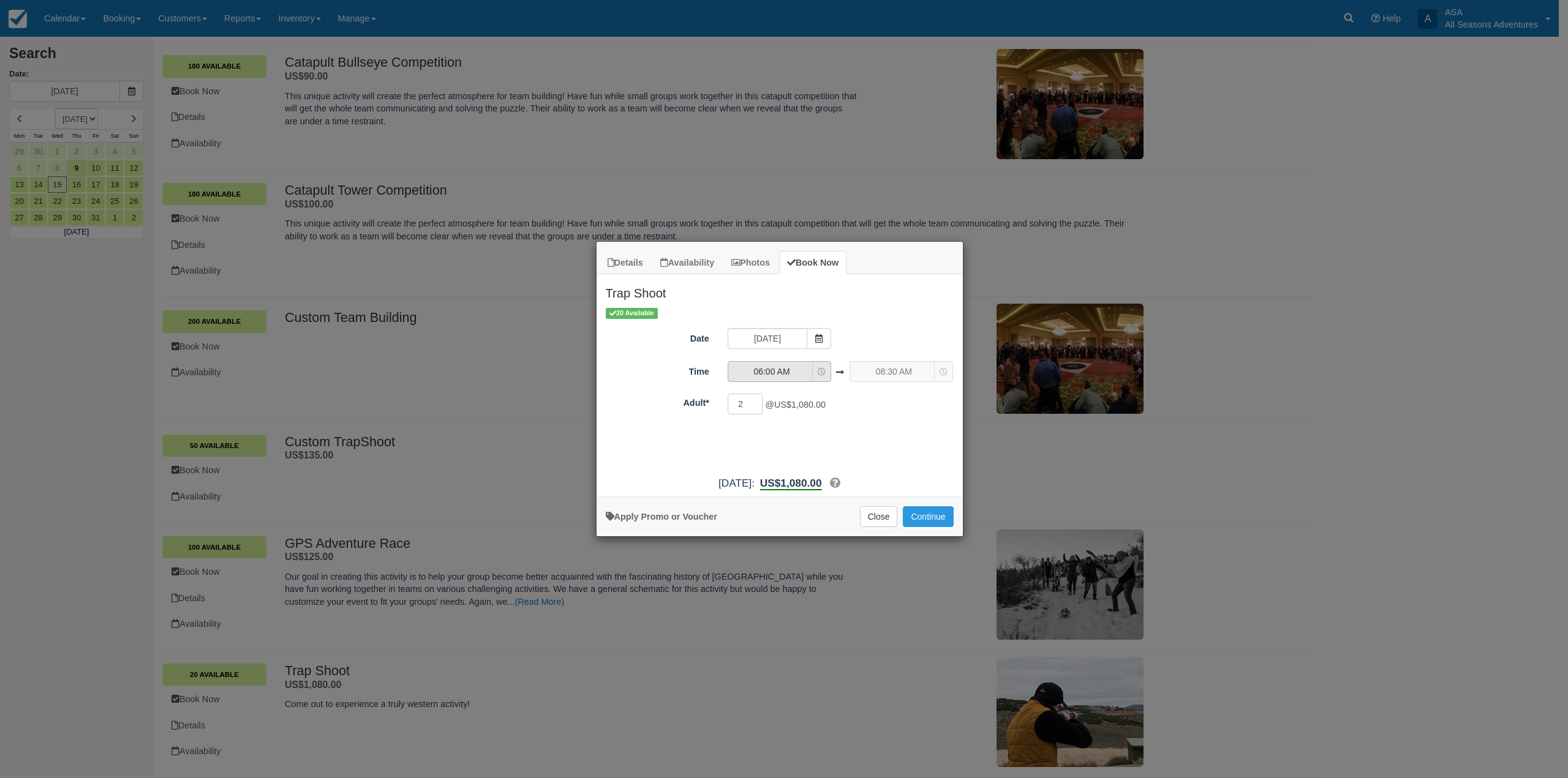
click at [809, 362] on button "06:00 AM" at bounding box center [779, 371] width 103 height 20
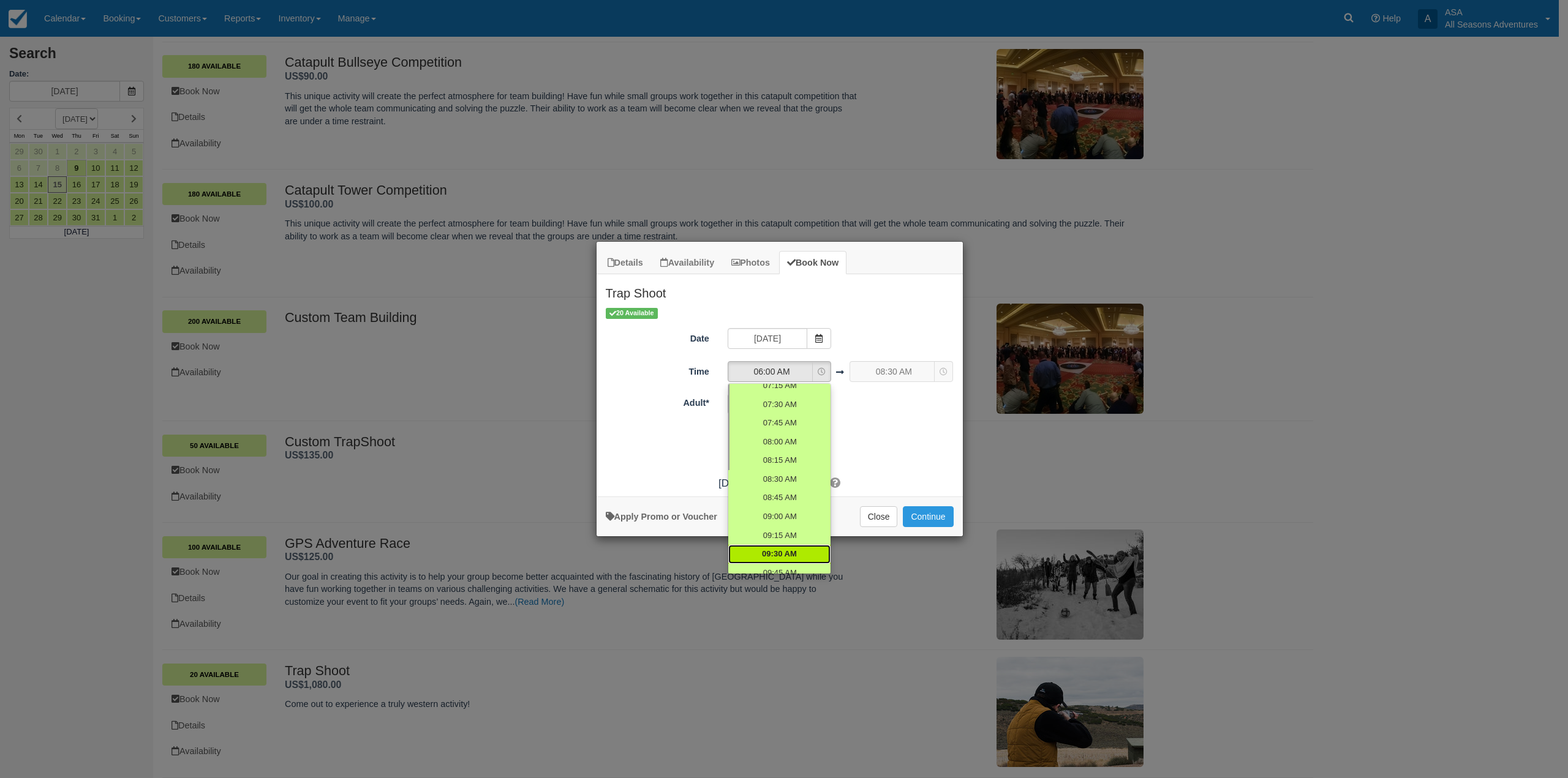
scroll to position [122, 0]
click at [783, 536] on span "09:30 AM" at bounding box center [779, 532] width 35 height 11
select select "09:30"
select select "12:00"
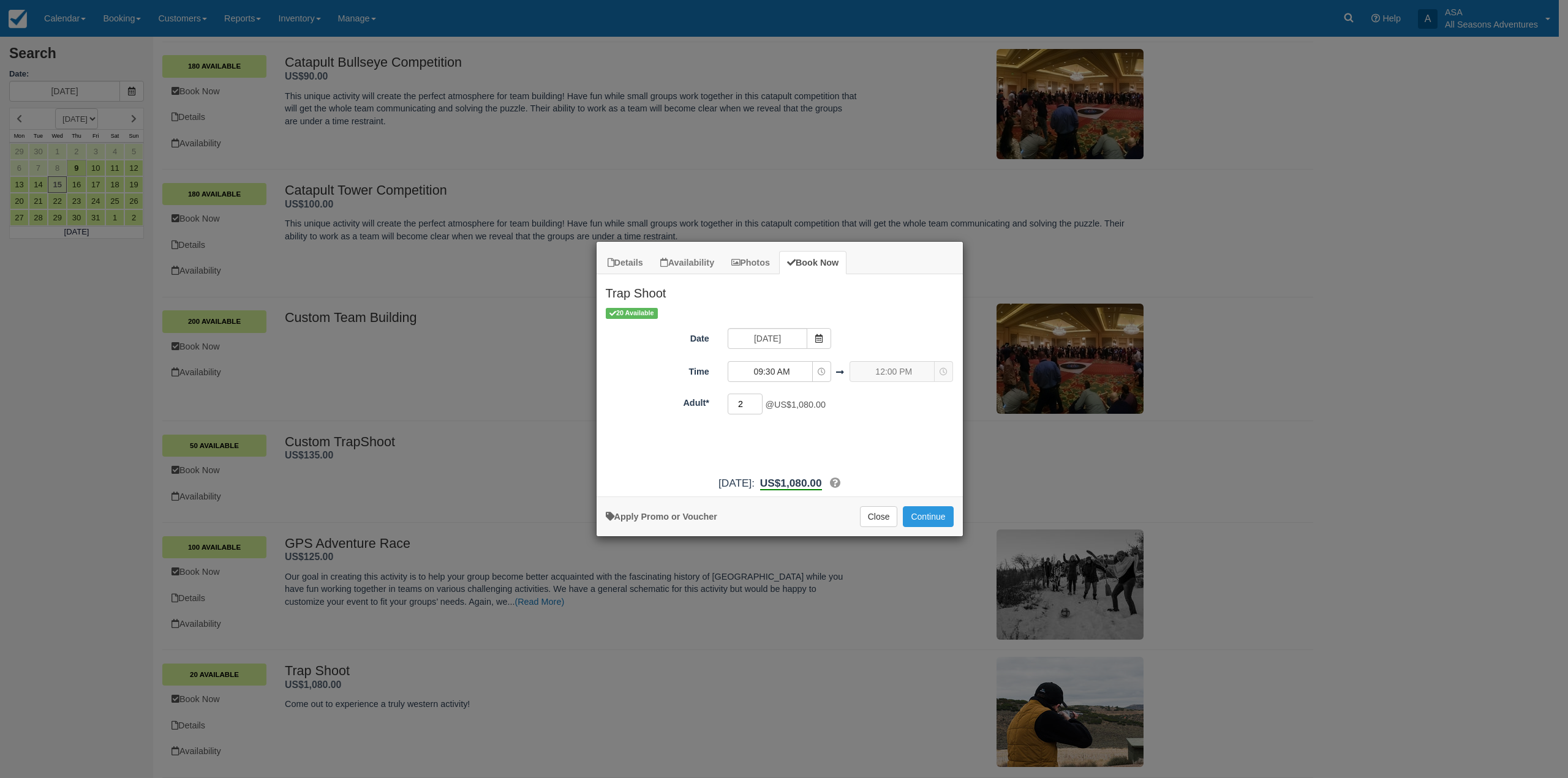
click at [753, 405] on input "2" at bounding box center [745, 403] width 36 height 20
type input "9"
click at [931, 513] on button "Continue" at bounding box center [928, 516] width 50 height 20
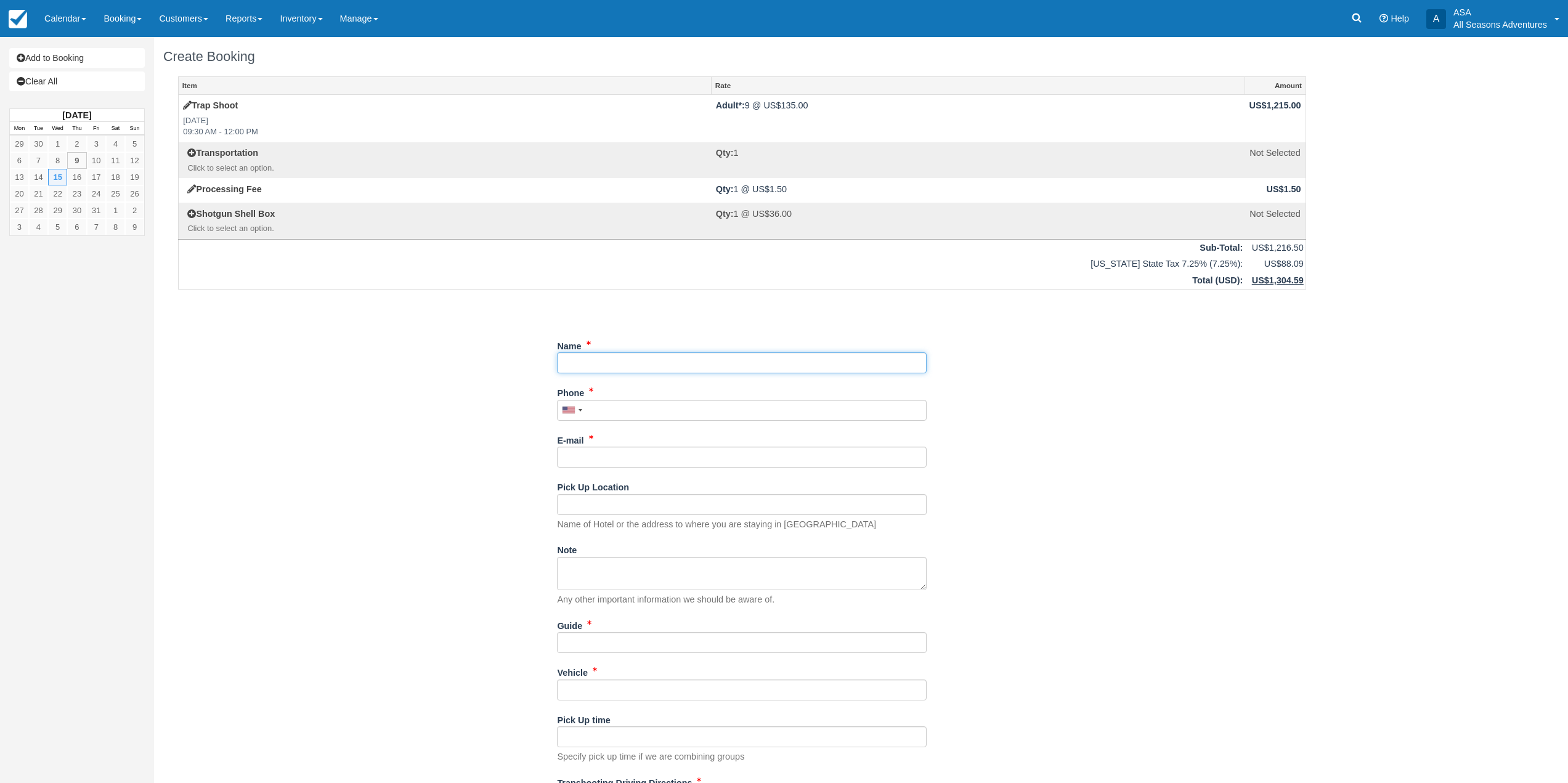
drag, startPoint x: 729, startPoint y: 353, endPoint x: 746, endPoint y: 351, distance: 17.1
click at [729, 353] on input "Name" at bounding box center [742, 362] width 369 height 21
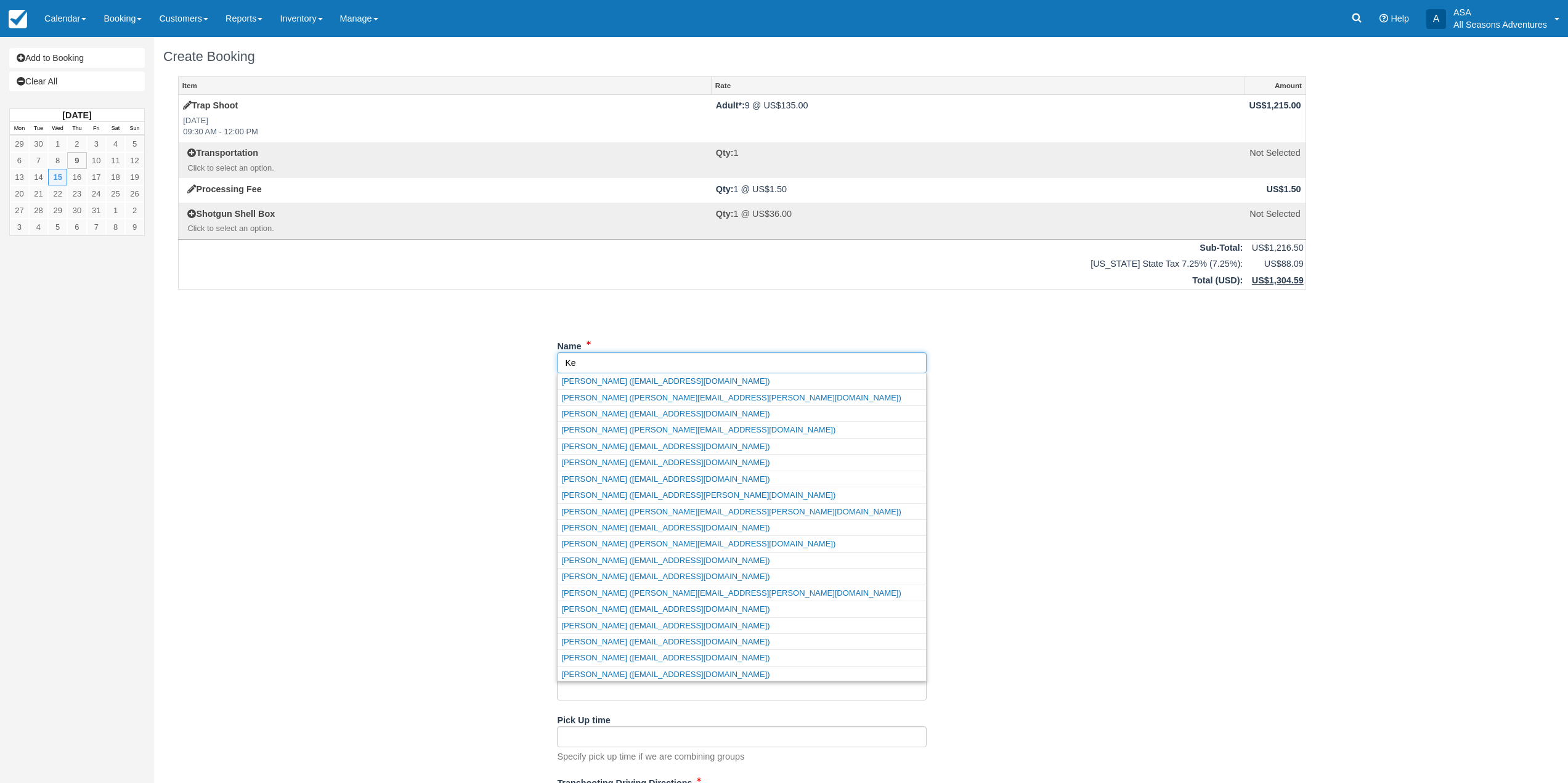
type input "K"
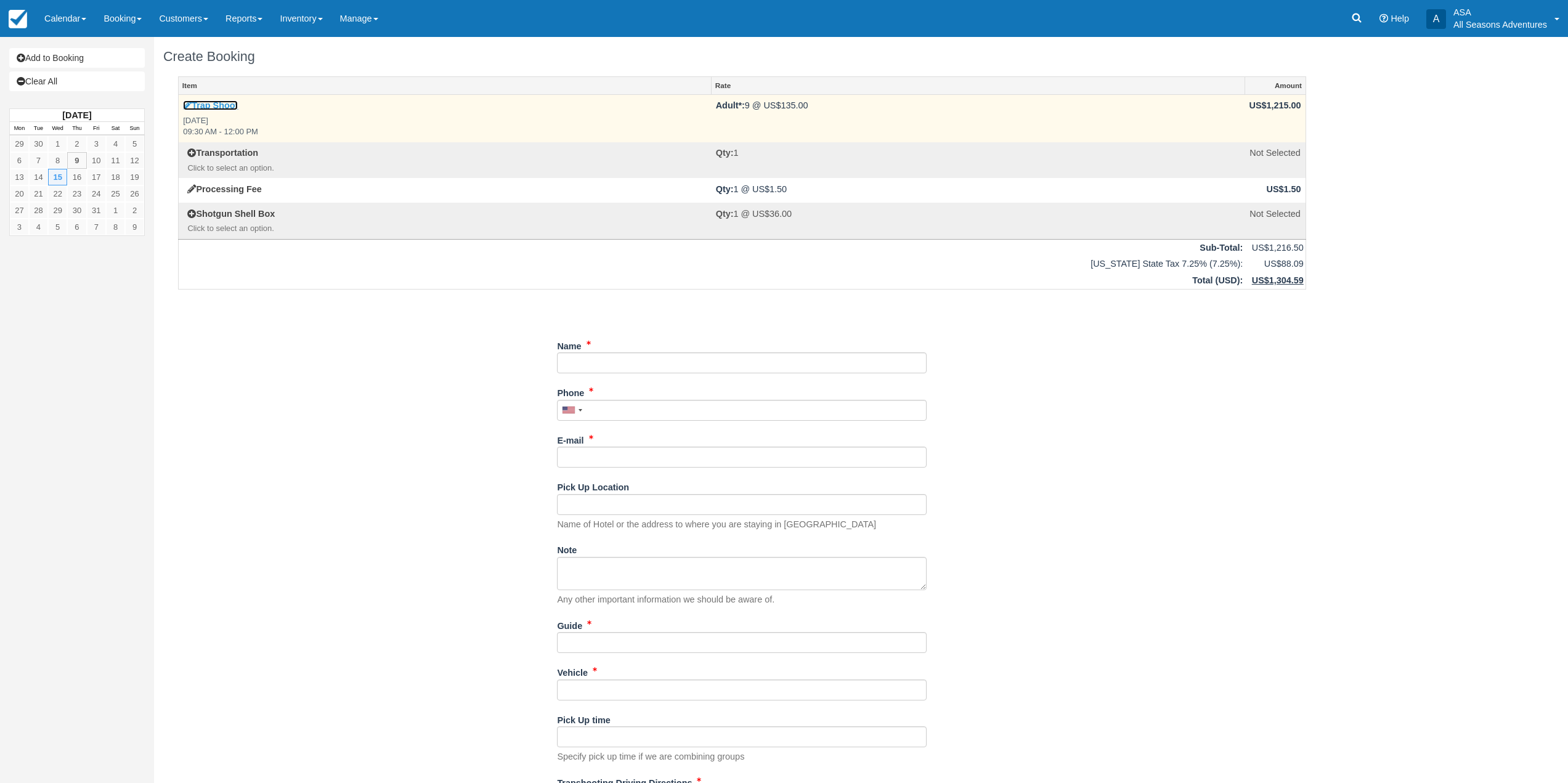
click at [233, 101] on link "Trap Shoot" at bounding box center [211, 105] width 55 height 10
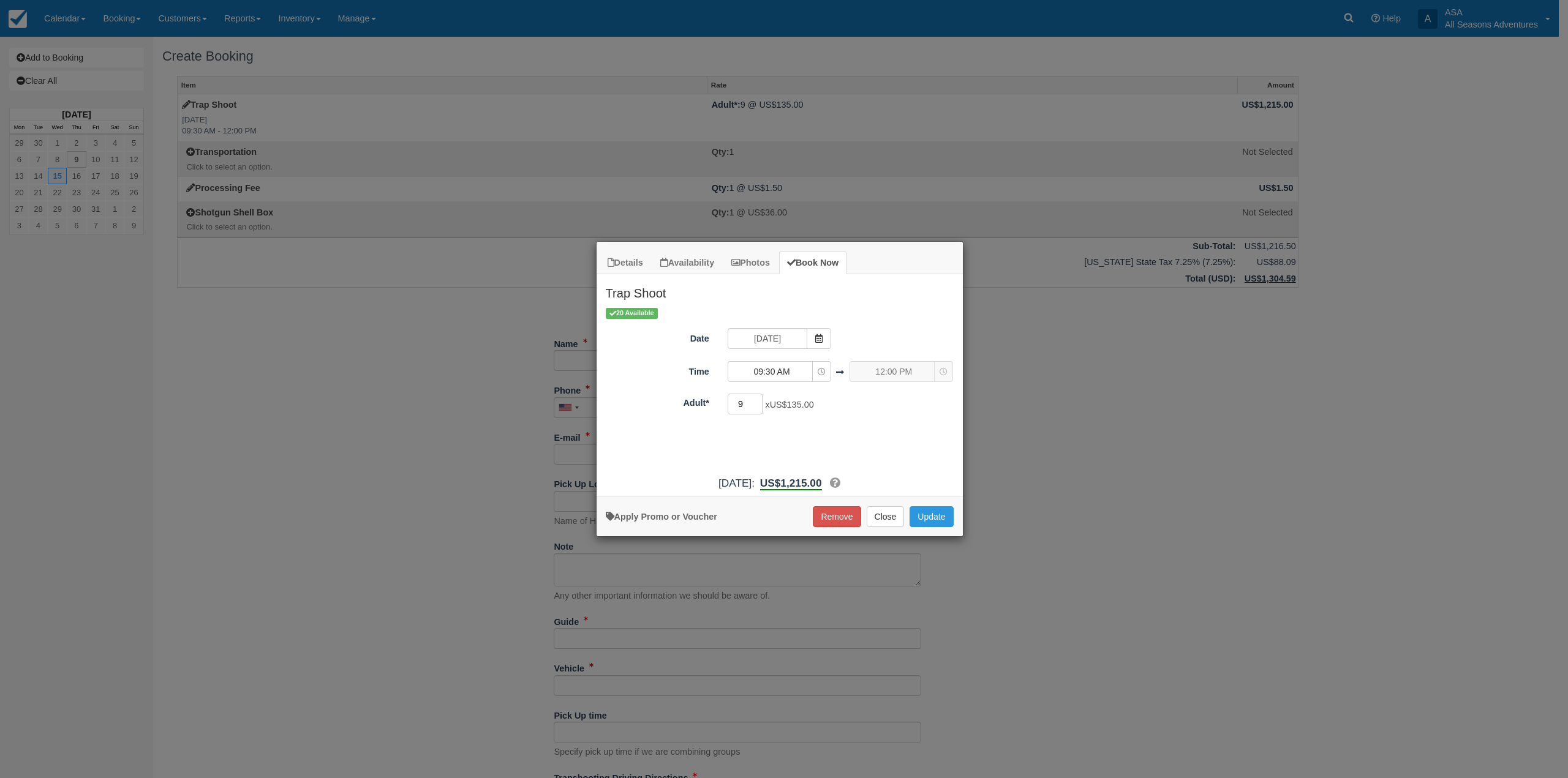
click at [753, 397] on input "9" at bounding box center [745, 403] width 36 height 20
type input "10"
click at [946, 521] on button "Update" at bounding box center [931, 516] width 43 height 20
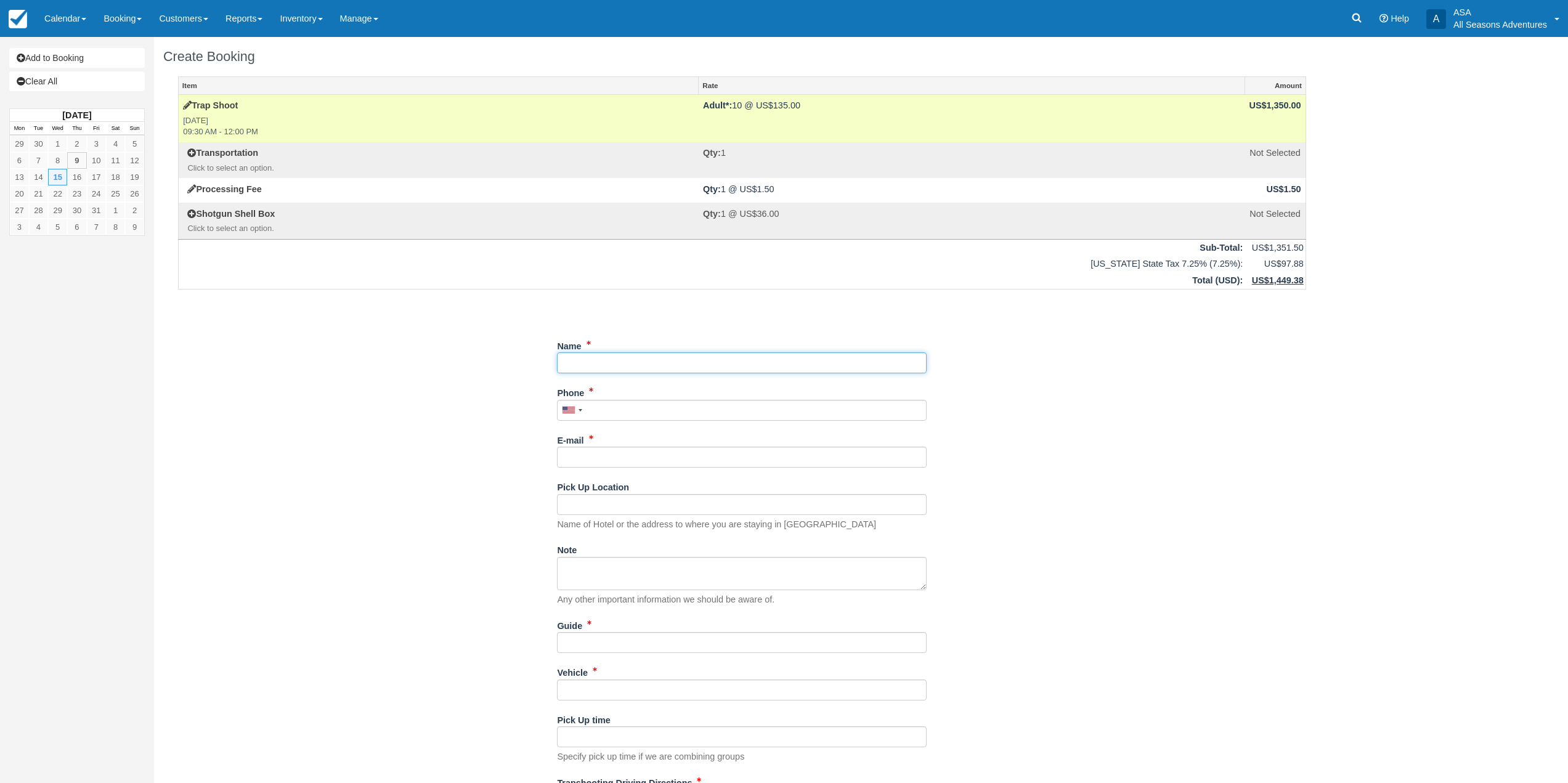
click at [729, 356] on input "Name" at bounding box center [742, 362] width 369 height 21
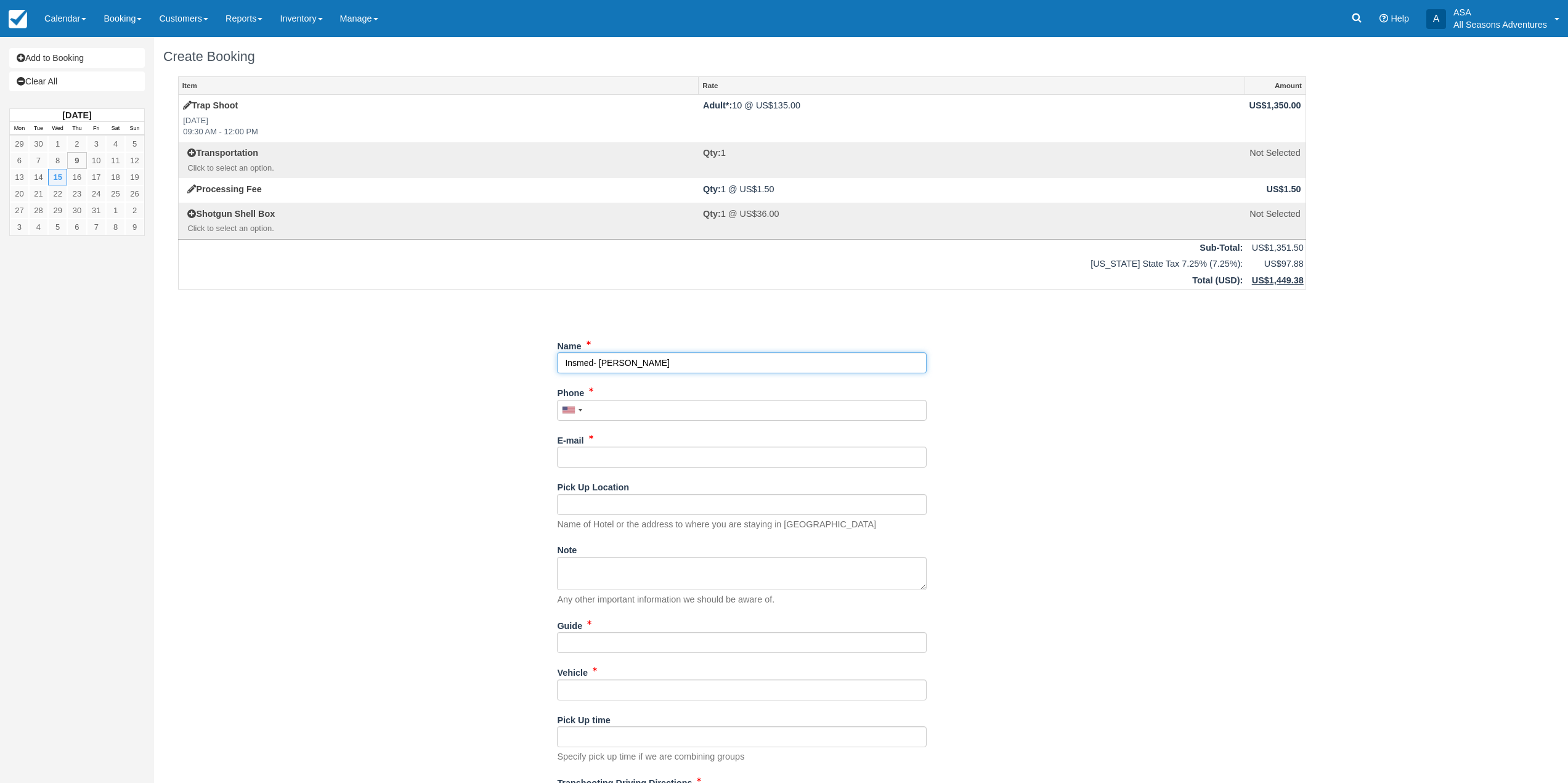
type input "Insmed- [PERSON_NAME]"
click at [683, 414] on input "Phone" at bounding box center [742, 410] width 369 height 21
type input "(732) 208-2509"
click at [569, 464] on input "E-mail" at bounding box center [742, 456] width 369 height 21
type input "[PERSON_NAME][EMAIL_ADDRESS][PERSON_NAME][DOMAIN_NAME]"
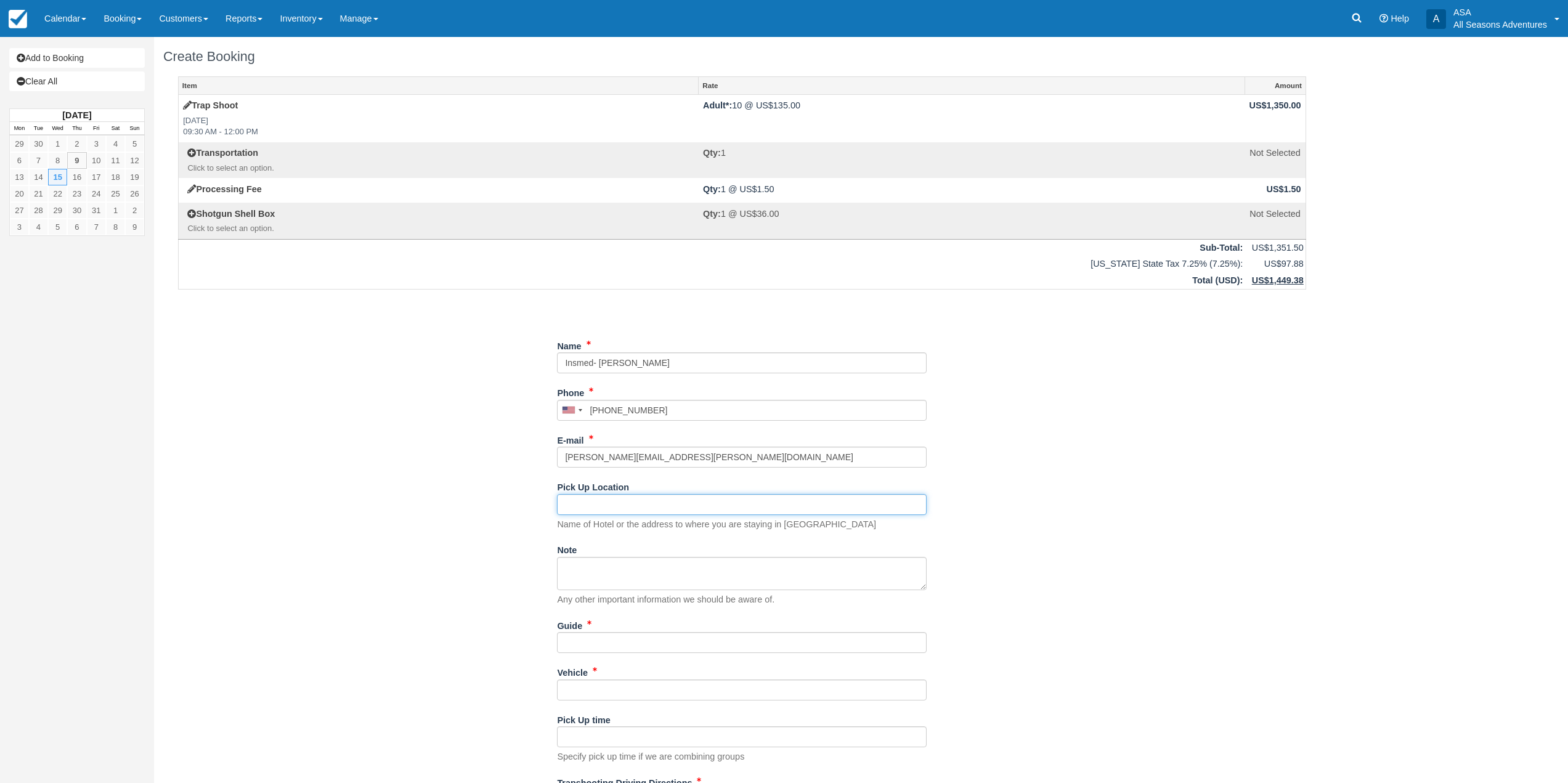
click at [573, 511] on input "Pick Up Location" at bounding box center [742, 504] width 369 height 21
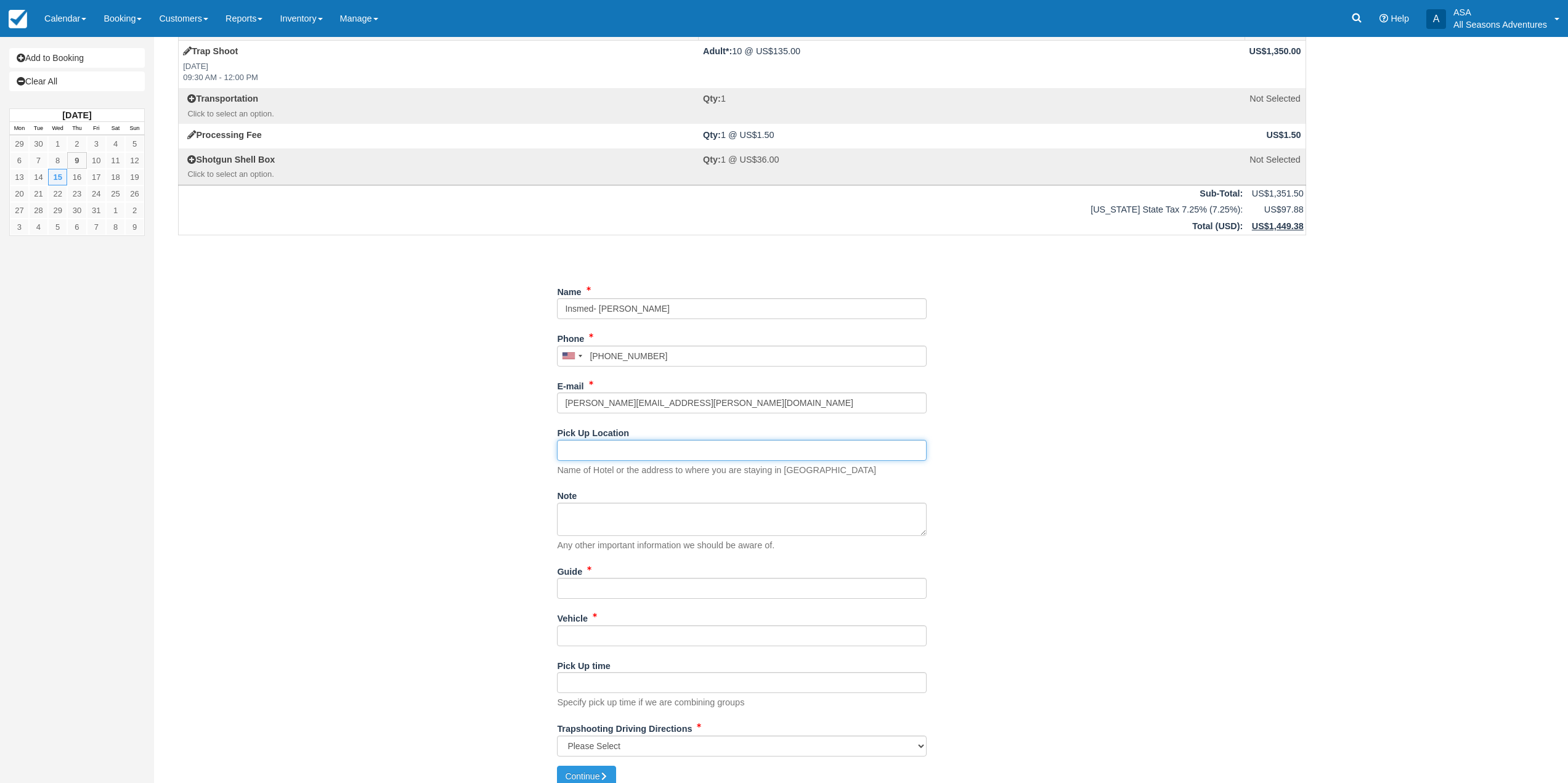
scroll to position [67, 0]
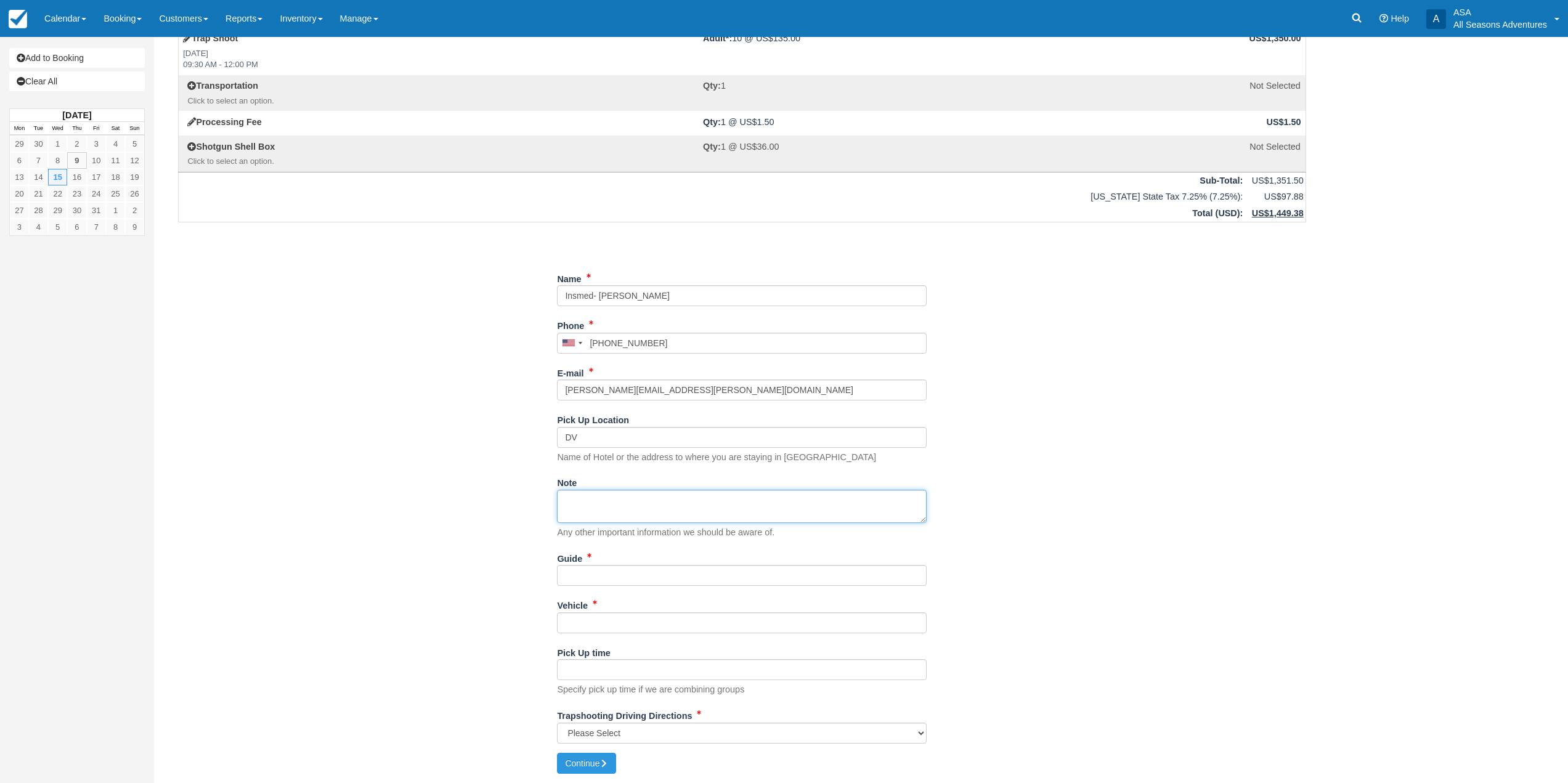
click at [580, 501] on textarea "Note" at bounding box center [742, 507] width 369 height 34
click at [597, 433] on input "DV" at bounding box center [742, 437] width 369 height 21
drag, startPoint x: 578, startPoint y: 437, endPoint x: 491, endPoint y: 455, distance: 88.8
click at [491, 455] on div "Item Rate Amount Trap Shoot Wed Oct 15, 2025 09:30 AM - 12:00 PM Adult*: 10 @ U…" at bounding box center [742, 381] width 1157 height 744
click at [583, 432] on input "DV" at bounding box center [742, 437] width 369 height 21
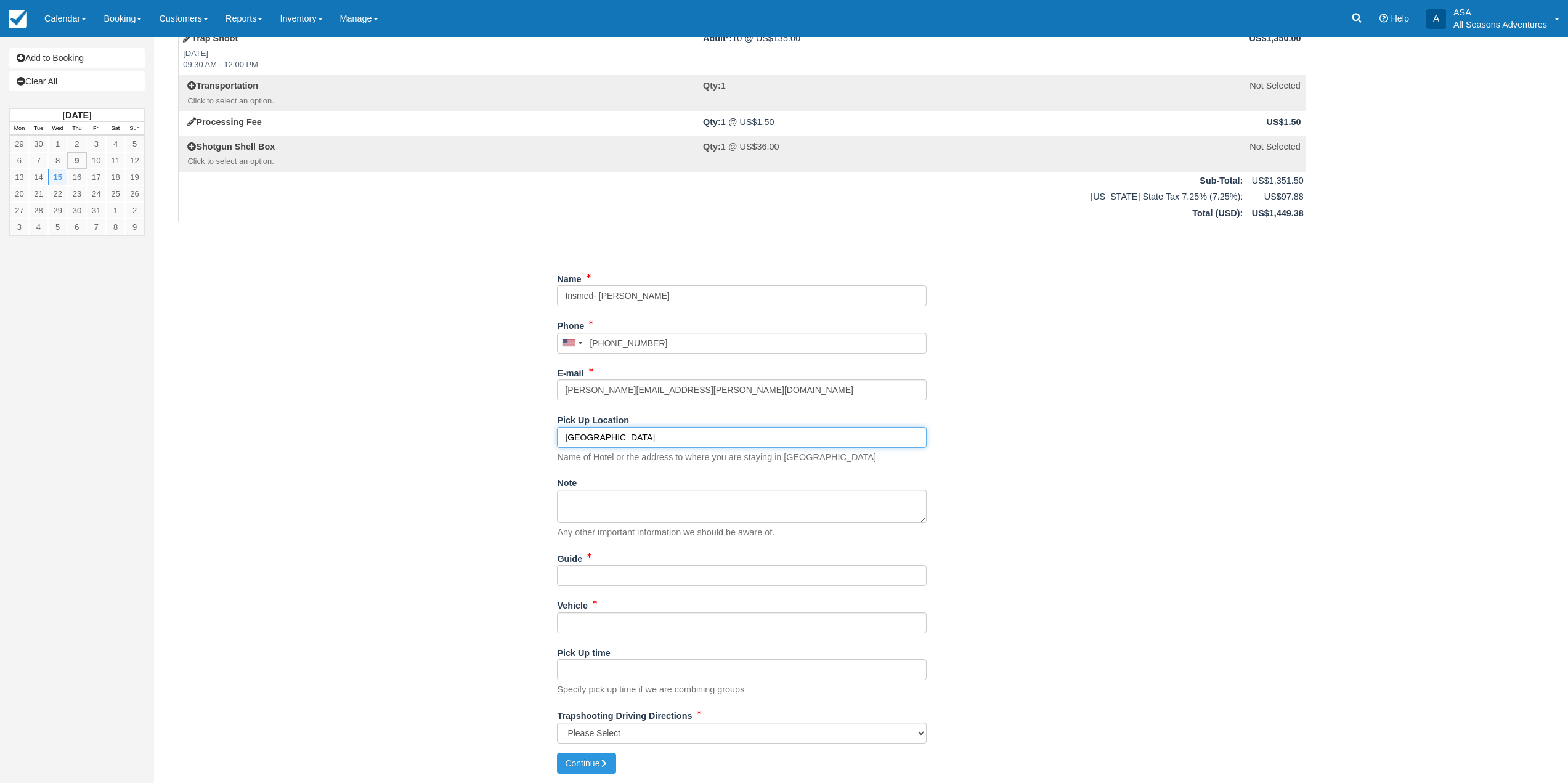
drag, startPoint x: 625, startPoint y: 439, endPoint x: 501, endPoint y: 440, distance: 124.0
click at [501, 440] on div "Item Rate Amount Trap Shoot Wed Oct 15, 2025 09:30 AM - 12:00 PM Adult*: 10 @ U…" at bounding box center [742, 381] width 1157 height 744
type input "St Regis"
click at [591, 562] on div "Guide" at bounding box center [742, 568] width 369 height 38
click at [591, 580] on input "Guide" at bounding box center [742, 575] width 369 height 21
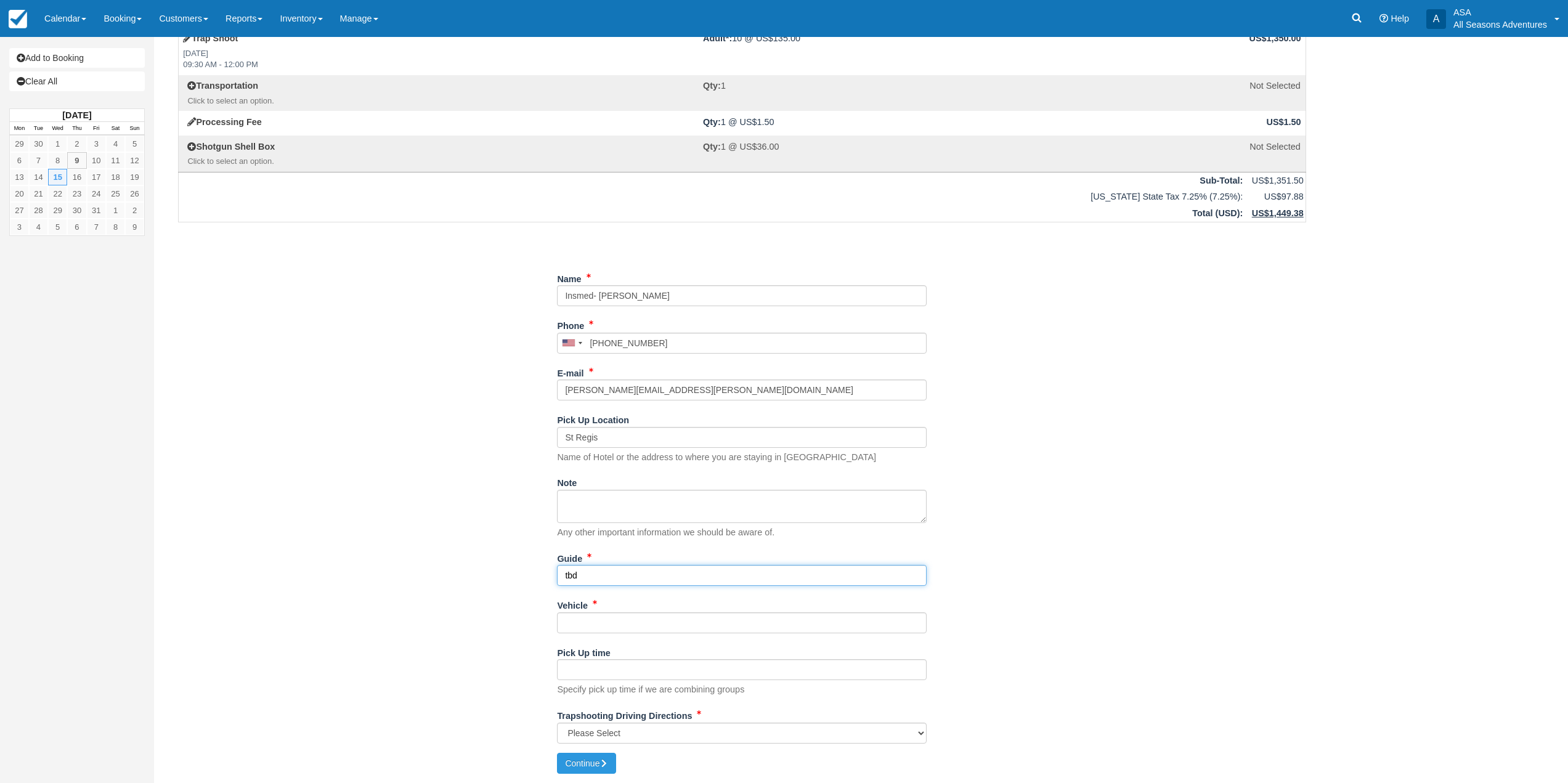
type input "tbd"
click at [607, 631] on input "Vehicle" at bounding box center [742, 623] width 369 height 21
type input "tbd"
click at [575, 736] on select "Please Select Kamas Valley Lions Gun Club: 3050 W 200S, Kamas, UT N/A" at bounding box center [742, 733] width 369 height 21
select select "N/A"
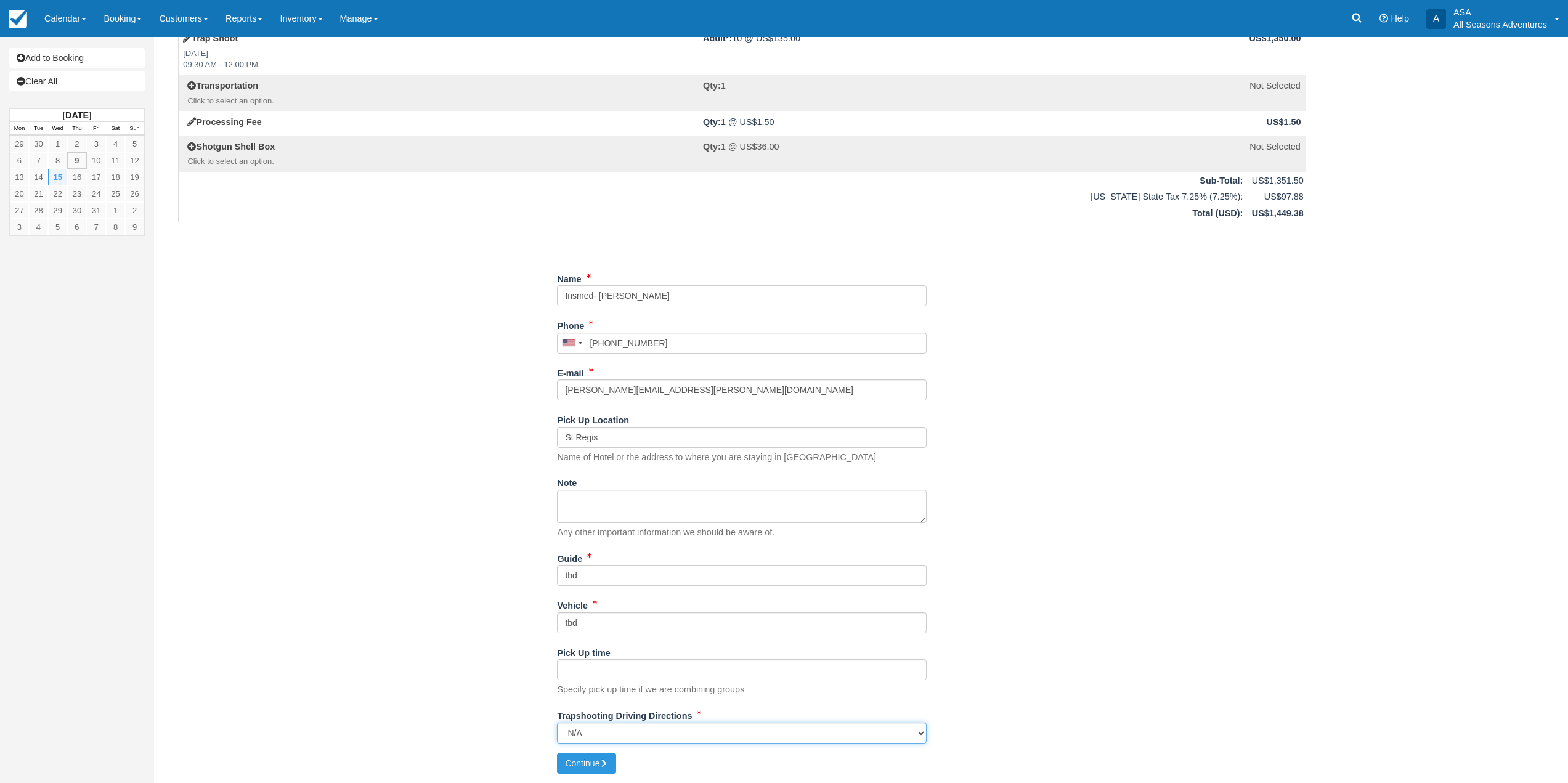
click at [557, 723] on select "Please Select Kamas Valley Lions Gun Club: 3050 W 200S, Kamas, UT N/A" at bounding box center [742, 733] width 369 height 21
click at [600, 759] on button "Continue" at bounding box center [587, 763] width 60 height 21
type input "+17322082509"
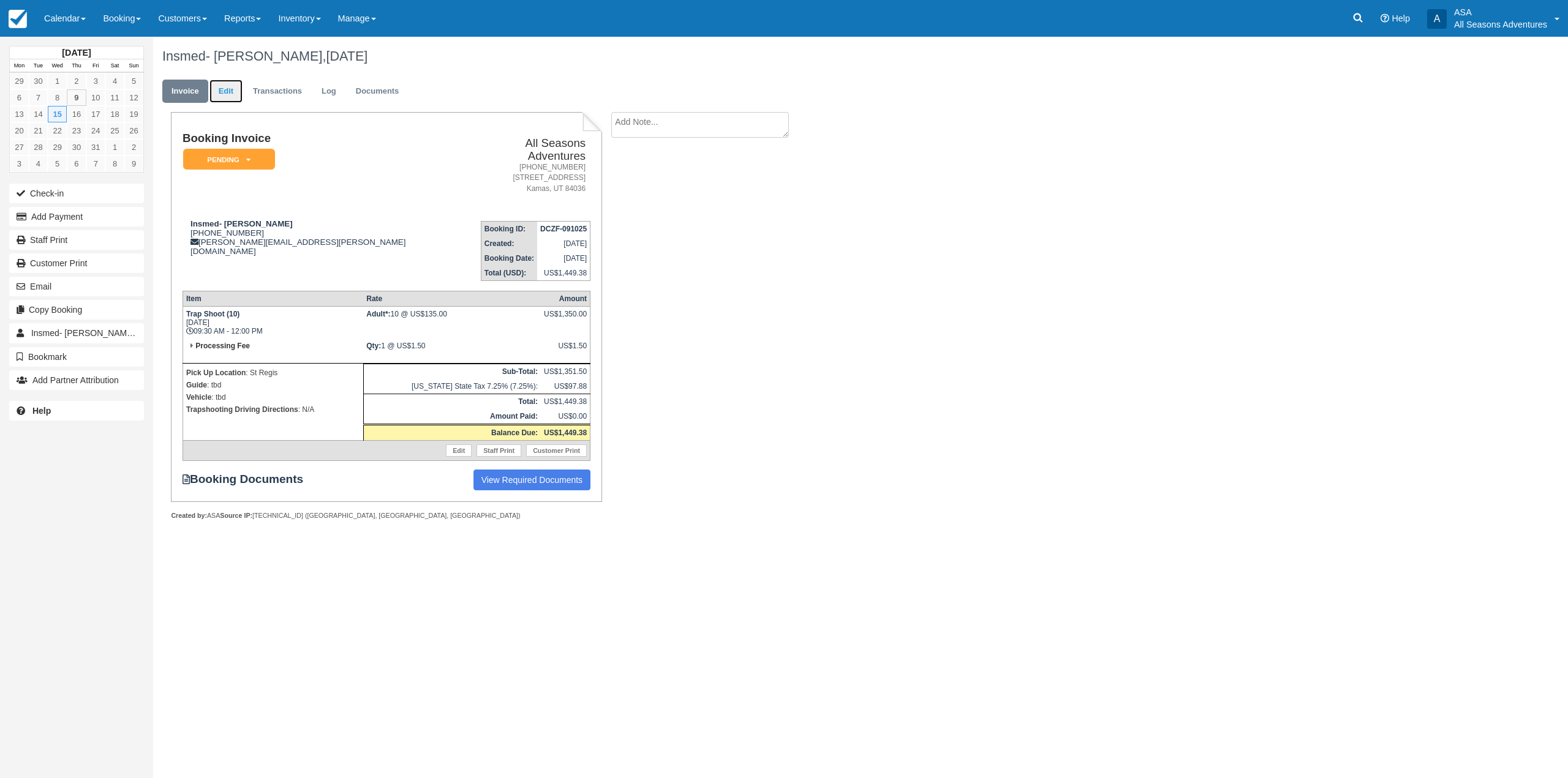
click at [225, 93] on link "Edit" at bounding box center [226, 91] width 33 height 24
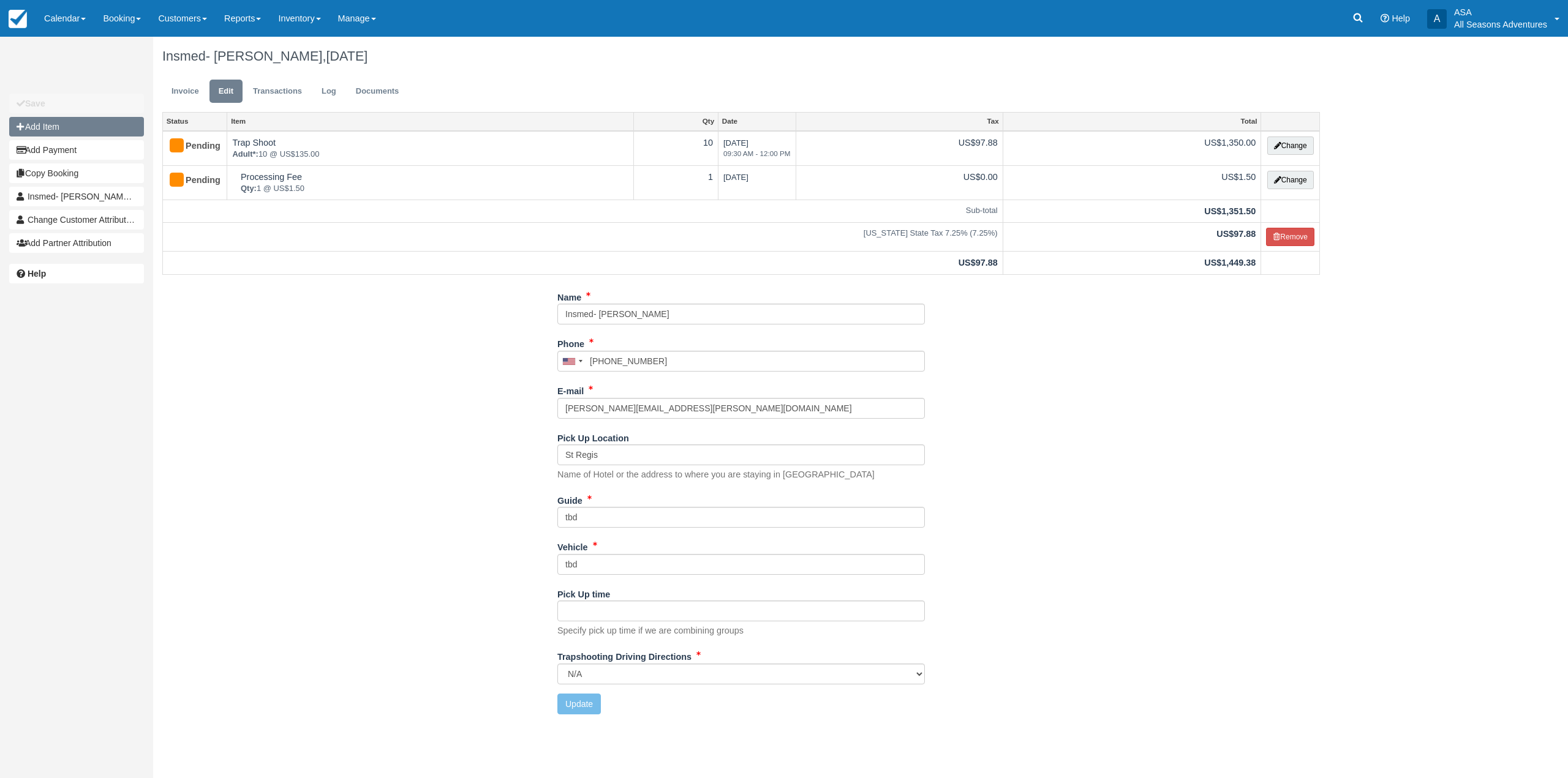
click at [44, 129] on button "Add Item" at bounding box center [77, 127] width 135 height 20
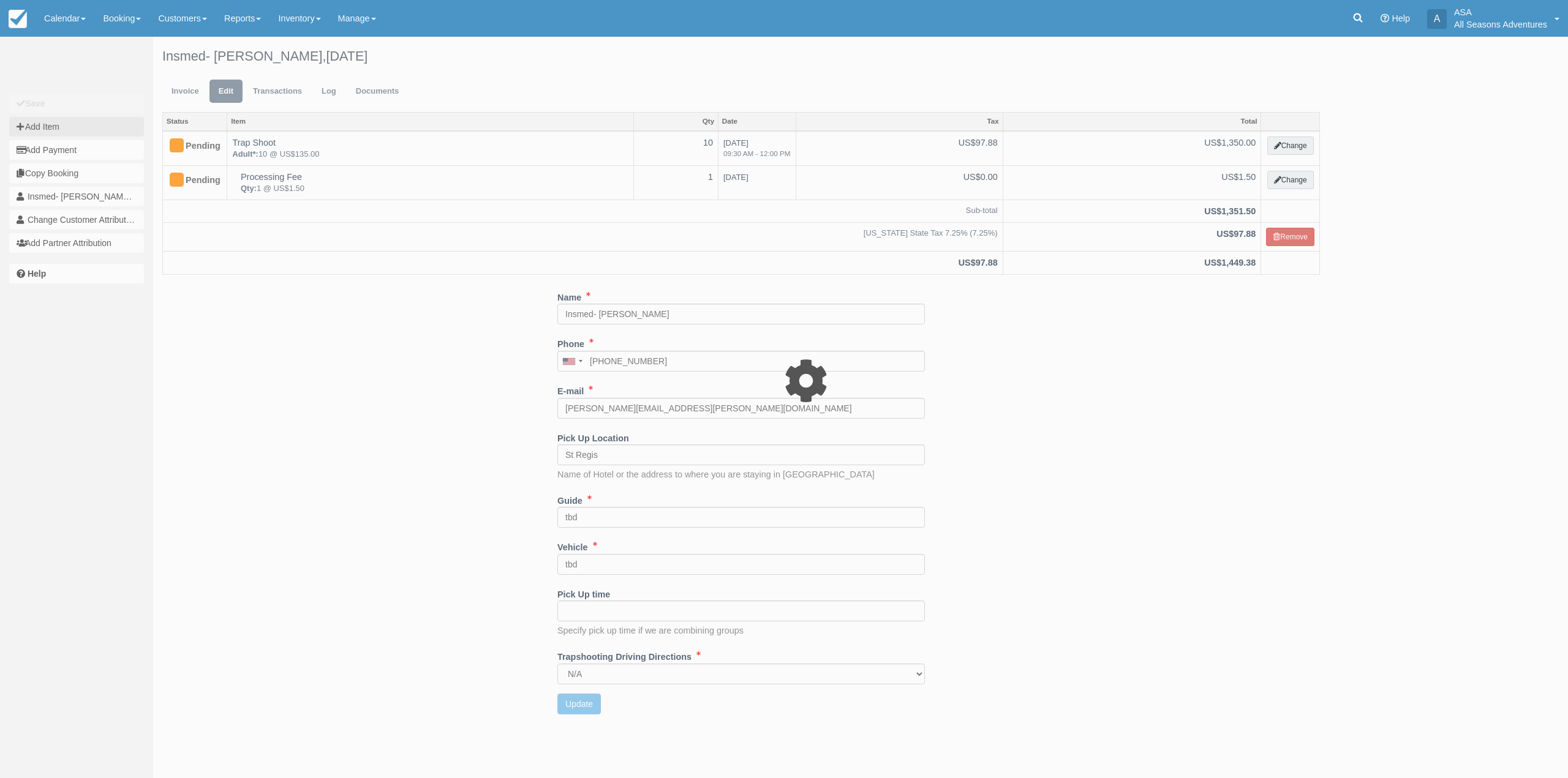
type input "0.00"
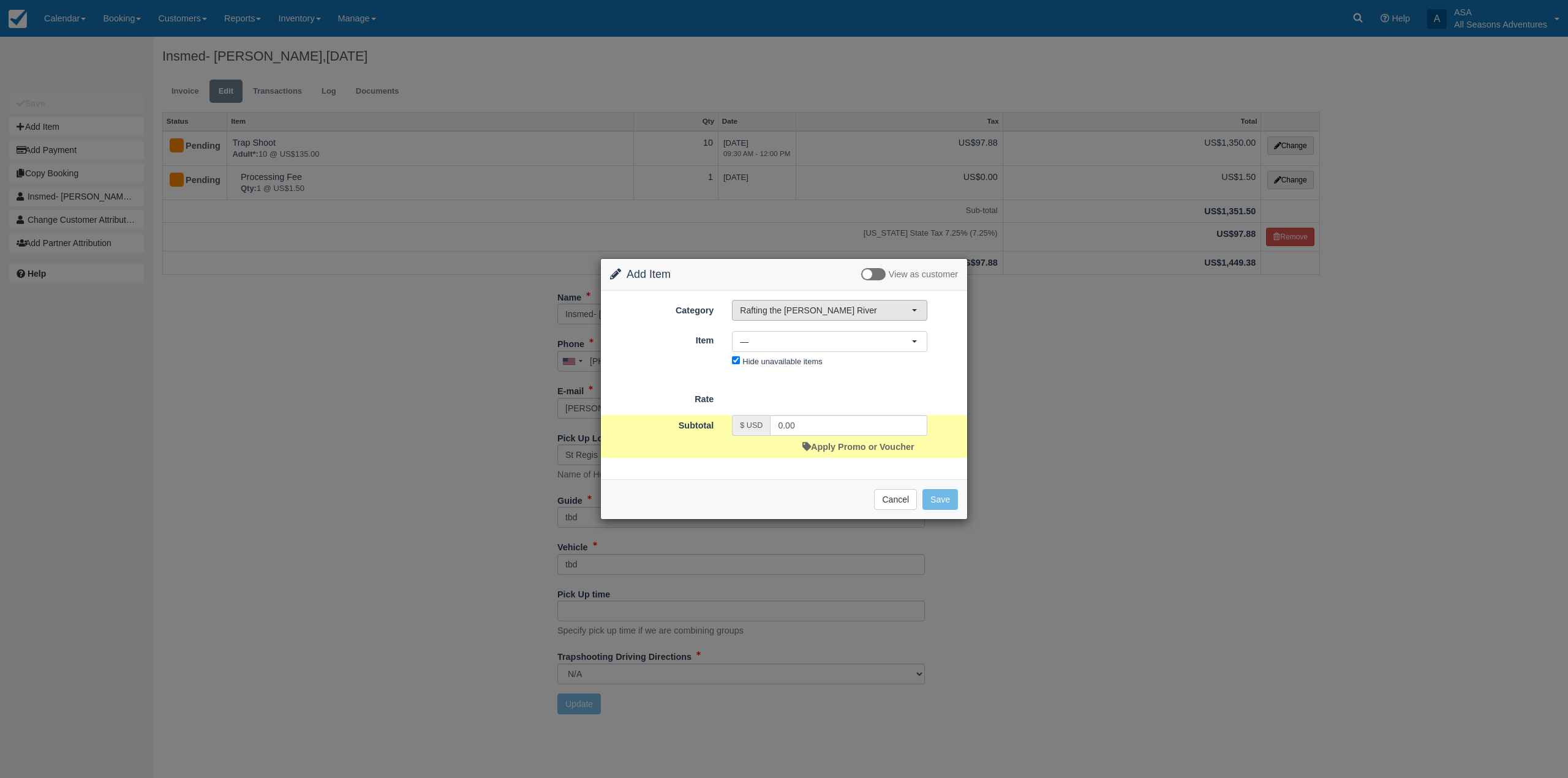
click at [835, 306] on span "Rafting the [PERSON_NAME] River" at bounding box center [825, 310] width 171 height 12
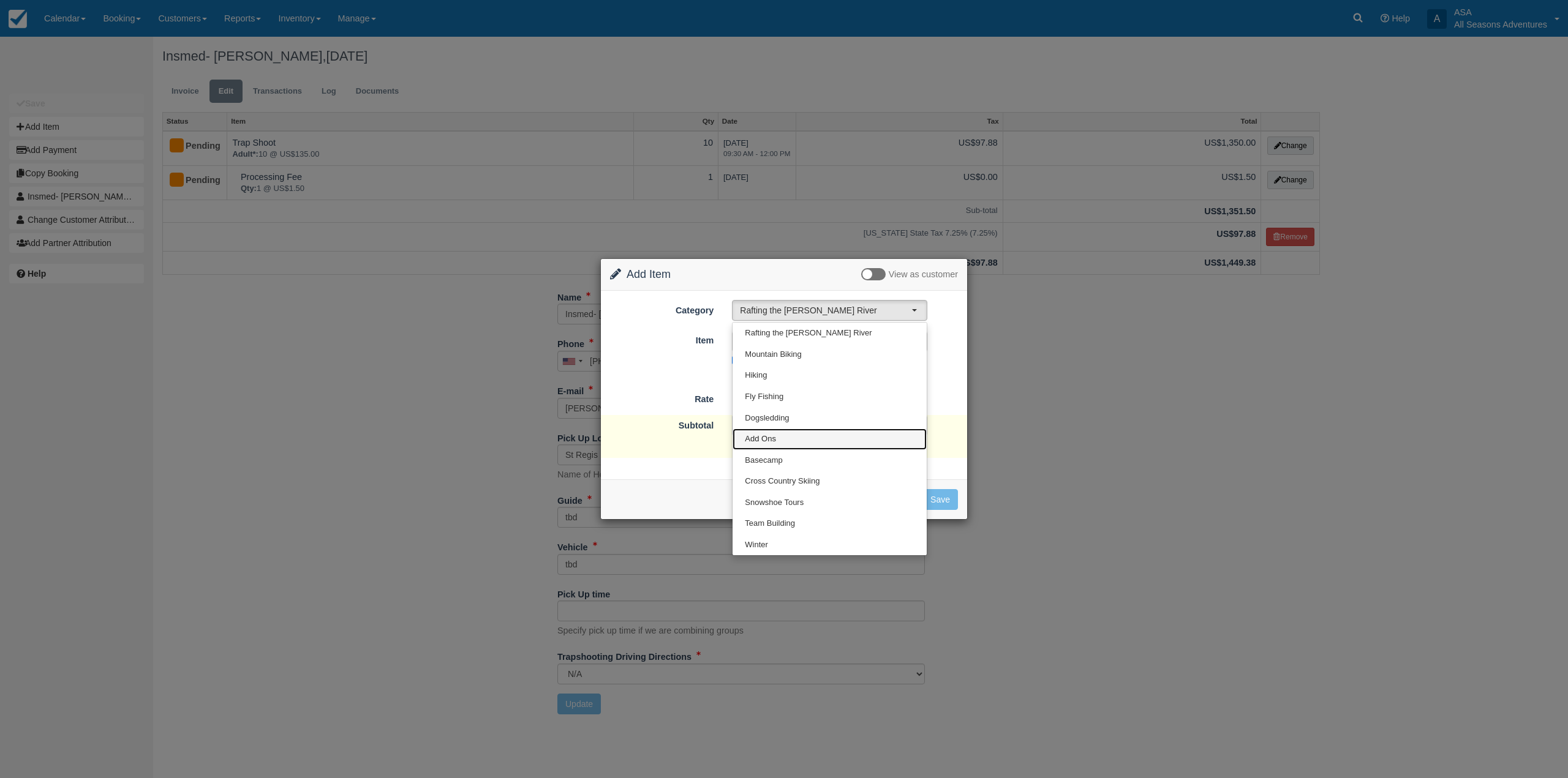
click at [782, 445] on link "Add Ons" at bounding box center [830, 439] width 194 height 21
select select "13"
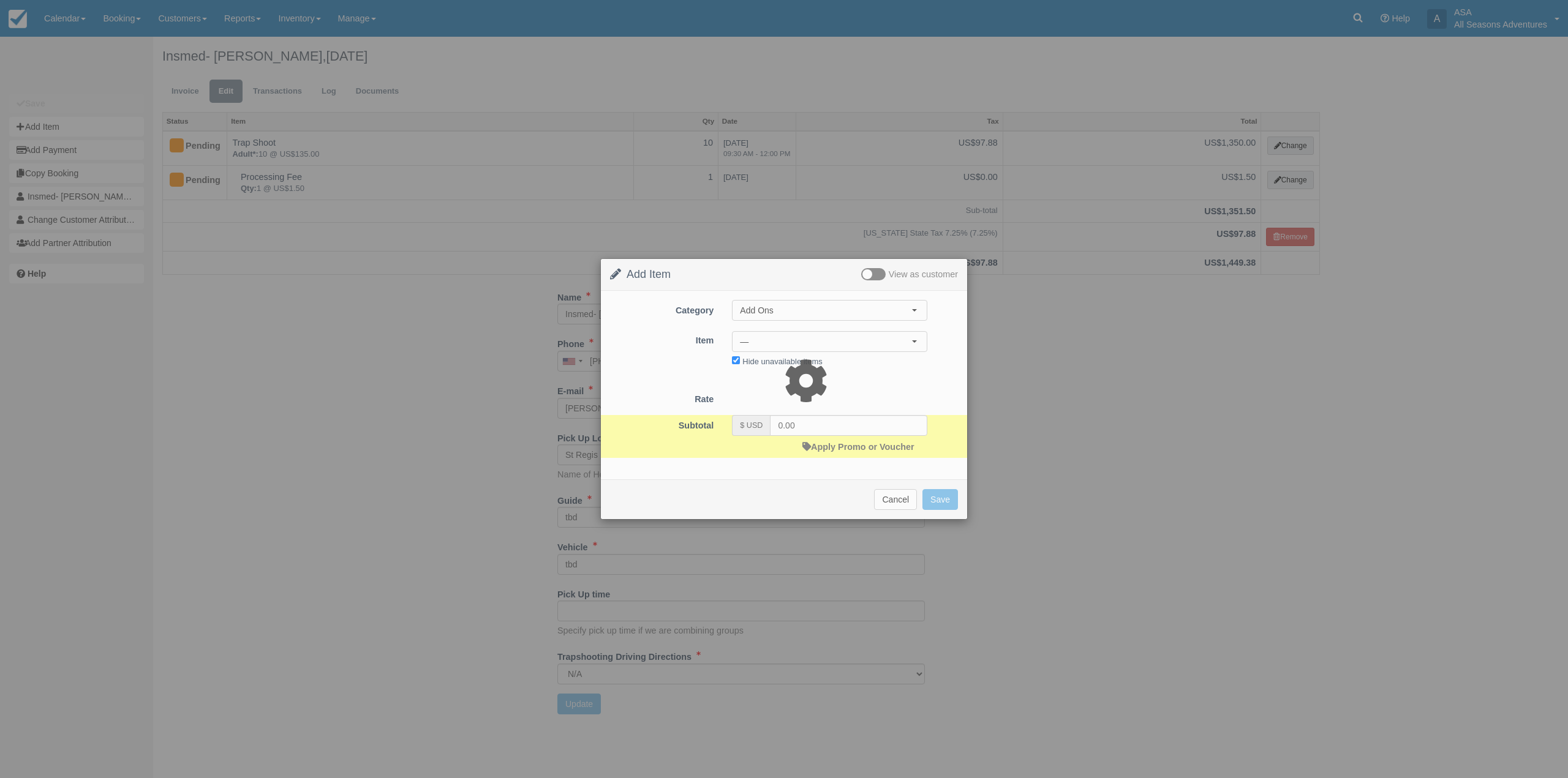
click at [790, 339] on div at bounding box center [784, 389] width 1568 height 778
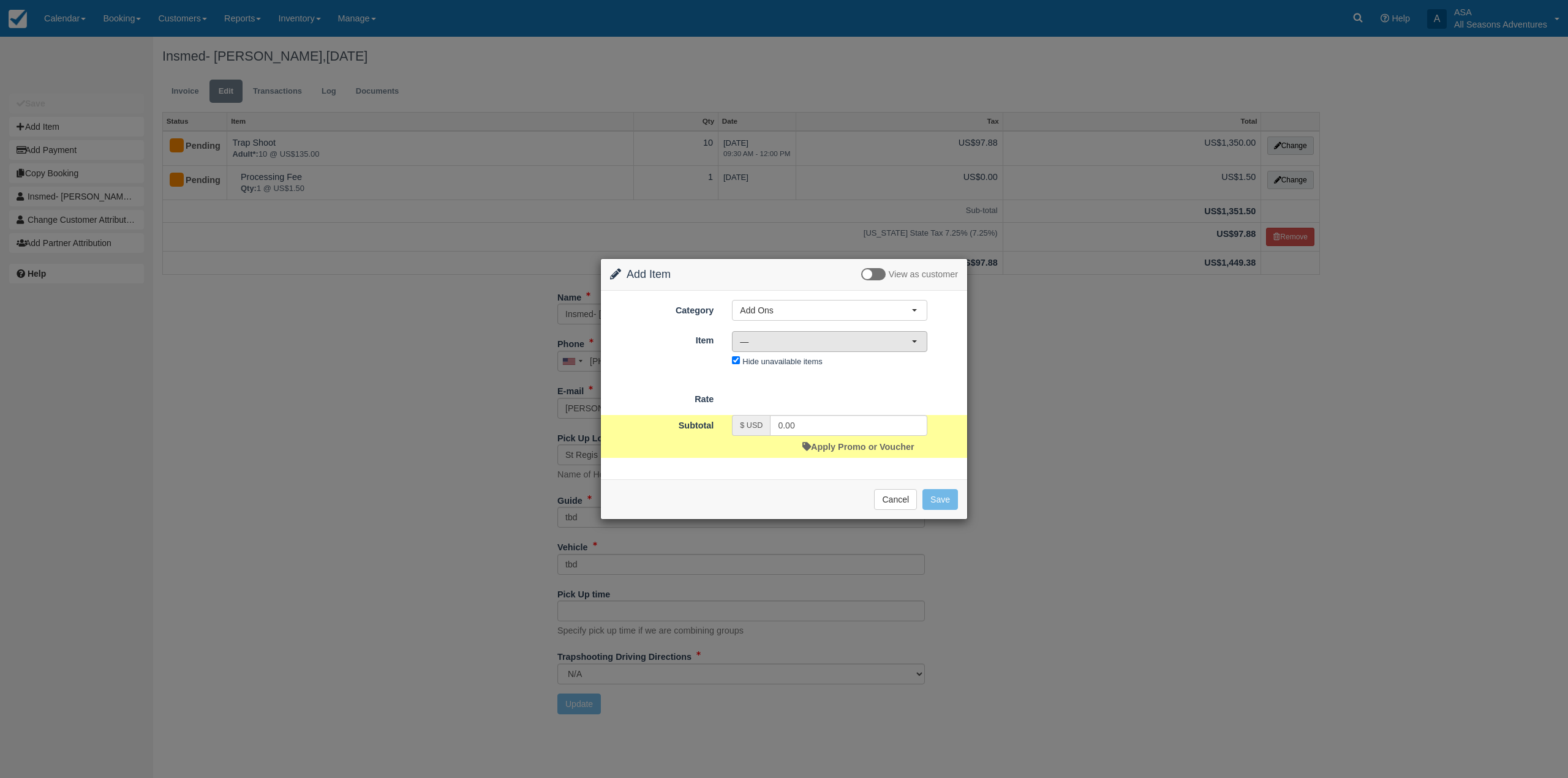
click at [790, 341] on span "—" at bounding box center [825, 341] width 171 height 12
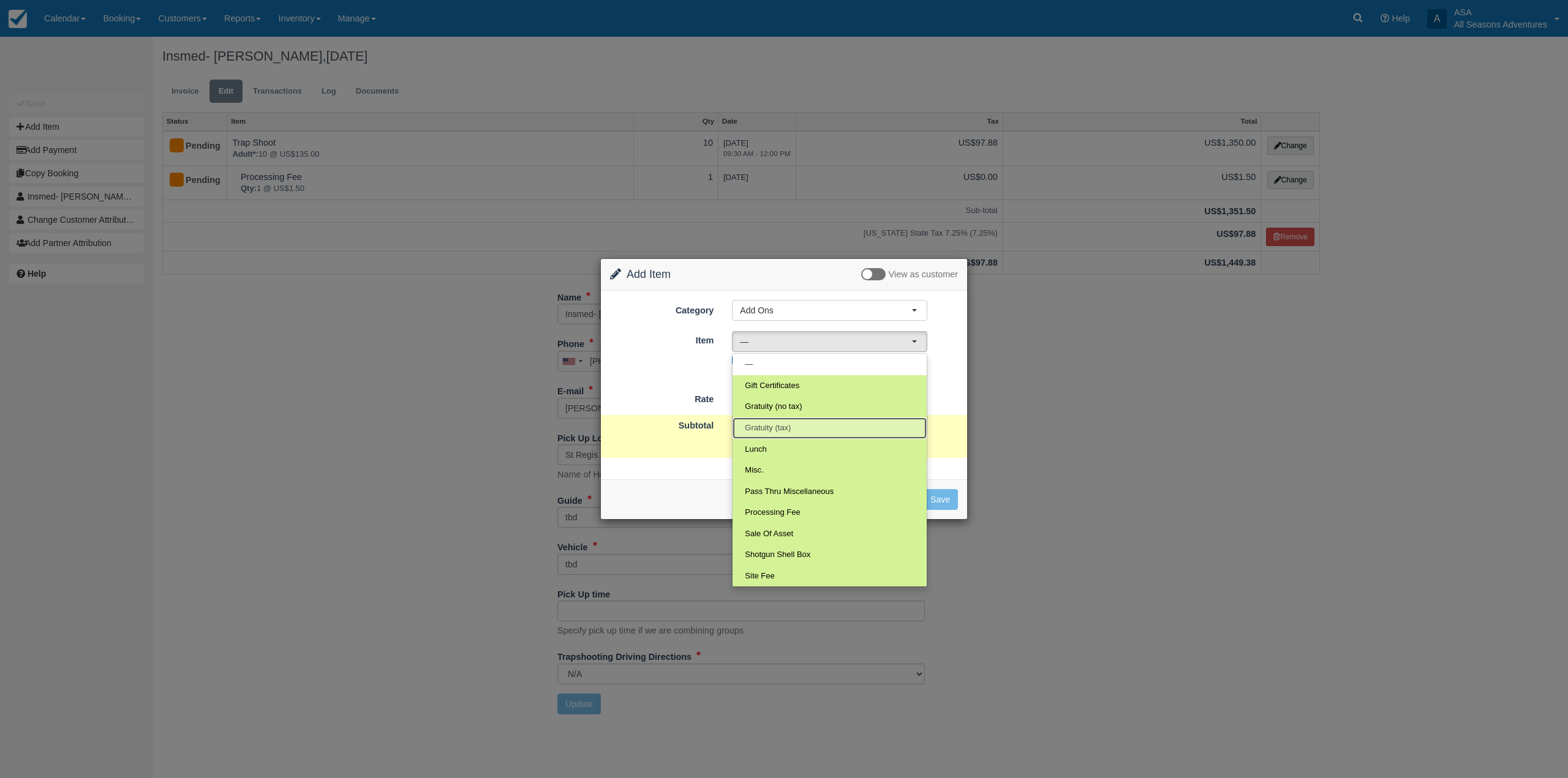
click at [786, 425] on span "Gratuity (tax)" at bounding box center [768, 428] width 46 height 11
select select "68"
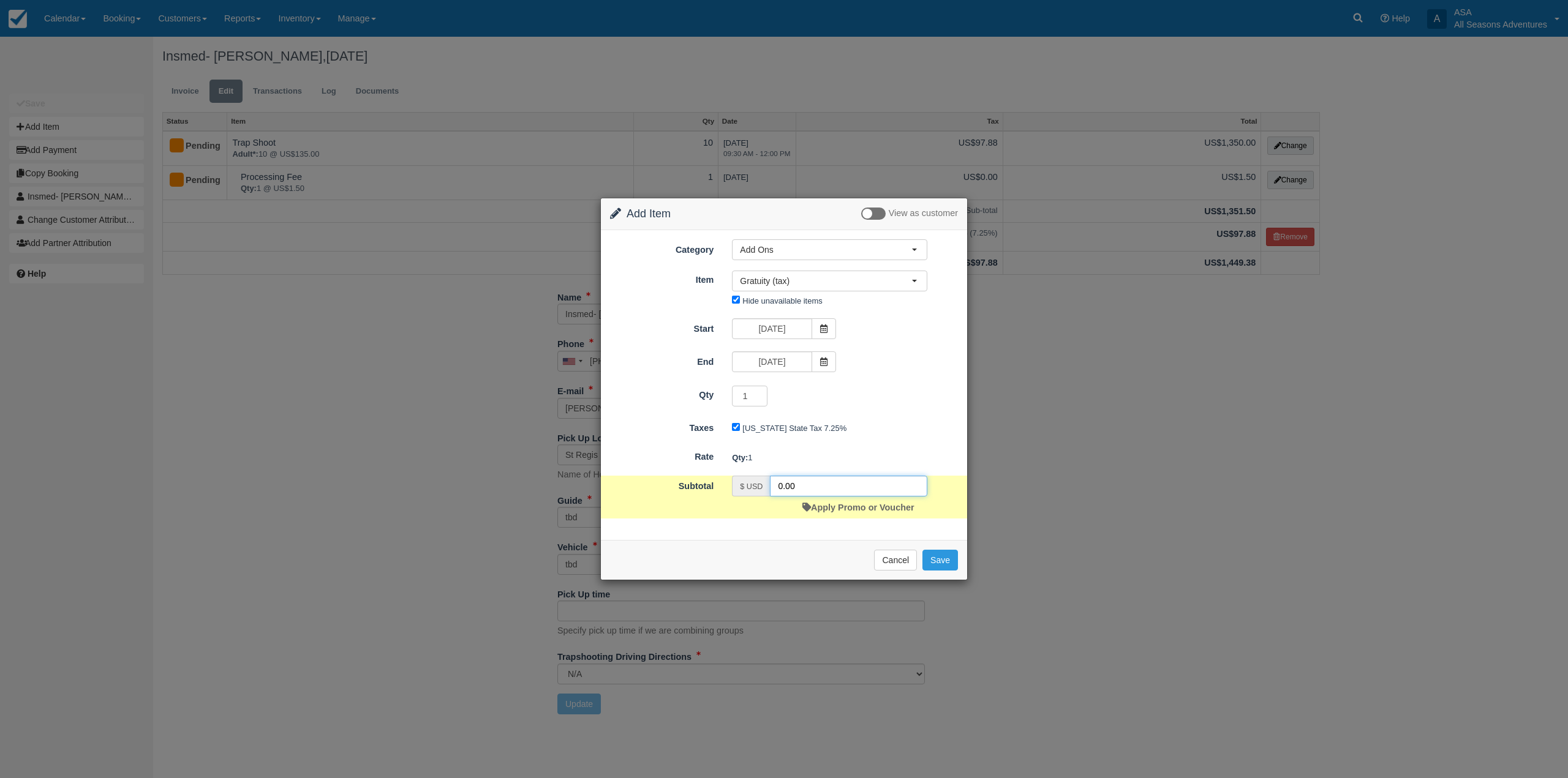
click at [781, 485] on input "0.00" at bounding box center [849, 485] width 158 height 20
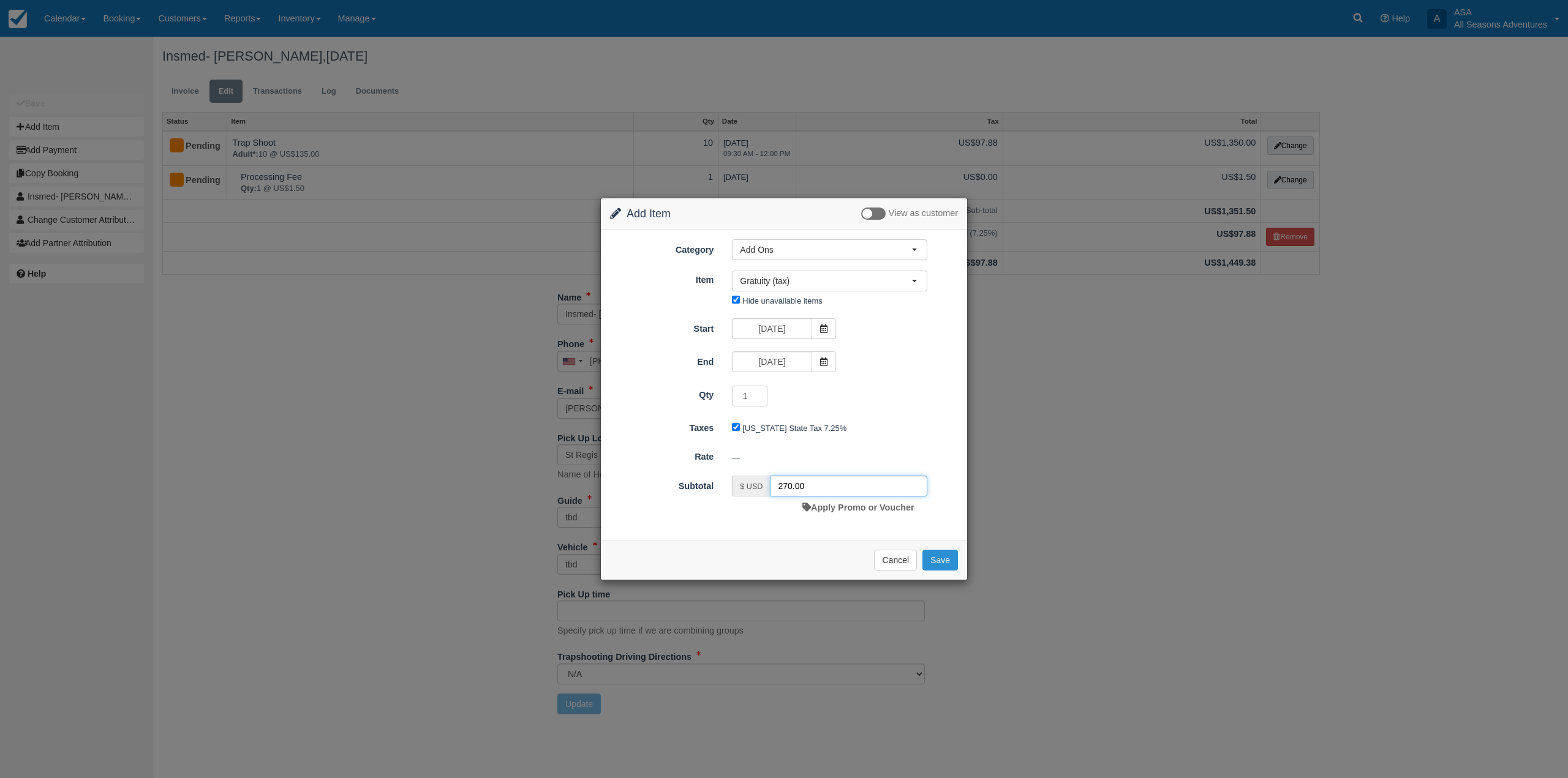
type input "270.00"
click at [941, 560] on button "Save" at bounding box center [940, 560] width 36 height 20
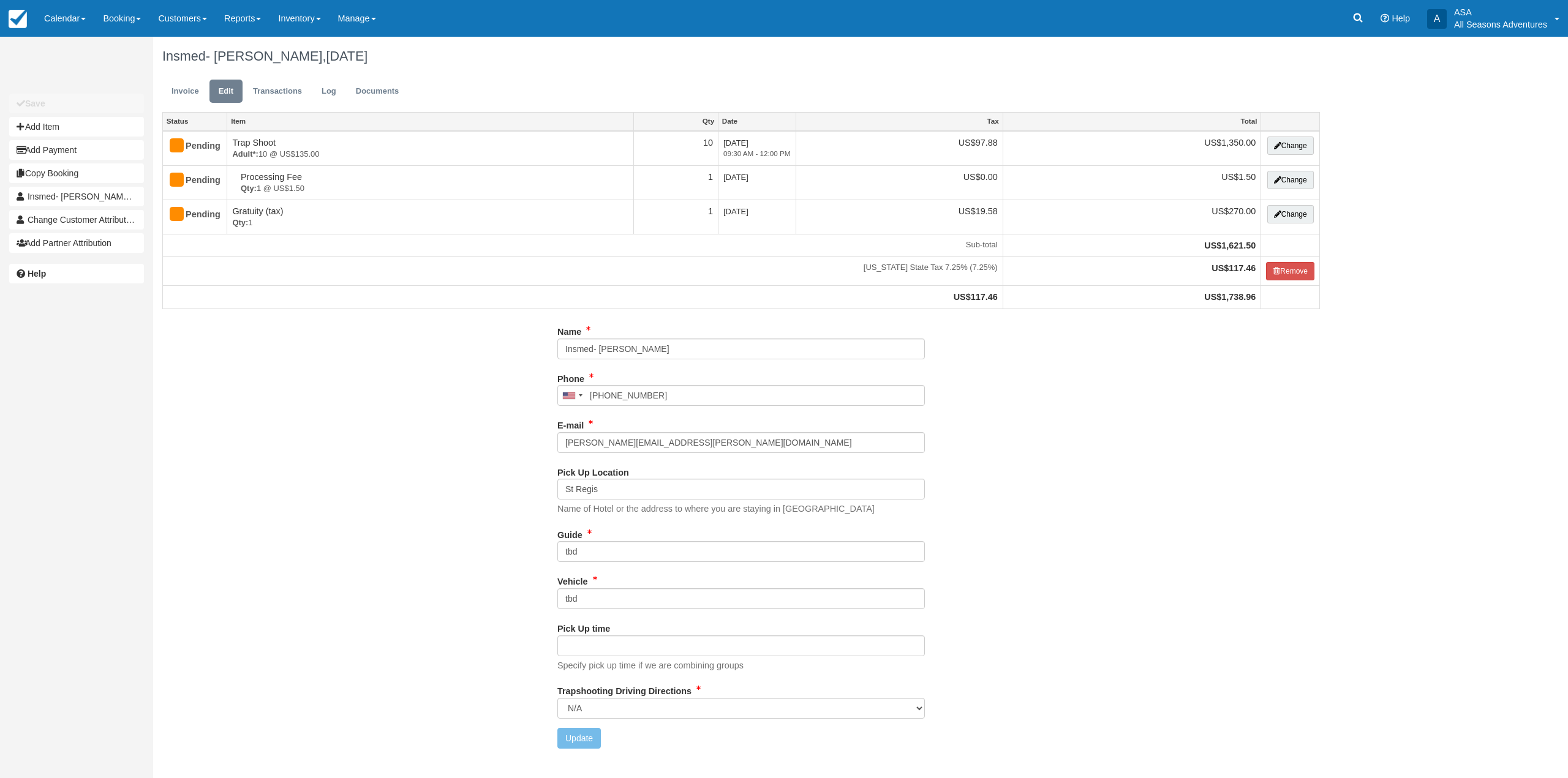
type input "[PHONE_NUMBER]"
click at [177, 87] on link "Invoice" at bounding box center [185, 91] width 46 height 24
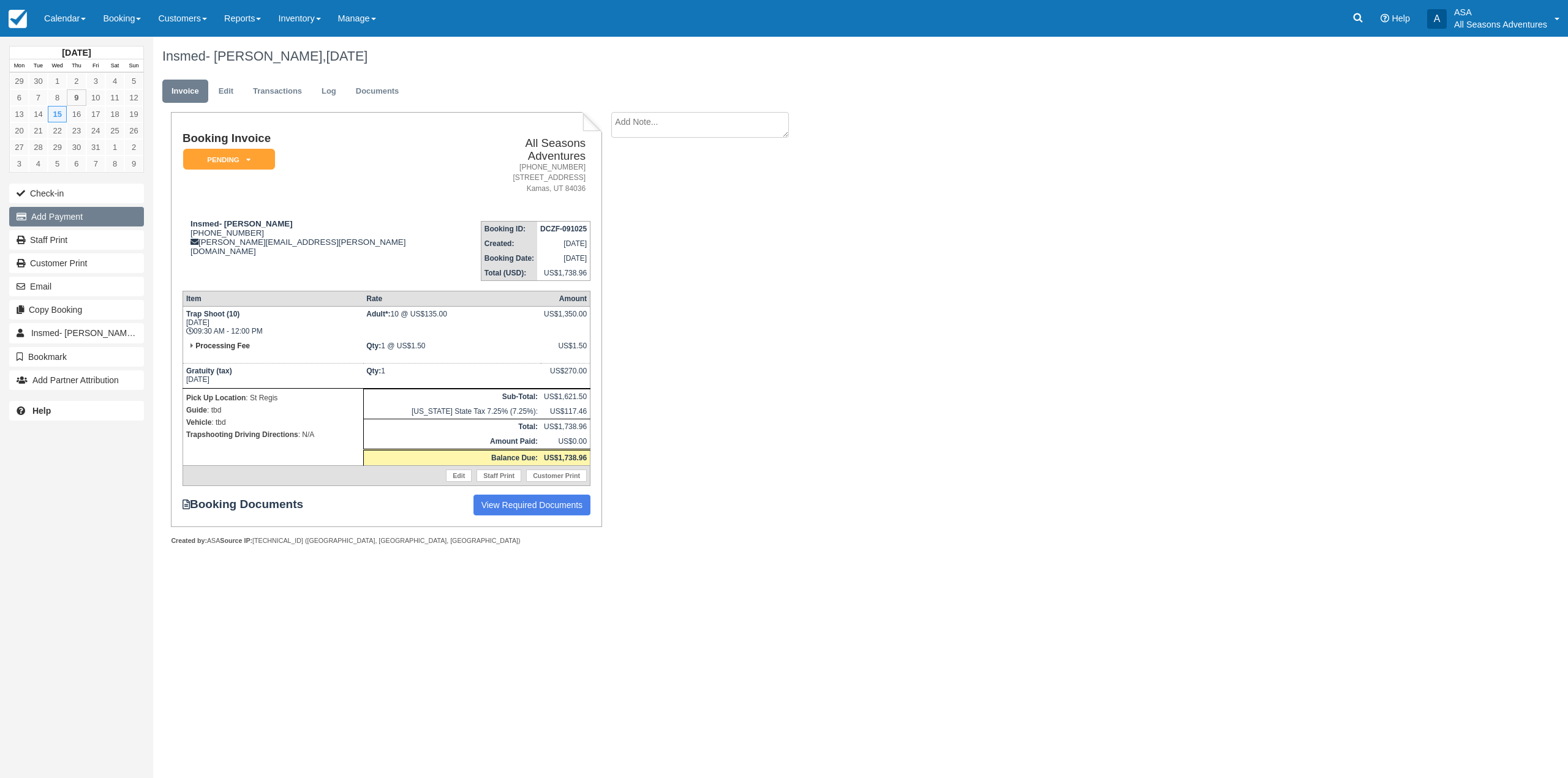
click at [78, 213] on button "Add Payment" at bounding box center [77, 217] width 135 height 20
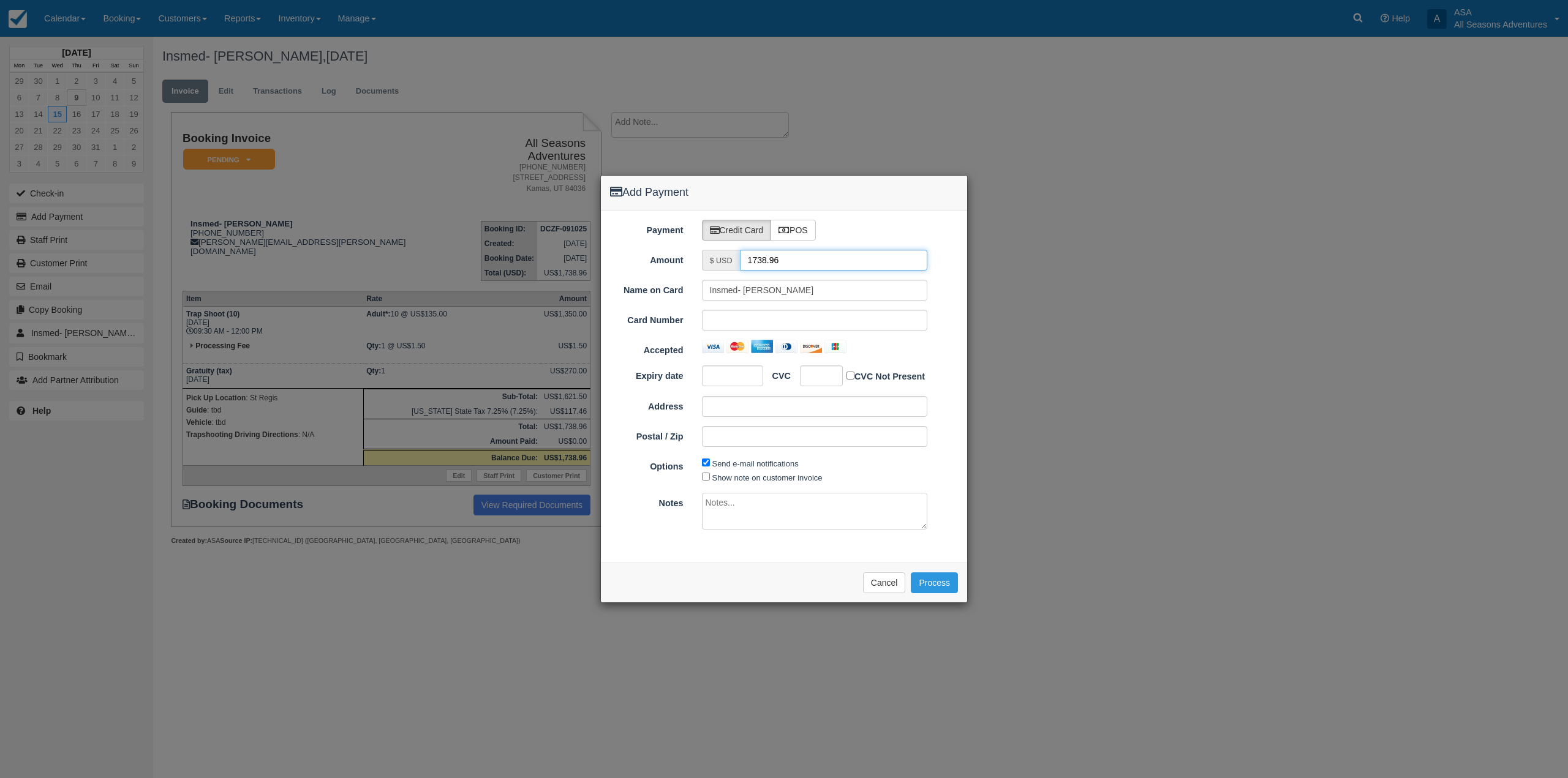
drag, startPoint x: 835, startPoint y: 266, endPoint x: 737, endPoint y: 271, distance: 98.1
click at [737, 271] on div "Payment Credit Card POS Amount $ USD 1738.96 Name on Card Insmed- [PERSON_NAME]…" at bounding box center [784, 387] width 366 height 352
type input "1.5"
drag, startPoint x: 744, startPoint y: 290, endPoint x: 648, endPoint y: 292, distance: 96.0
click at [661, 290] on div "Name on Card Insmed- Kelly Gutowski" at bounding box center [784, 290] width 366 height 20
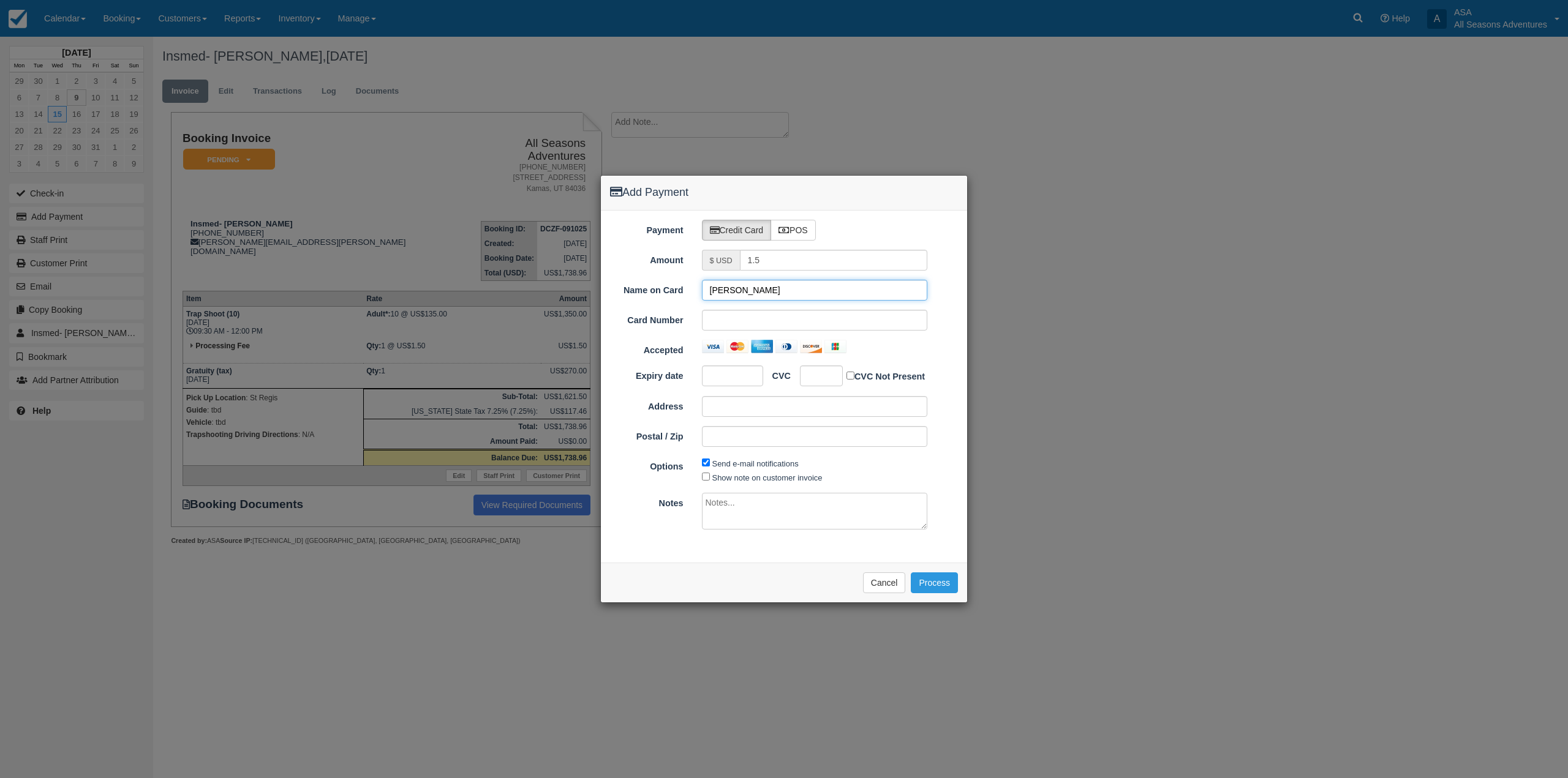
type input "Kelly Gutowski"
click at [743, 309] on div "Name on Card Kelly Gutowski Card Number Accepted Expiry date CVC CVC Not Presen…" at bounding box center [784, 368] width 348 height 177
click at [808, 381] on iframe at bounding box center [817, 376] width 19 height 12
click at [711, 555] on div "Payment Credit Card POS Amount $ USD 1.5 Name on Card Kelly Gutowski Card Numbe…" at bounding box center [784, 387] width 366 height 352
click at [942, 579] on button "Process" at bounding box center [935, 582] width 47 height 20
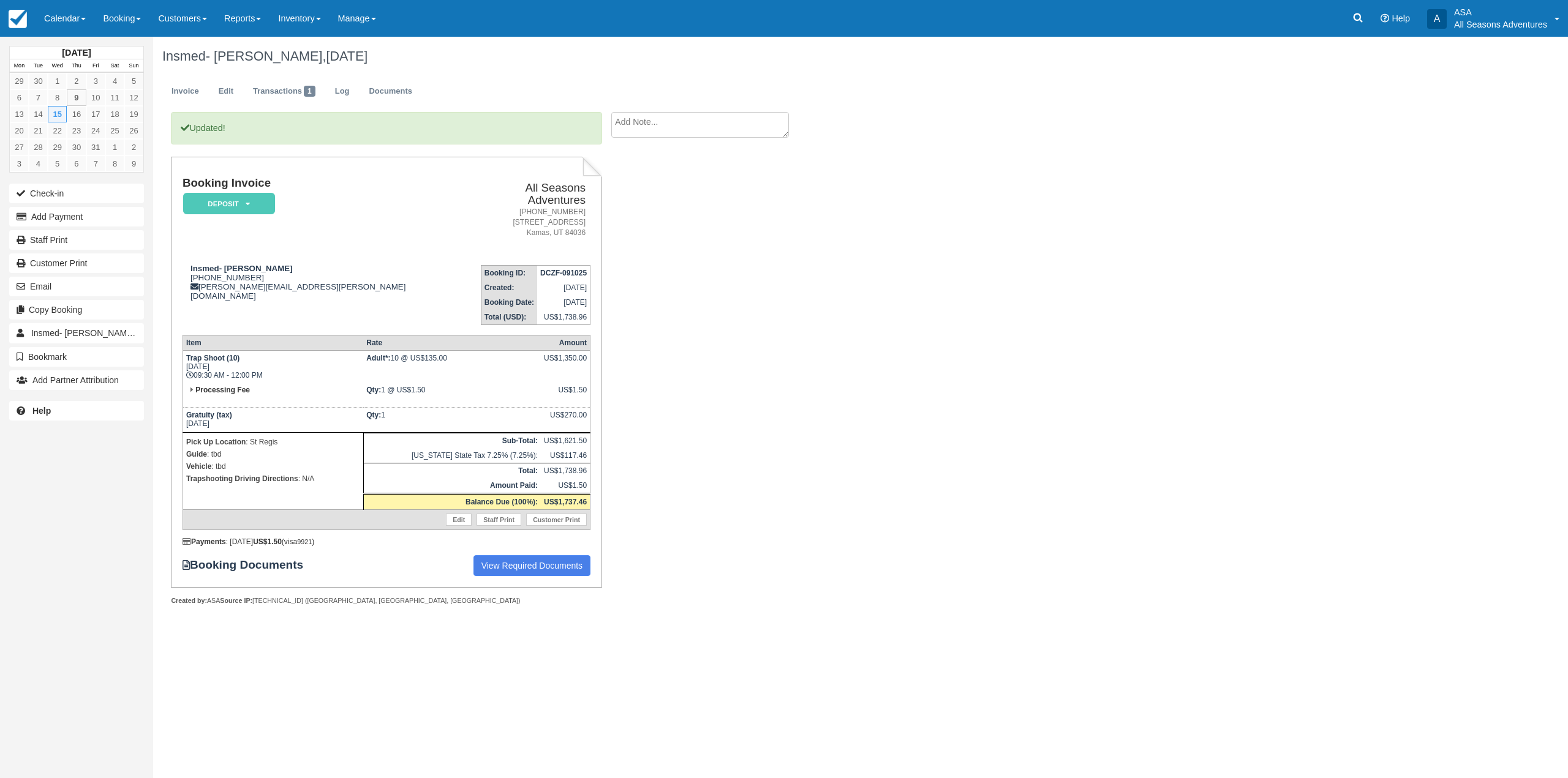
click at [686, 132] on textarea at bounding box center [700, 125] width 178 height 26
type textarea "Bring snacks!"
click at [681, 193] on input "Show on invoice" at bounding box center [679, 193] width 8 height 8
checkbox input "true"
click at [631, 199] on button "Create" at bounding box center [639, 194] width 55 height 20
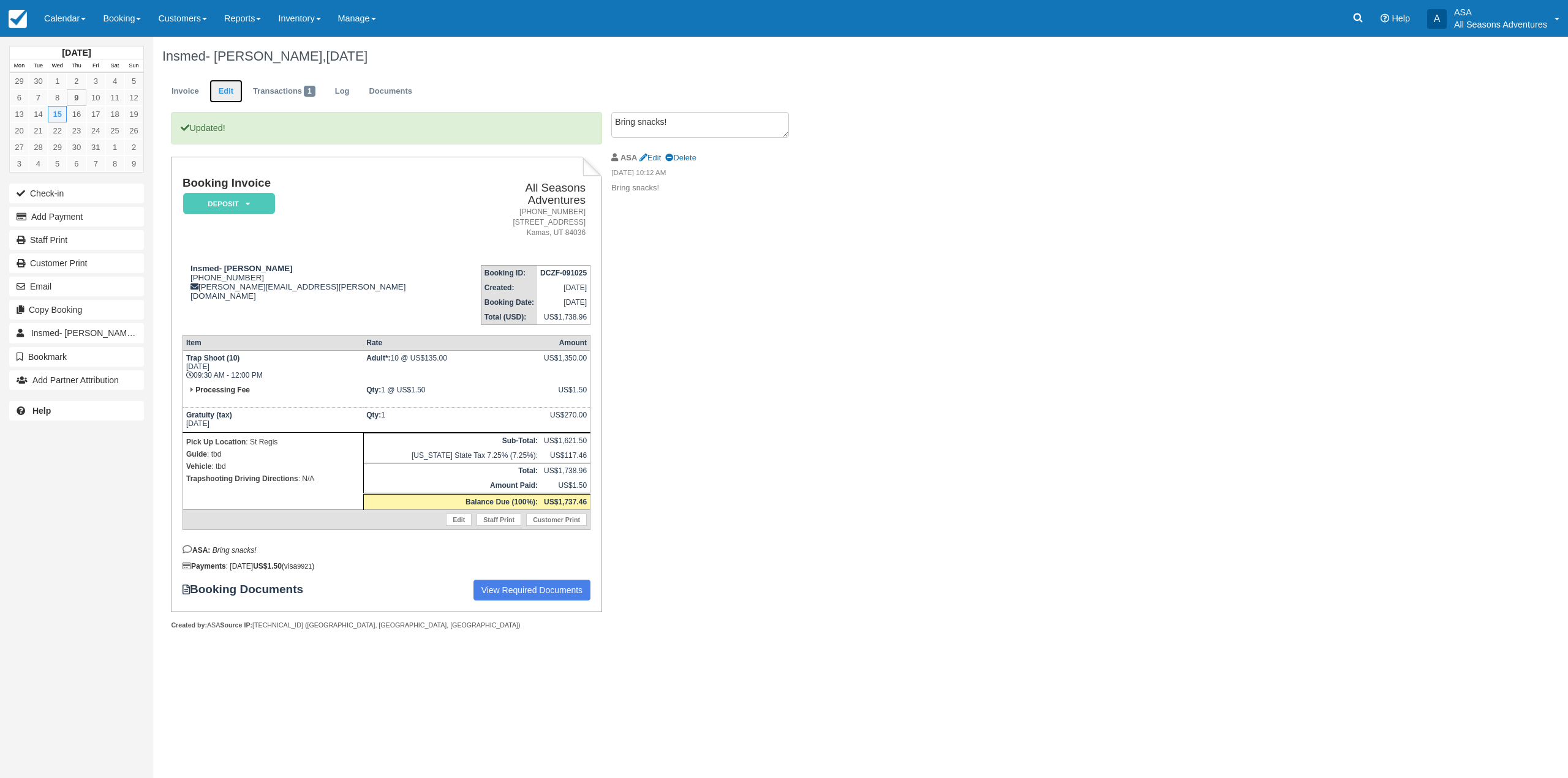
click at [234, 98] on link "Edit" at bounding box center [226, 91] width 33 height 24
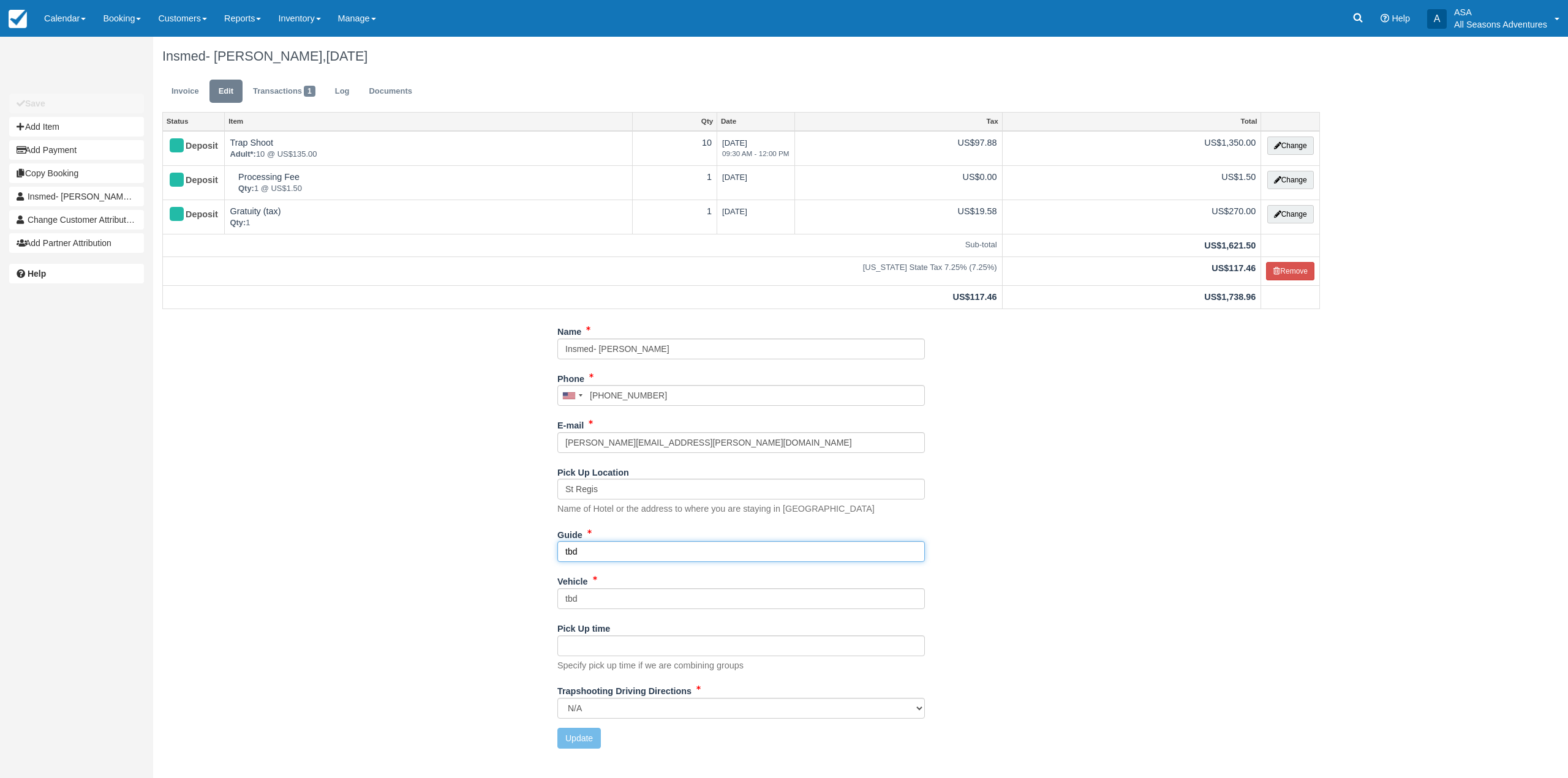
drag, startPoint x: 561, startPoint y: 552, endPoint x: 483, endPoint y: 548, distance: 78.1
click at [483, 548] on div "Name Insmed- [PERSON_NAME] Phone [GEOGRAPHIC_DATA] +1 [GEOGRAPHIC_DATA] +1 [GEO…" at bounding box center [741, 540] width 1176 height 437
type input "Gaege"
click at [572, 742] on button "Update" at bounding box center [579, 738] width 43 height 20
type input "+17322082509"
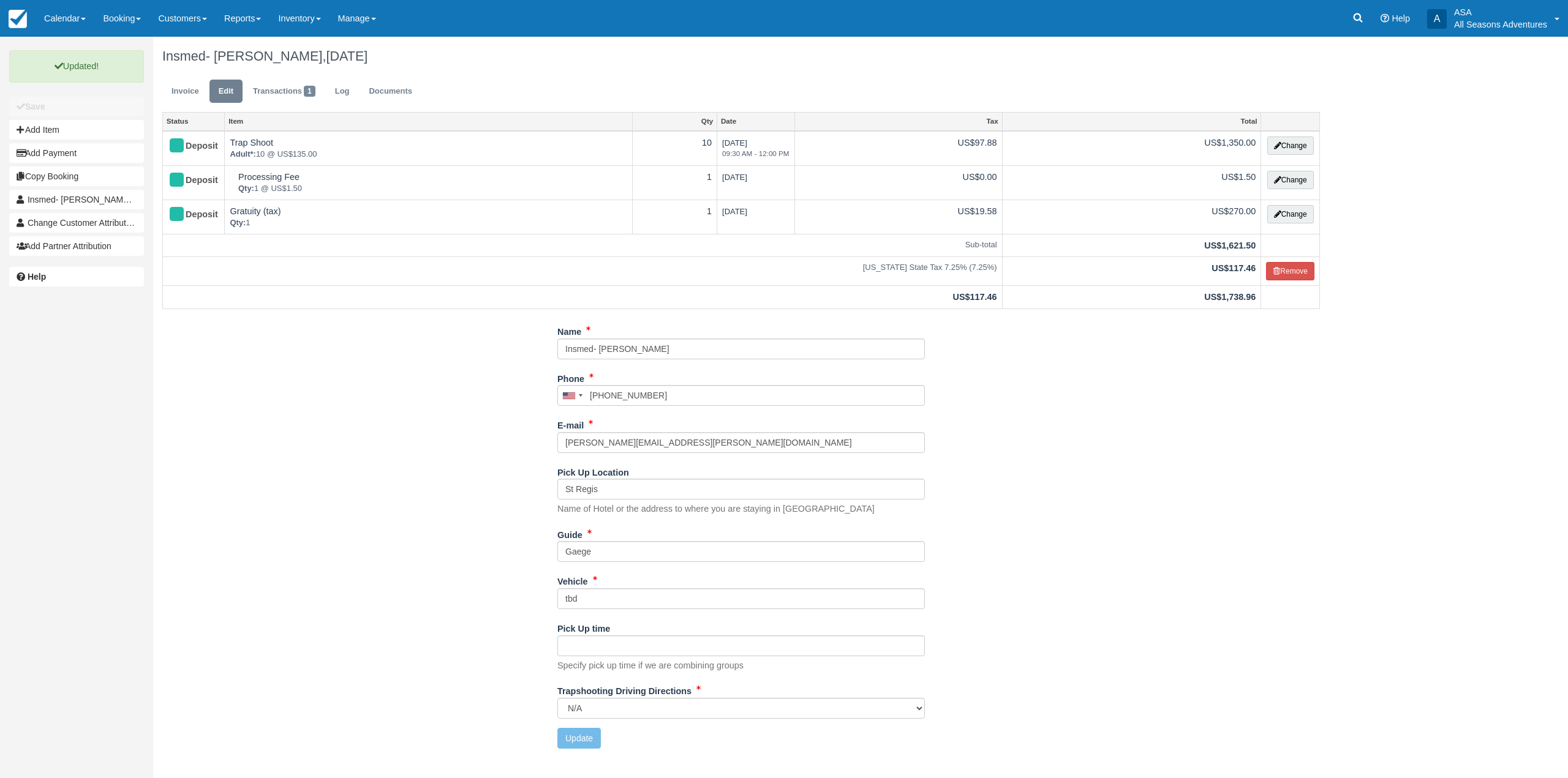
drag, startPoint x: 116, startPoint y: 25, endPoint x: 120, endPoint y: 43, distance: 18.4
click at [116, 25] on link "Booking" at bounding box center [121, 18] width 55 height 36
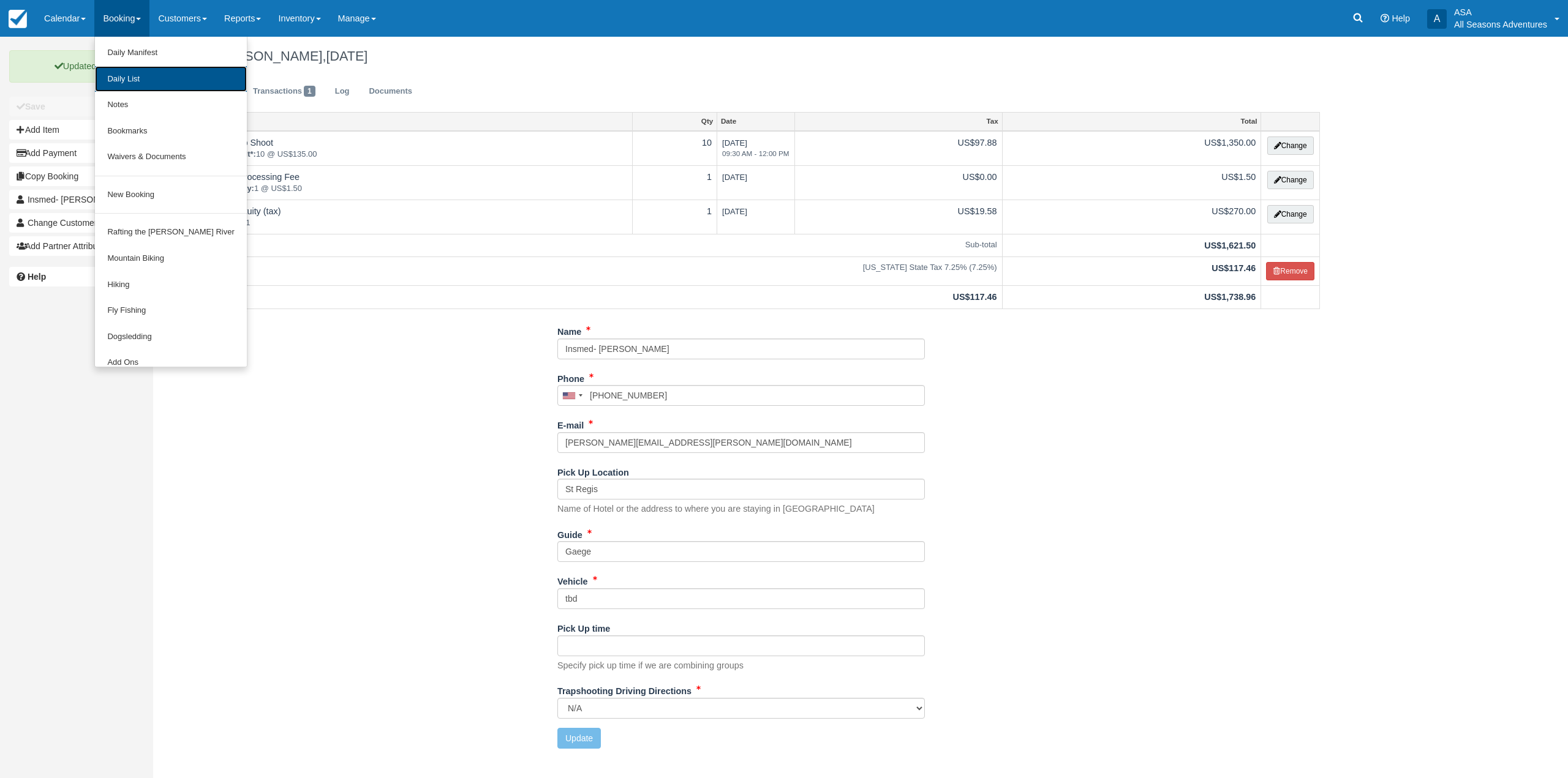
click at [139, 73] on link "Daily List" at bounding box center [170, 79] width 151 height 27
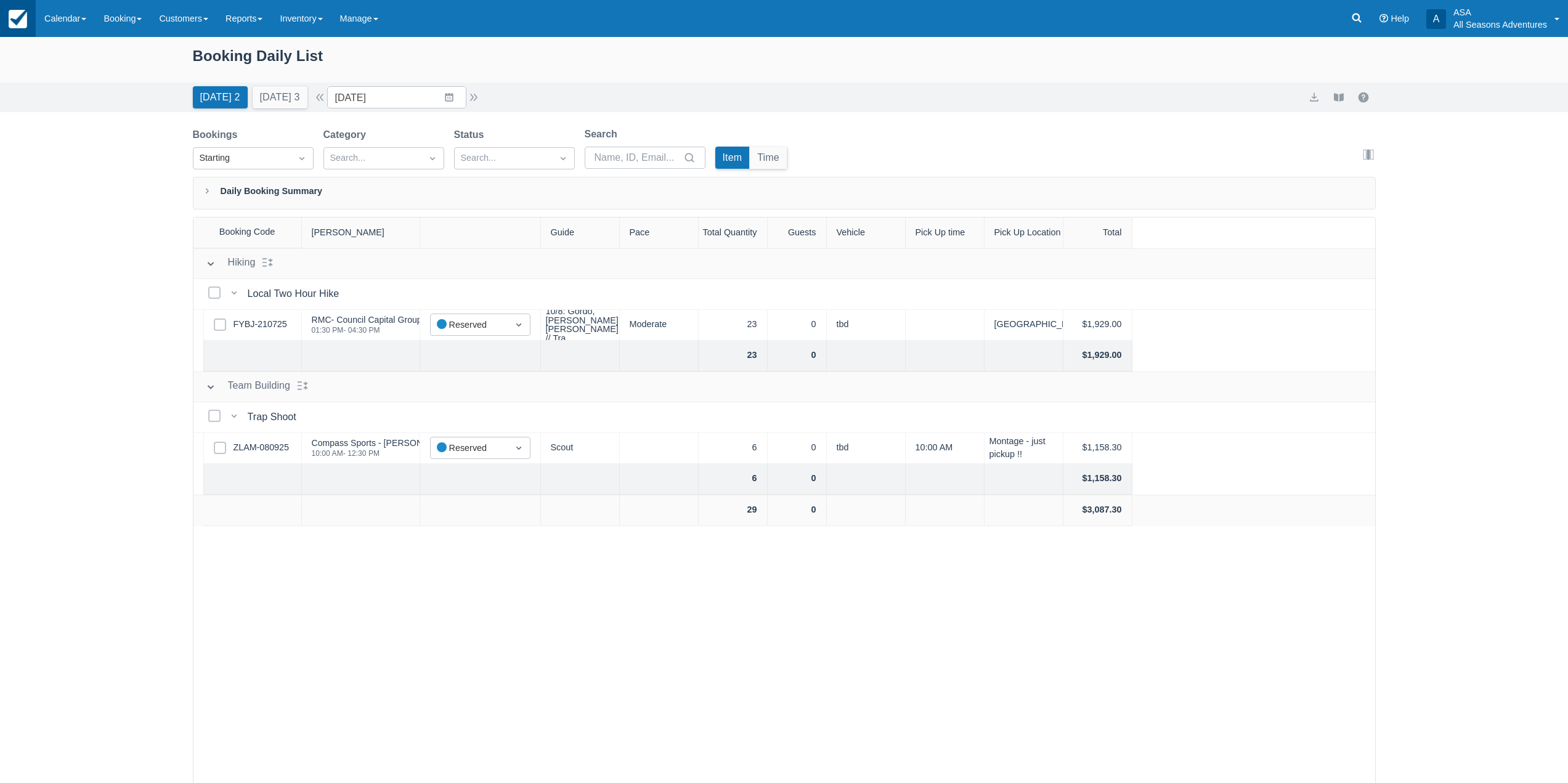
click at [27, 14] on img at bounding box center [18, 19] width 18 height 18
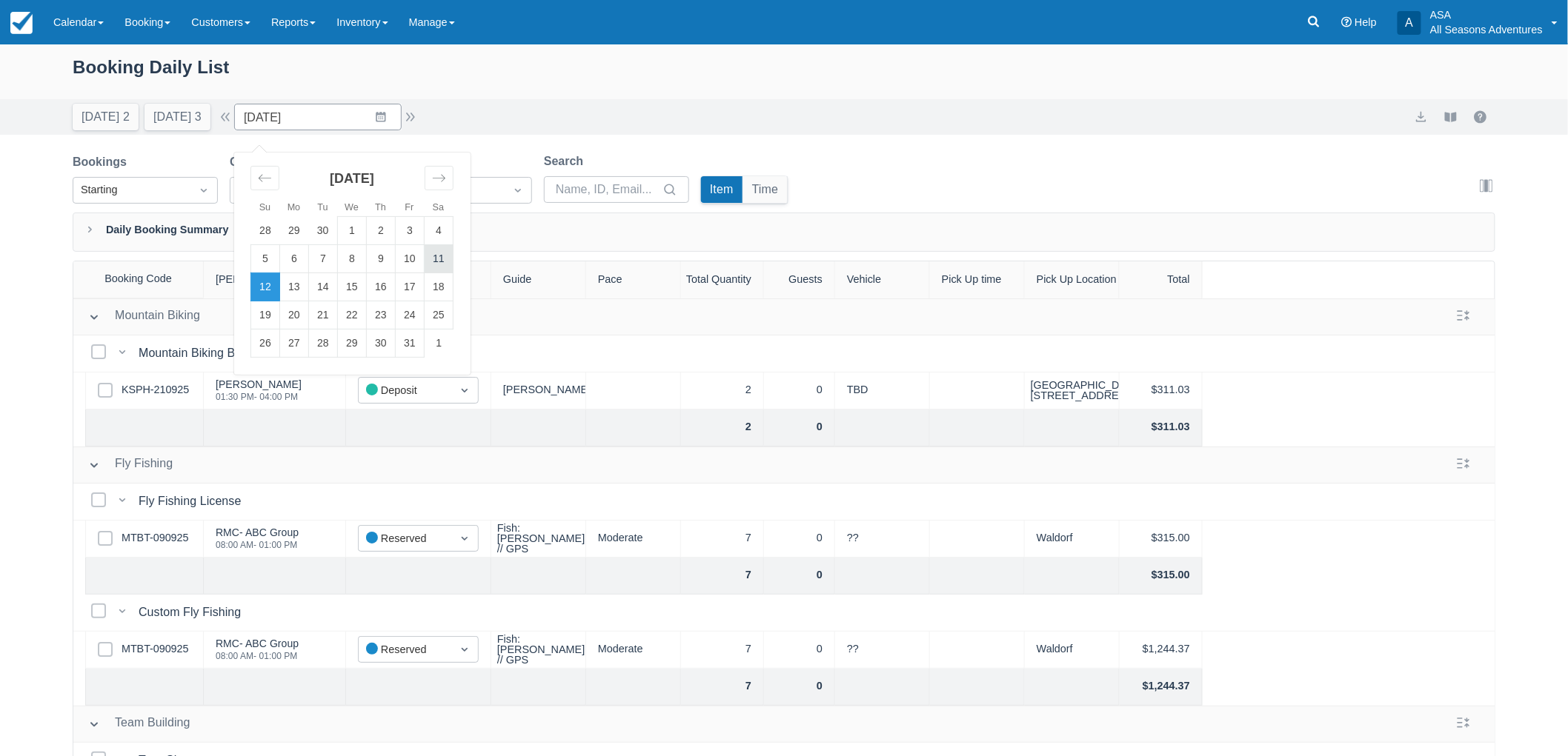
click at [453, 256] on td "11" at bounding box center [439, 259] width 28 height 28
type input "[DATE]"
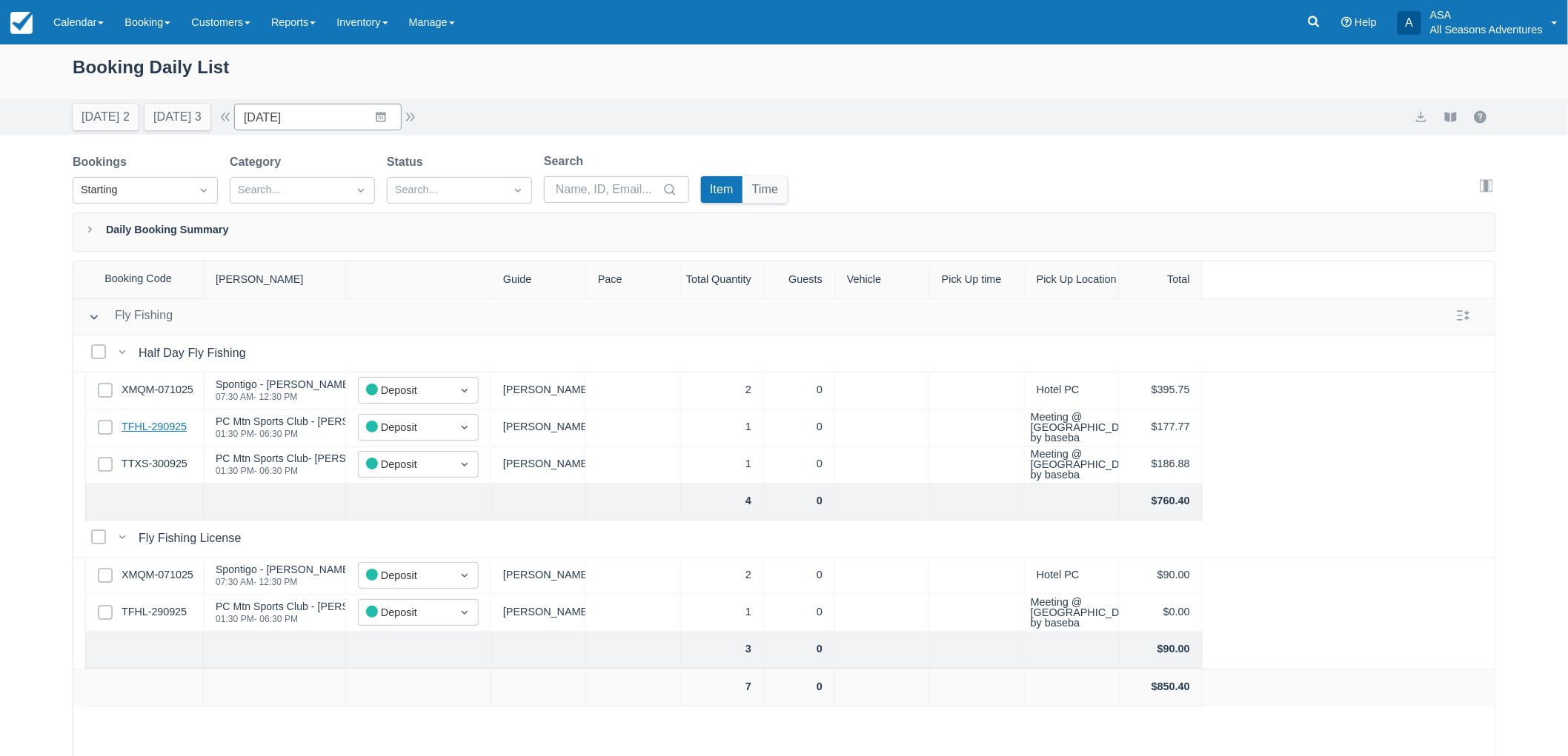
click at [179, 425] on link "TFHL-290925" at bounding box center [153, 428] width 65 height 17
click at [166, 433] on link "TFHL-290925" at bounding box center [153, 428] width 65 height 17
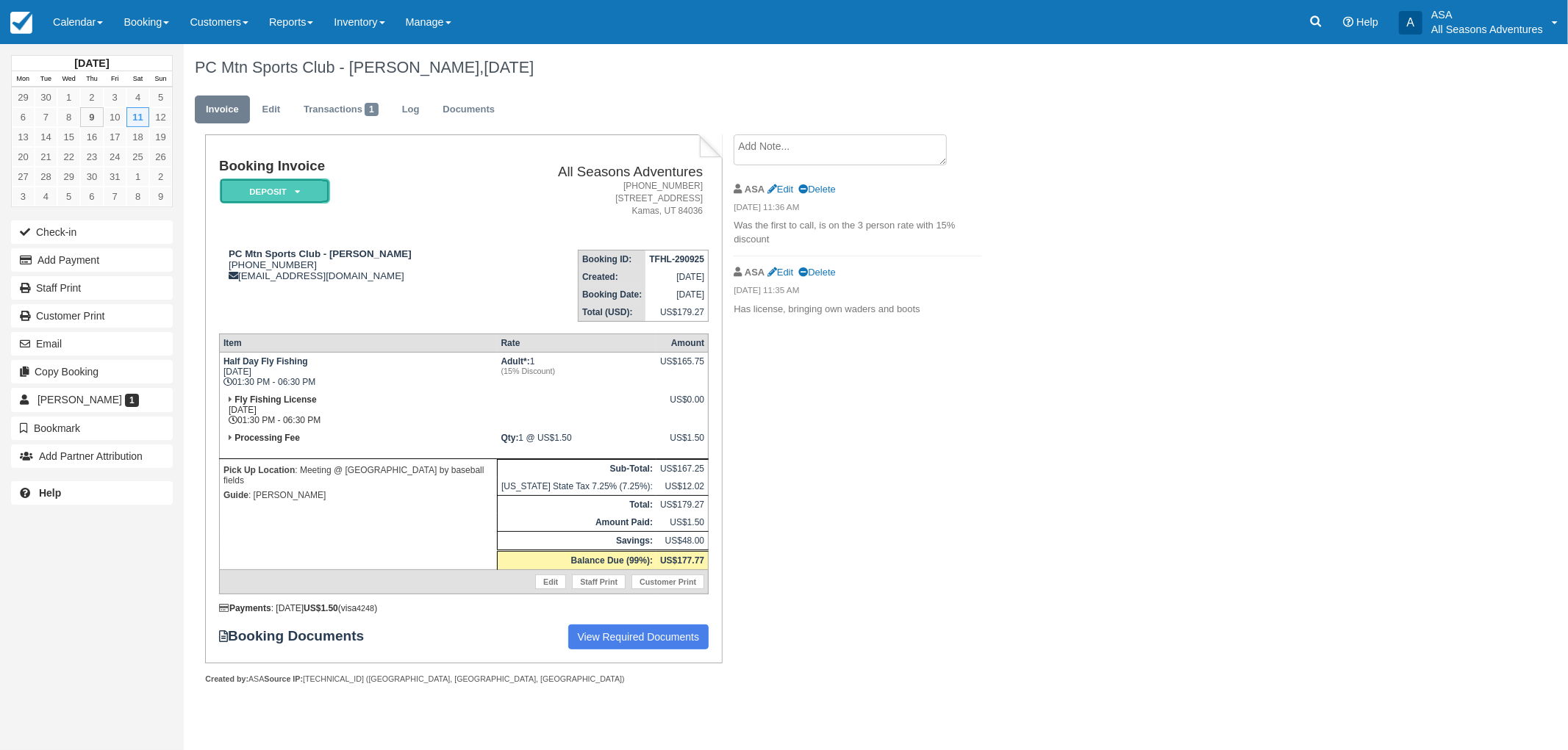
click at [296, 197] on em "Deposit" at bounding box center [274, 191] width 110 height 25
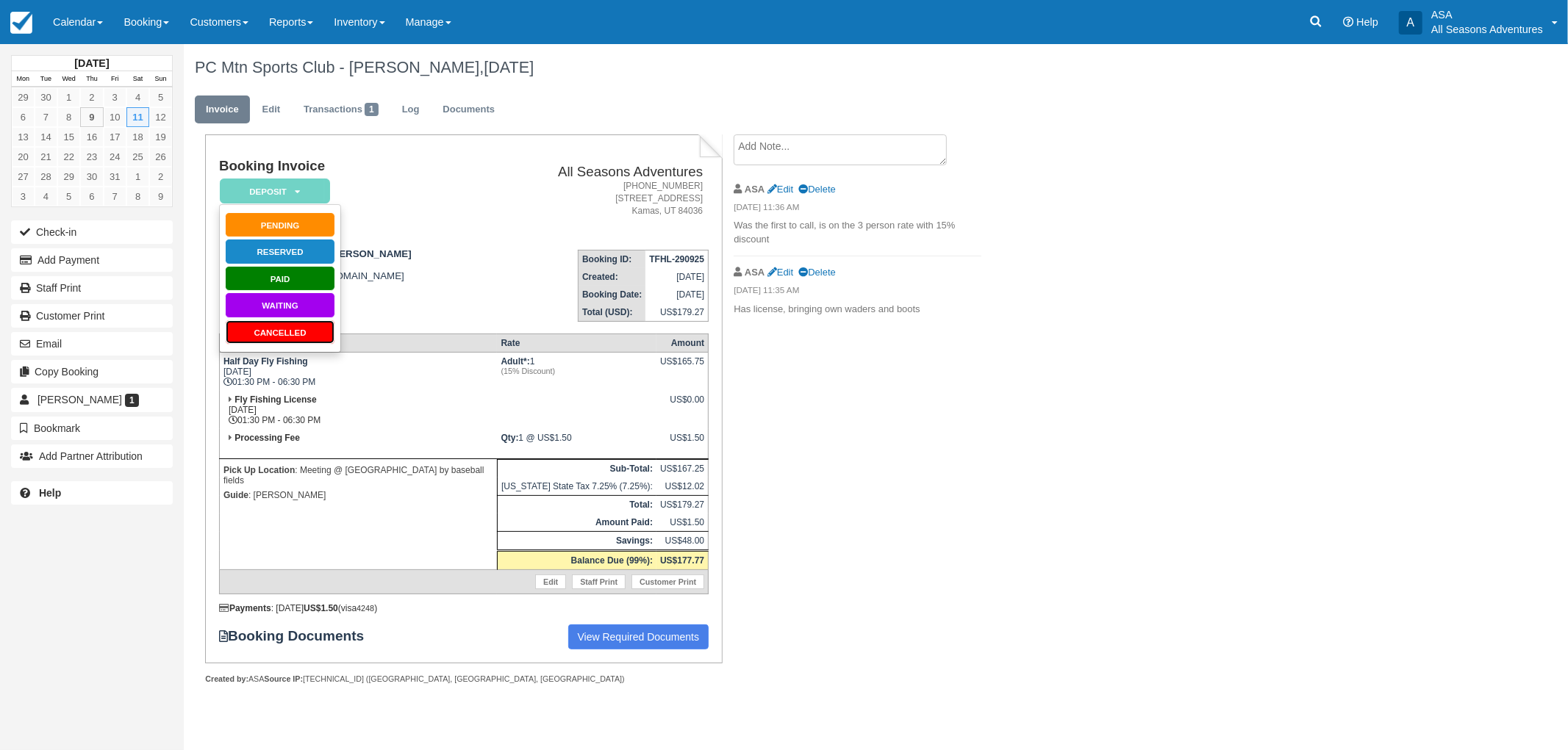
click at [303, 334] on link "Cancelled" at bounding box center [280, 332] width 110 height 25
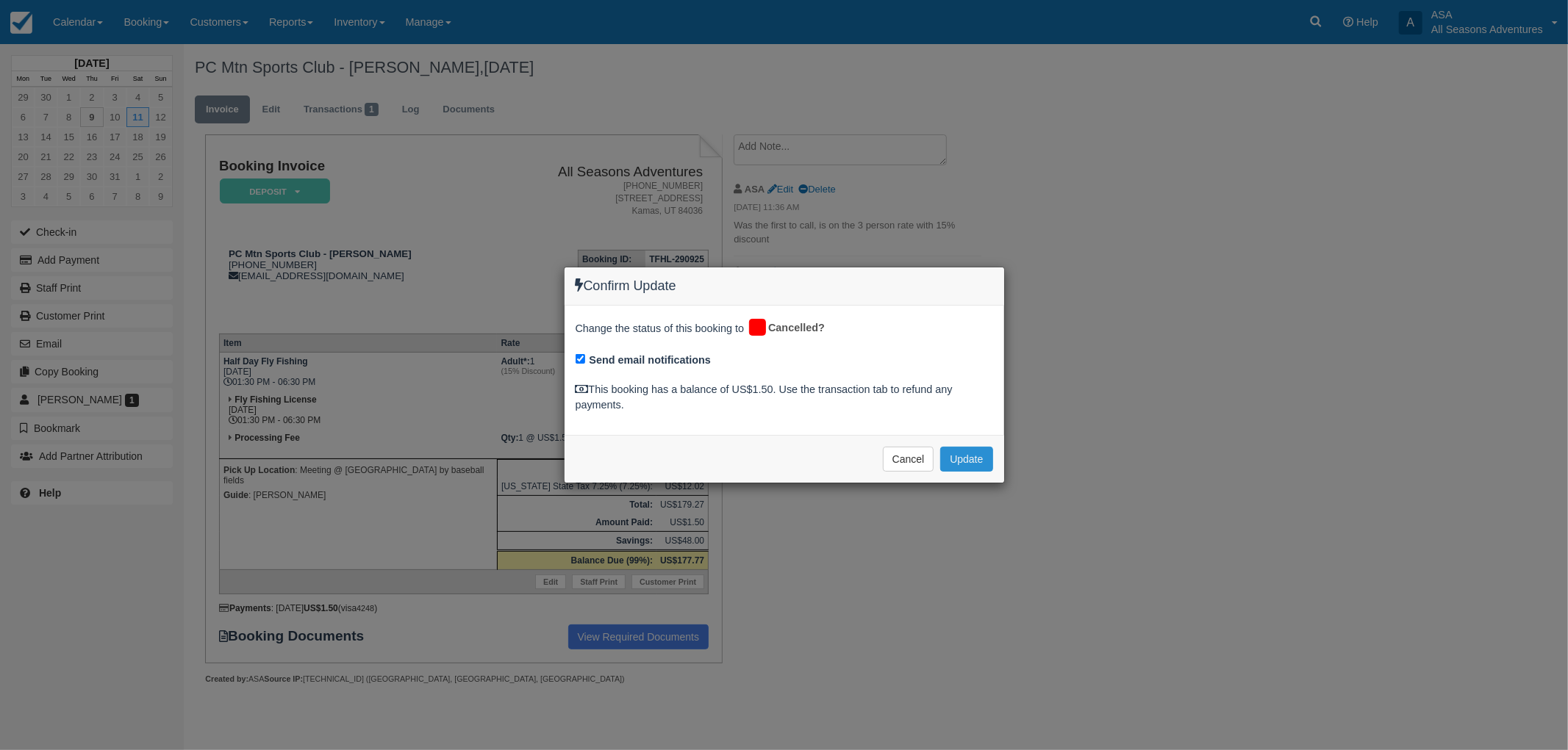
click at [985, 465] on button "Update" at bounding box center [966, 459] width 52 height 25
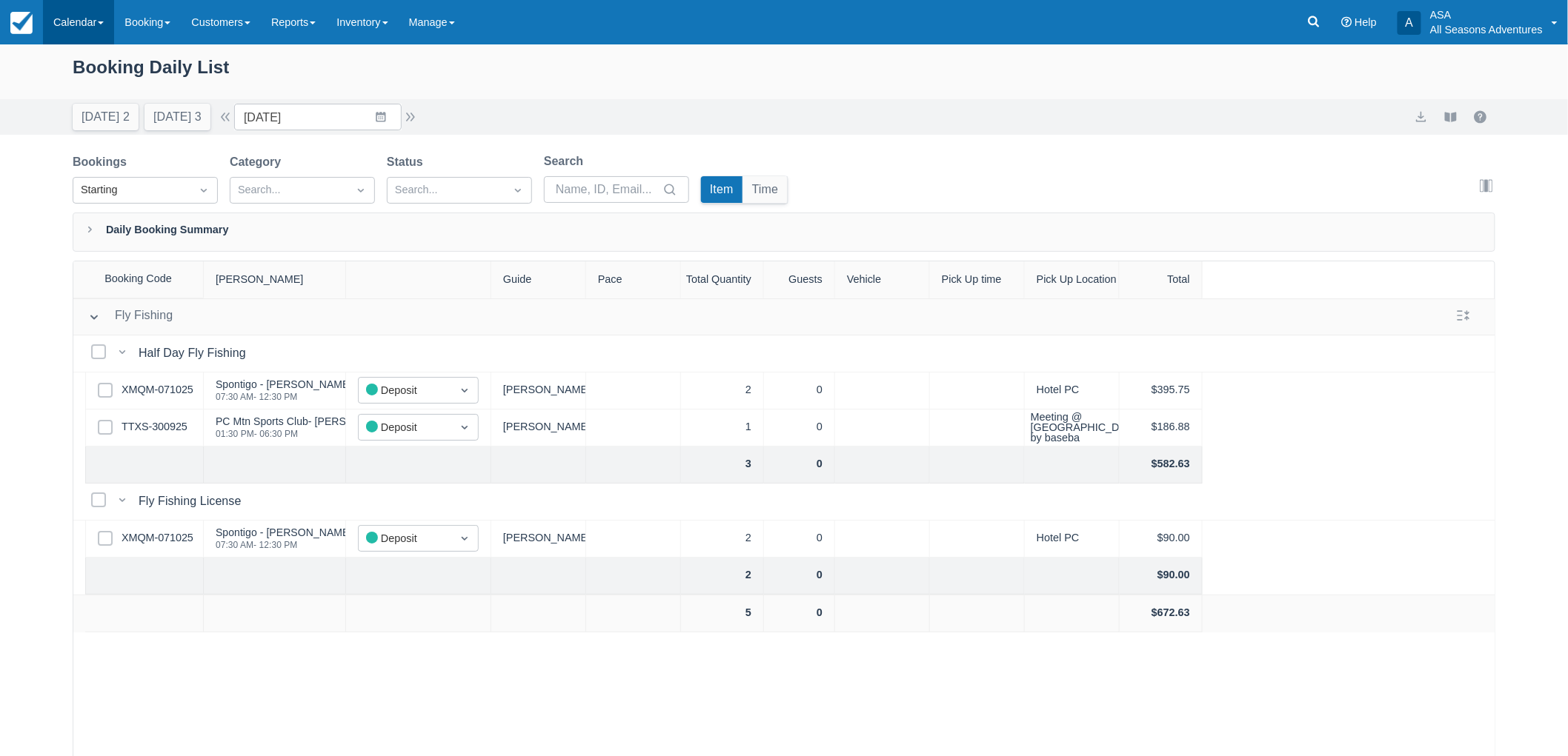
click at [92, 28] on link "Calendar" at bounding box center [79, 22] width 72 height 44
click at [149, 15] on link "Booking" at bounding box center [147, 22] width 67 height 44
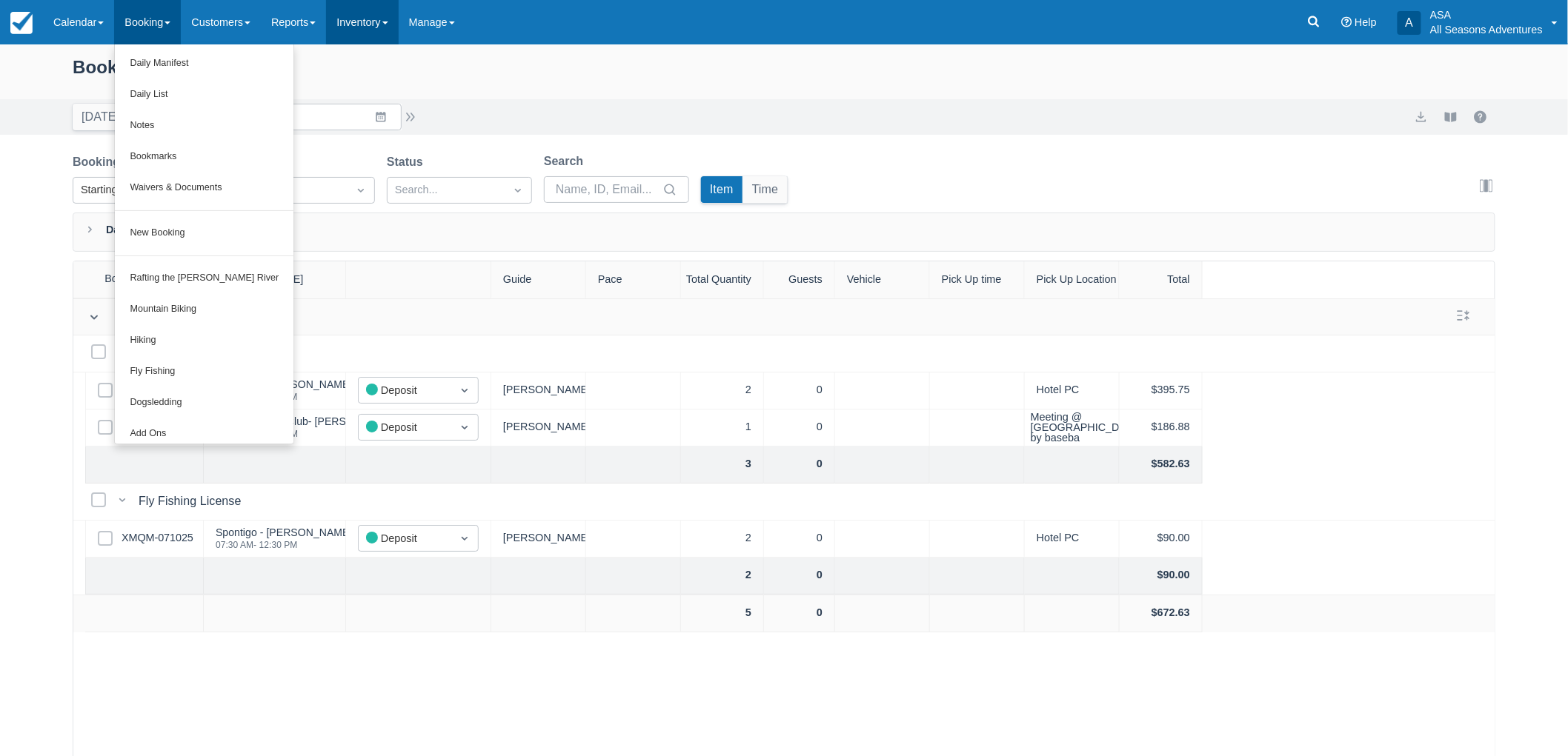
click at [375, 19] on link "Inventory" at bounding box center [361, 22] width 72 height 44
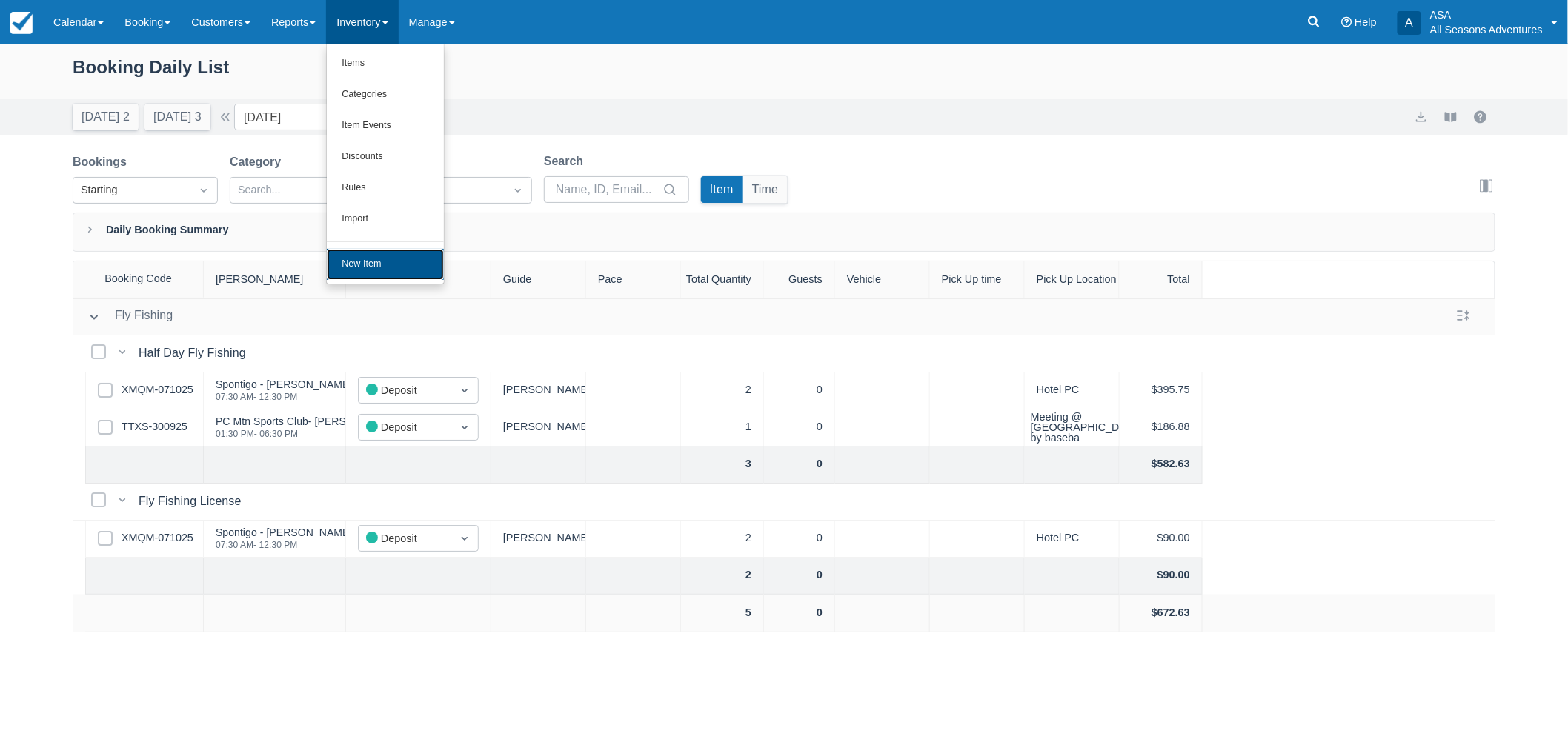
click at [427, 260] on link "New Item" at bounding box center [385, 264] width 117 height 31
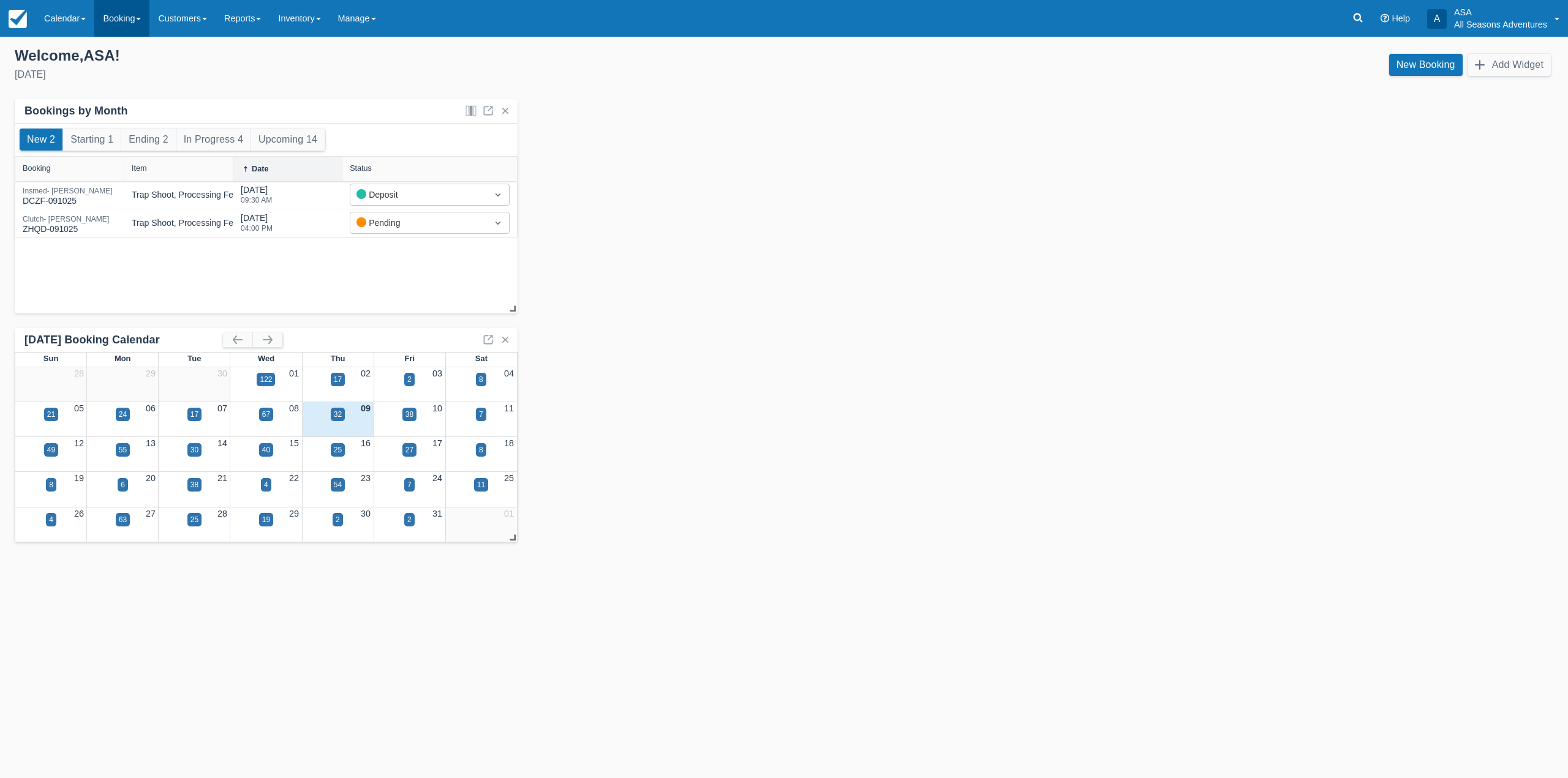
click at [149, 20] on link "Booking" at bounding box center [121, 18] width 55 height 36
click at [288, 12] on link "Inventory" at bounding box center [299, 18] width 59 height 36
click at [335, 218] on link "New Item" at bounding box center [319, 218] width 97 height 26
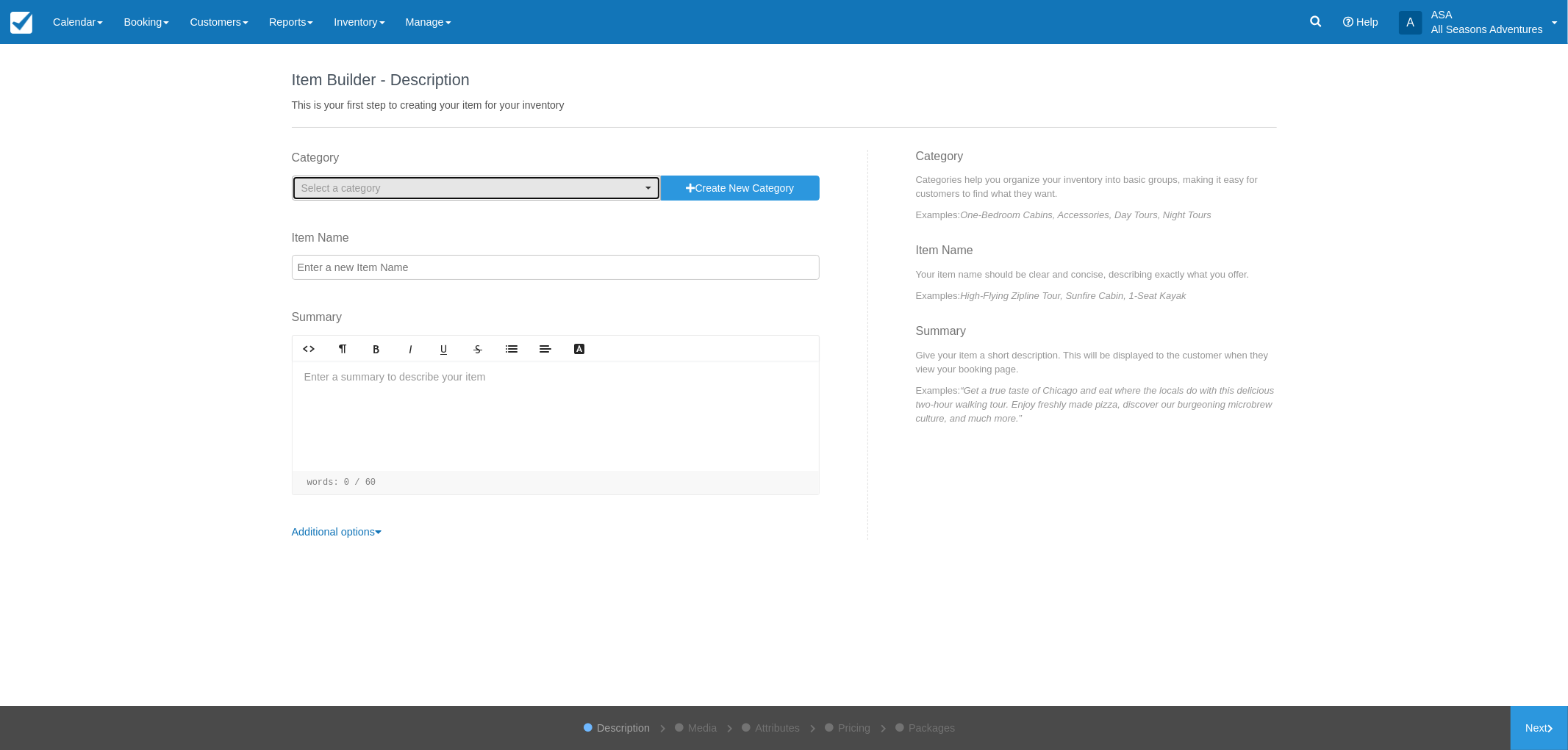
click at [369, 198] on button "Select a category" at bounding box center [477, 188] width 370 height 25
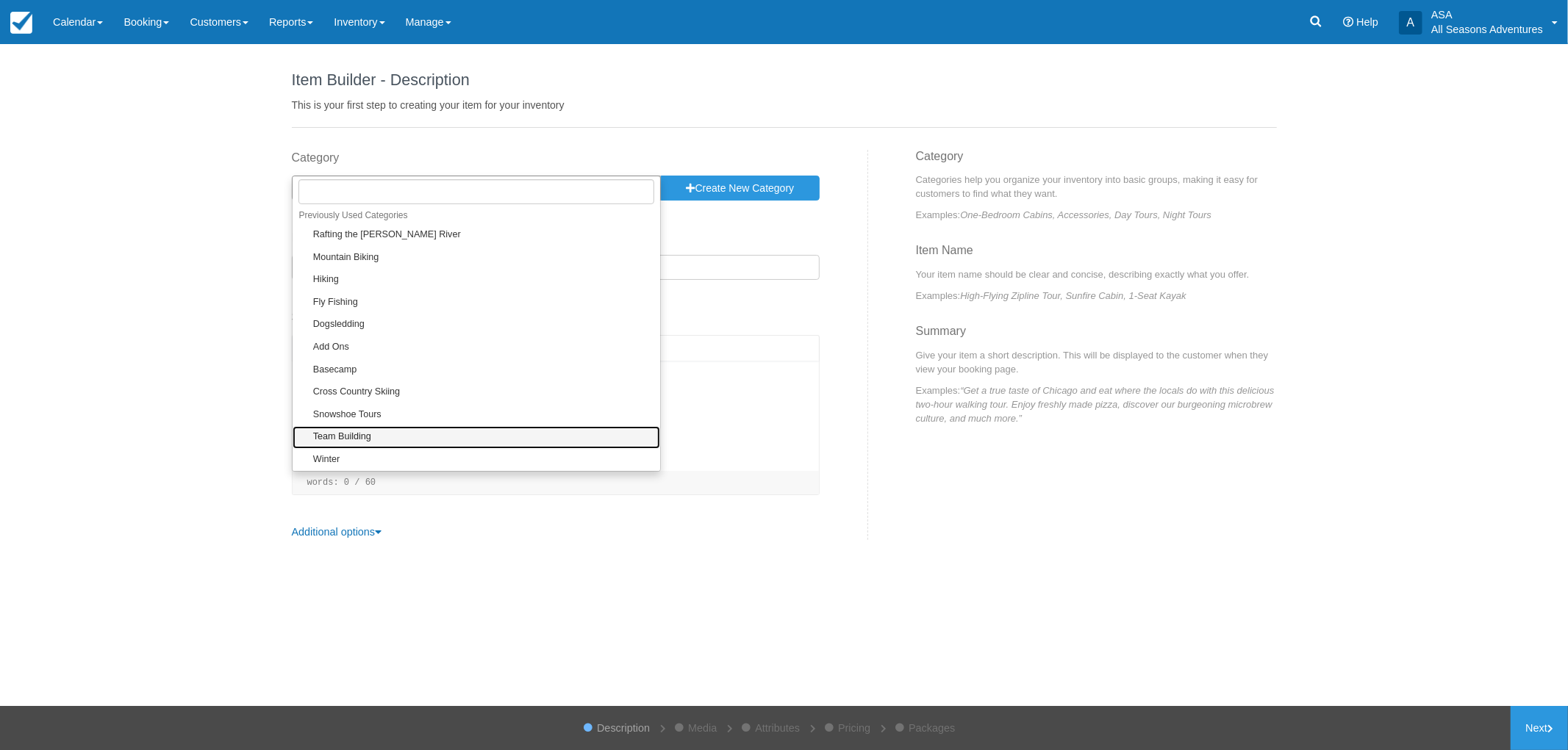
click at [423, 437] on link "Team Building" at bounding box center [476, 437] width 369 height 23
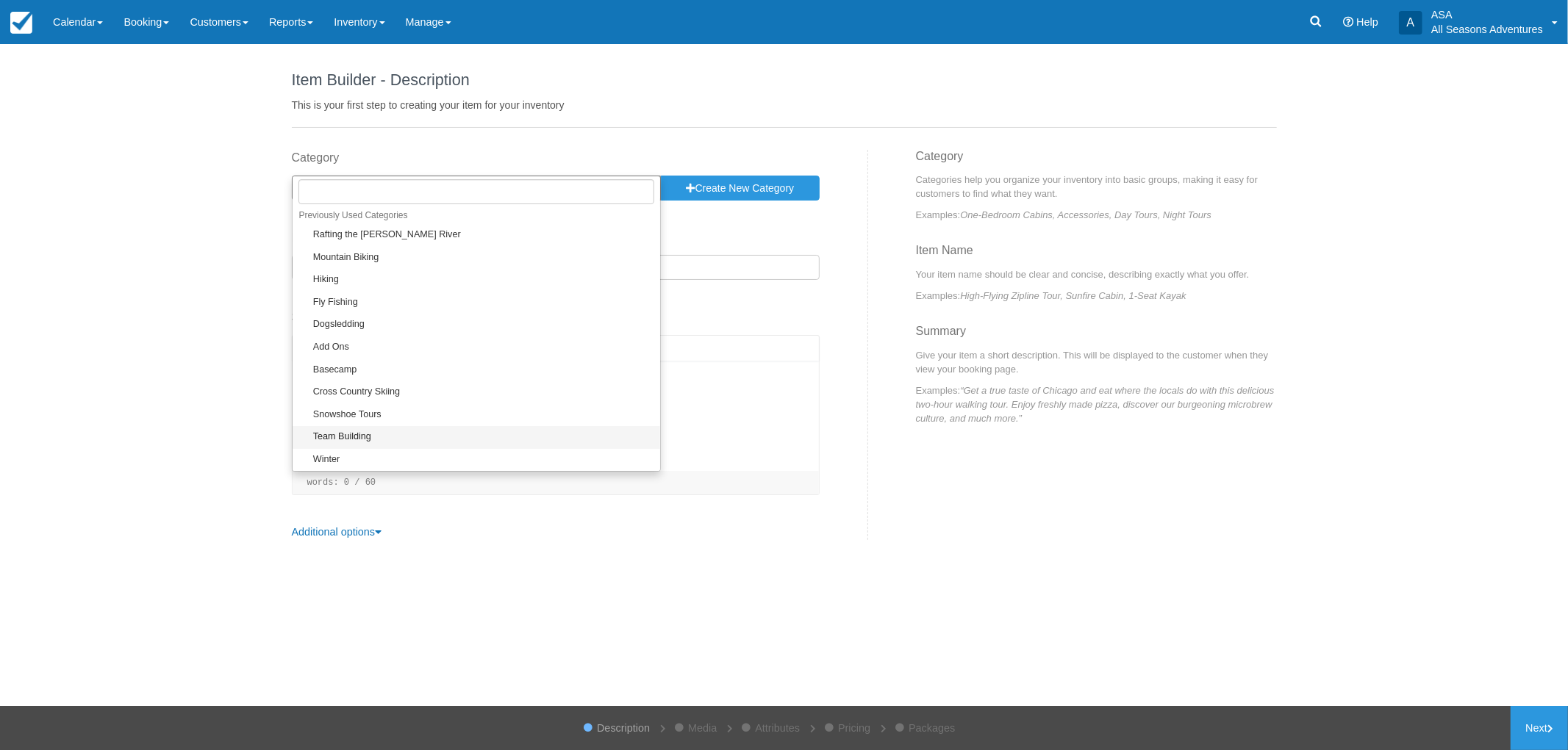
select select "3"
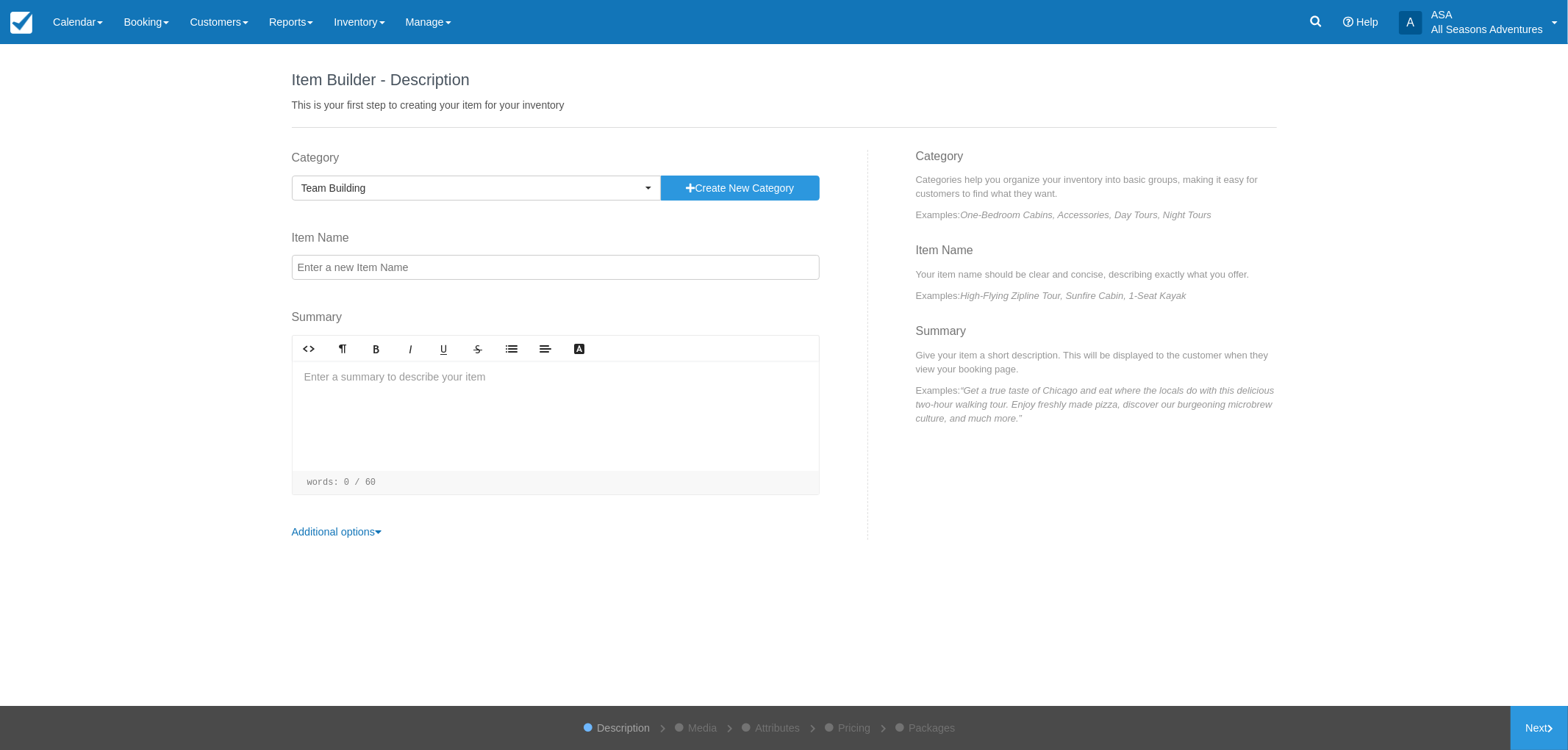
click at [372, 265] on input "Item Name" at bounding box center [556, 267] width 528 height 25
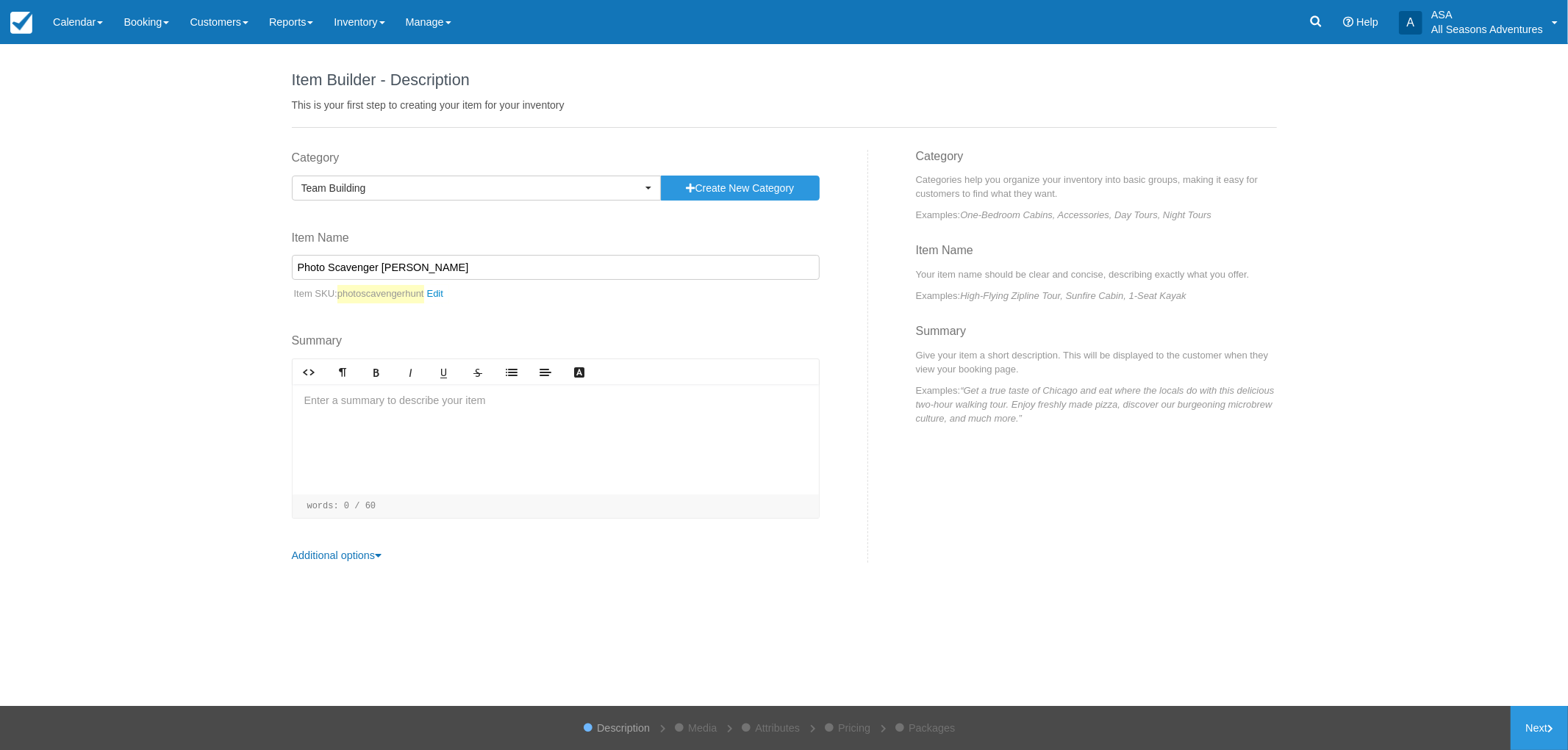
type input "Photo Scavenger [PERSON_NAME]"
click at [468, 433] on div at bounding box center [555, 439] width 526 height 110
click at [1533, 726] on link "Next" at bounding box center [1539, 728] width 57 height 44
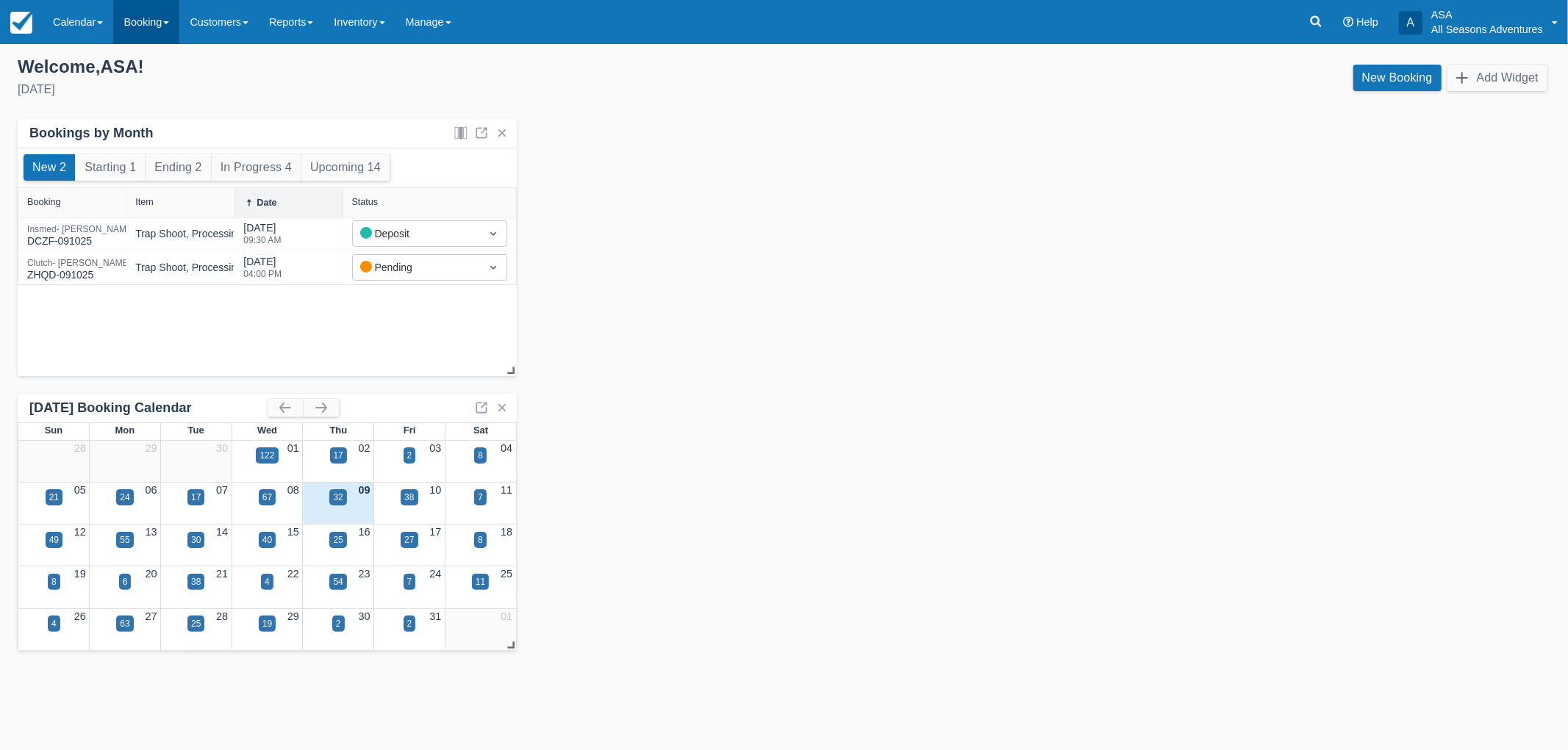
click at [145, 13] on link "Booking" at bounding box center [146, 22] width 66 height 44
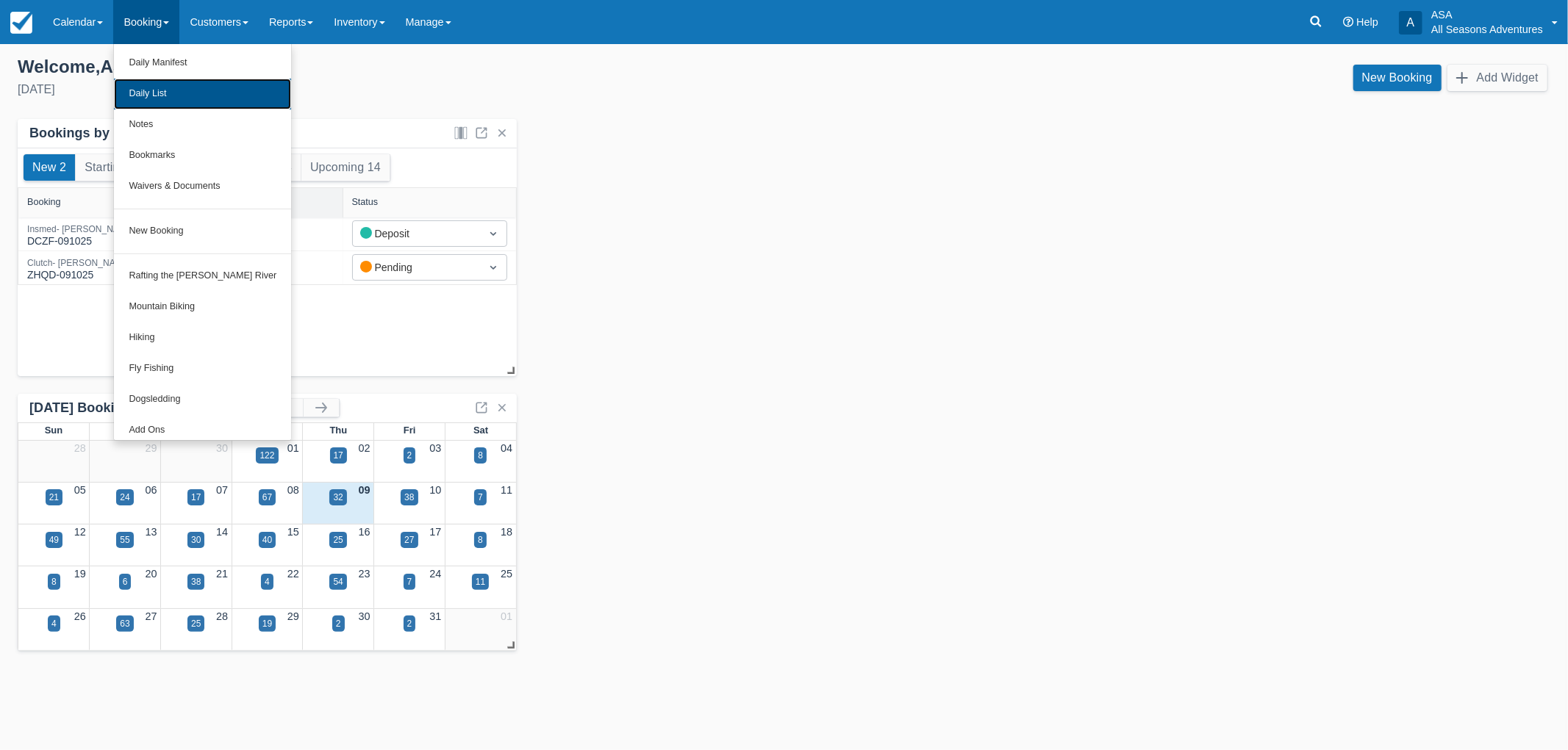
click at [143, 86] on link "Daily List" at bounding box center [202, 94] width 178 height 31
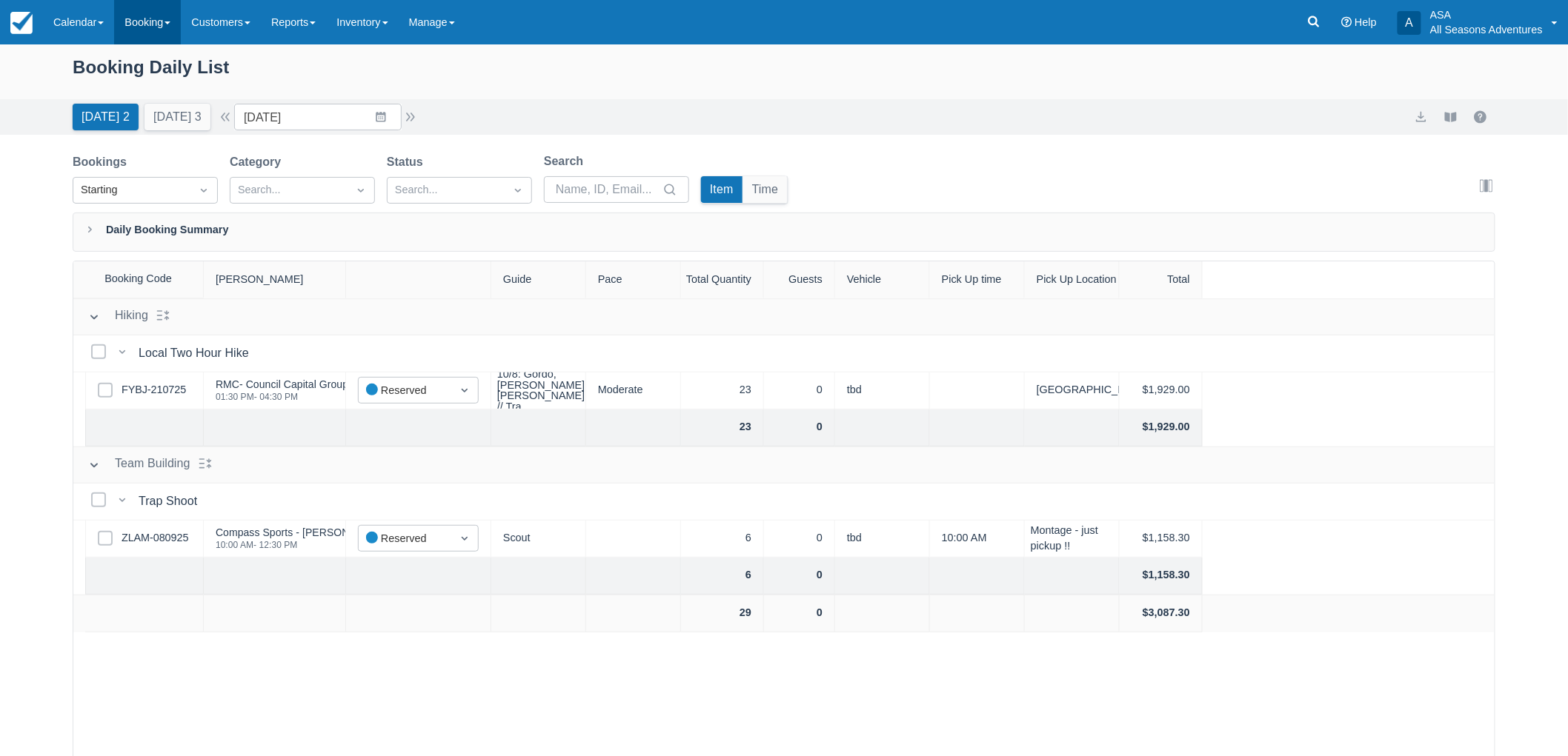
click at [171, 28] on link "Booking" at bounding box center [147, 22] width 67 height 44
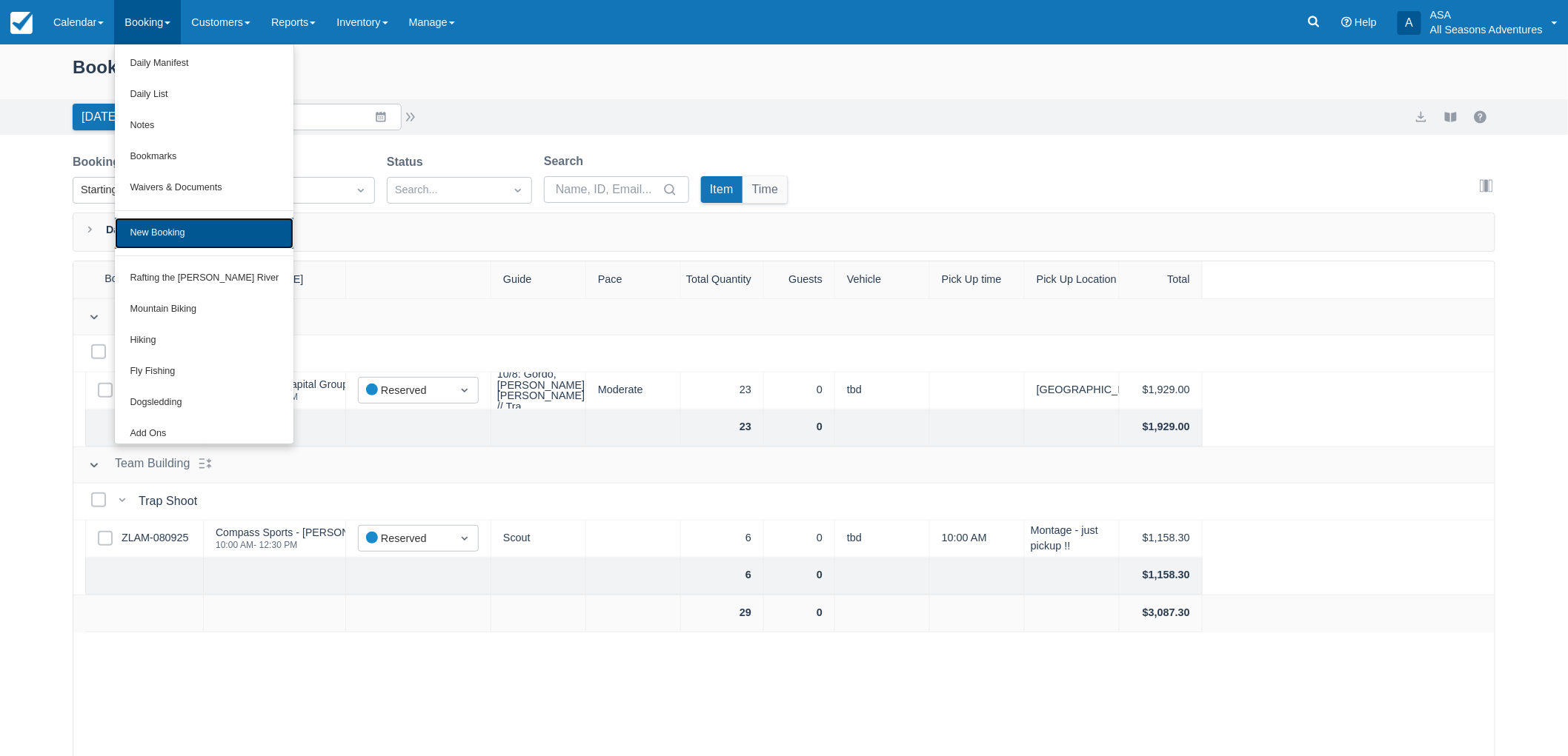
click at [150, 232] on link "New Booking" at bounding box center [204, 233] width 179 height 31
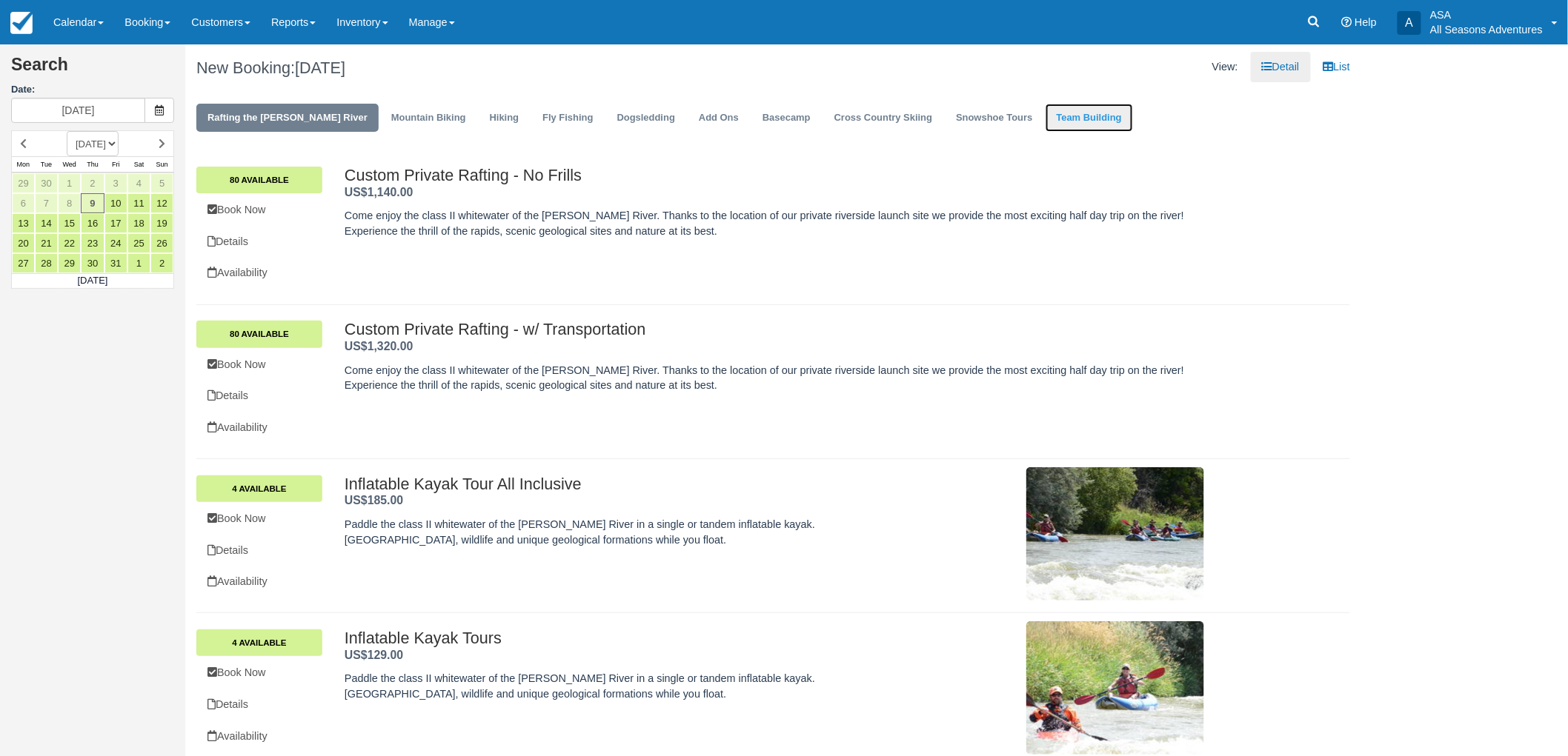
click at [1045, 124] on link "Team Building" at bounding box center [1088, 117] width 87 height 28
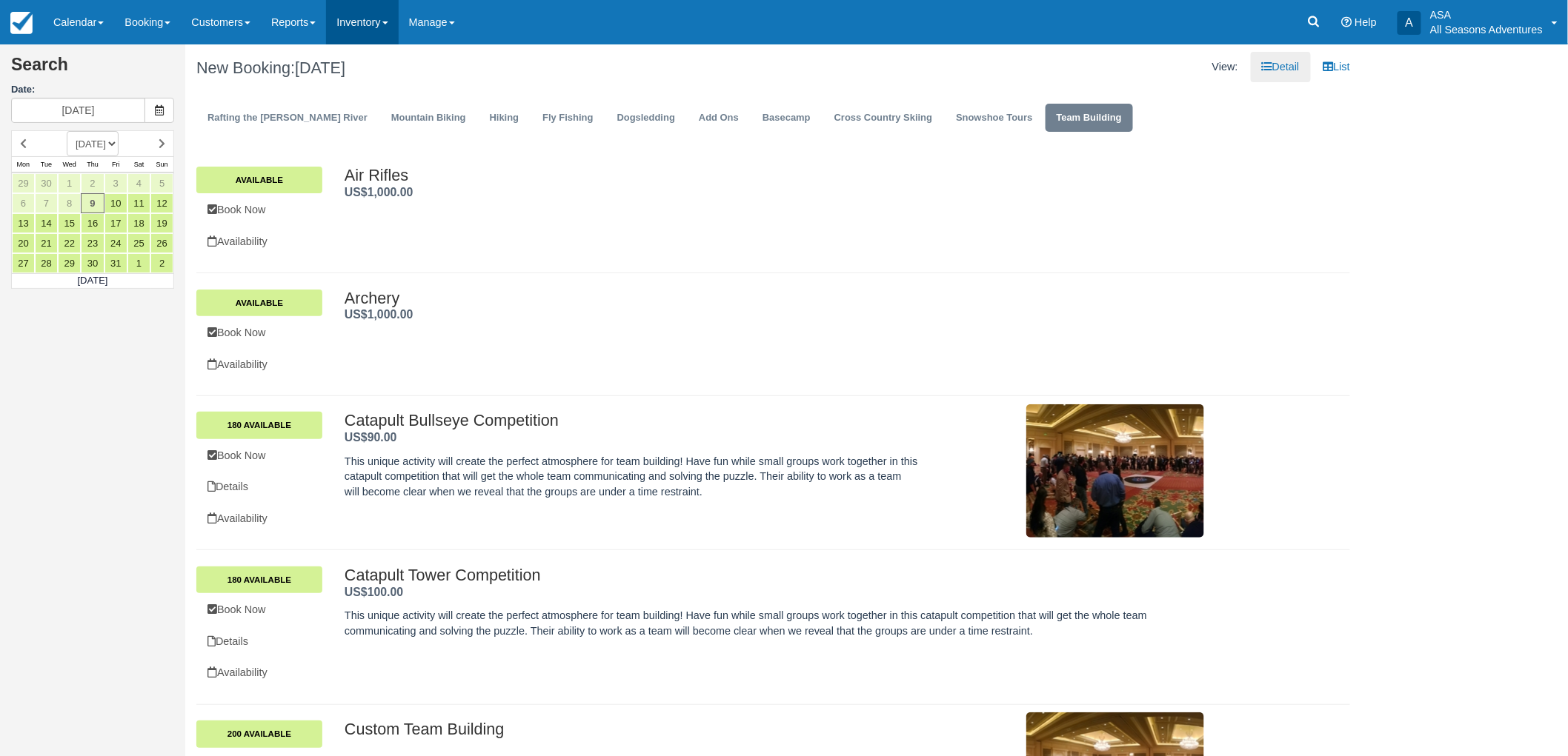
click at [365, 6] on link "Inventory" at bounding box center [361, 22] width 72 height 44
click at [380, 67] on link "Items" at bounding box center [385, 63] width 117 height 32
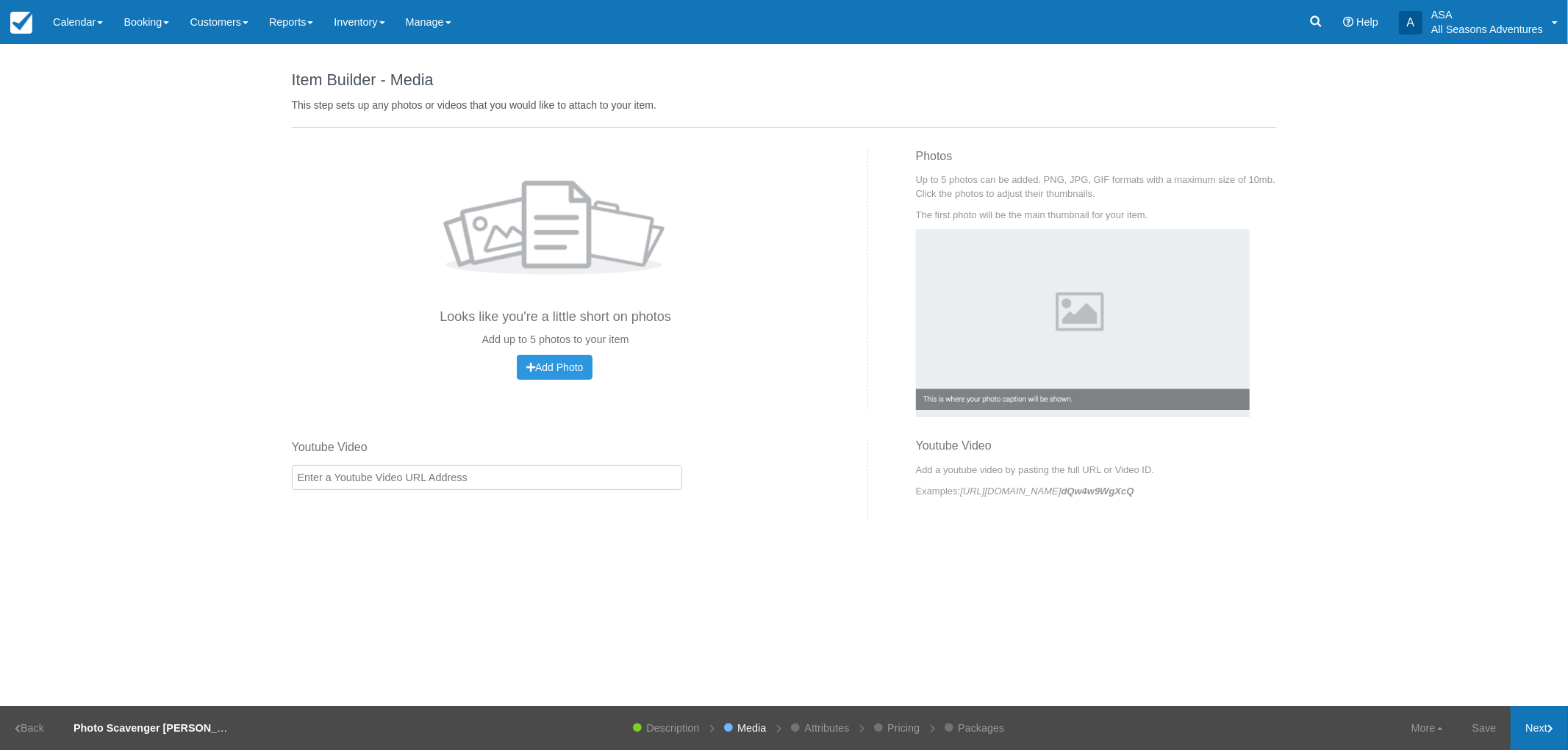
click at [1535, 719] on link "Next" at bounding box center [1539, 728] width 57 height 44
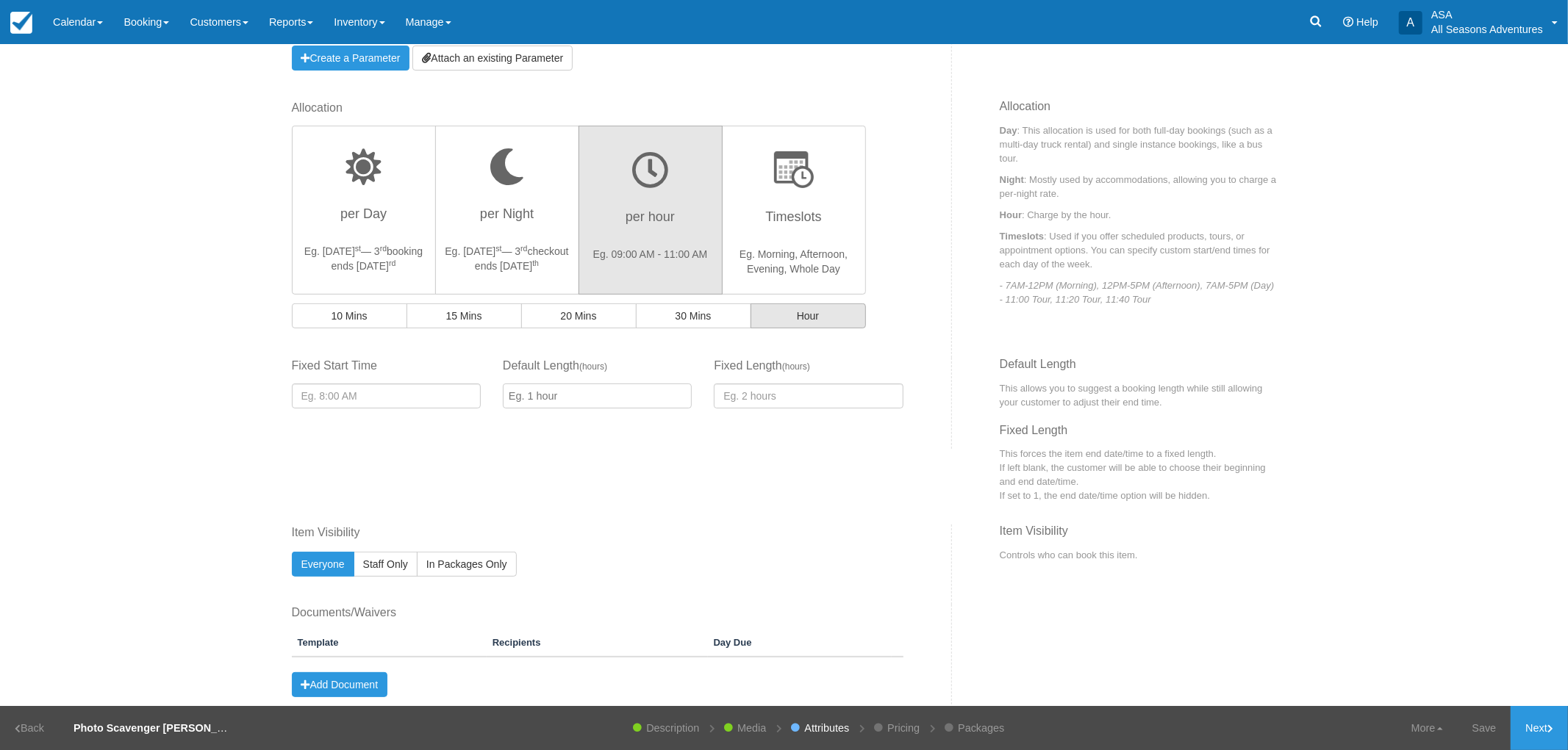
scroll to position [409, 0]
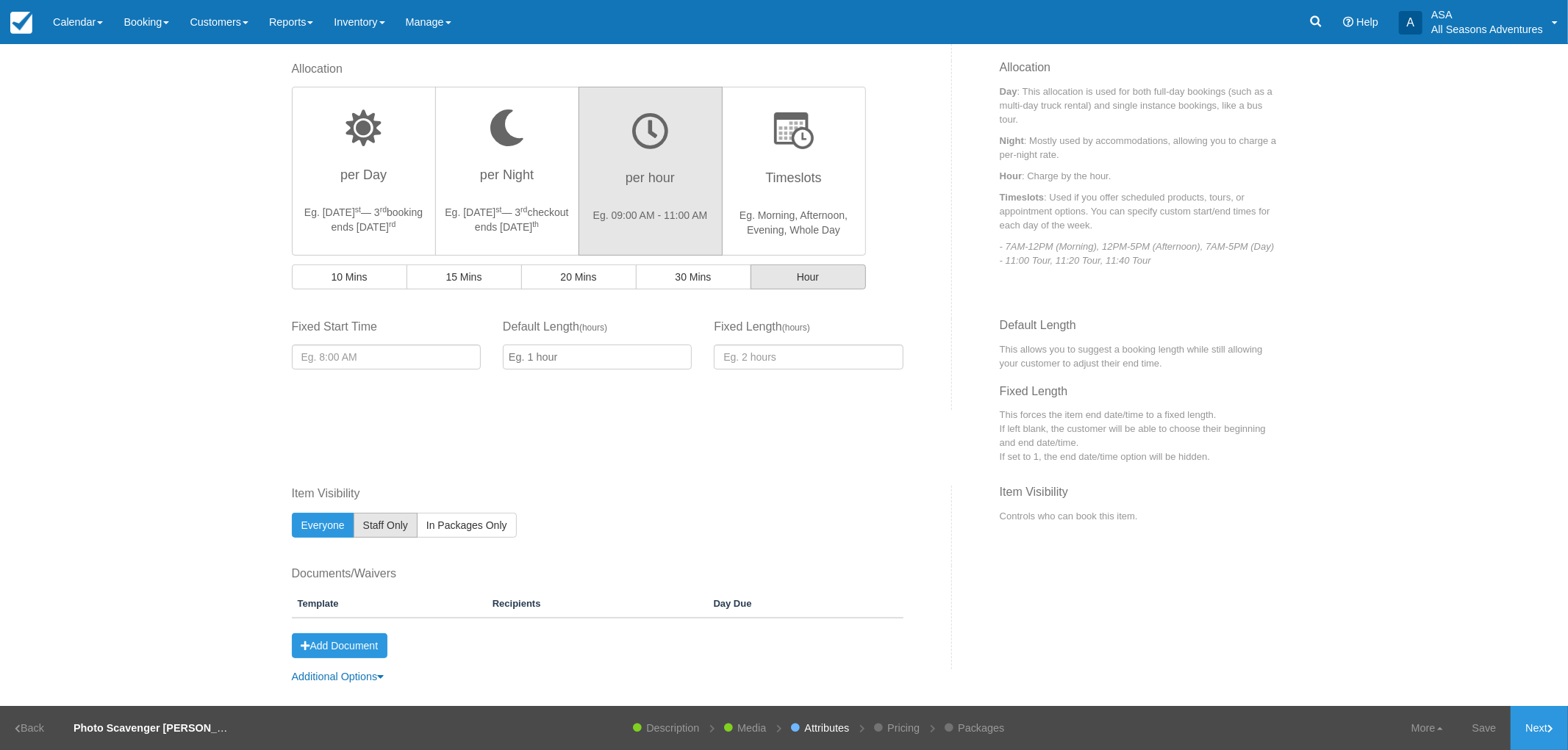
click at [393, 526] on span "Staff Only" at bounding box center [385, 525] width 45 height 12
radio input "true"
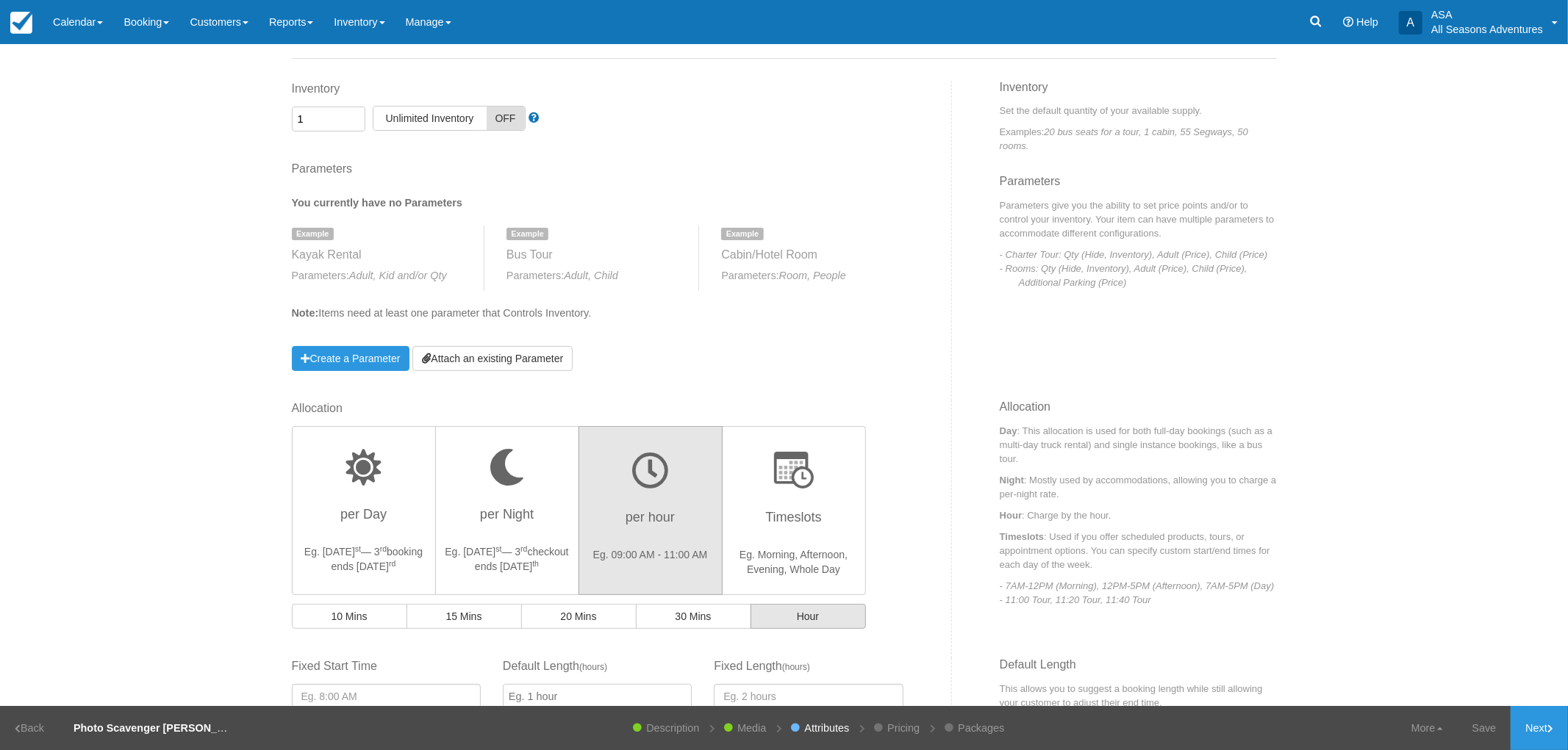
scroll to position [0, 0]
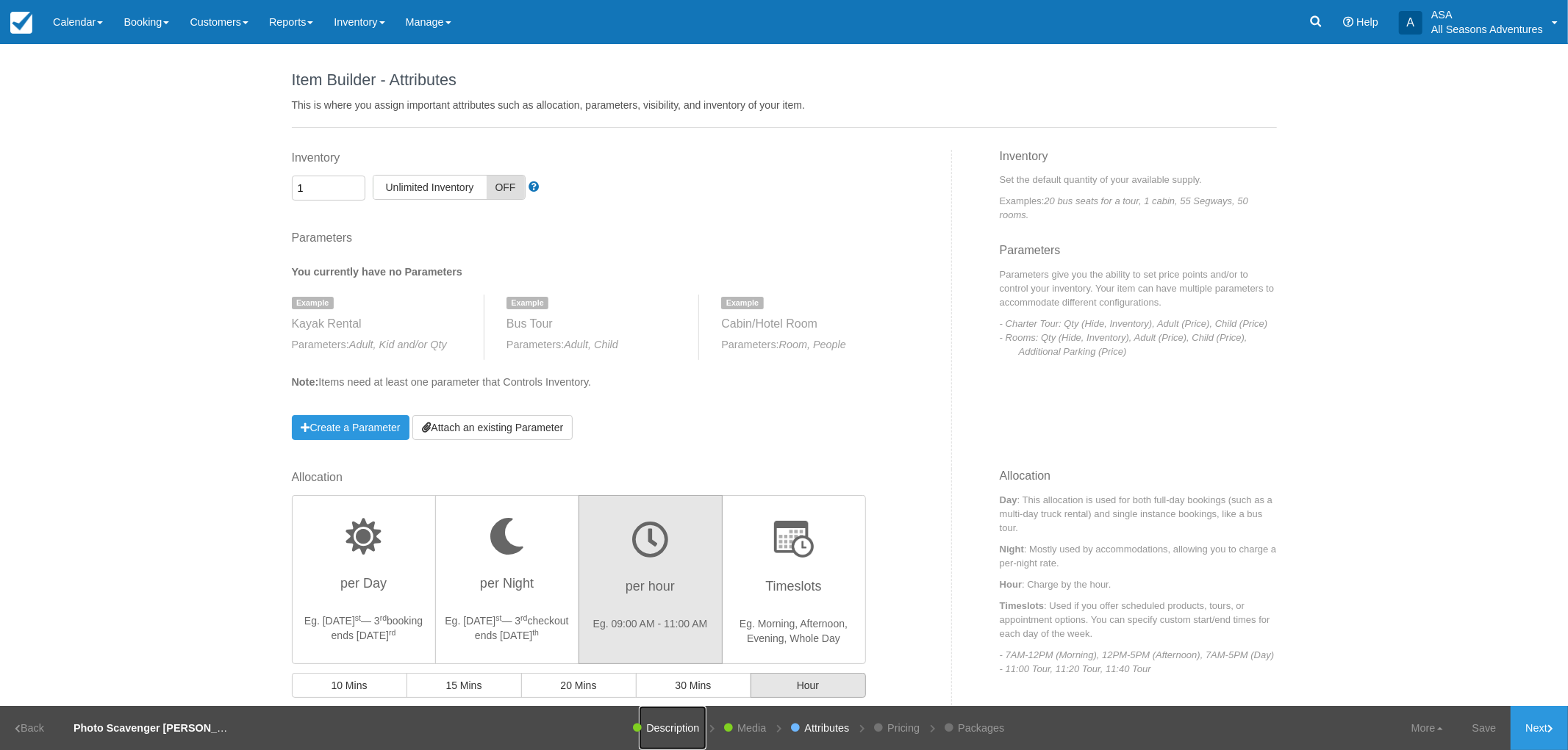
click at [639, 738] on link "Description" at bounding box center [673, 728] width 67 height 44
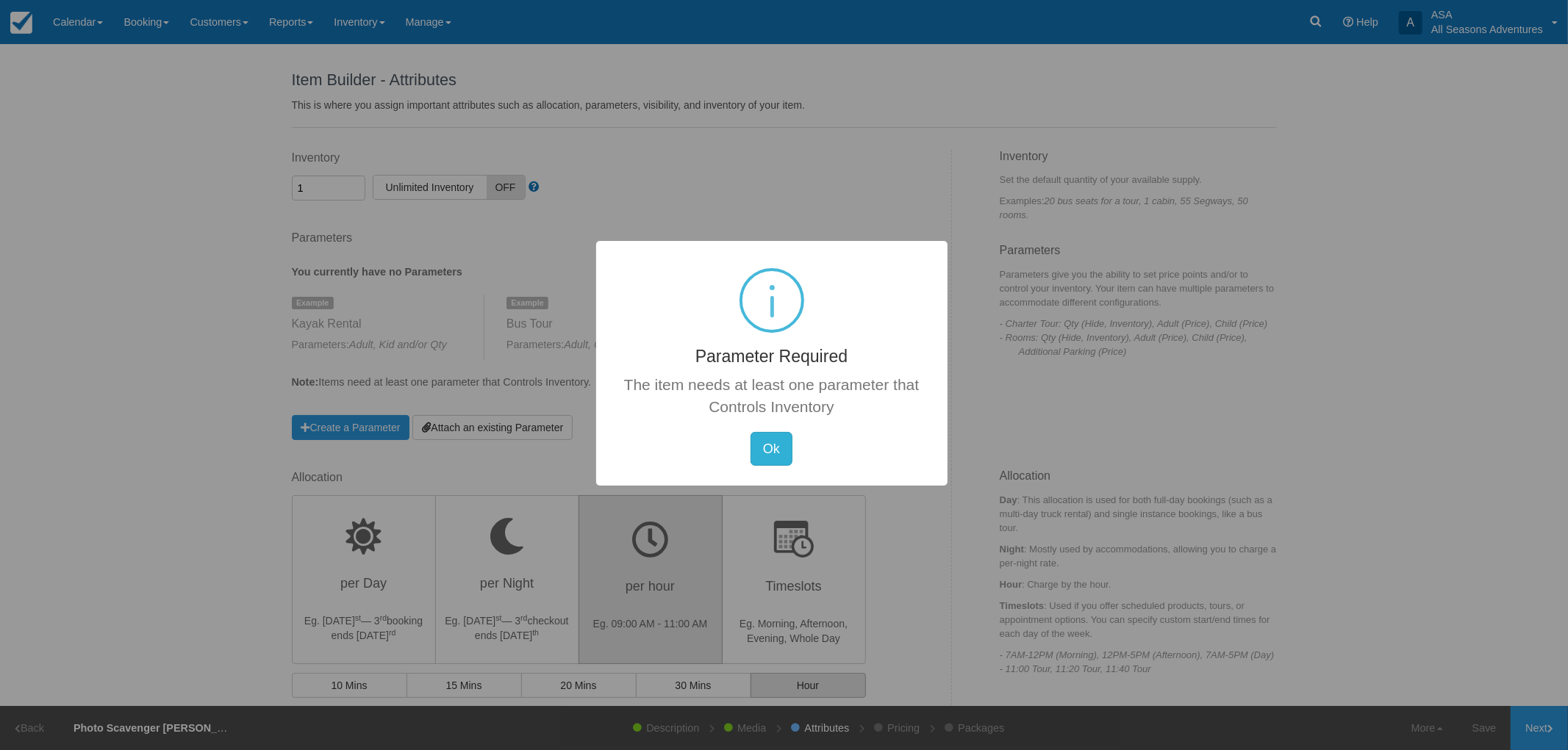
click at [773, 460] on button "Ok" at bounding box center [771, 449] width 42 height 34
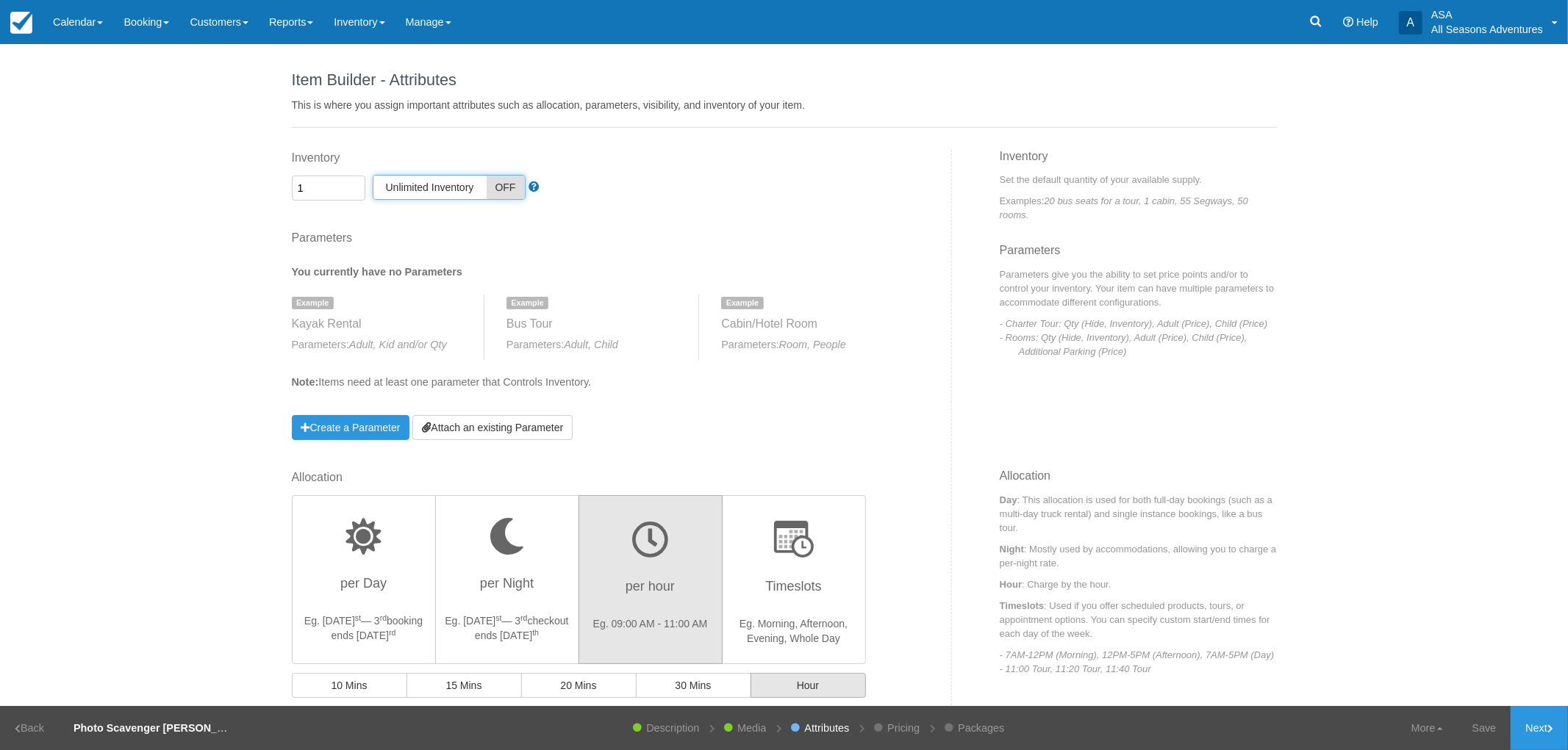
click at [447, 192] on span "Unlimited Inventory" at bounding box center [430, 188] width 113 height 24
click at [447, 192] on span "Unlimited Inventory" at bounding box center [471, 188] width 113 height 24
checkbox input "false"
click at [313, 189] on input "1" at bounding box center [329, 188] width 74 height 25
type input "20"
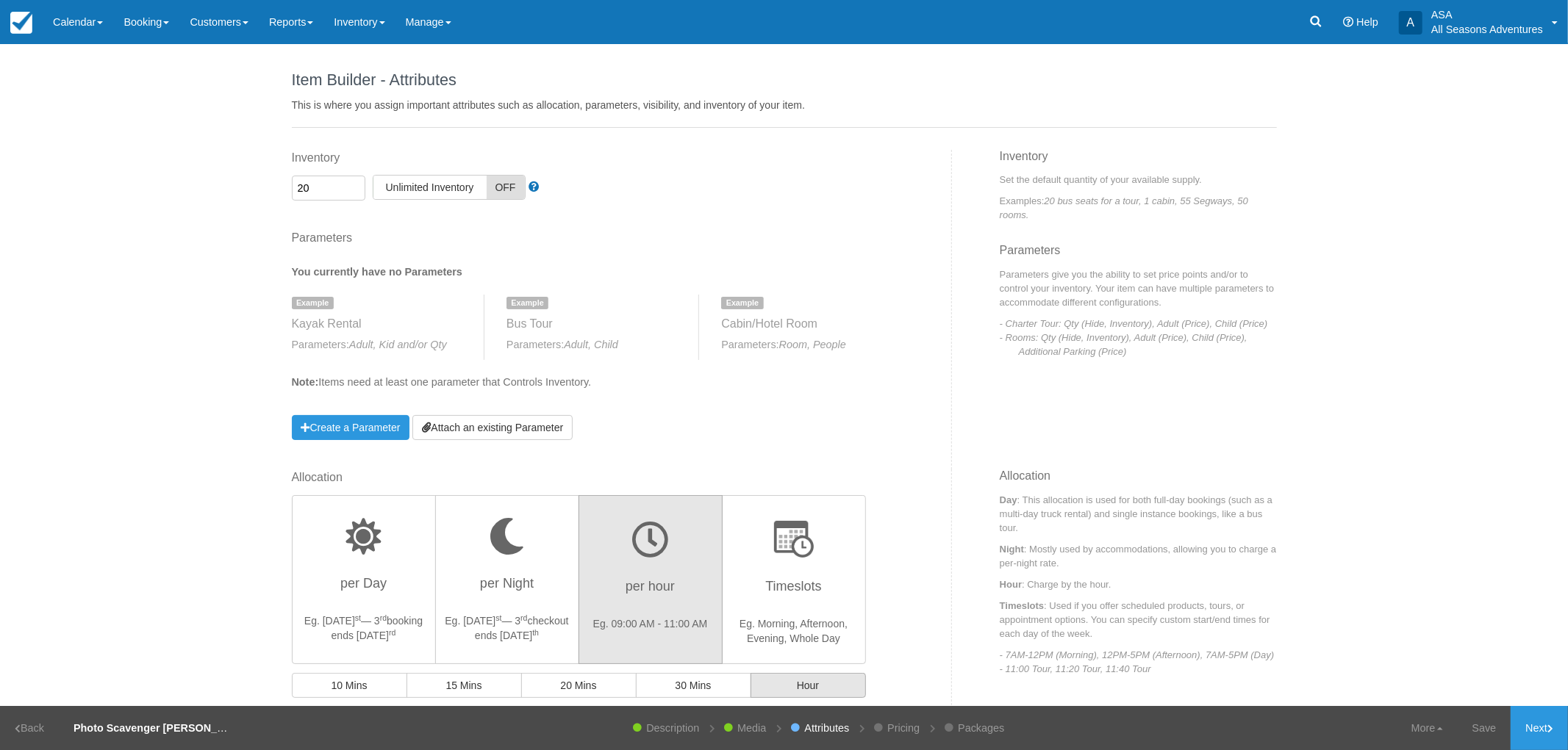
click at [261, 187] on div "Item Builder - Description This is your first step to creating your item for yo…" at bounding box center [784, 375] width 1568 height 663
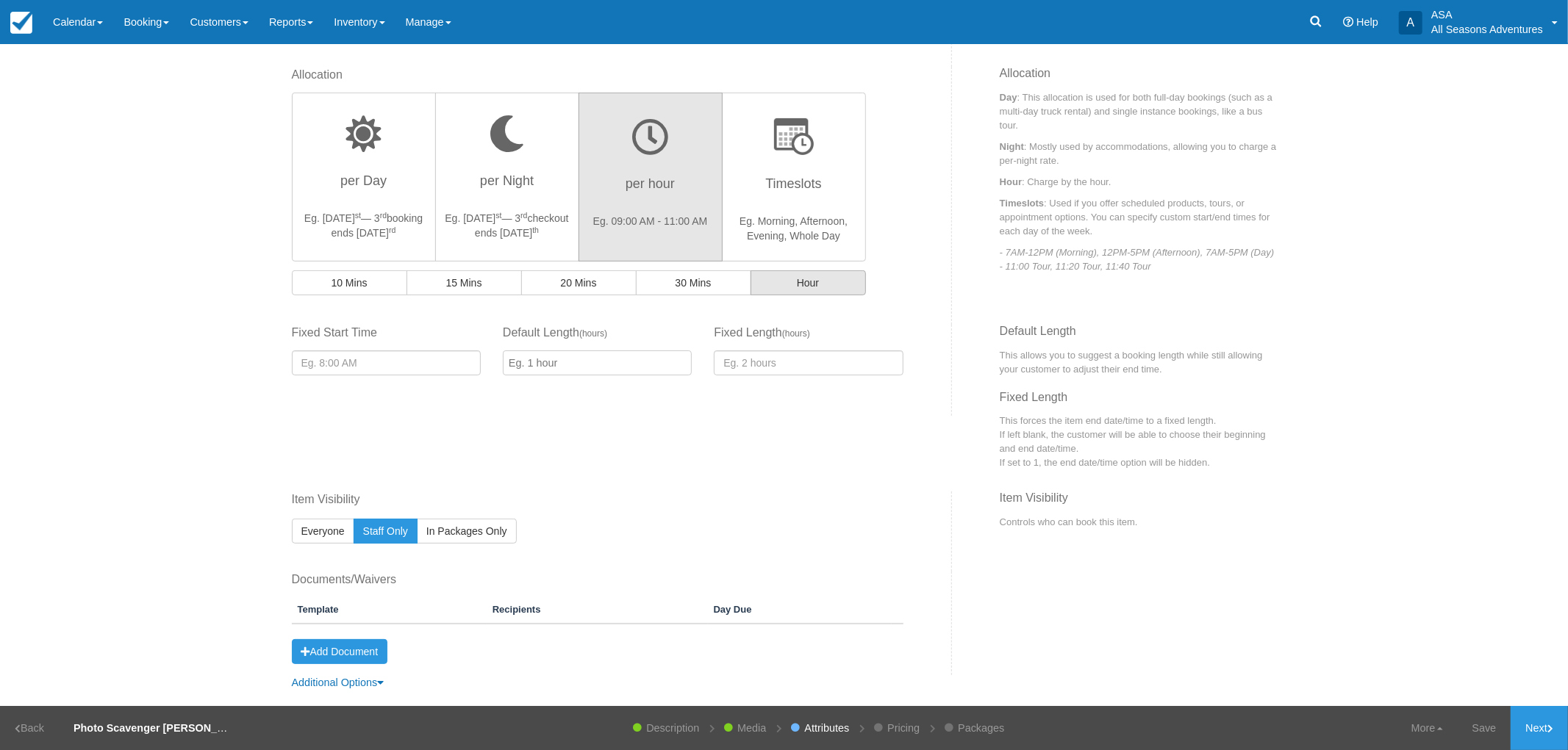
scroll to position [409, 0]
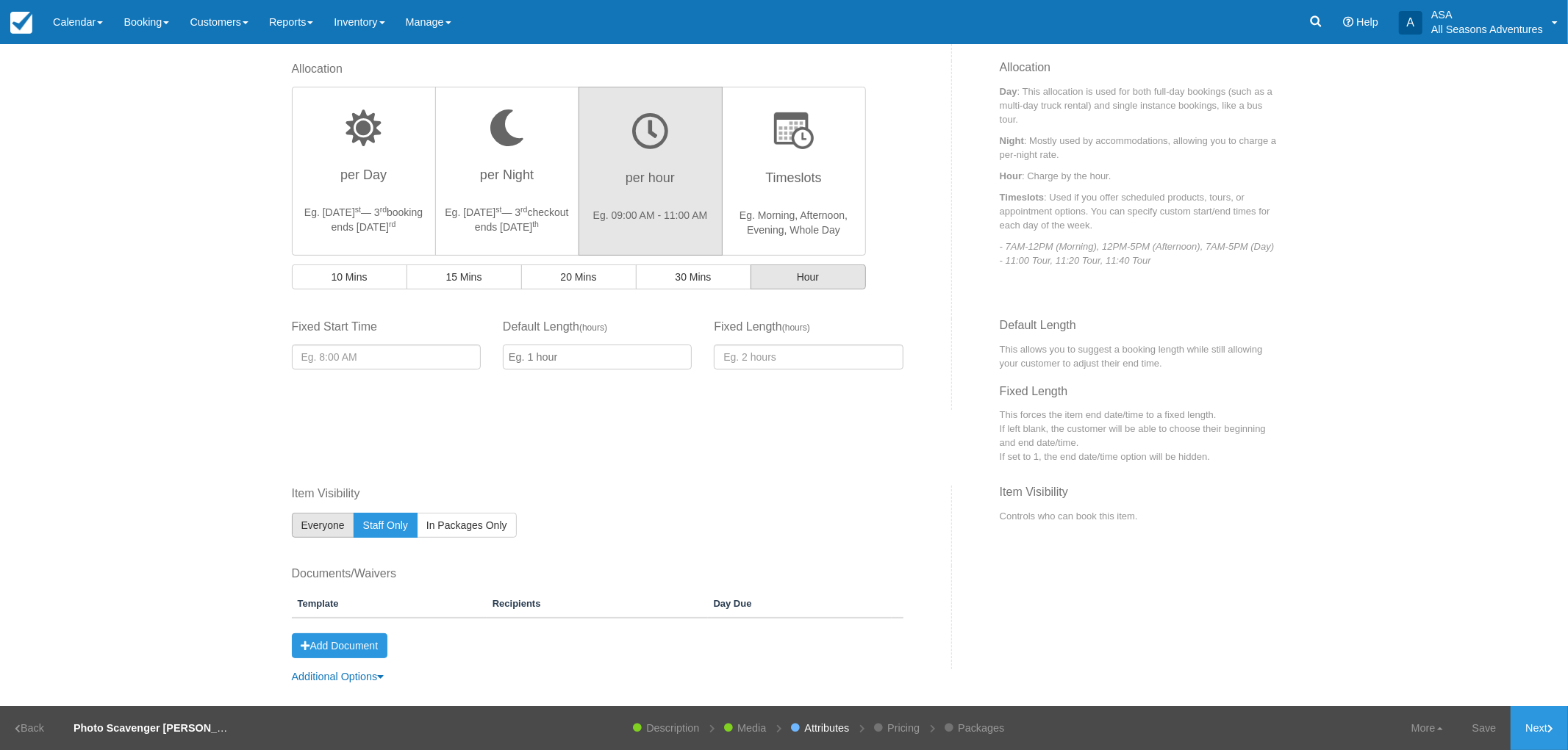
click at [334, 527] on span "Everyone" at bounding box center [323, 525] width 44 height 12
radio input "true"
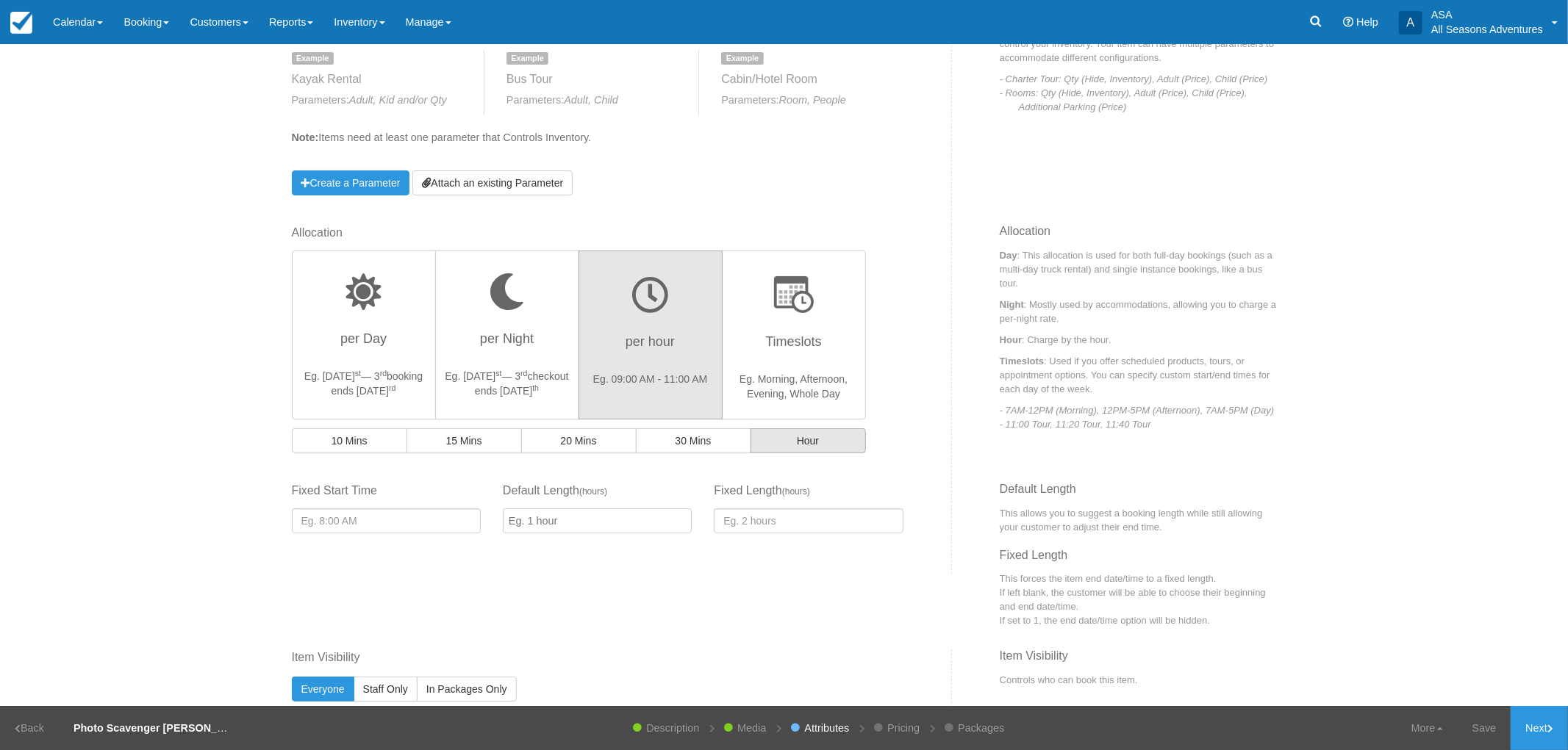
scroll to position [327, 0]
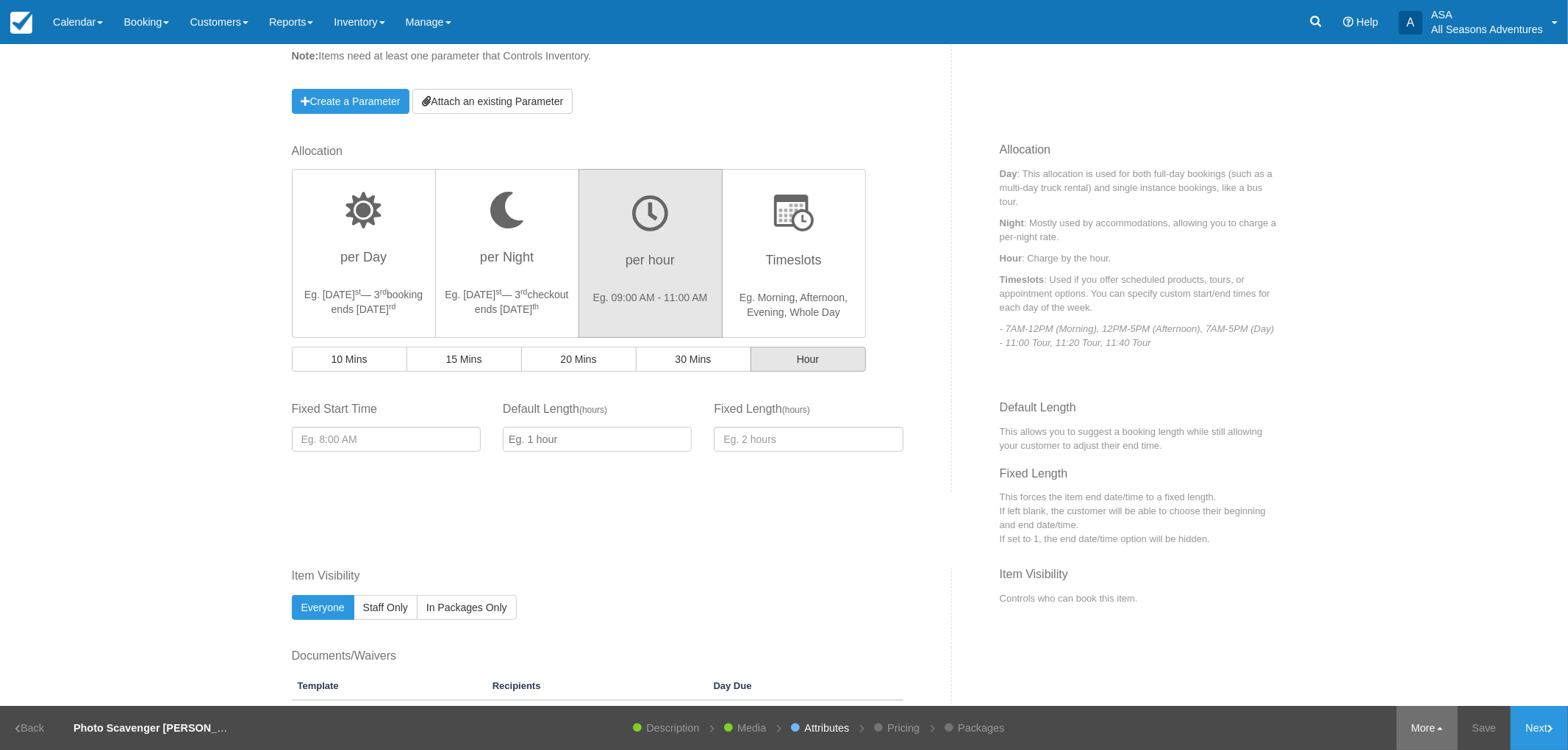
click at [1437, 738] on link "More" at bounding box center [1427, 728] width 61 height 44
click at [1438, 738] on link "More" at bounding box center [1427, 728] width 61 height 44
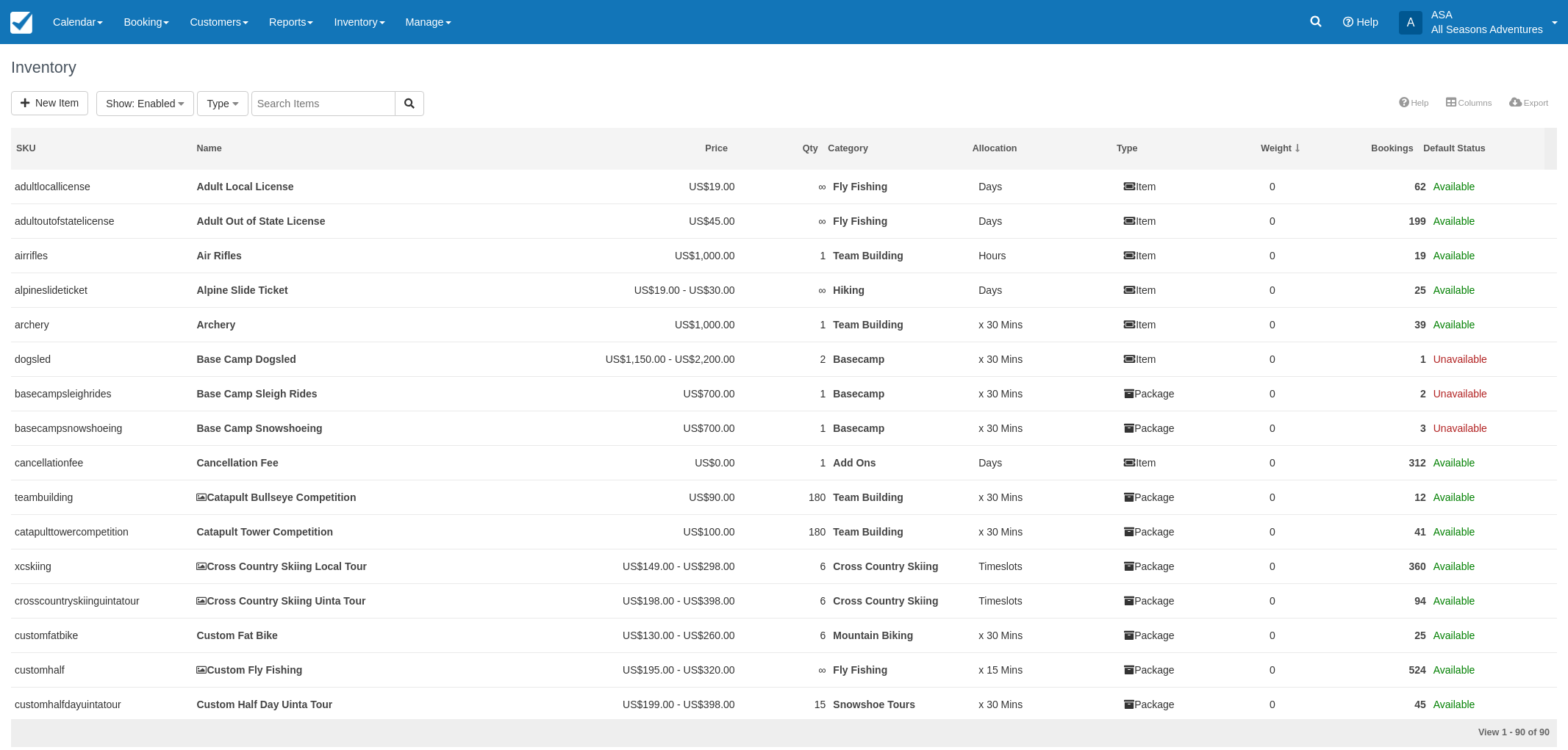
select select
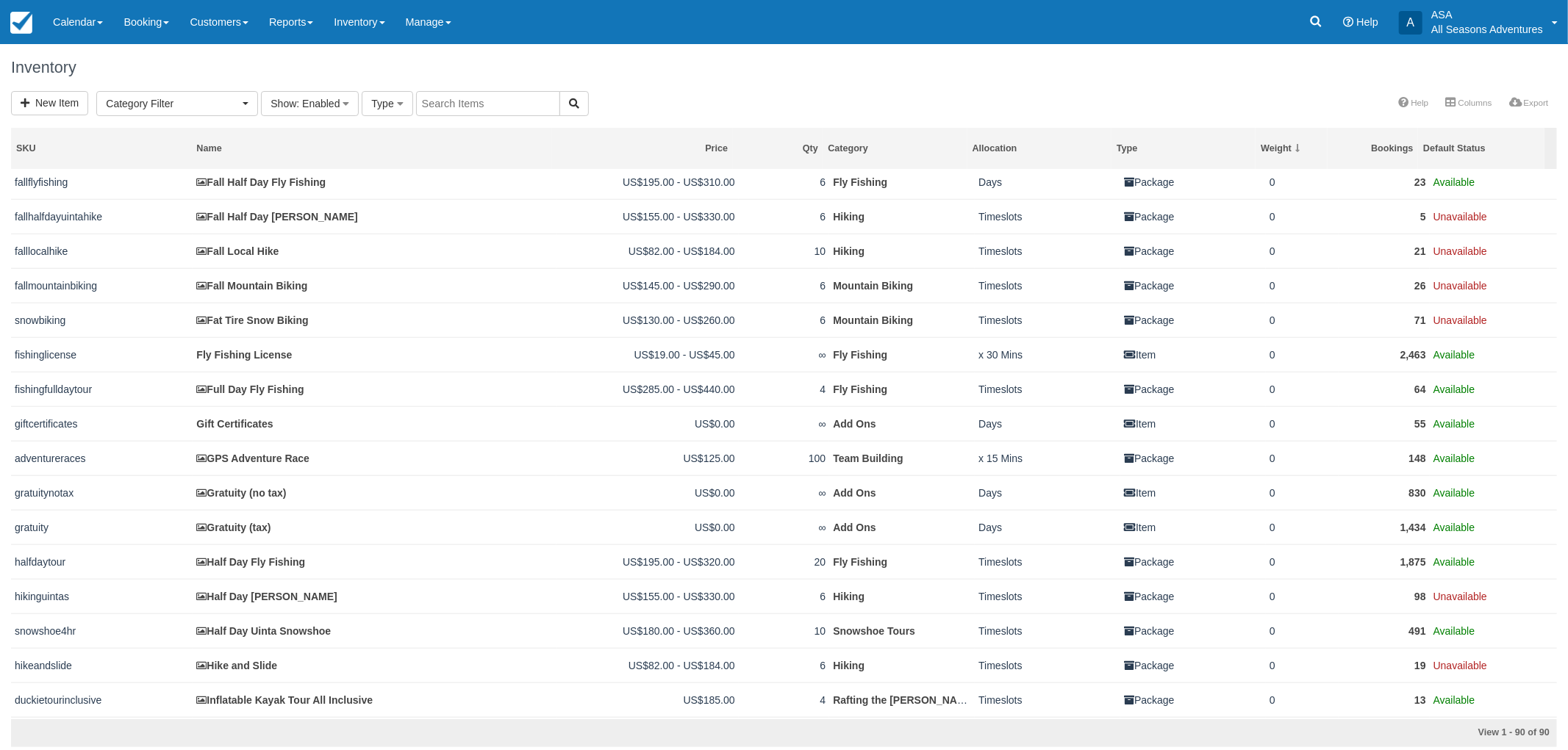
scroll to position [1185, 0]
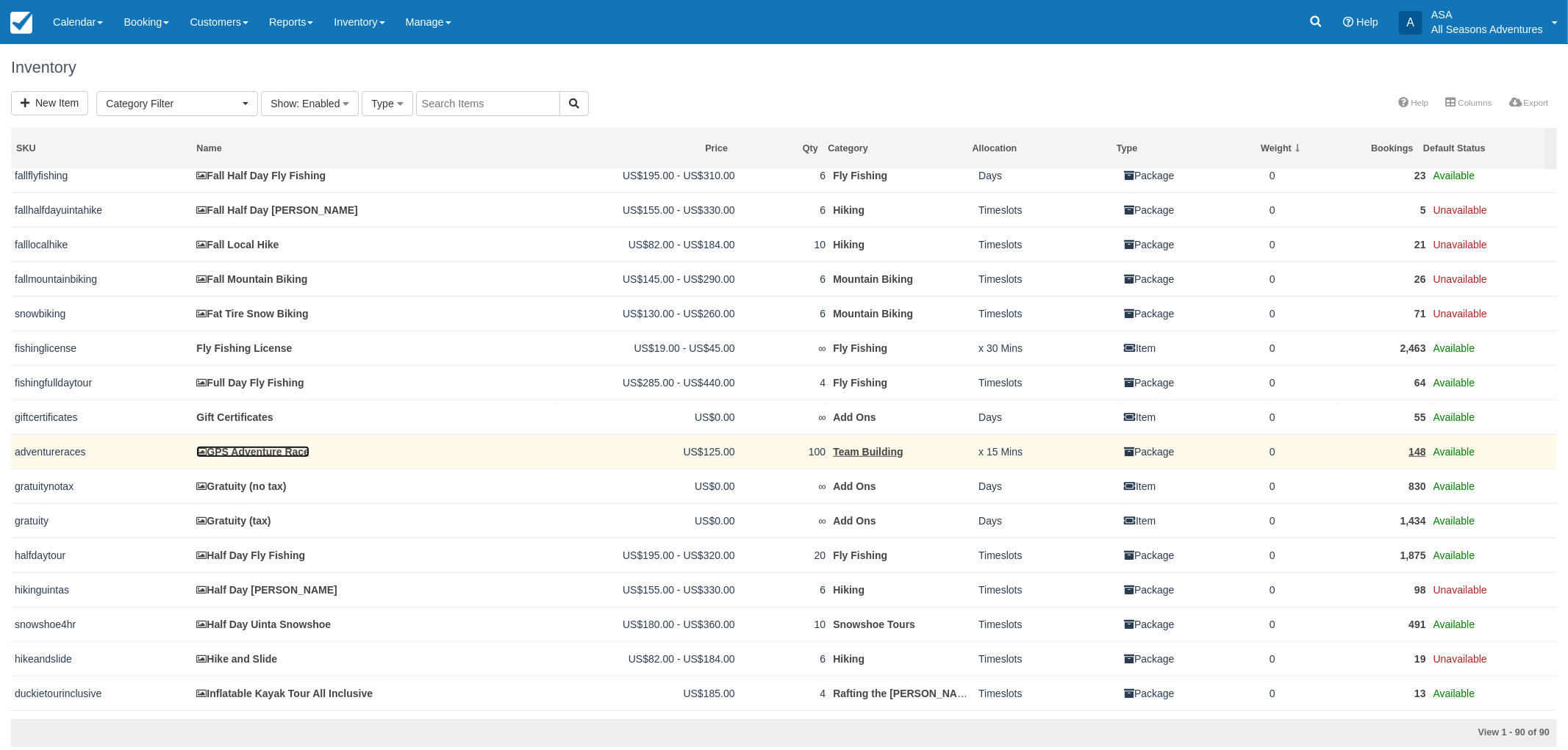
click at [280, 458] on link "GPS Adventure Race" at bounding box center [253, 451] width 113 height 12
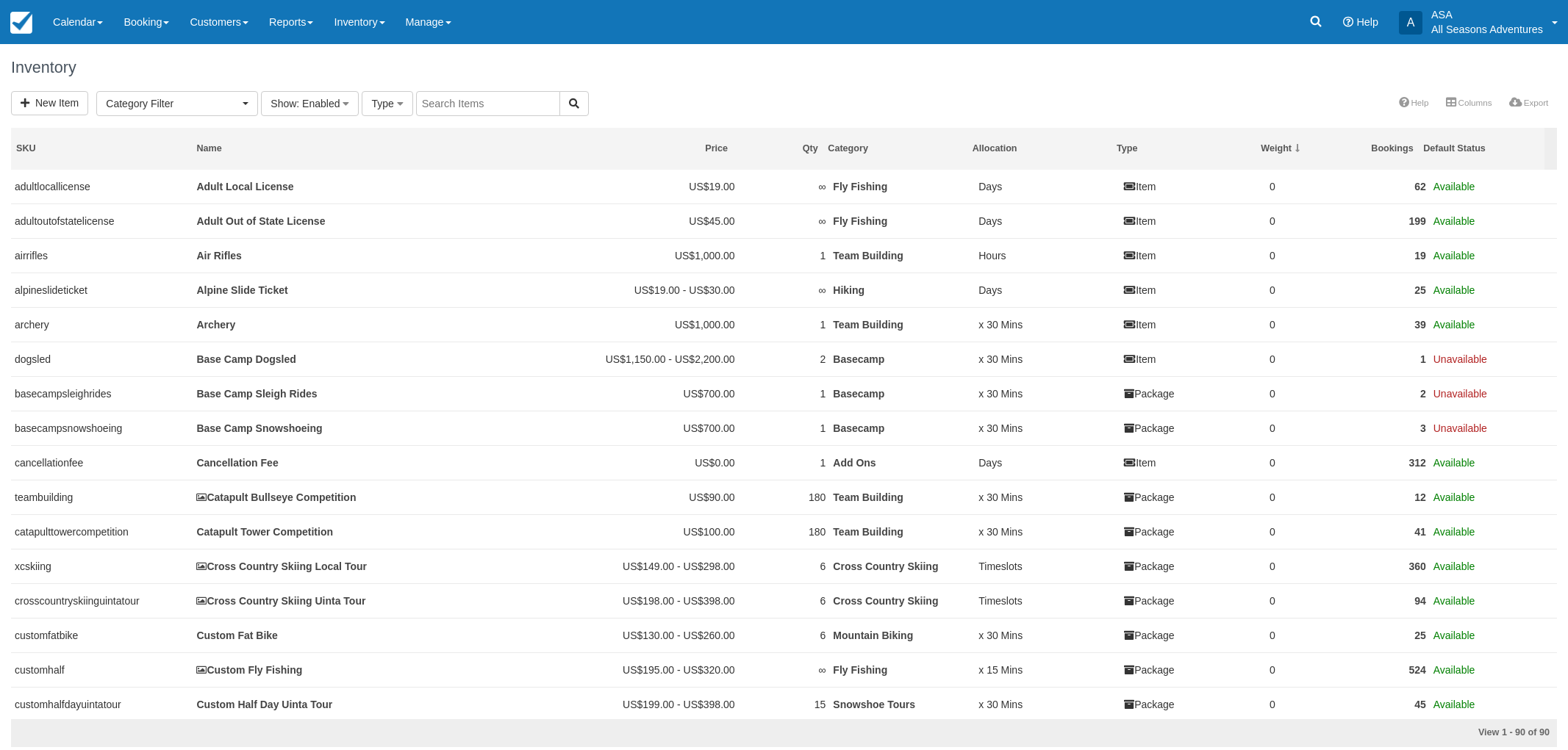
select select
click at [150, 7] on link "Booking" at bounding box center [146, 22] width 66 height 44
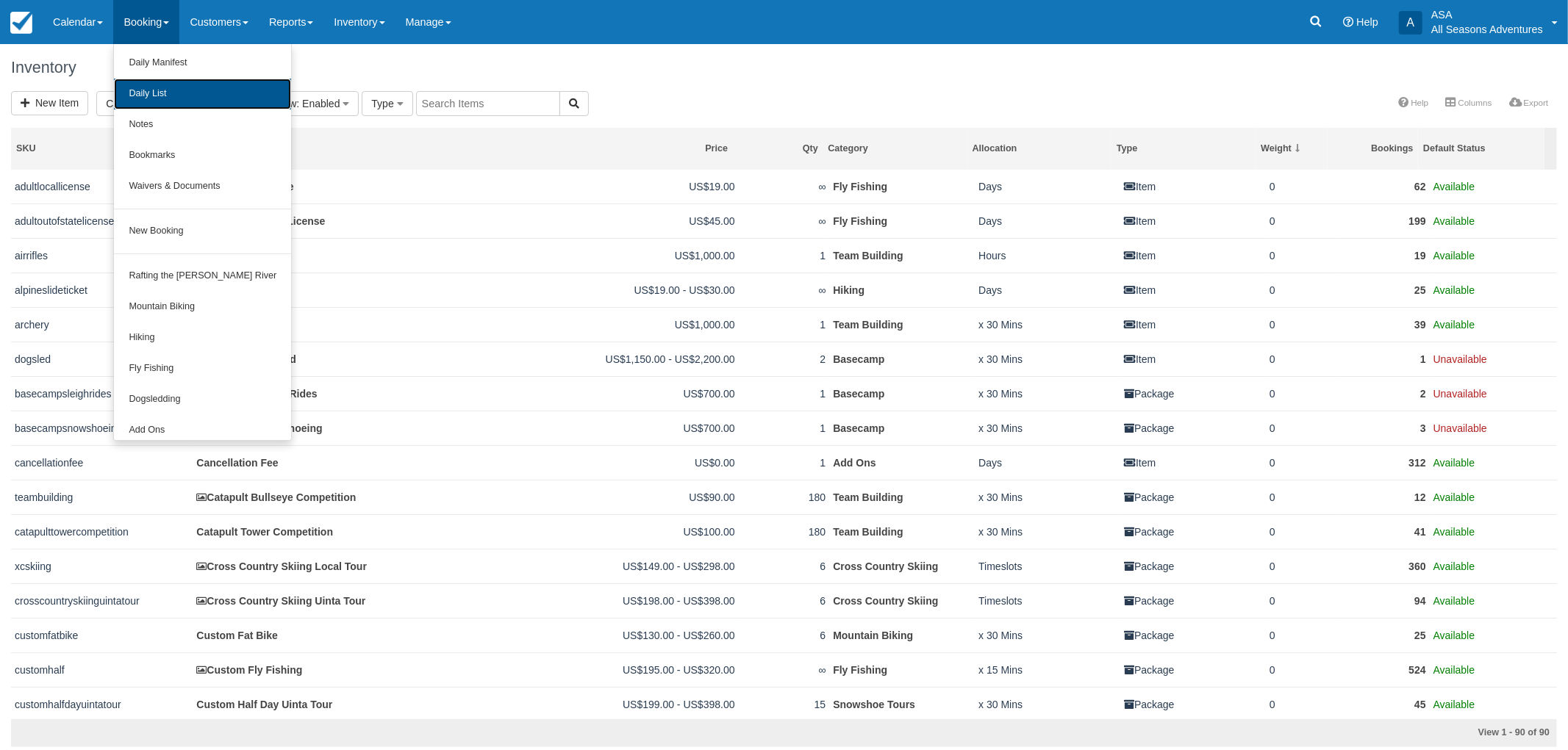
click at [181, 82] on link "Daily List" at bounding box center [202, 94] width 178 height 31
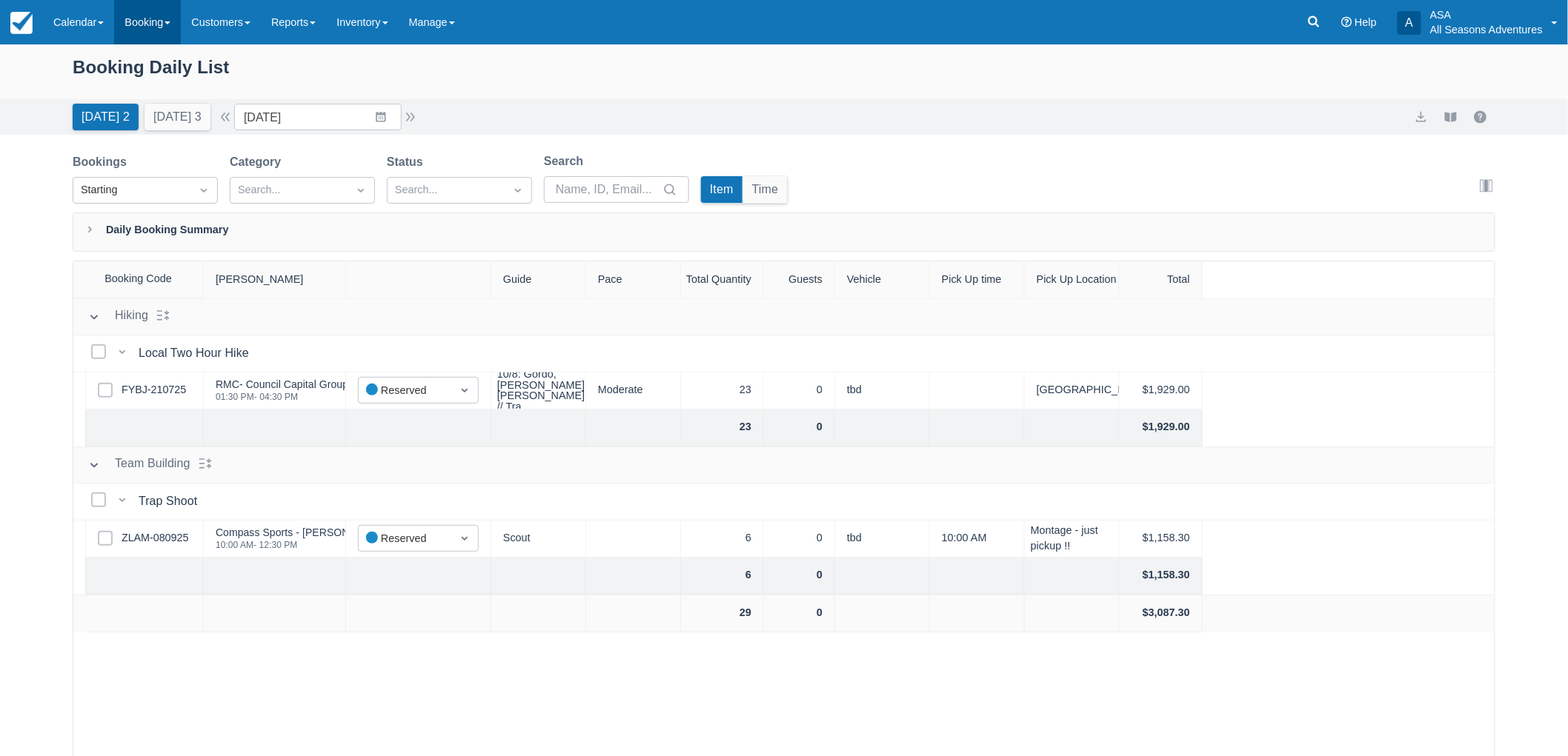
click at [171, 17] on link "Booking" at bounding box center [147, 22] width 67 height 44
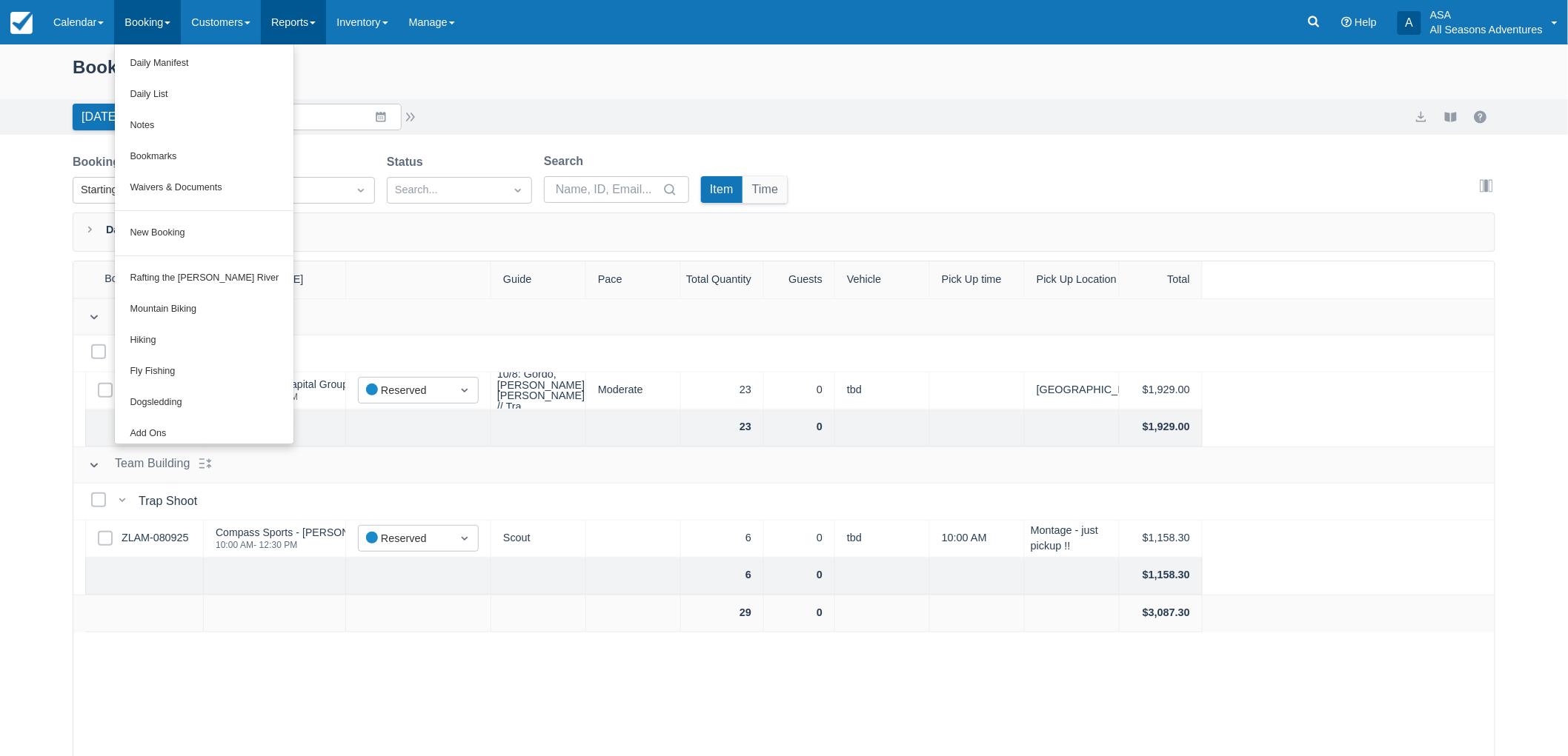
click at [314, 18] on link "Reports" at bounding box center [293, 22] width 65 height 44
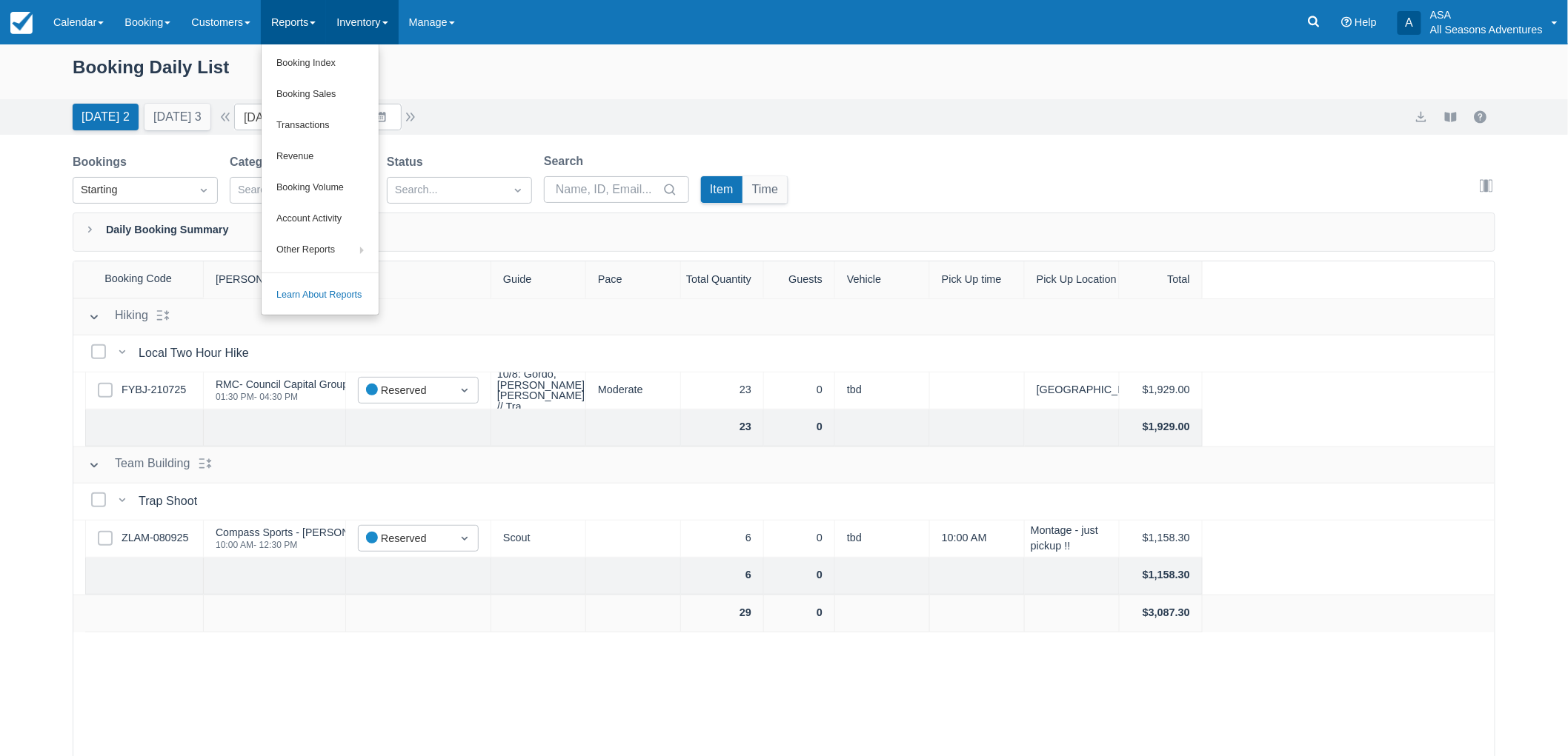
click at [343, 18] on link "Inventory" at bounding box center [361, 22] width 72 height 44
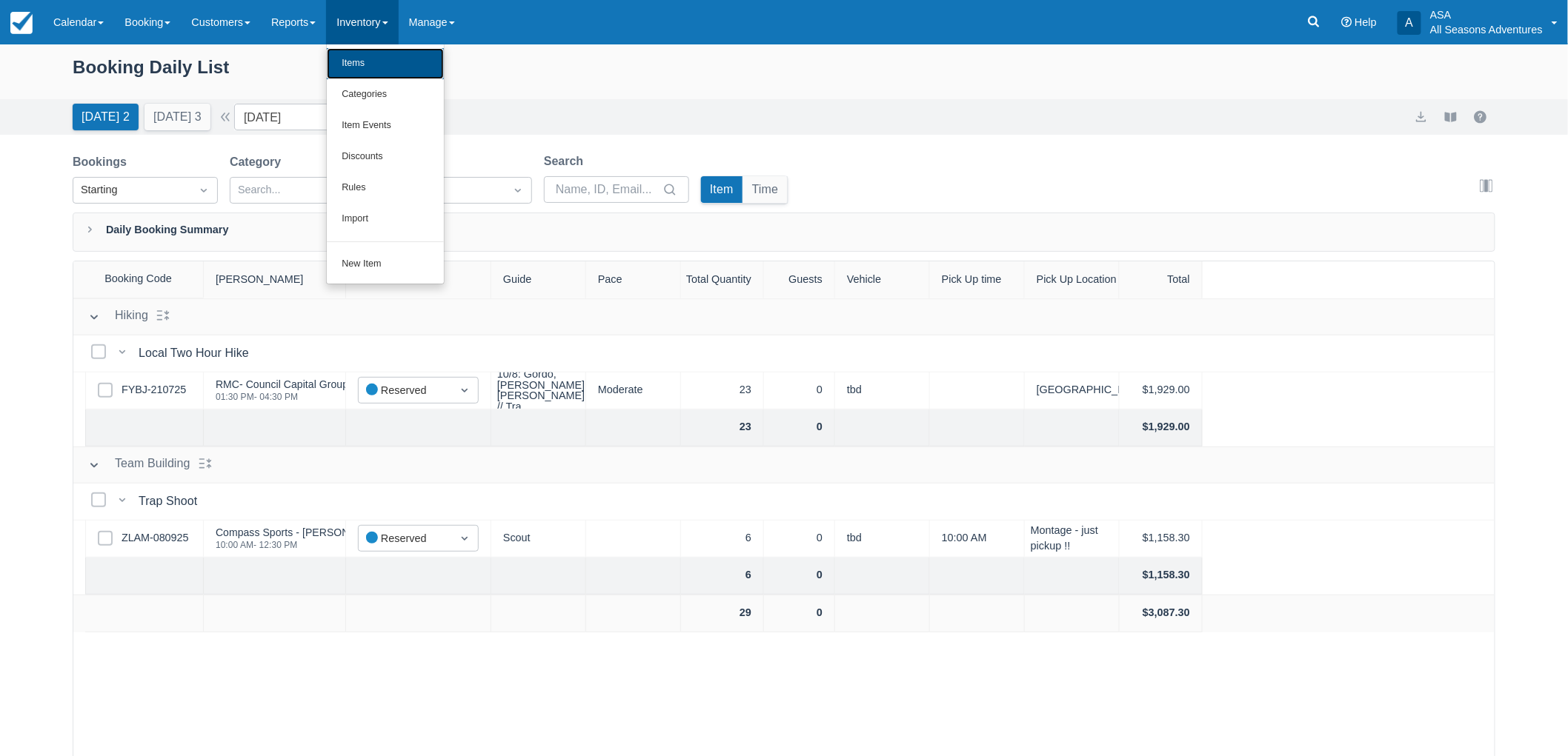
click at [356, 67] on link "Items" at bounding box center [385, 63] width 117 height 31
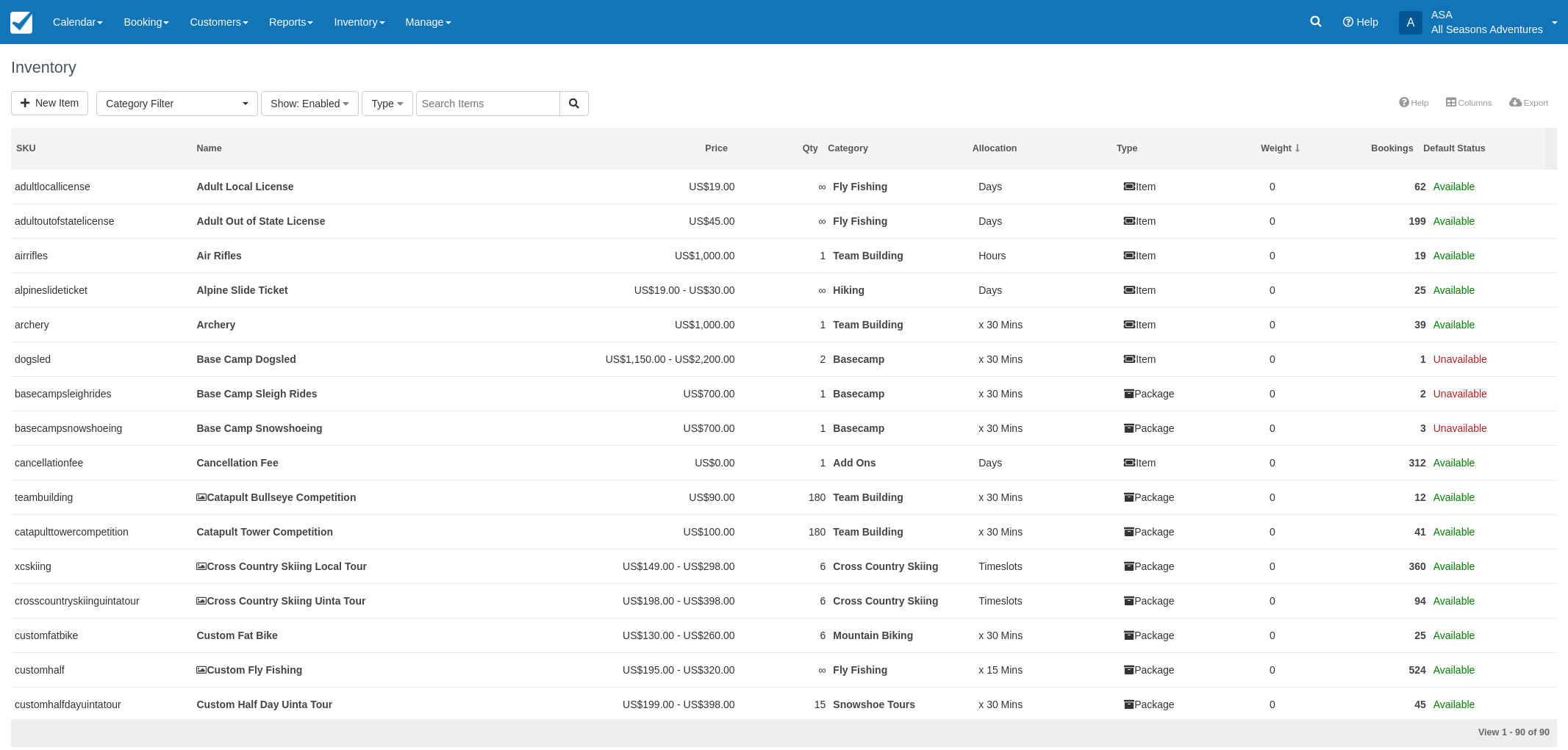
select select
click at [358, 35] on link "Inventory" at bounding box center [359, 22] width 71 height 44
click at [128, 24] on link "Booking" at bounding box center [146, 22] width 66 height 44
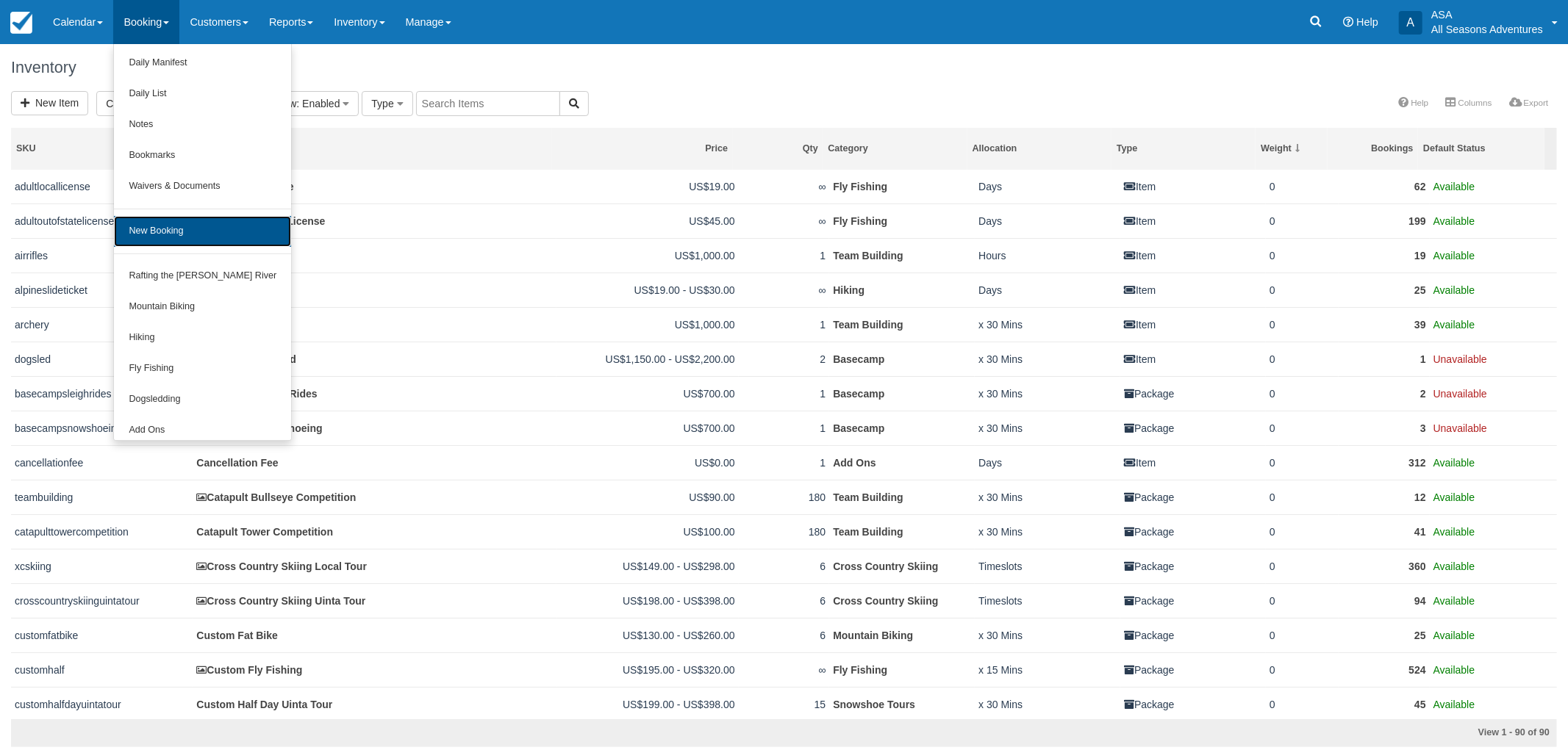
click at [172, 218] on link "New Booking" at bounding box center [202, 231] width 178 height 31
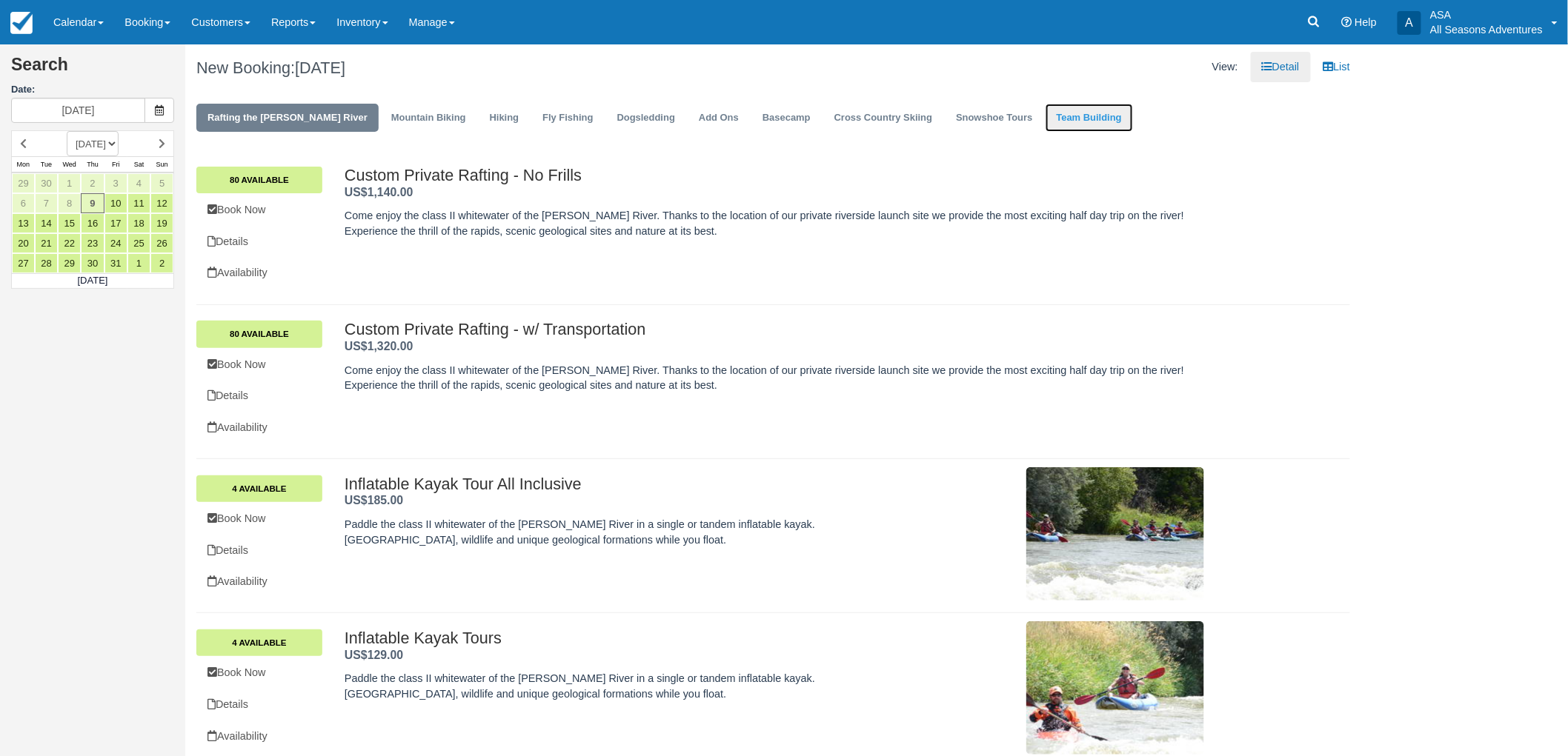
click at [1045, 128] on link "Team Building" at bounding box center [1088, 117] width 87 height 28
